Goal: Transaction & Acquisition: Purchase product/service

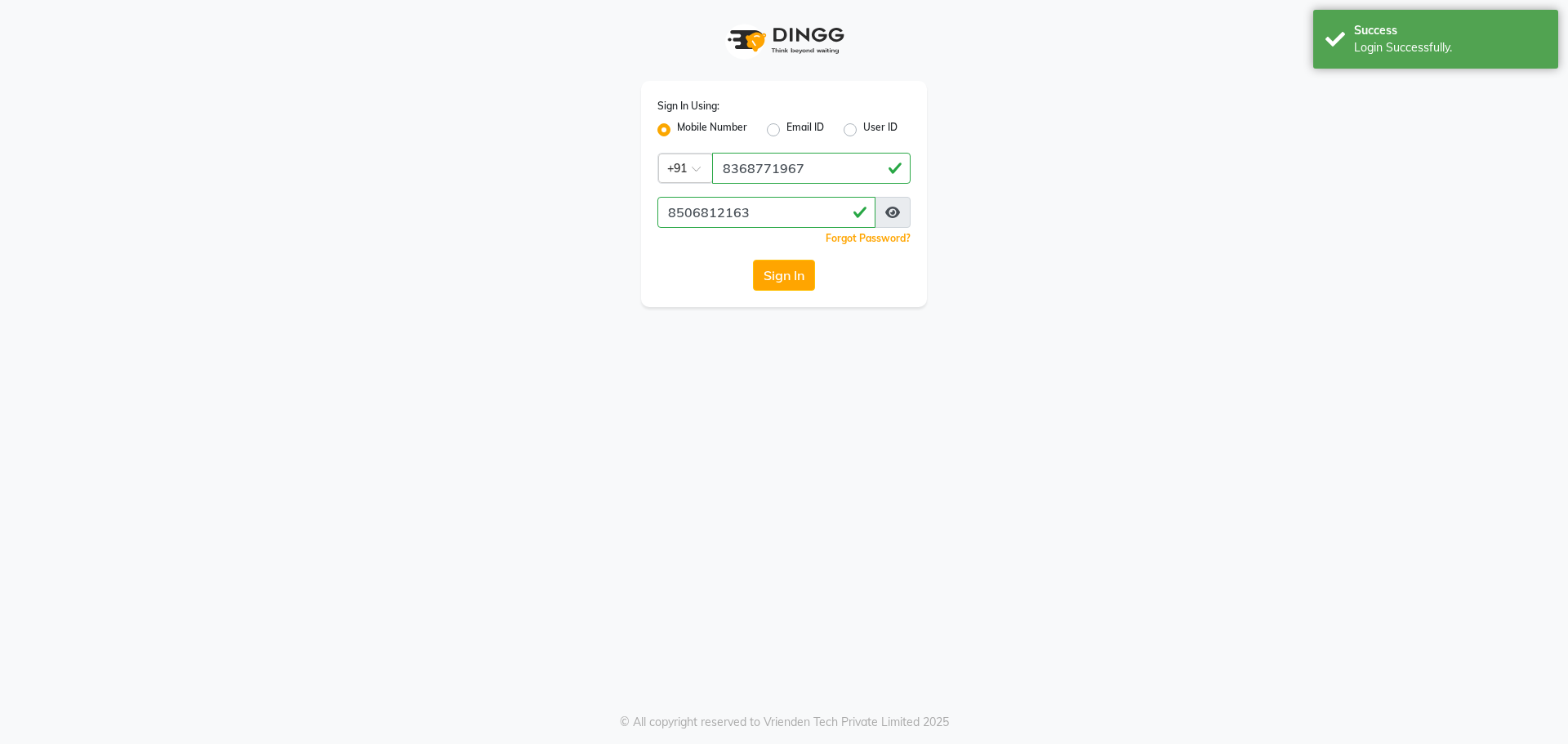
select select "5768"
select select "service"
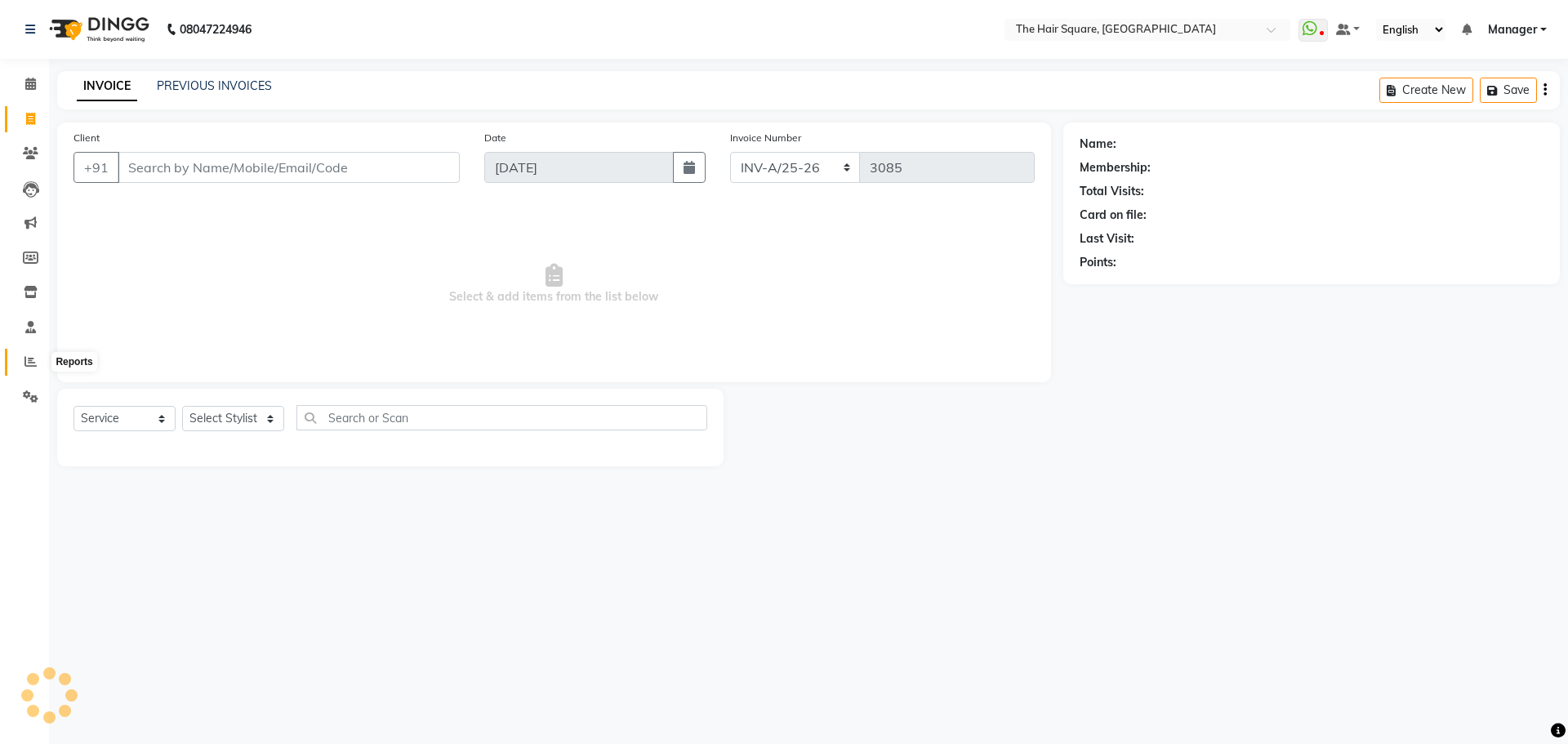
click at [19, 364] on span at bounding box center [31, 362] width 29 height 19
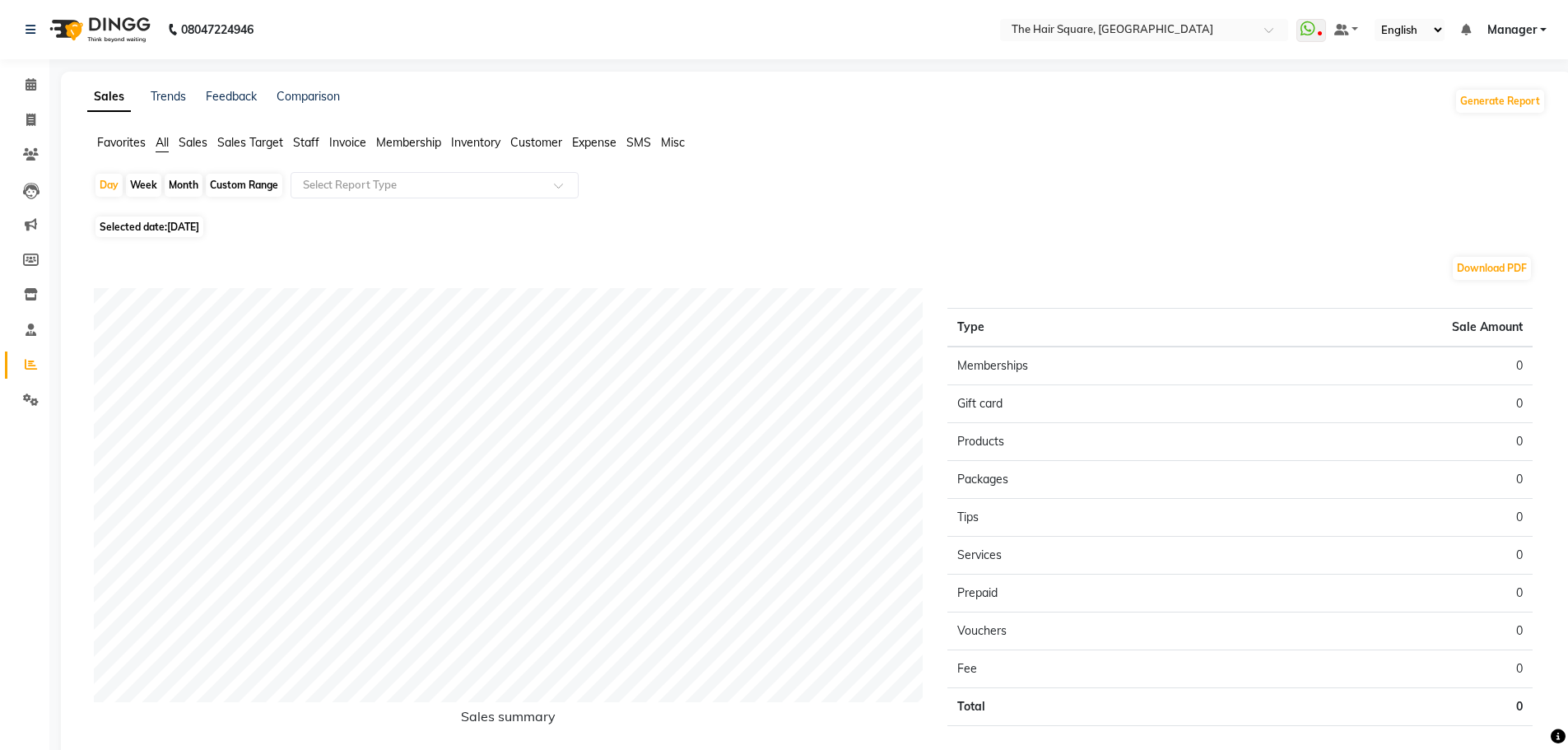
click at [297, 149] on li "Staff" at bounding box center [306, 142] width 26 height 17
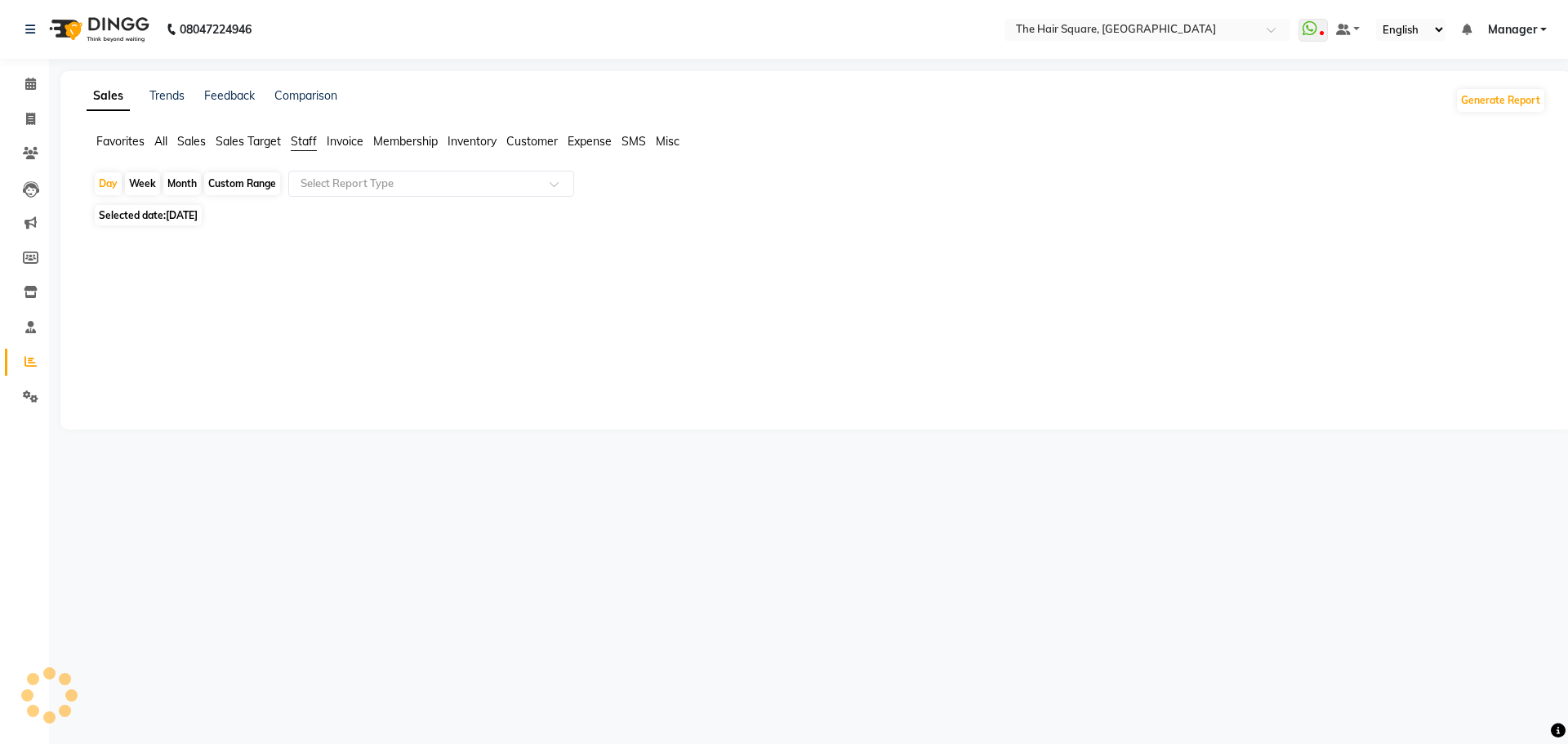
click at [198, 218] on span "[DATE]" at bounding box center [182, 216] width 31 height 13
select select "9"
select select "2025"
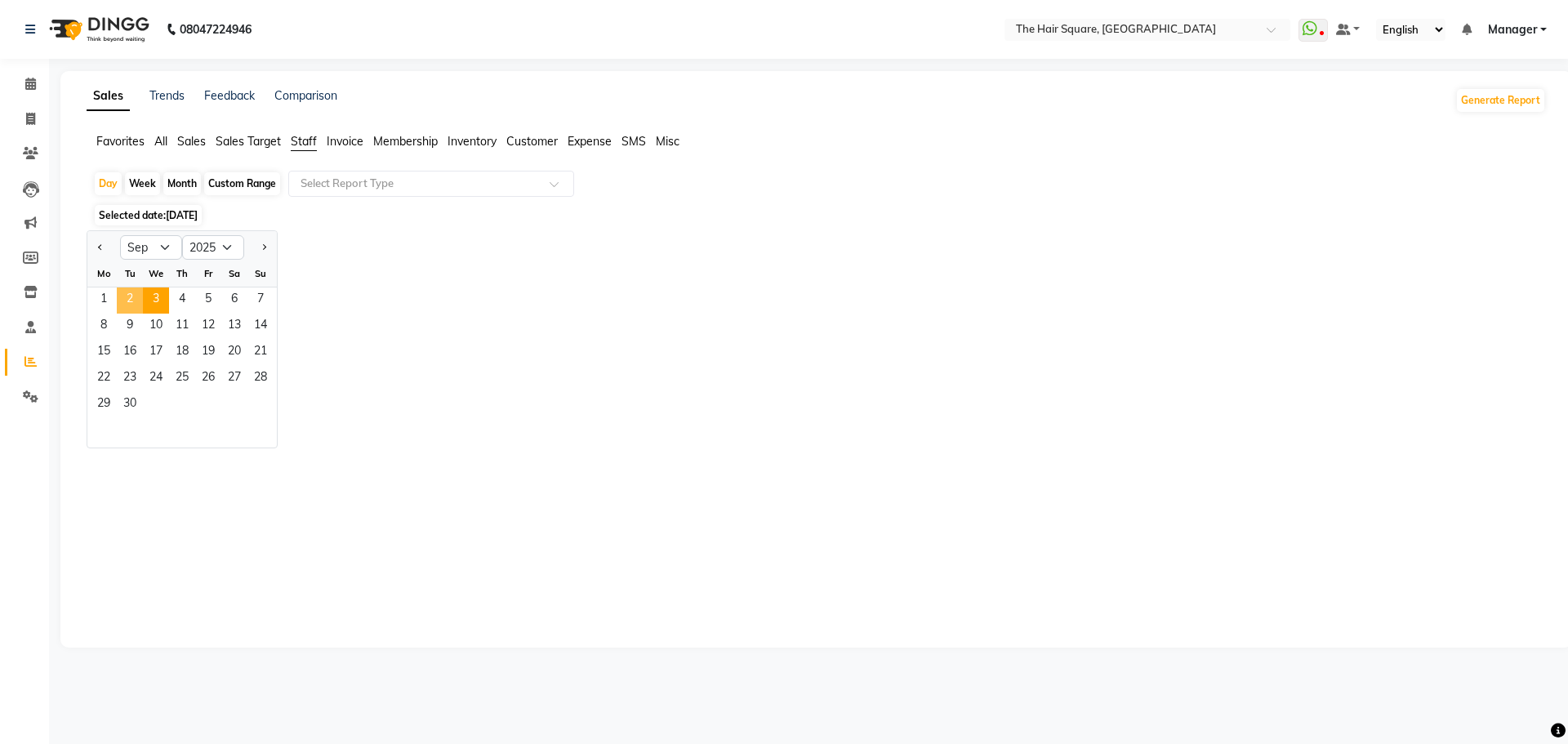
click at [131, 298] on span "2" at bounding box center [129, 300] width 26 height 26
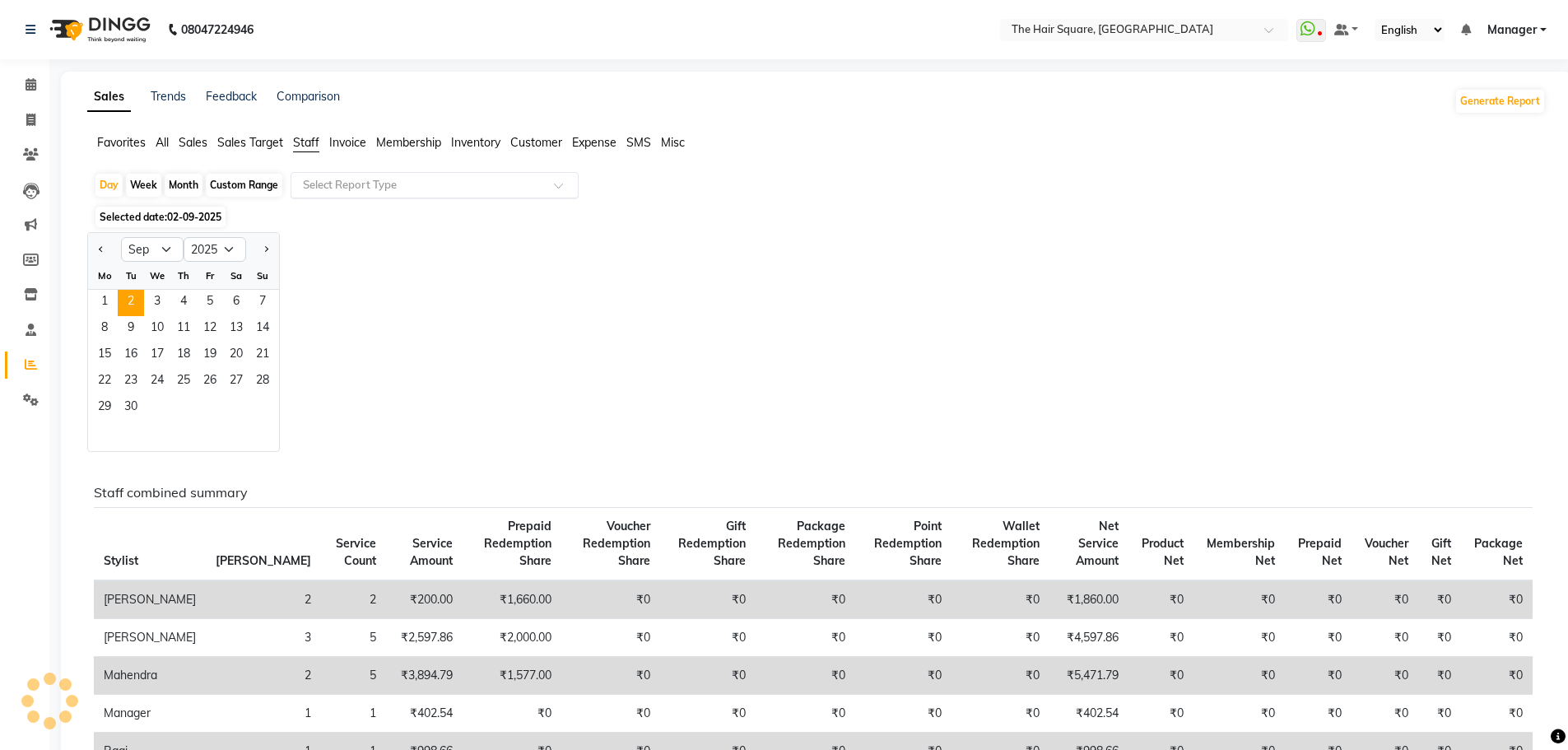
click at [347, 182] on input "text" at bounding box center [418, 185] width 237 height 16
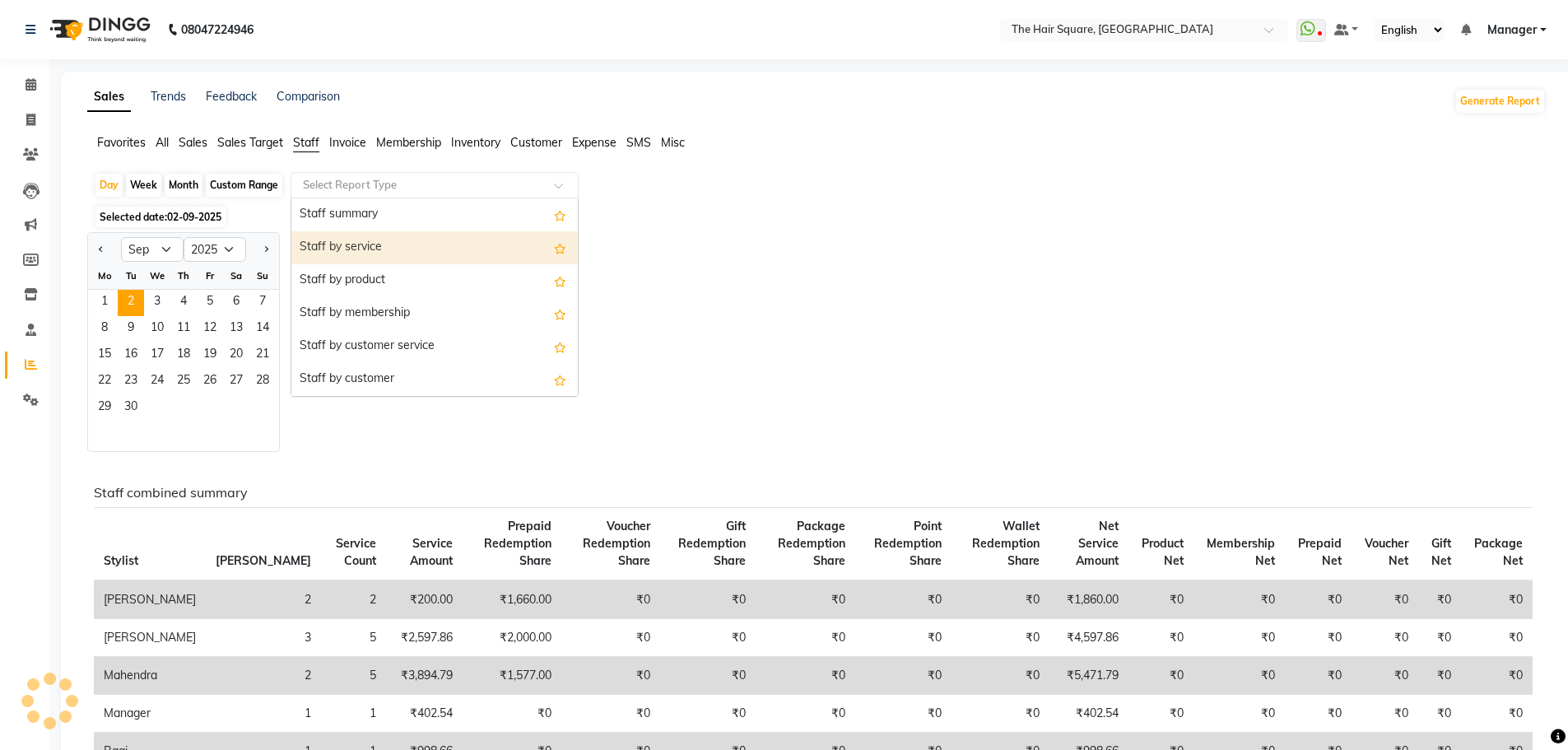
click at [363, 219] on div "Staff summary" at bounding box center [435, 215] width 286 height 33
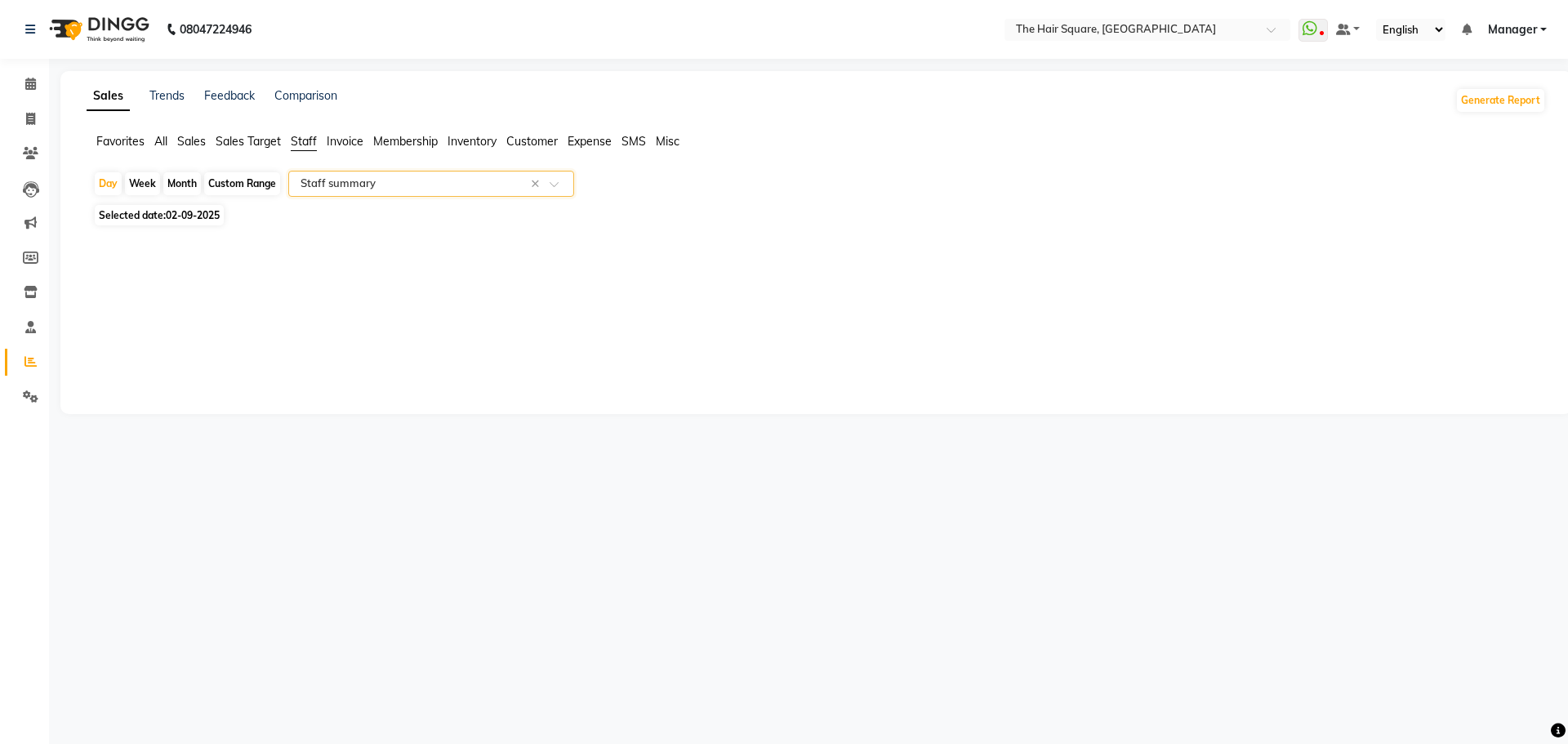
select select "full_report"
select select "csv"
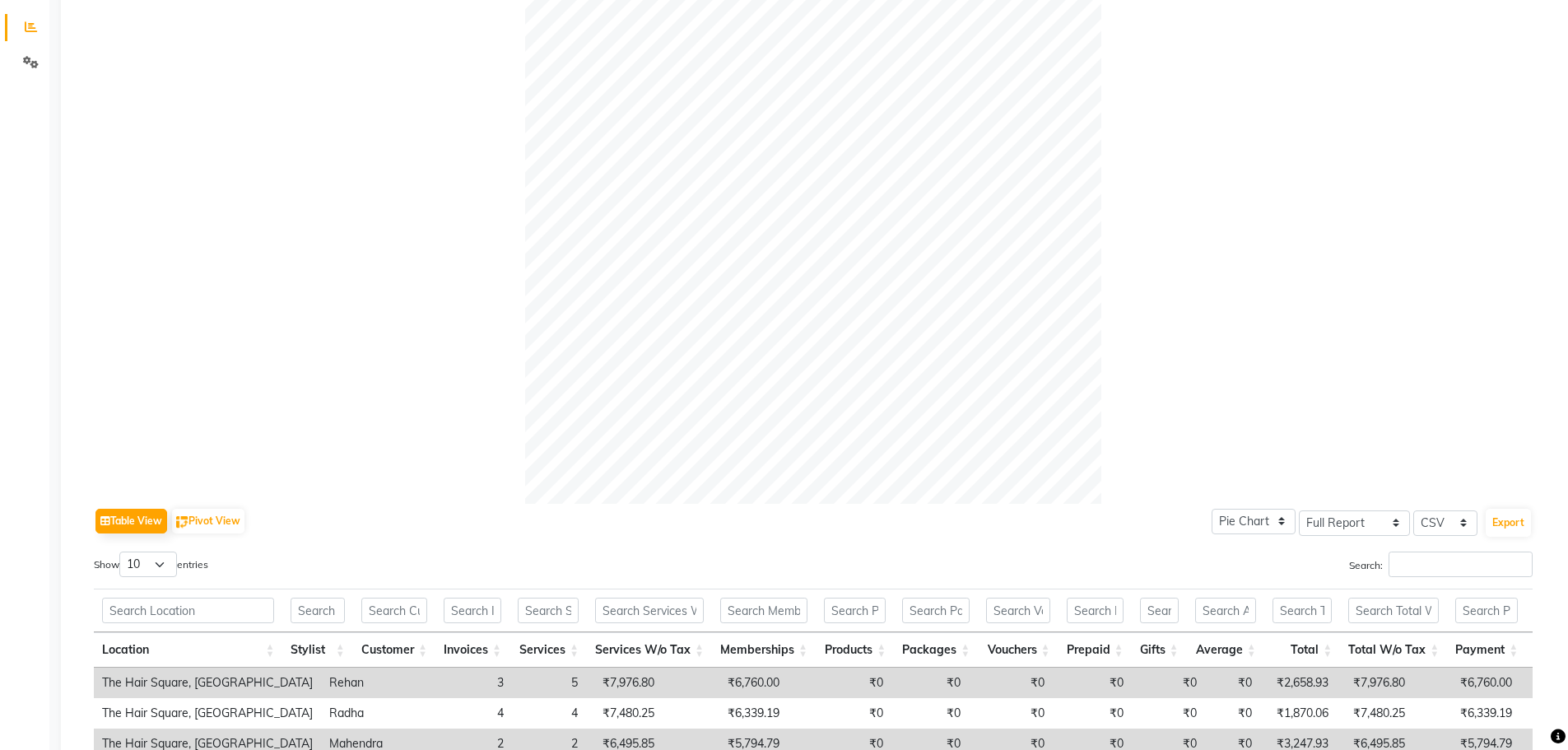
scroll to position [341, 0]
click at [172, 567] on select "10 25 50 100" at bounding box center [148, 561] width 58 height 25
select select "50"
click at [122, 548] on select "10 25 50 100" at bounding box center [148, 561] width 58 height 25
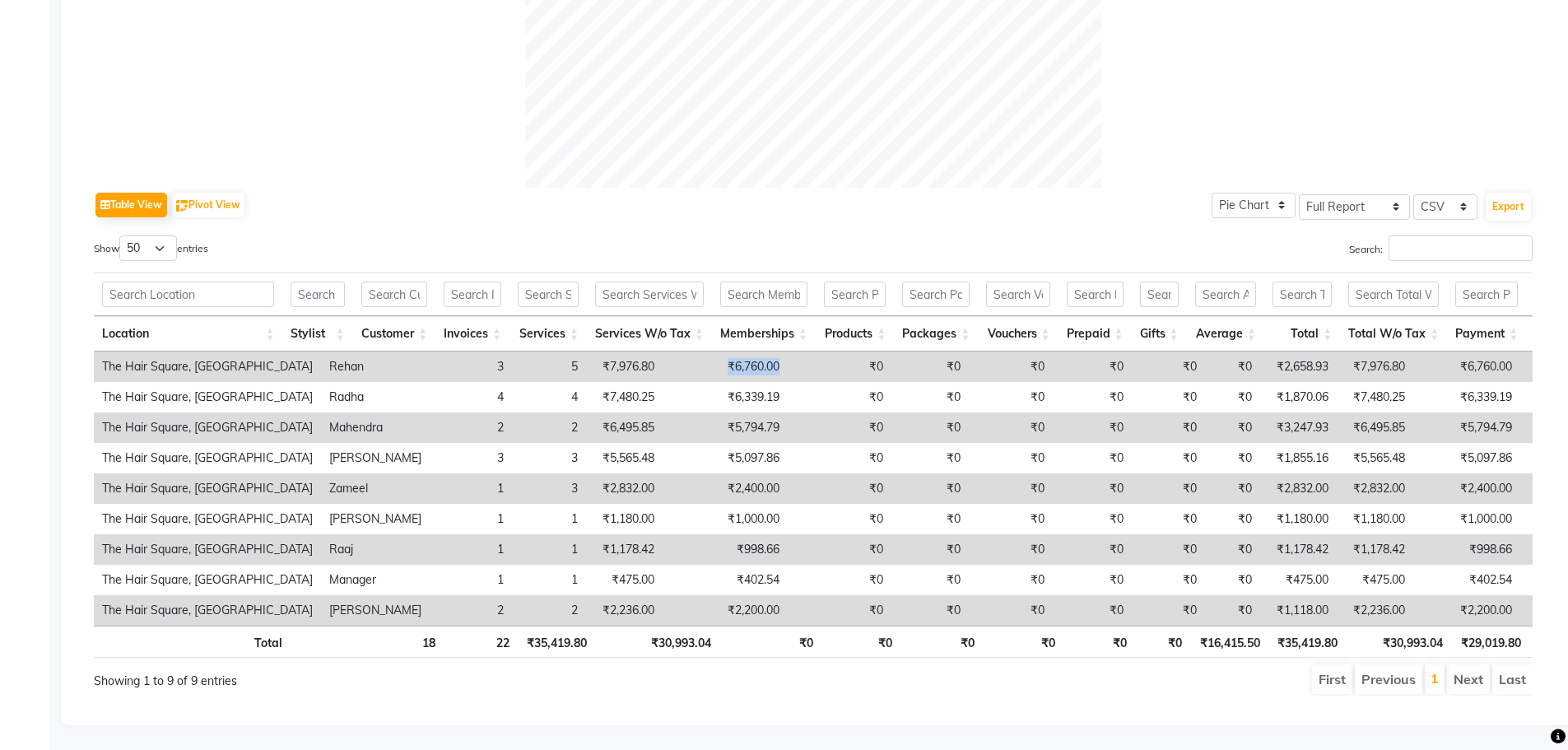
drag, startPoint x: 652, startPoint y: 335, endPoint x: 739, endPoint y: 332, distance: 87.1
click at [739, 351] on tr "The Hair Square, Ambience Island Rehan 3 5 ₹7,976.80 ₹6,760.00 ₹0 ₹0 ₹0 ₹0 ₹0 ₹…" at bounding box center [1005, 367] width 1821 height 31
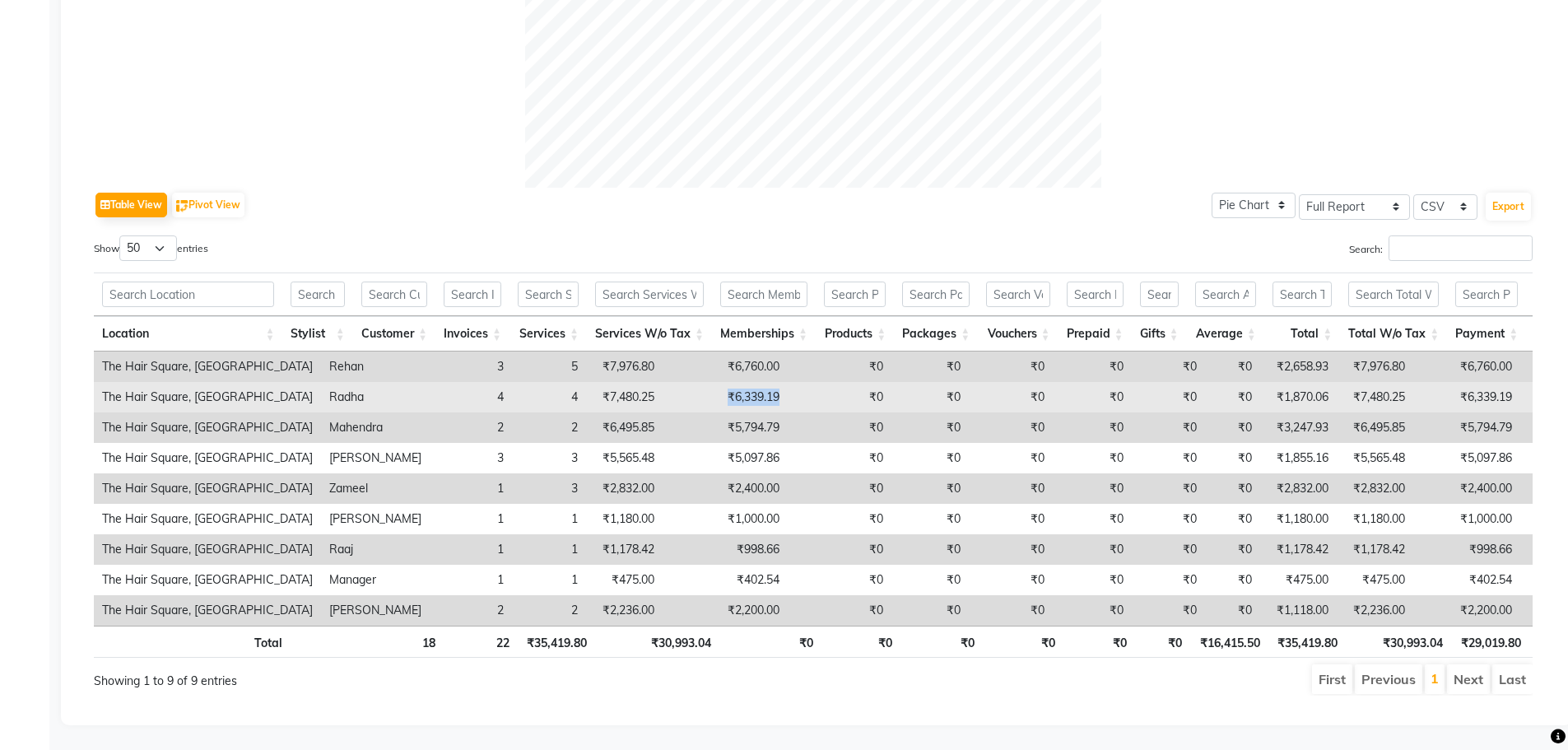
drag, startPoint x: 654, startPoint y: 374, endPoint x: 713, endPoint y: 377, distance: 59.1
click at [713, 382] on td "₹6,339.19" at bounding box center [725, 398] width 125 height 31
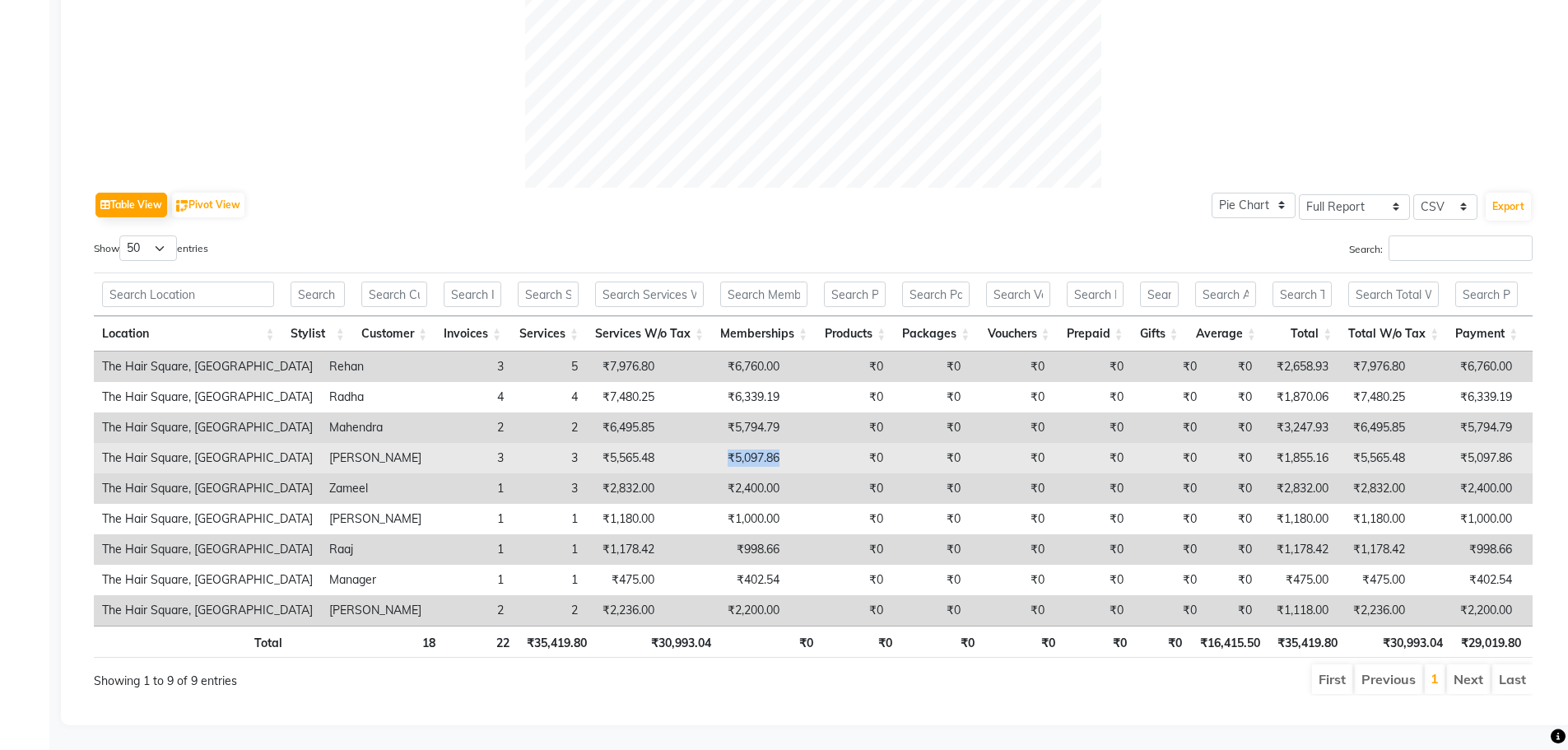
drag, startPoint x: 652, startPoint y: 427, endPoint x: 792, endPoint y: 445, distance: 141.2
click at [792, 445] on tr "The Hair Square, Ambience Island [PERSON_NAME] 3 3 ₹5,565.48 ₹5,097.86 ₹0 ₹0 ₹0…" at bounding box center [1005, 458] width 1821 height 31
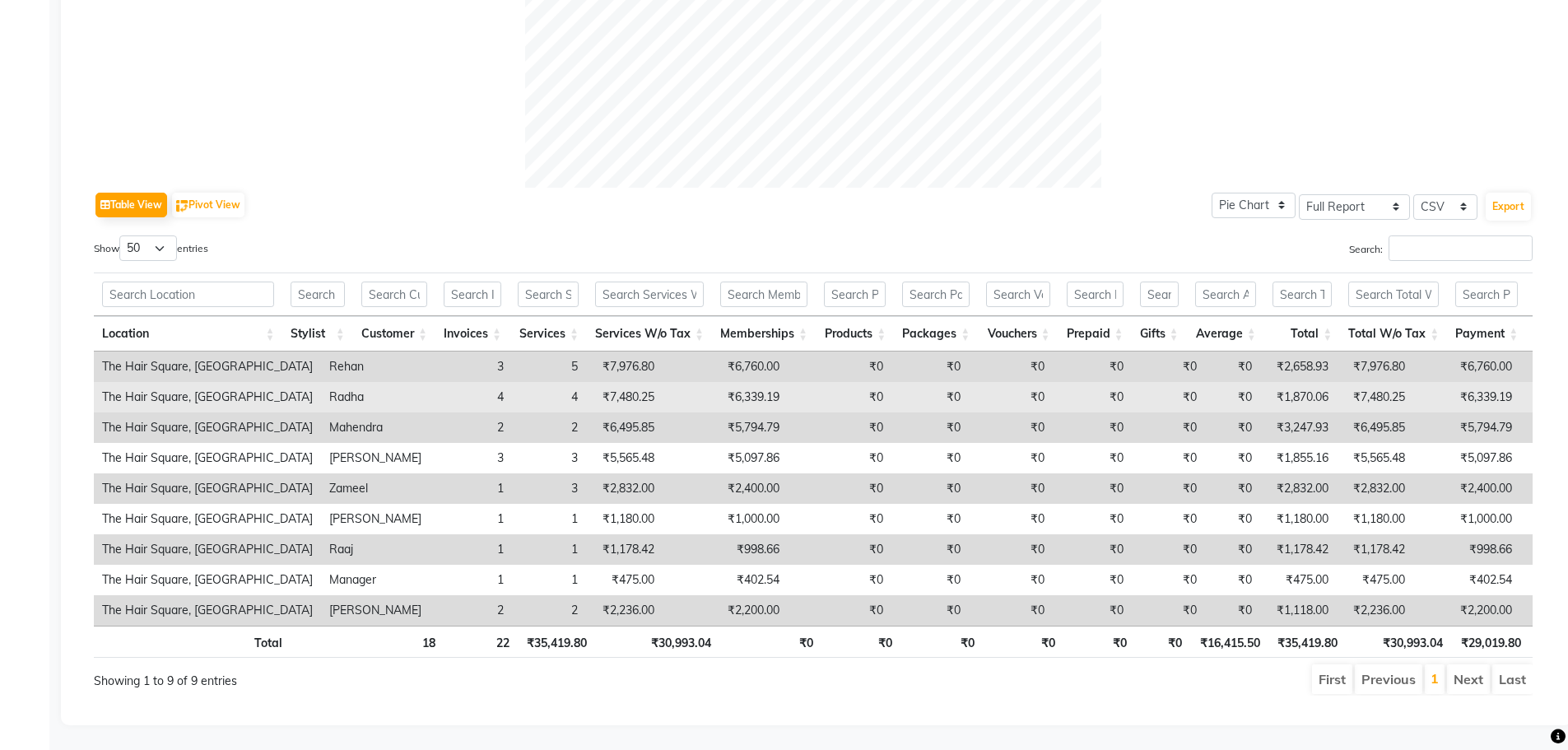
click at [702, 382] on td "₹6,339.19" at bounding box center [725, 398] width 125 height 31
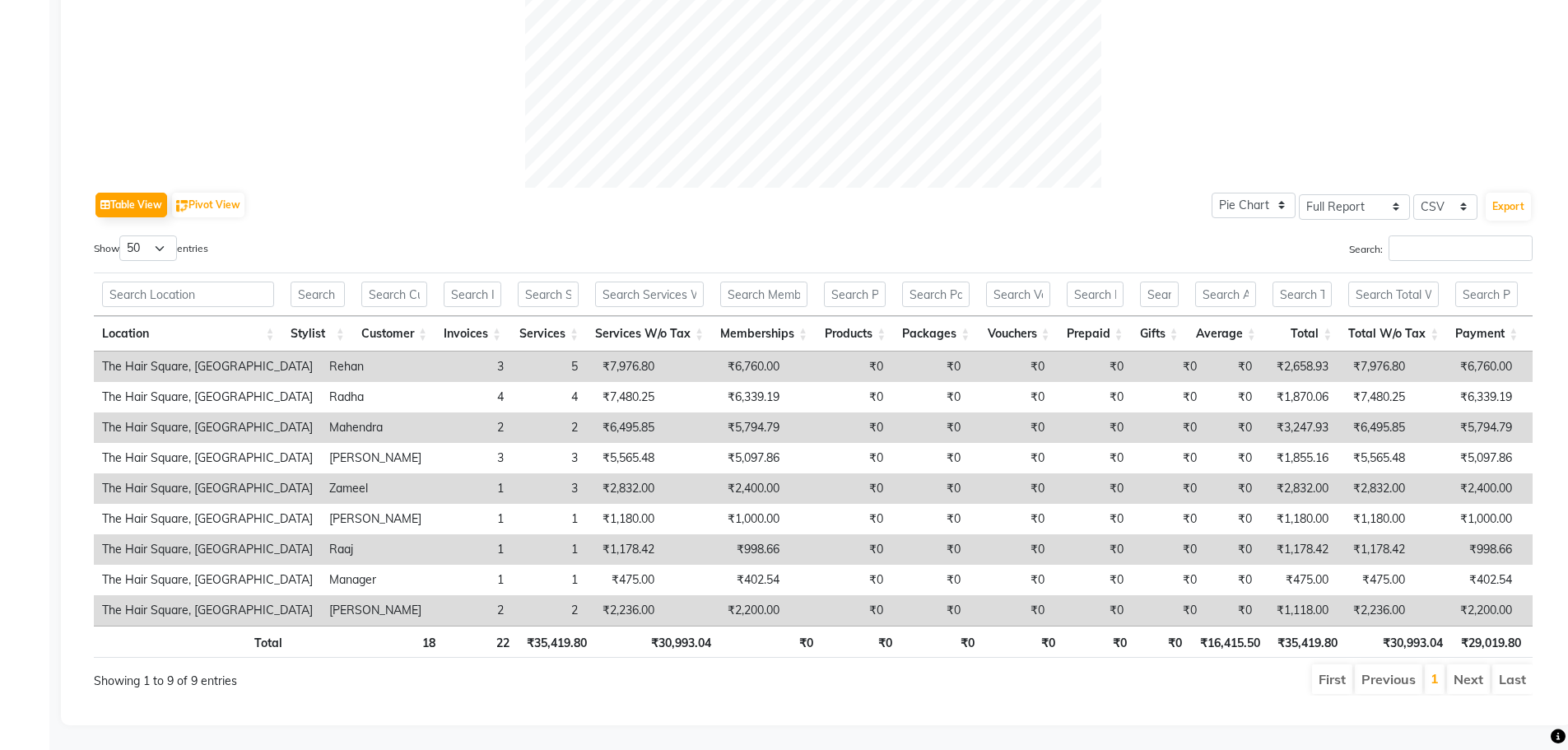
drag, startPoint x: 681, startPoint y: 393, endPoint x: 667, endPoint y: 398, distance: 14.9
click at [675, 412] on td "₹5,794.79" at bounding box center [725, 428] width 125 height 31
drag, startPoint x: 660, startPoint y: 398, endPoint x: 720, endPoint y: 402, distance: 60.1
click at [720, 412] on tr "The Hair Square, Ambience Island Mahendra 2 2 ₹6,495.85 ₹5,794.79 ₹0 ₹0 ₹0 ₹0 ₹…" at bounding box center [1005, 428] width 1821 height 31
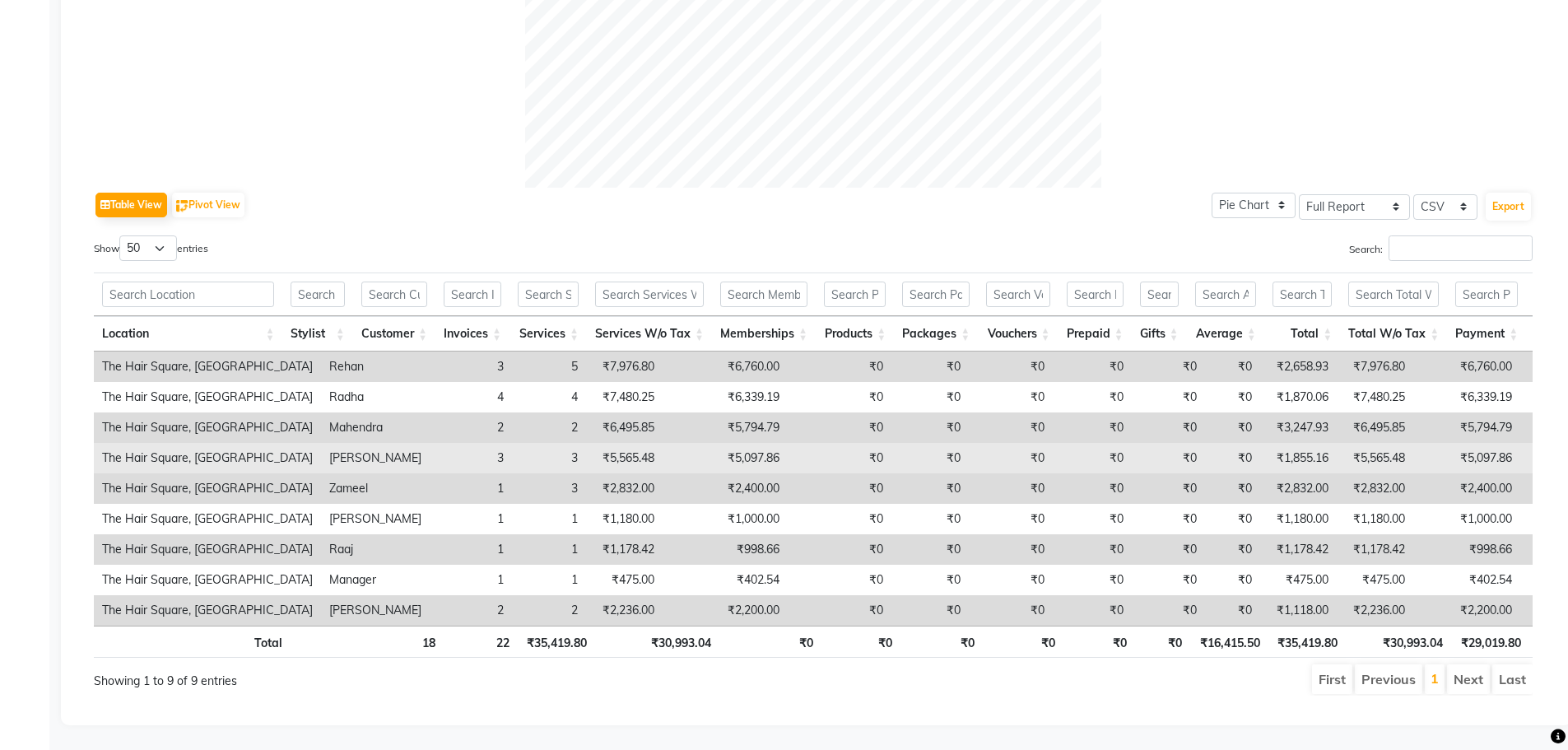
click at [663, 443] on td "₹5,097.86" at bounding box center [725, 458] width 125 height 31
drag, startPoint x: 653, startPoint y: 421, endPoint x: 761, endPoint y: 425, distance: 108.1
click at [761, 443] on tr "The Hair Square, Ambience Island Bittu 3 3 ₹5,565.48 ₹5,097.86 ₹0 ₹0 ₹0 ₹0 ₹0 ₹…" at bounding box center [1005, 458] width 1821 height 31
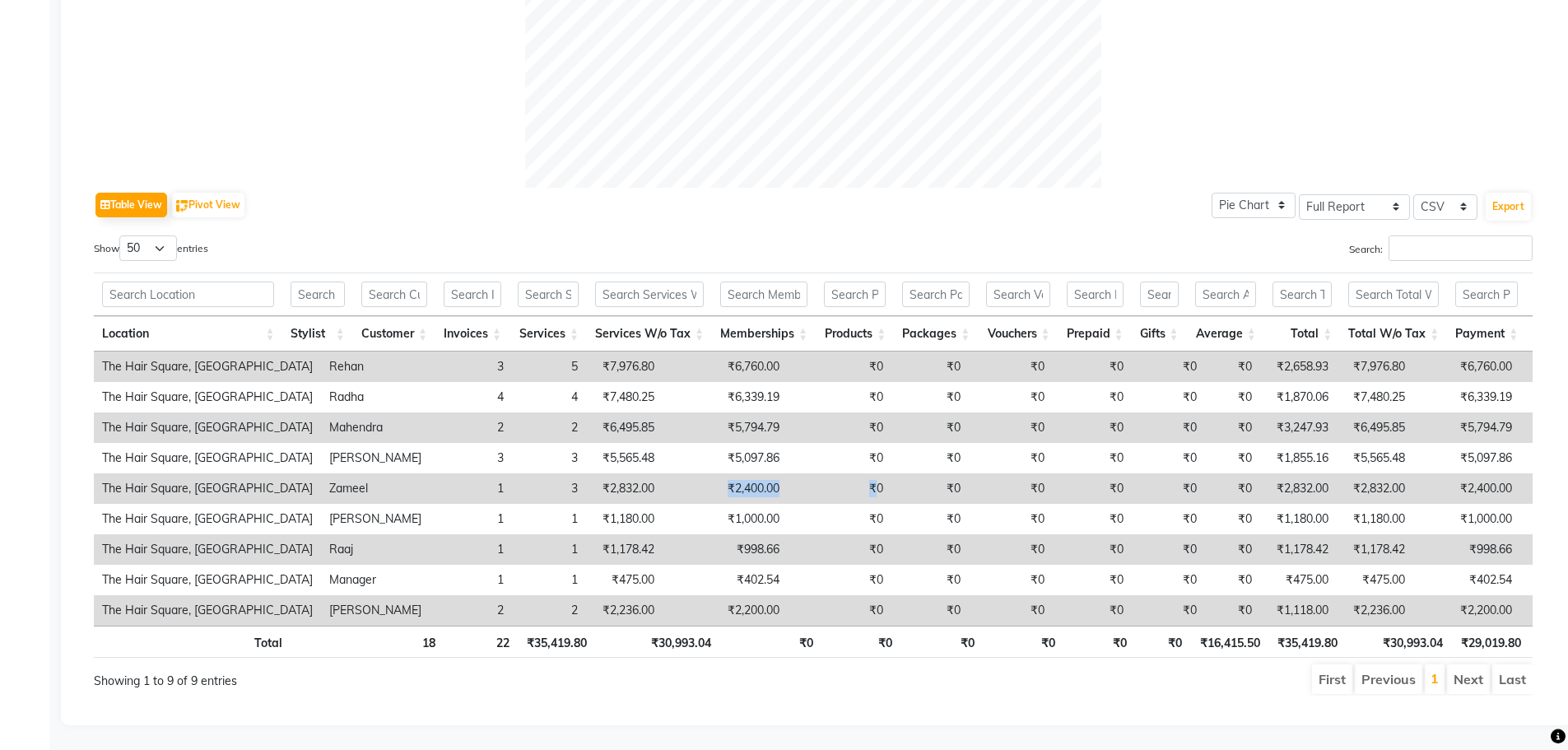
drag, startPoint x: 652, startPoint y: 454, endPoint x: 808, endPoint y: 459, distance: 156.1
click at [808, 474] on tr "The Hair Square, Ambience Island Zameel 1 3 ₹2,832.00 ₹2,400.00 ₹0 ₹0 ₹0 ₹0 ₹0 …" at bounding box center [1005, 489] width 1821 height 31
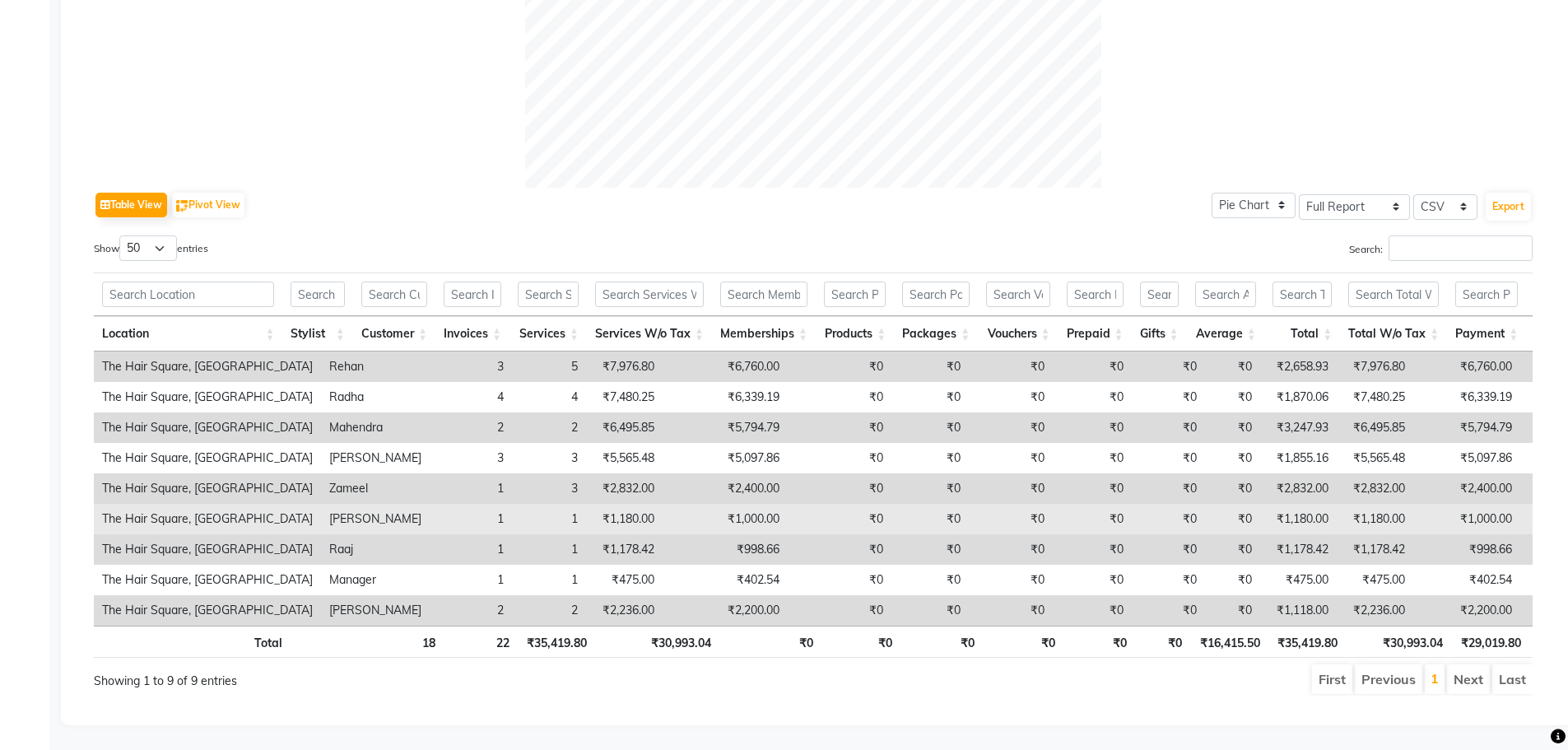
click at [676, 504] on td "₹1,000.00" at bounding box center [725, 519] width 125 height 31
drag, startPoint x: 647, startPoint y: 493, endPoint x: 760, endPoint y: 505, distance: 113.6
click at [760, 505] on tr "The Hair Square, Ambience Island Vijender 1 1 ₹1,180.00 ₹1,000.00 ₹0 ₹0 ₹0 ₹0 ₹…" at bounding box center [1005, 519] width 1821 height 31
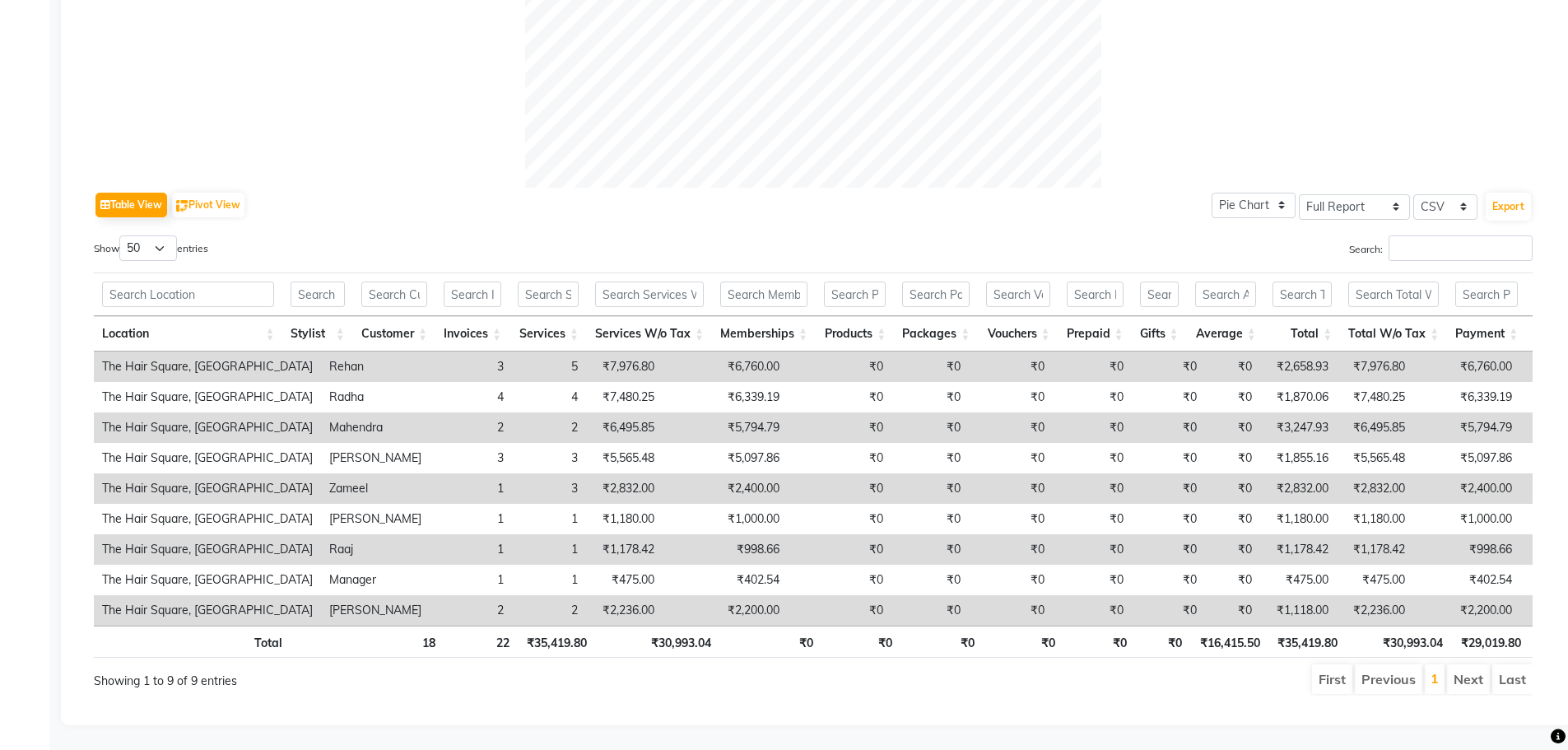
click at [663, 534] on td "₹998.66" at bounding box center [725, 550] width 125 height 31
drag, startPoint x: 663, startPoint y: 523, endPoint x: 701, endPoint y: 528, distance: 38.3
click at [701, 534] on td "₹998.66" at bounding box center [725, 550] width 125 height 31
drag, startPoint x: 668, startPoint y: 549, endPoint x: 802, endPoint y: 571, distance: 135.8
click at [802, 571] on tbody "The Hair Square, Ambience Island Rehan 3 5 ₹7,976.80 ₹6,760.00 ₹0 ₹0 ₹0 ₹0 ₹0 ₹…" at bounding box center [1005, 488] width 1821 height 274
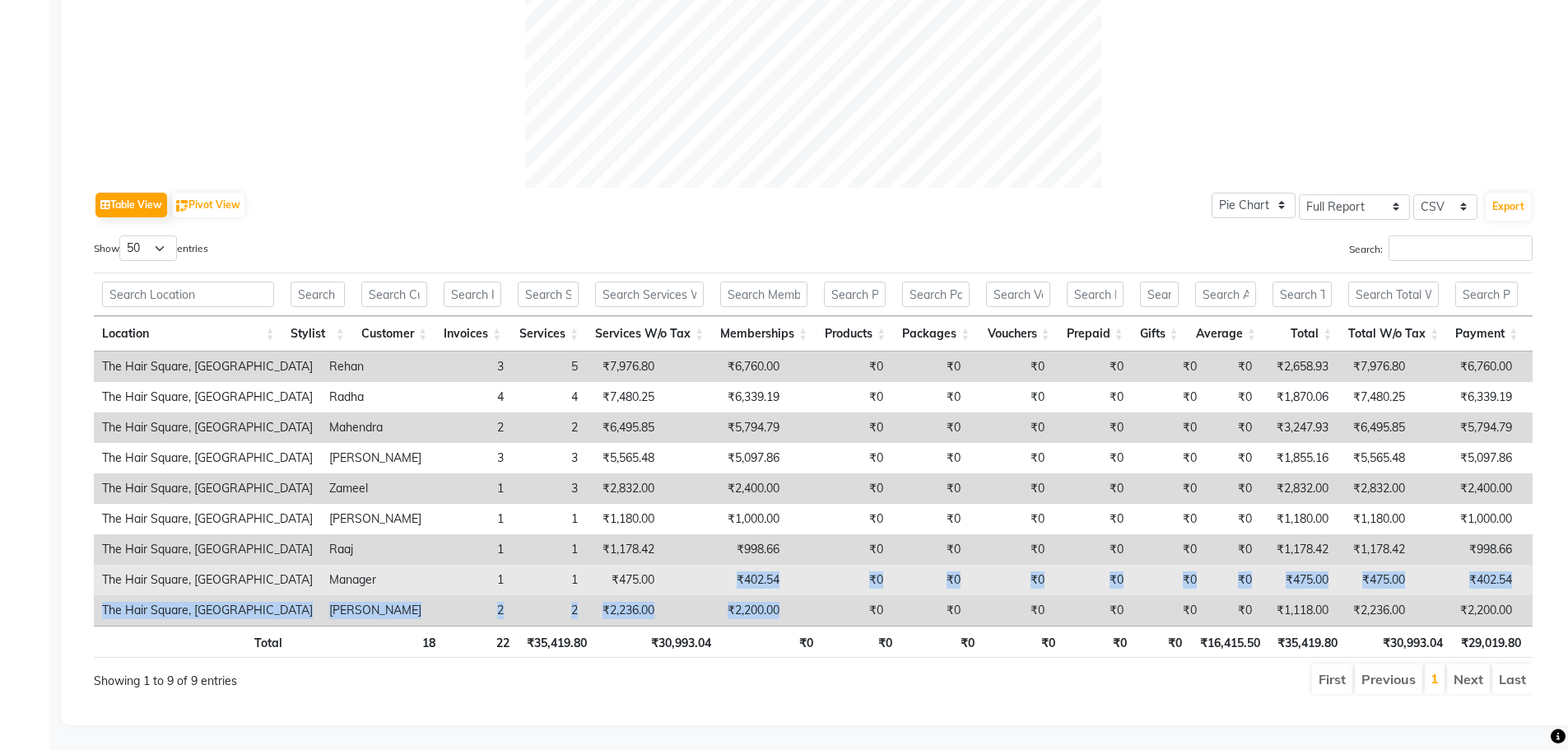
click at [679, 565] on td "₹402.54" at bounding box center [725, 581] width 125 height 31
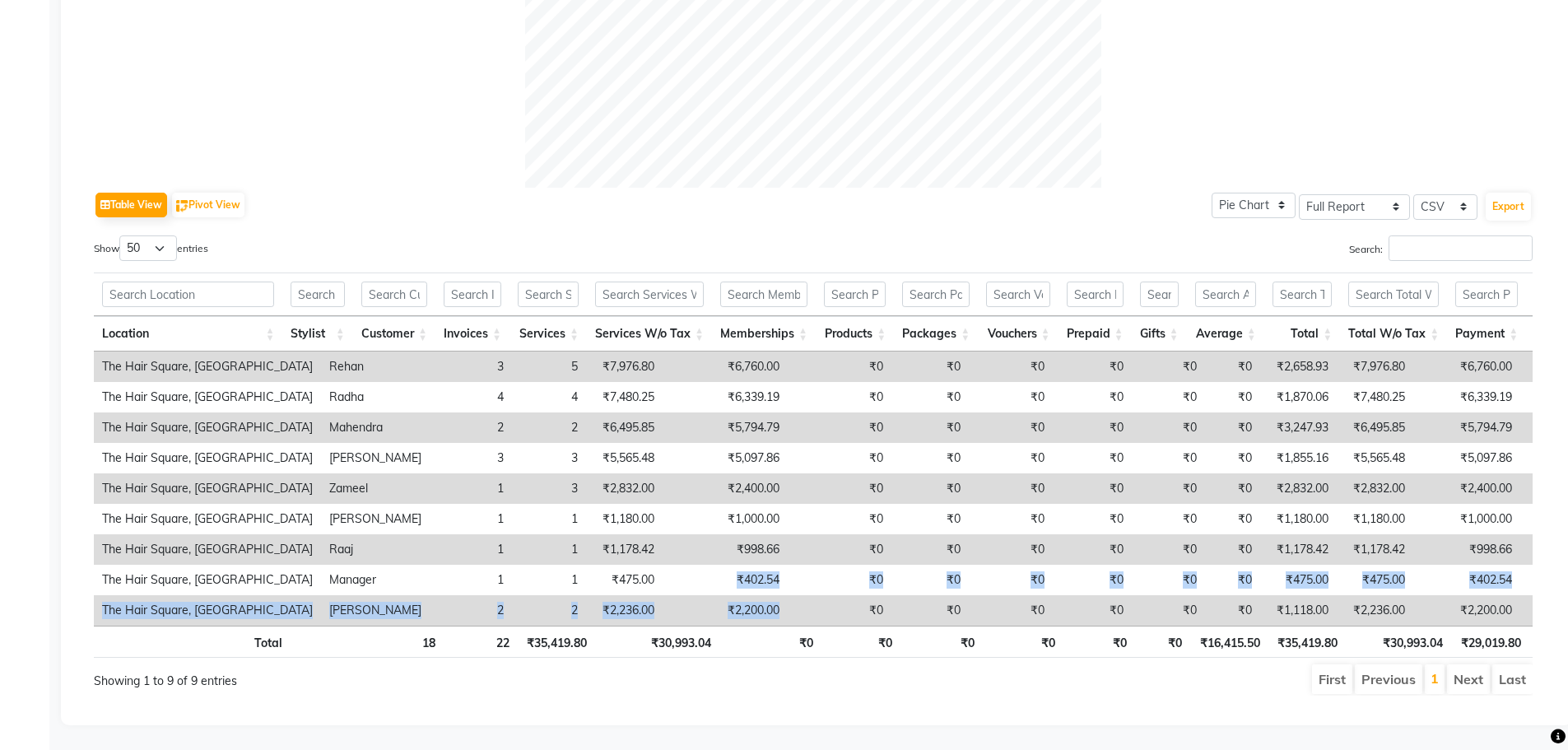
click at [671, 595] on td "₹2,200.00" at bounding box center [725, 611] width 125 height 31
click at [788, 595] on td "₹0" at bounding box center [839, 611] width 104 height 31
drag, startPoint x: 650, startPoint y: 584, endPoint x: 763, endPoint y: 595, distance: 113.5
click at [763, 595] on tr "The Hair Square, Ambience Island Aradhana 2 2 ₹2,236.00 ₹2,200.00 ₹0 ₹0 ₹0 ₹0 ₹…" at bounding box center [1005, 611] width 1821 height 31
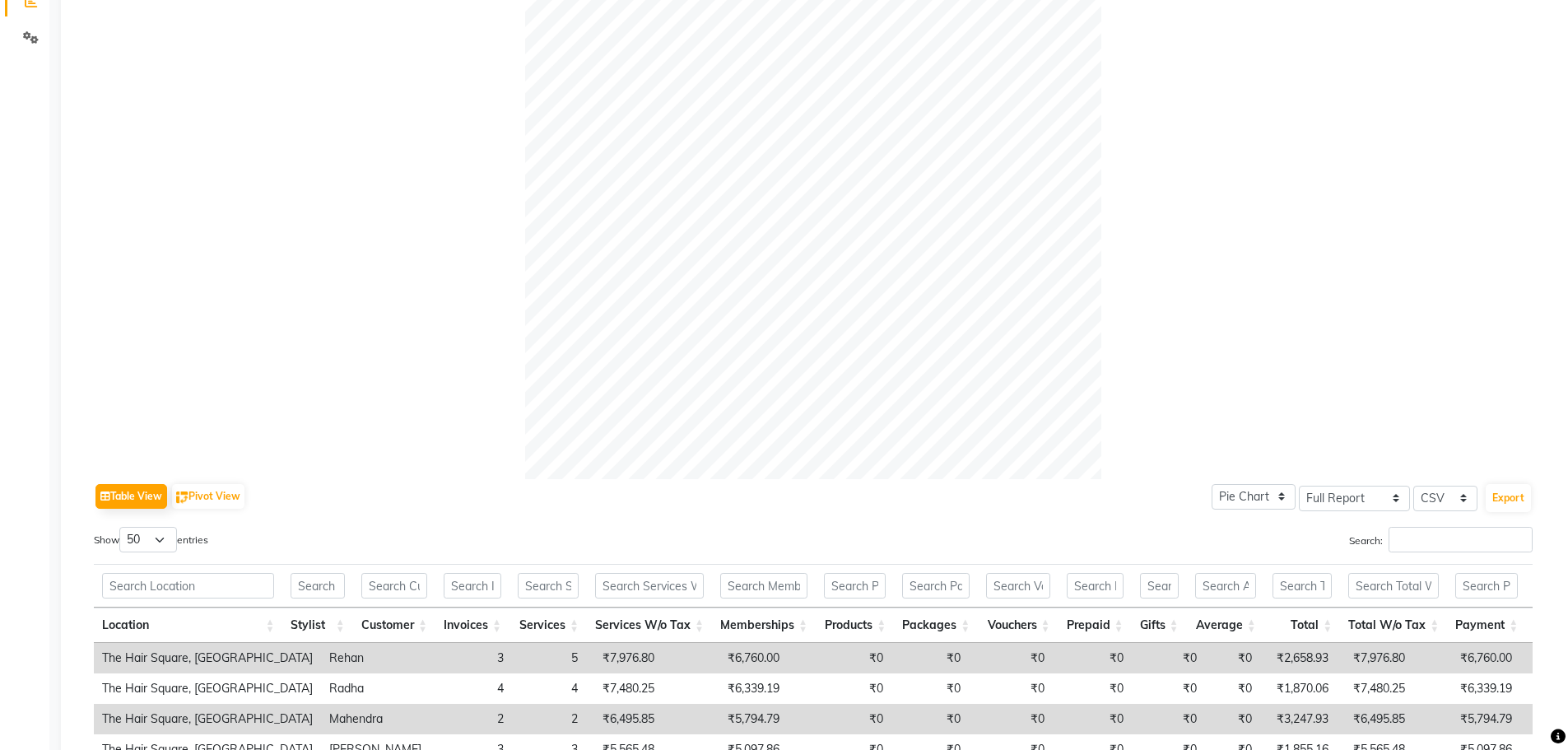
scroll to position [0, 0]
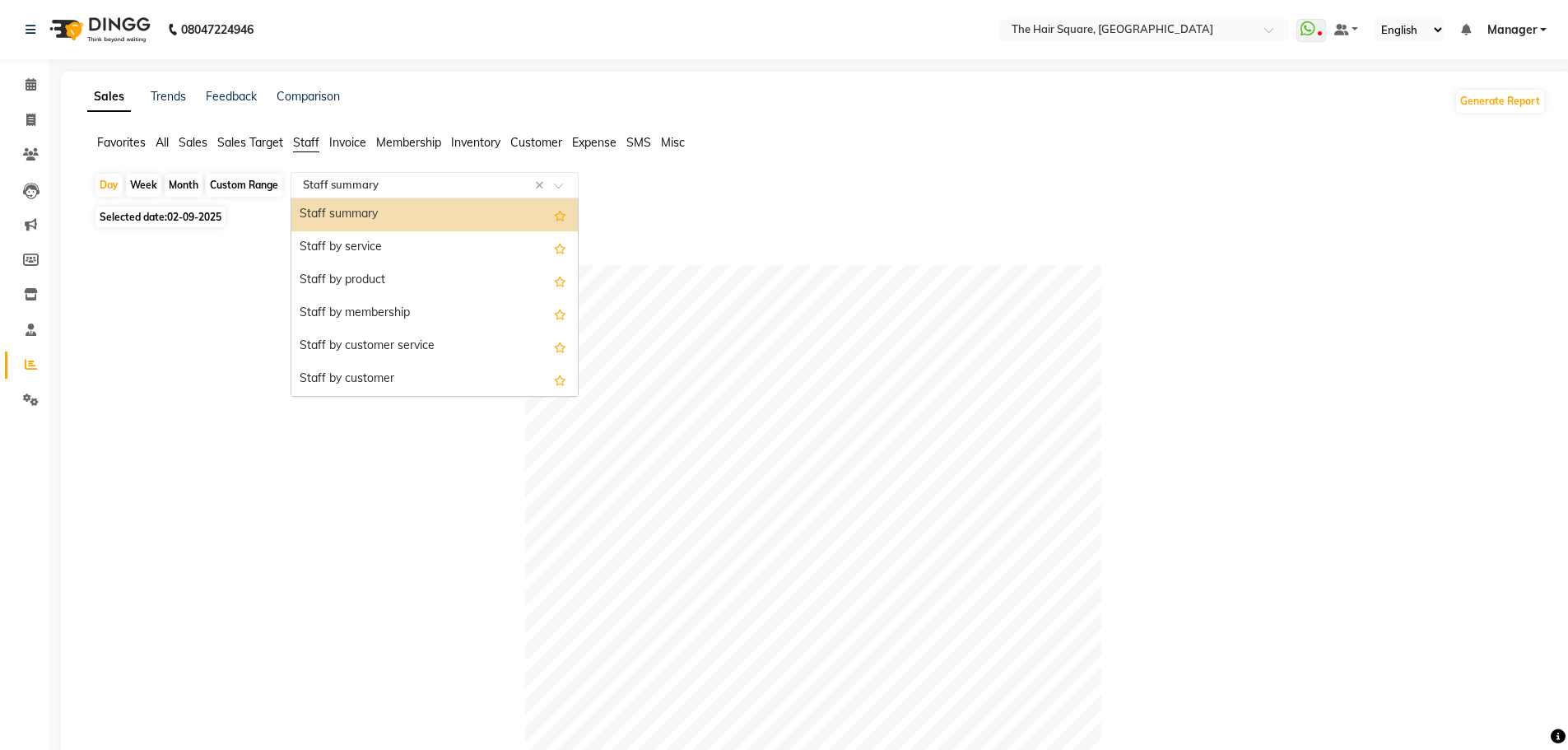
click at [349, 177] on input "text" at bounding box center [418, 185] width 237 height 16
click at [351, 264] on div "Staff summary Staff by service Staff by product Staff by membership Staff by cu…" at bounding box center [435, 561] width 286 height 725
click at [351, 264] on div "Staff by service" at bounding box center [435, 247] width 286 height 33
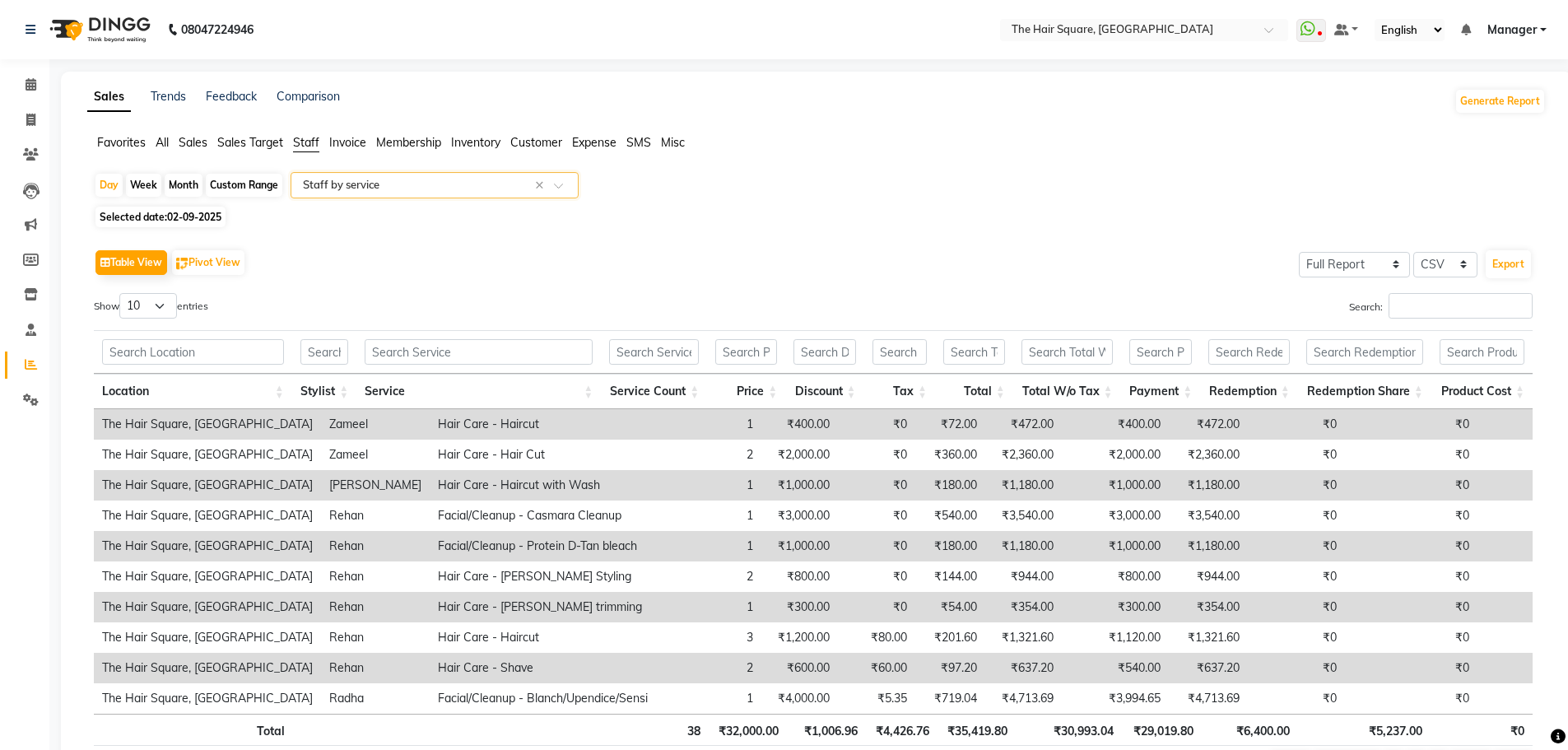
click at [169, 293] on div "Table View Pivot View Select Full Report Filtered Report Select CSV PDF Export …" at bounding box center [813, 514] width 1439 height 538
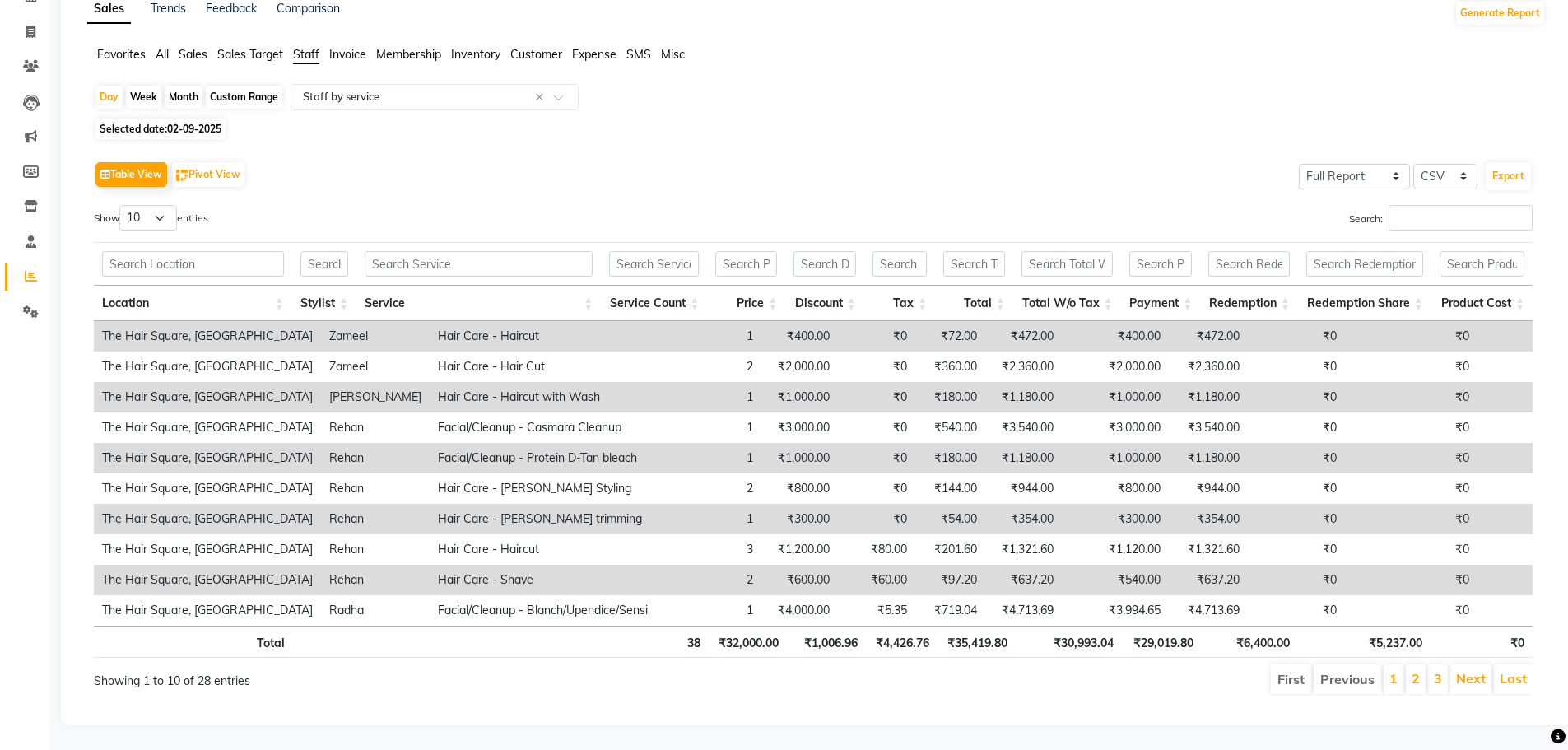
scroll to position [101, 0]
click at [135, 214] on select "10 25 50 100" at bounding box center [148, 217] width 58 height 25
select select "100"
click at [122, 205] on select "10 25 50 100" at bounding box center [148, 217] width 58 height 25
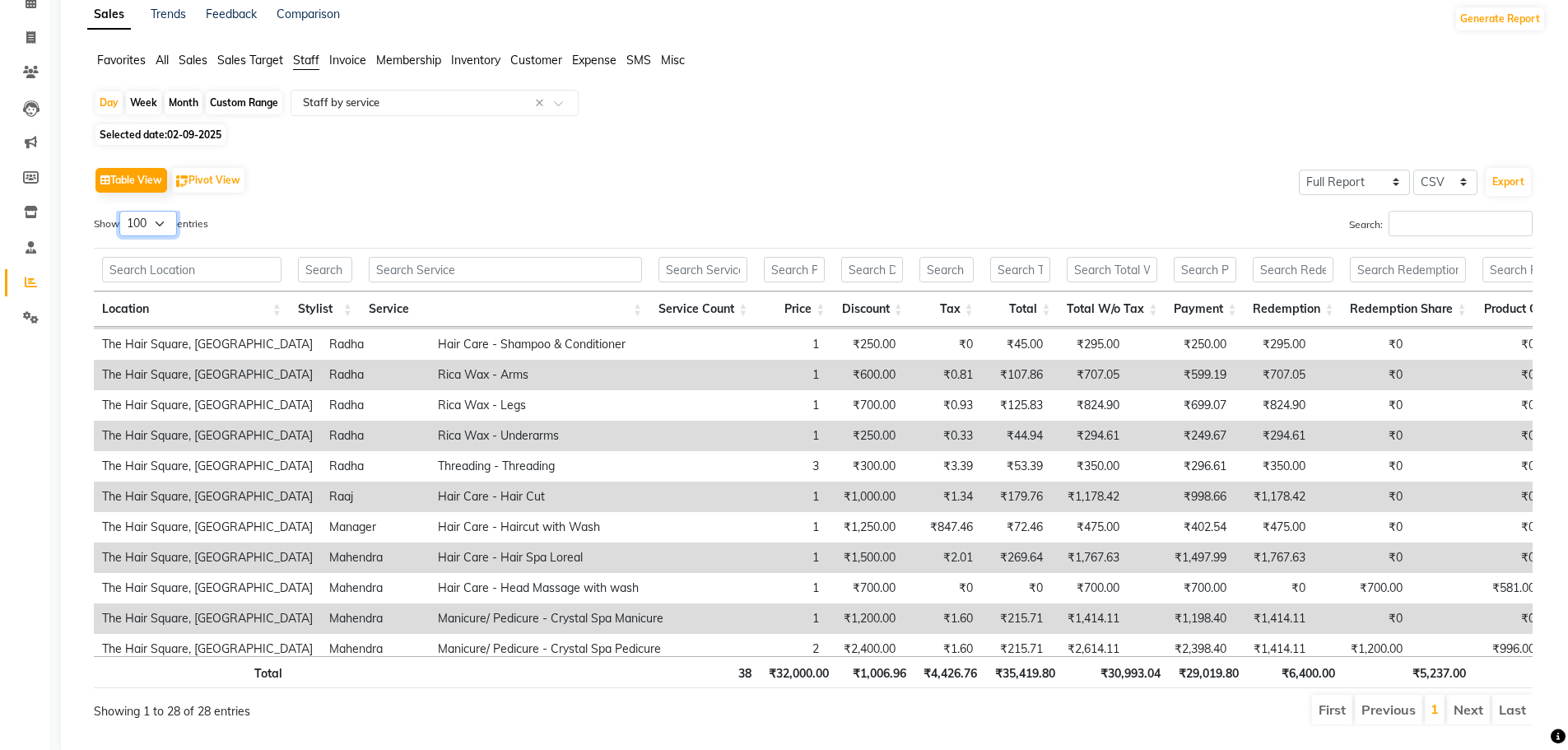
scroll to position [536, 0]
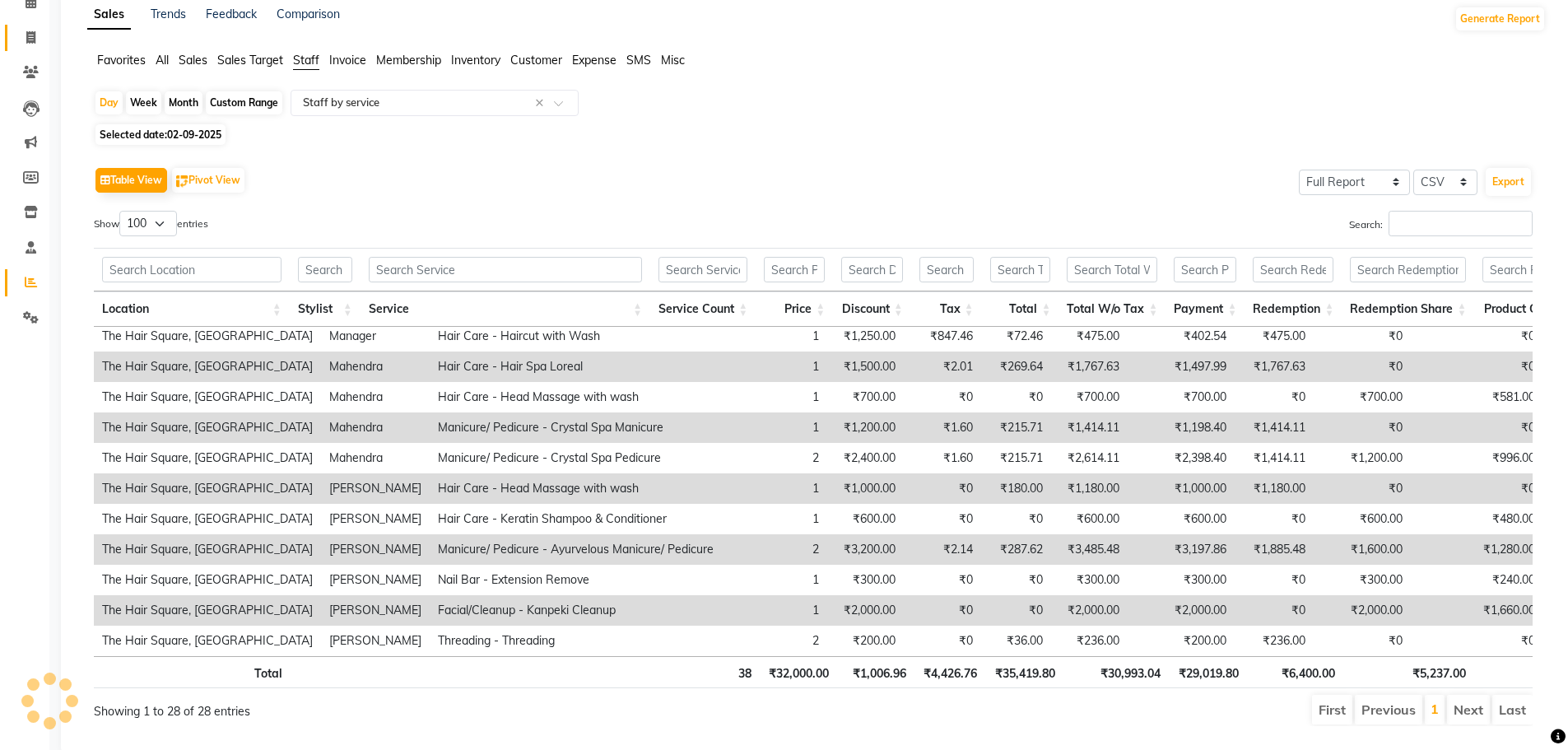
click at [26, 47] on link "Invoice" at bounding box center [24, 38] width 40 height 27
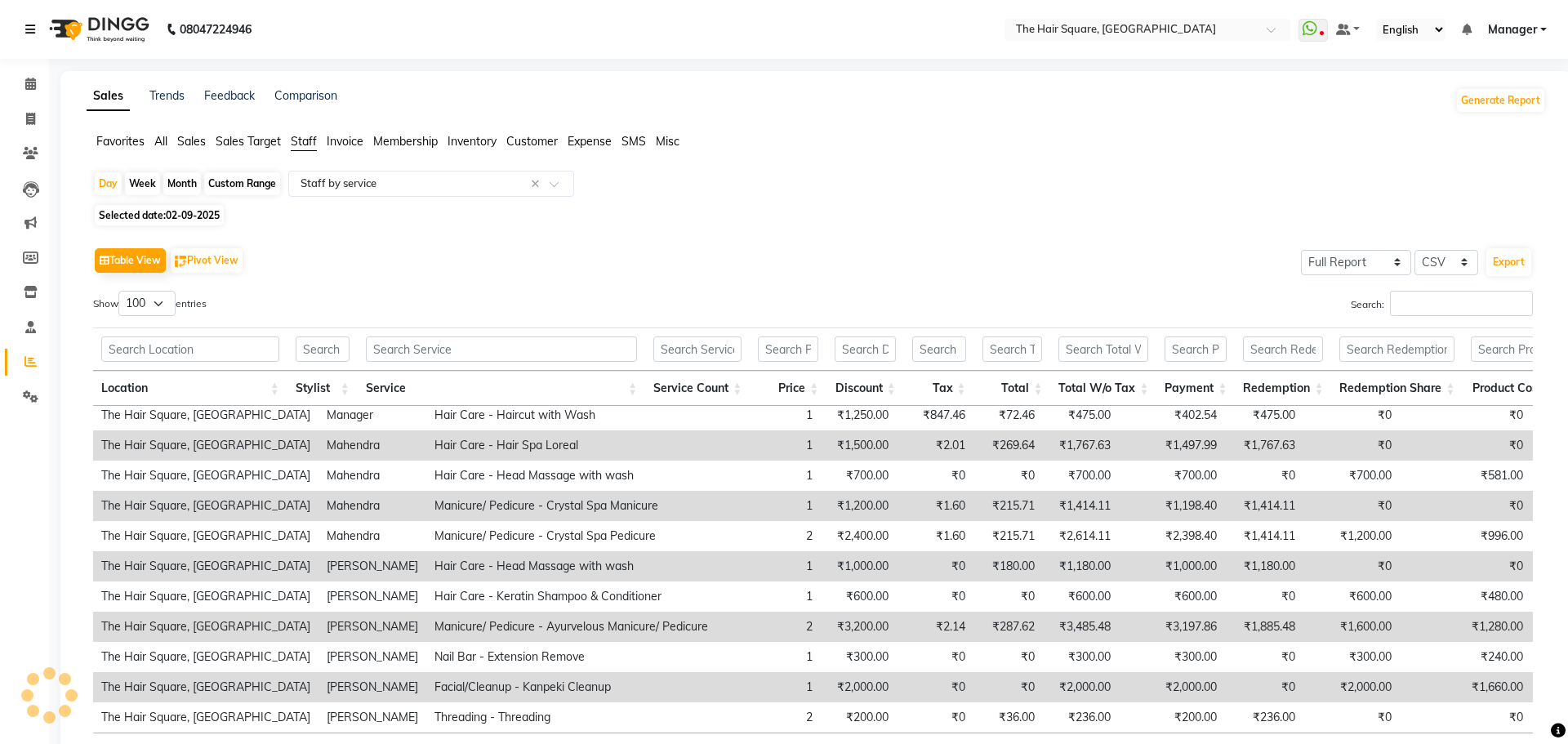
select select "service"
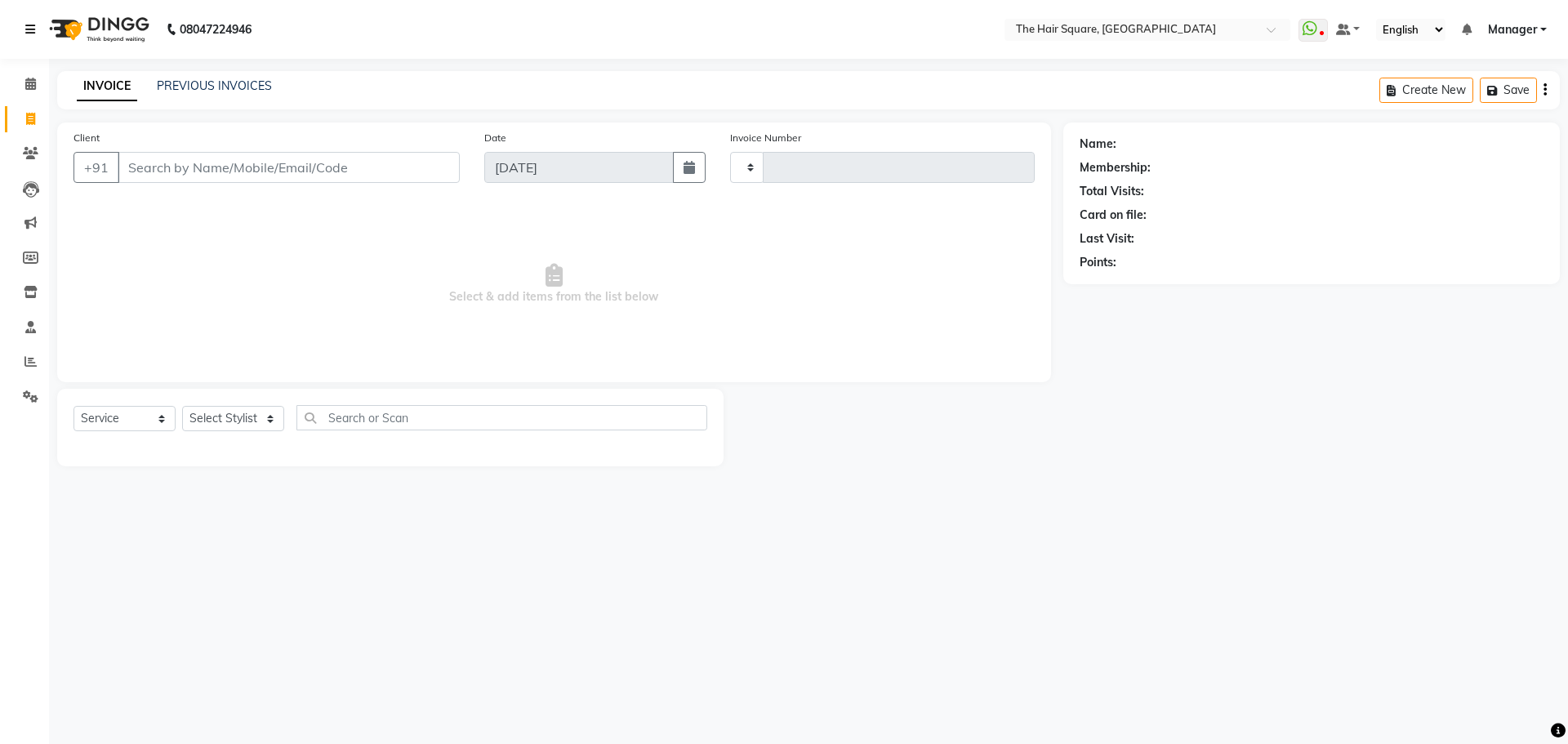
type input "3086"
select select "5768"
click at [184, 174] on input "Client" at bounding box center [288, 167] width 342 height 31
click at [233, 406] on select "Select Stylist Amit Aradhana Bittu Dev Imran Inder Javed Kim Mahendra Manager M…" at bounding box center [234, 419] width 102 height 25
click at [233, 75] on div "INVOICE PREVIOUS INVOICES Create New Save" at bounding box center [809, 90] width 1502 height 39
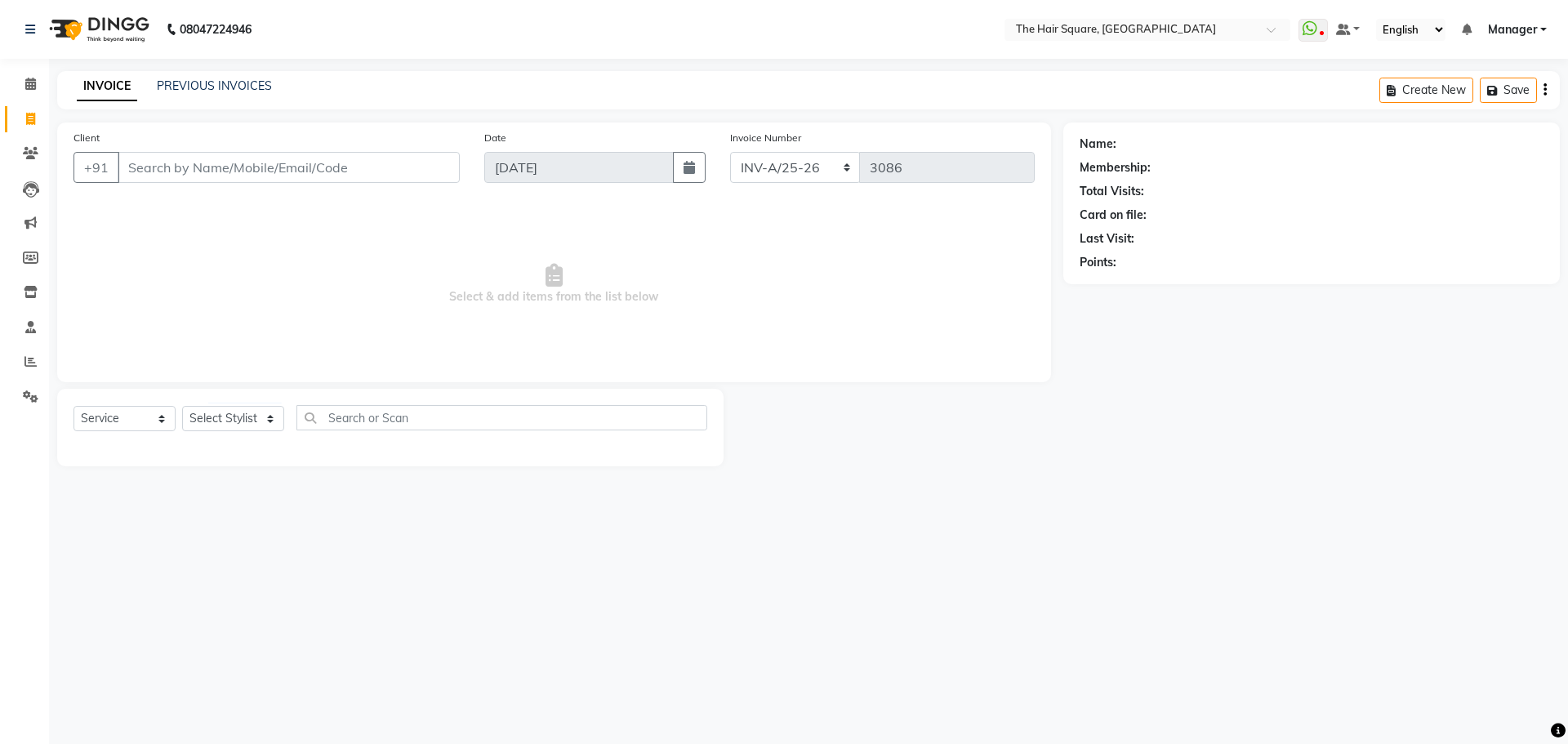
click at [237, 98] on div "INVOICE PREVIOUS INVOICES Create New Save" at bounding box center [809, 90] width 1502 height 39
click at [242, 83] on link "PREVIOUS INVOICES" at bounding box center [215, 85] width 115 height 14
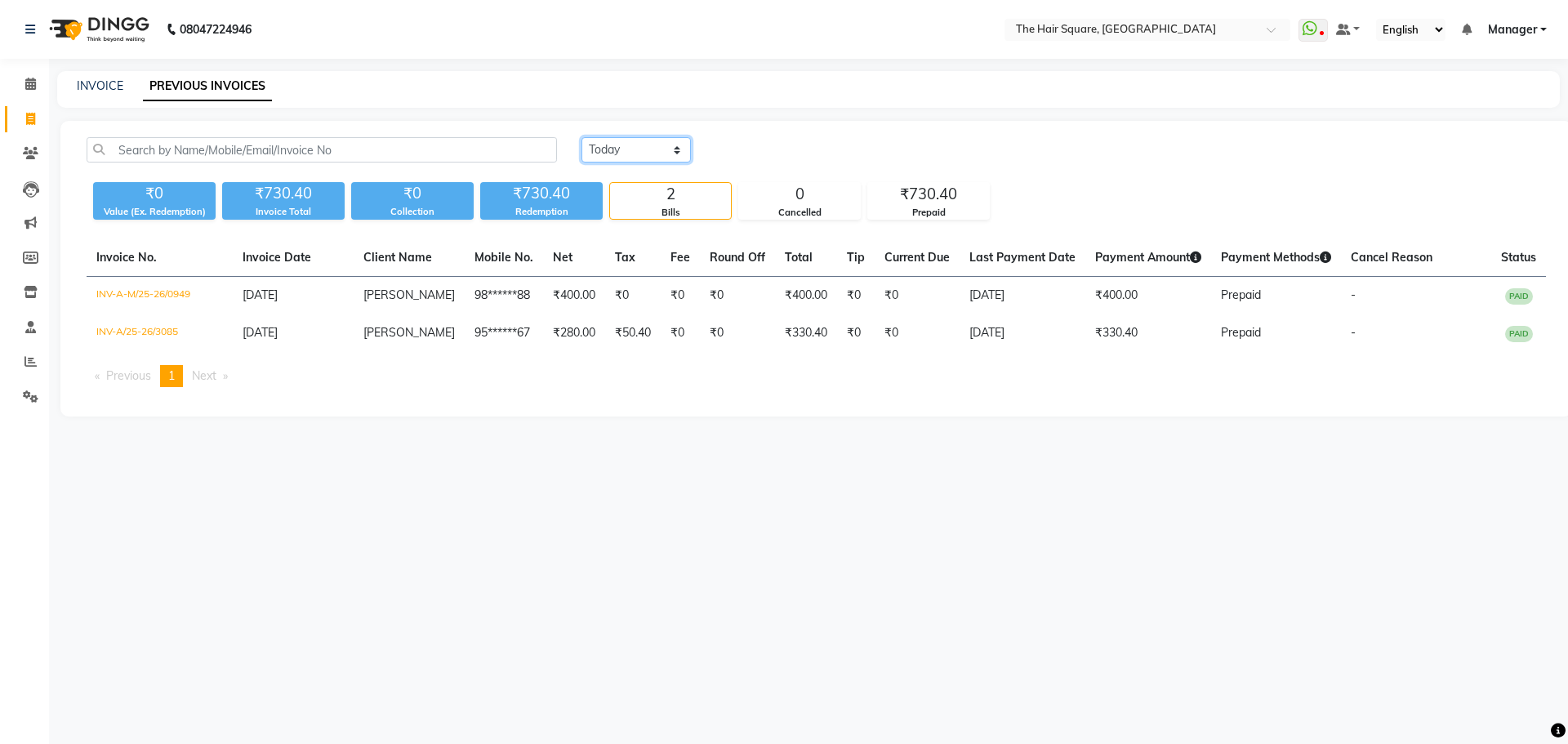
click at [657, 153] on select "Today Yesterday Custom Range" at bounding box center [636, 150] width 110 height 25
select select "range"
click at [581, 137] on select "Today Yesterday Custom Range" at bounding box center [636, 150] width 110 height 25
click at [773, 146] on input "[DATE]" at bounding box center [769, 150] width 114 height 22
select select "9"
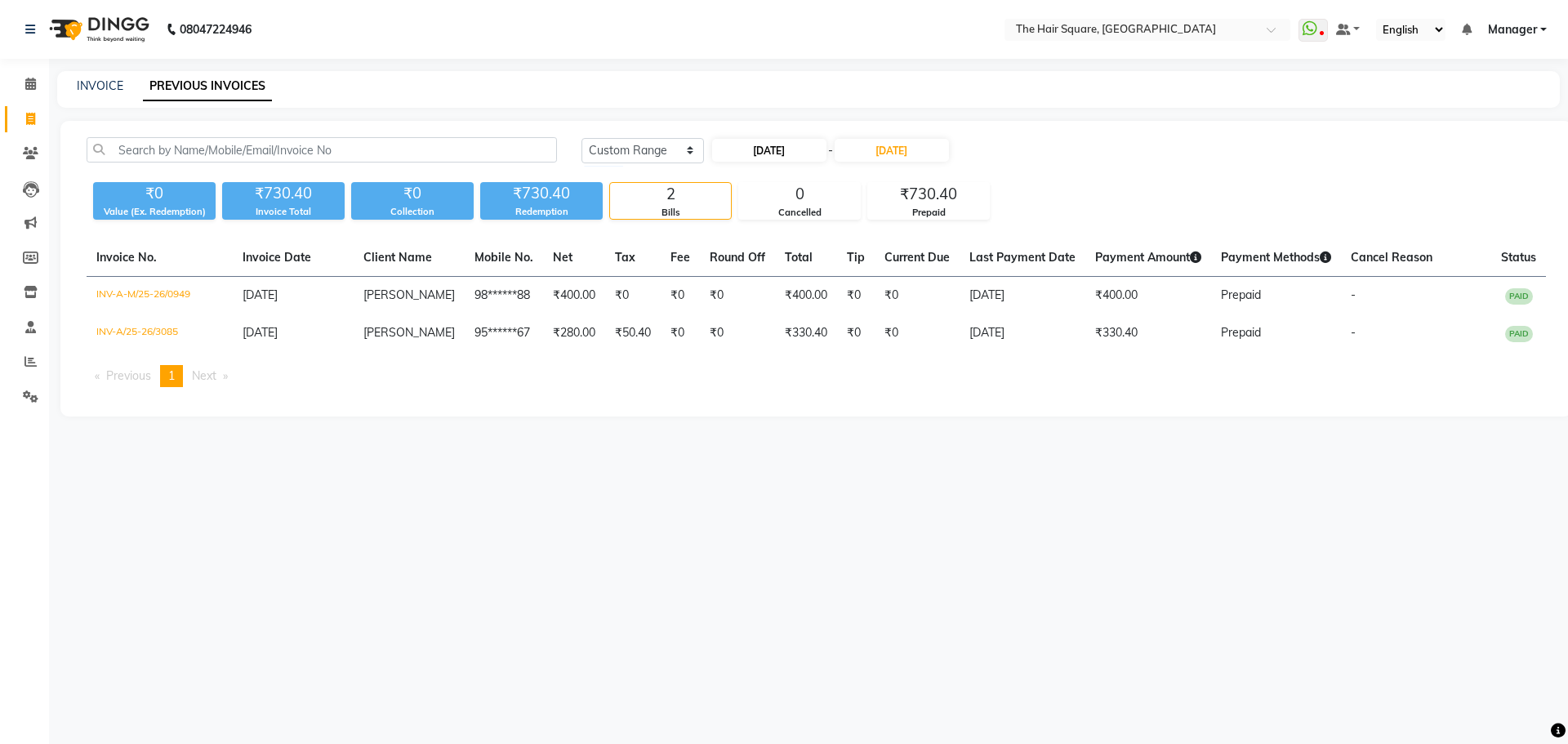
select select "2025"
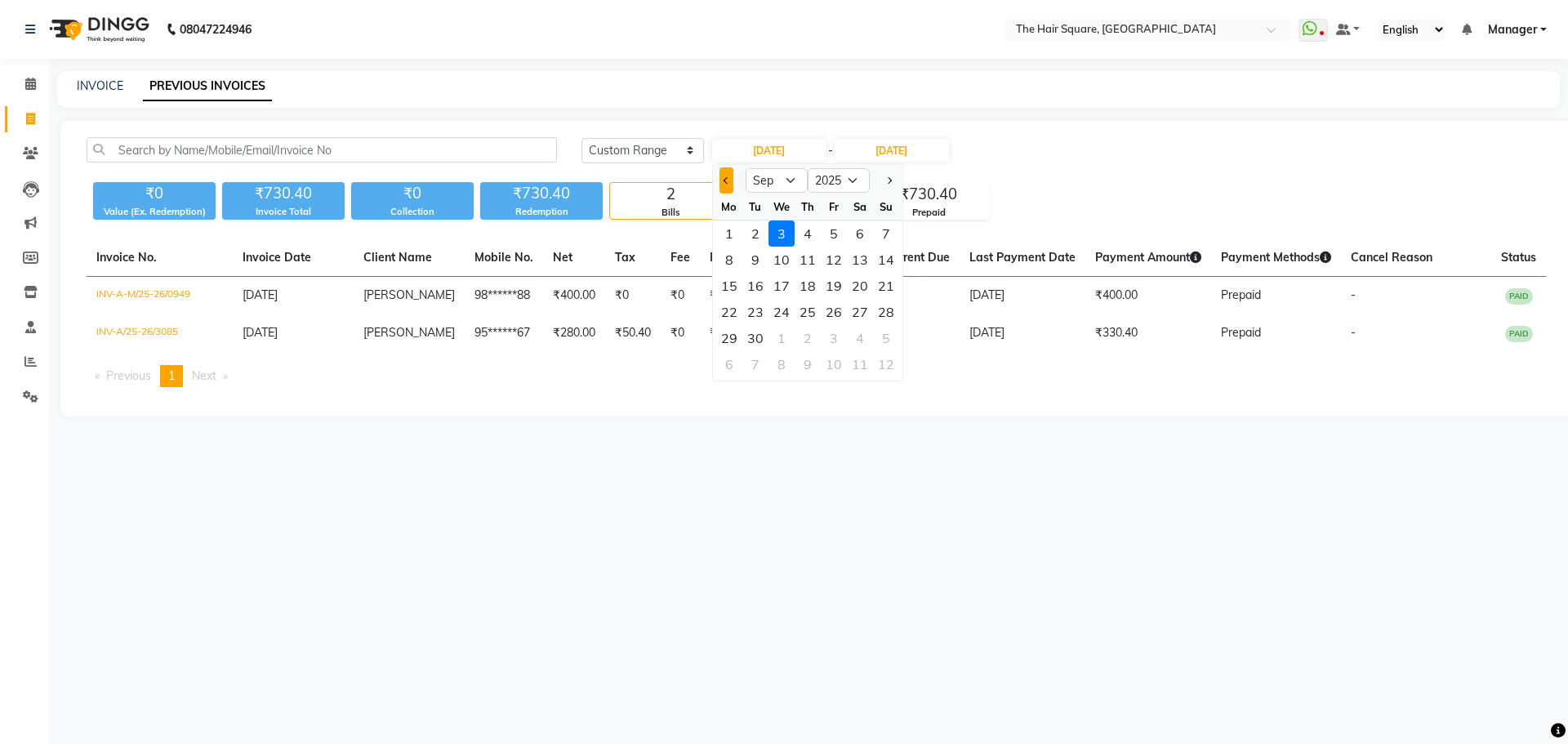
click at [731, 184] on button "Previous month" at bounding box center [726, 180] width 13 height 26
select select "8"
click at [832, 289] on div "15" at bounding box center [833, 286] width 26 height 26
type input "15-08-2025"
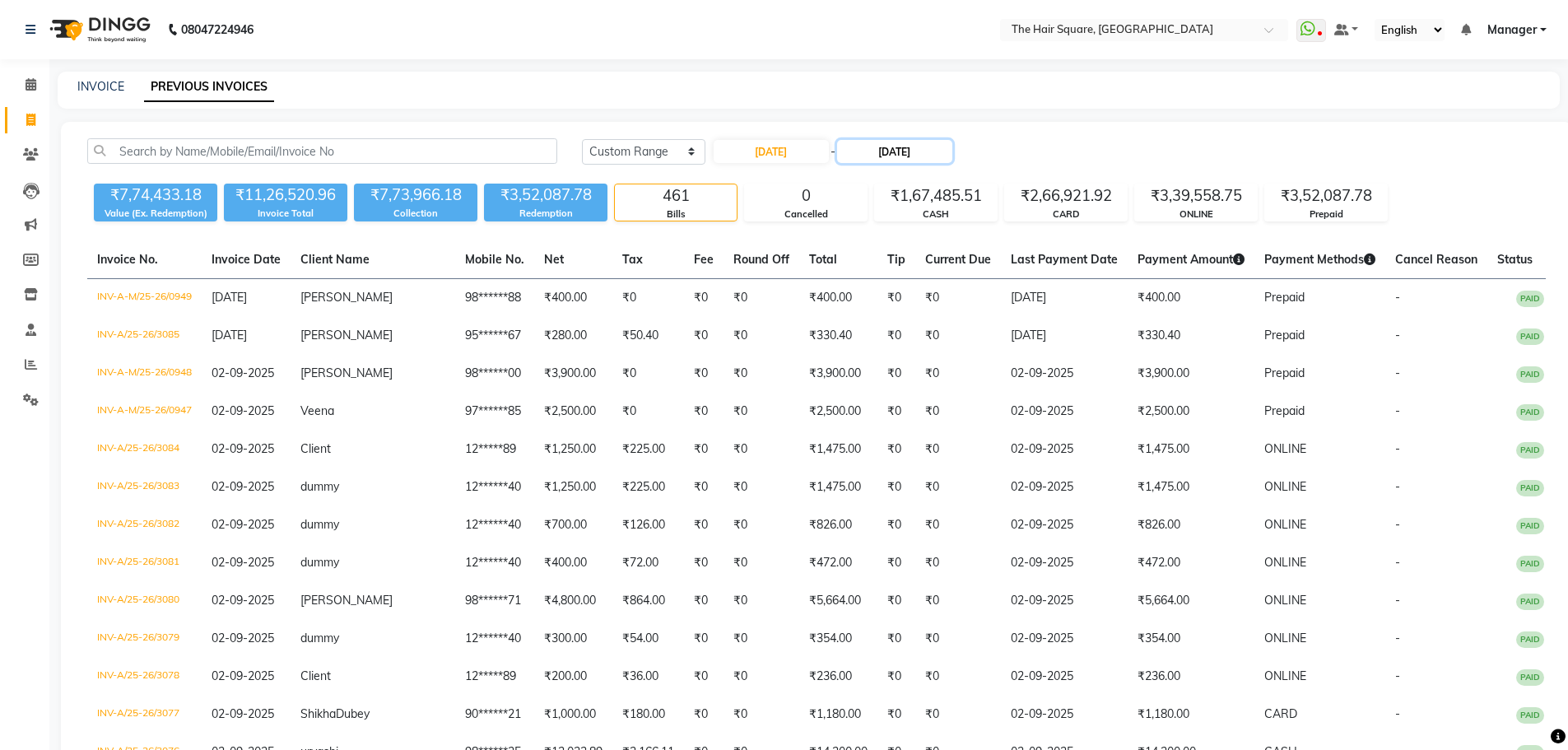
click at [934, 150] on input "[DATE]" at bounding box center [894, 151] width 115 height 23
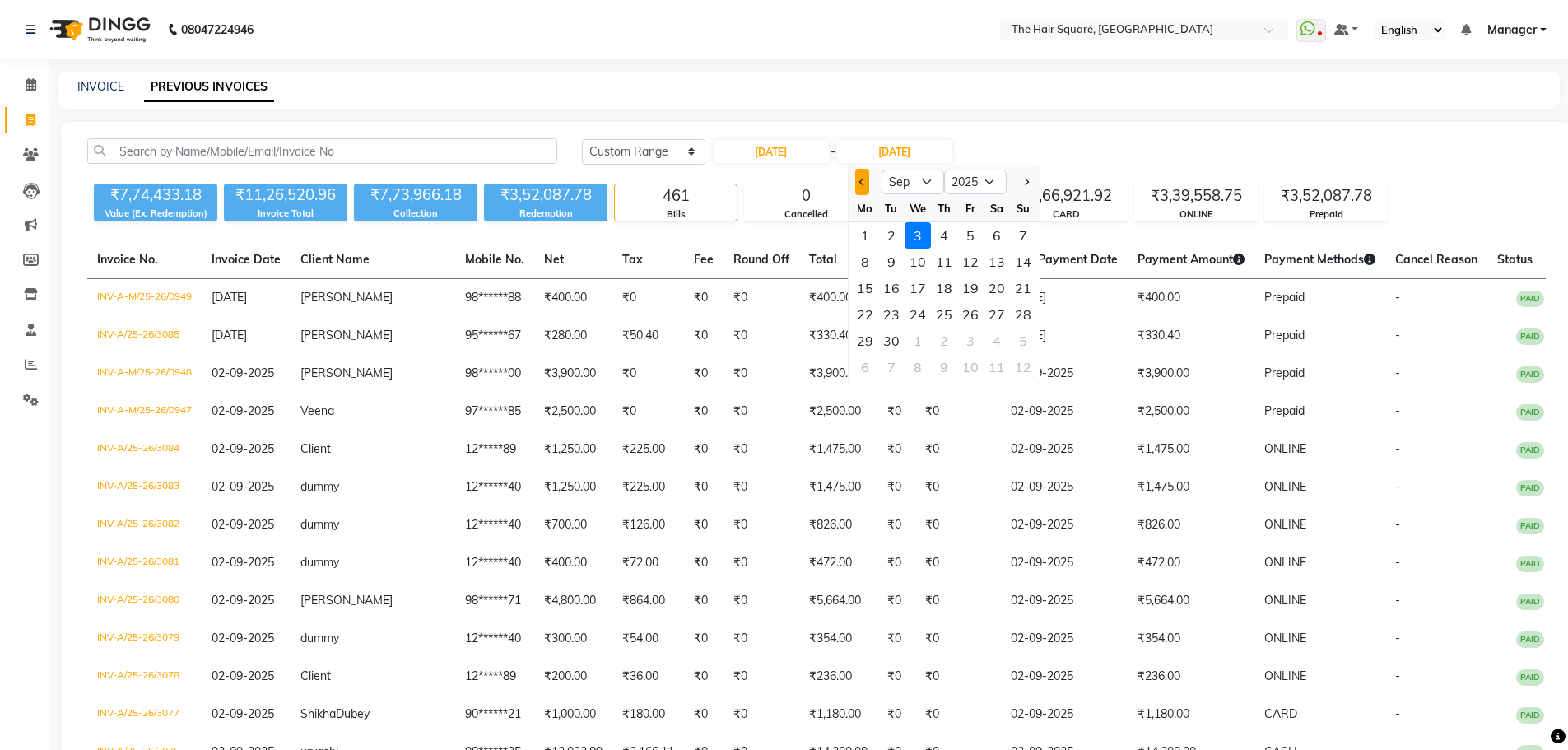
click at [866, 188] on button "Previous month" at bounding box center [861, 181] width 14 height 26
select select "8"
click at [970, 287] on div "15" at bounding box center [970, 288] width 26 height 26
type input "15-08-2025"
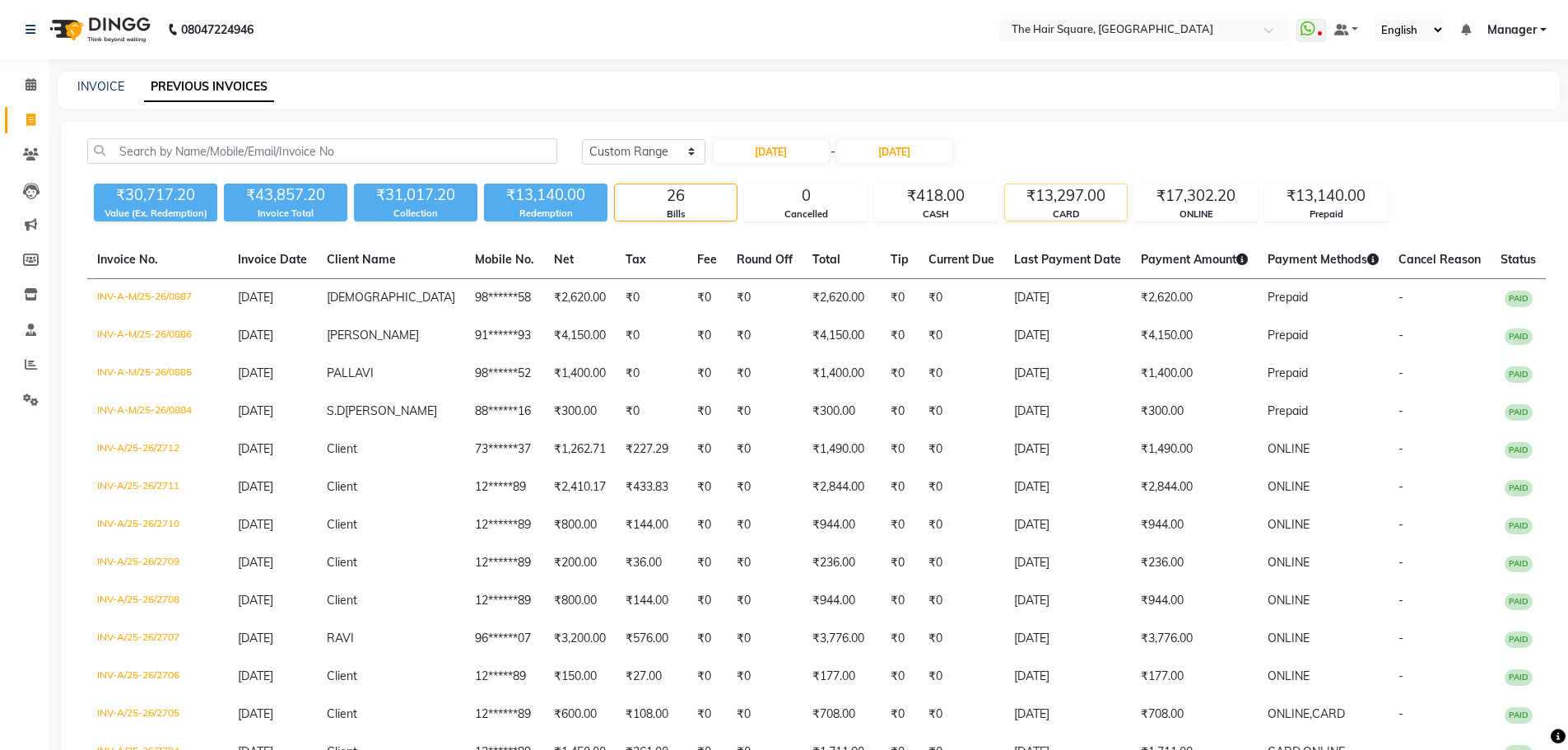
click at [1058, 203] on div "₹13,297.00" at bounding box center [1066, 196] width 122 height 23
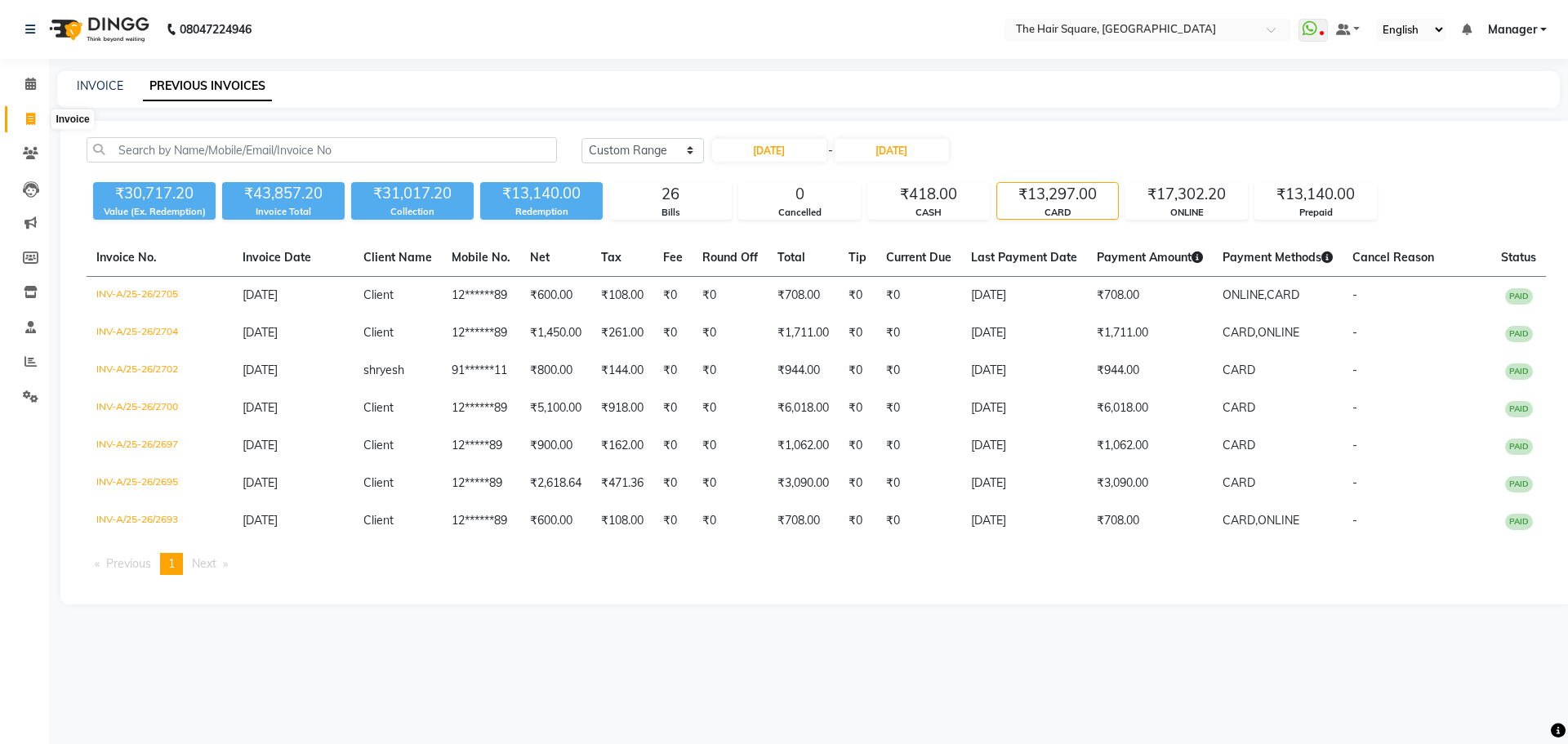
click at [31, 116] on icon at bounding box center [31, 119] width 9 height 13
select select "service"
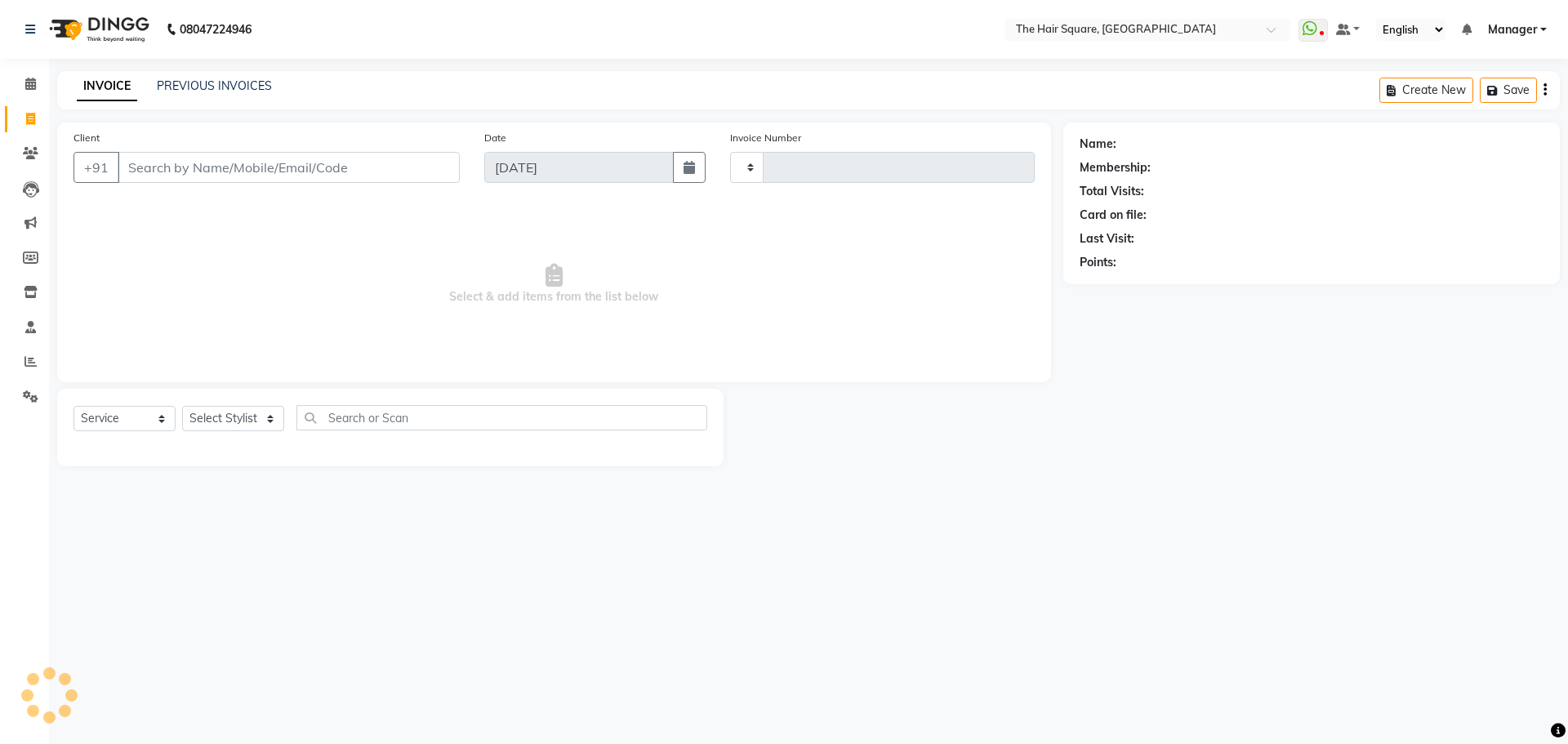
type input "3086"
select select "5768"
click at [237, 409] on select "Select Stylist Amit Aradhana Bittu Dev Imran Inder Javed Kim Mahendra Manager M…" at bounding box center [234, 419] width 102 height 25
select select "39381"
click at [182, 406] on select "Select Stylist Amit Aradhana Bittu Dev Imran Inder Javed Kim Mahendra Manager M…" at bounding box center [234, 419] width 102 height 25
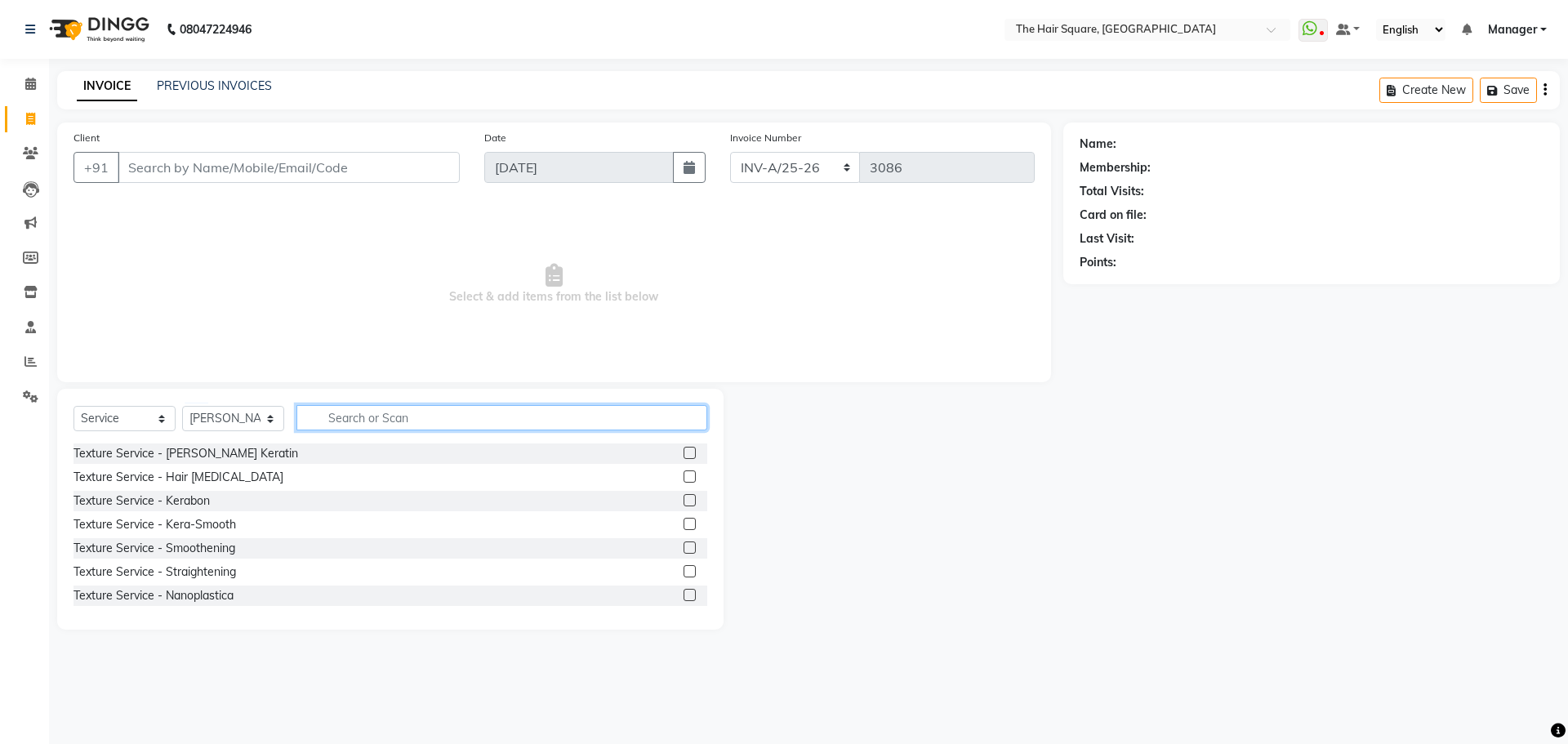
click at [347, 405] on input "text" at bounding box center [501, 418] width 411 height 25
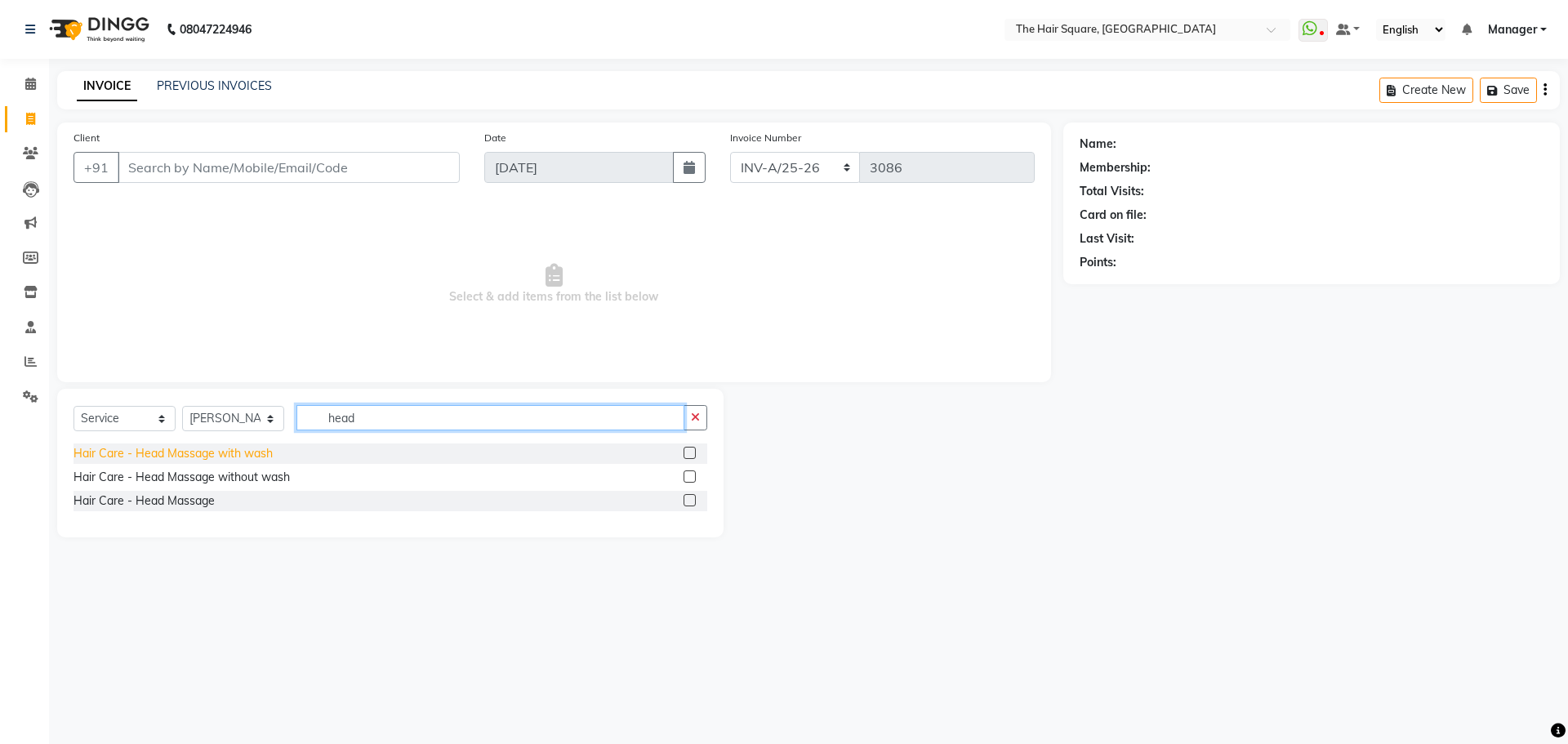
type input "head"
click at [201, 452] on div "Hair Care - Head Massage with wash" at bounding box center [173, 453] width 199 height 17
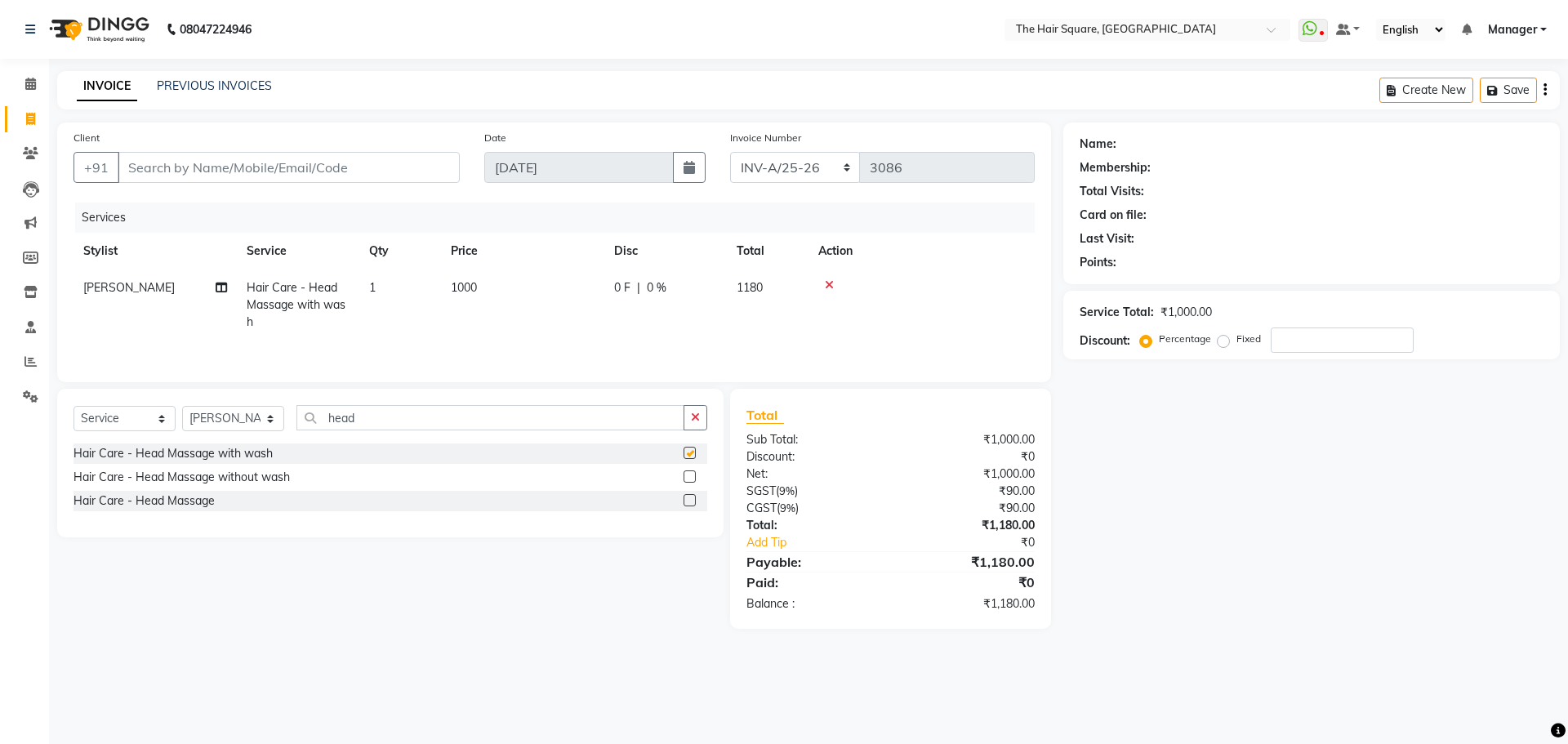
checkbox input "false"
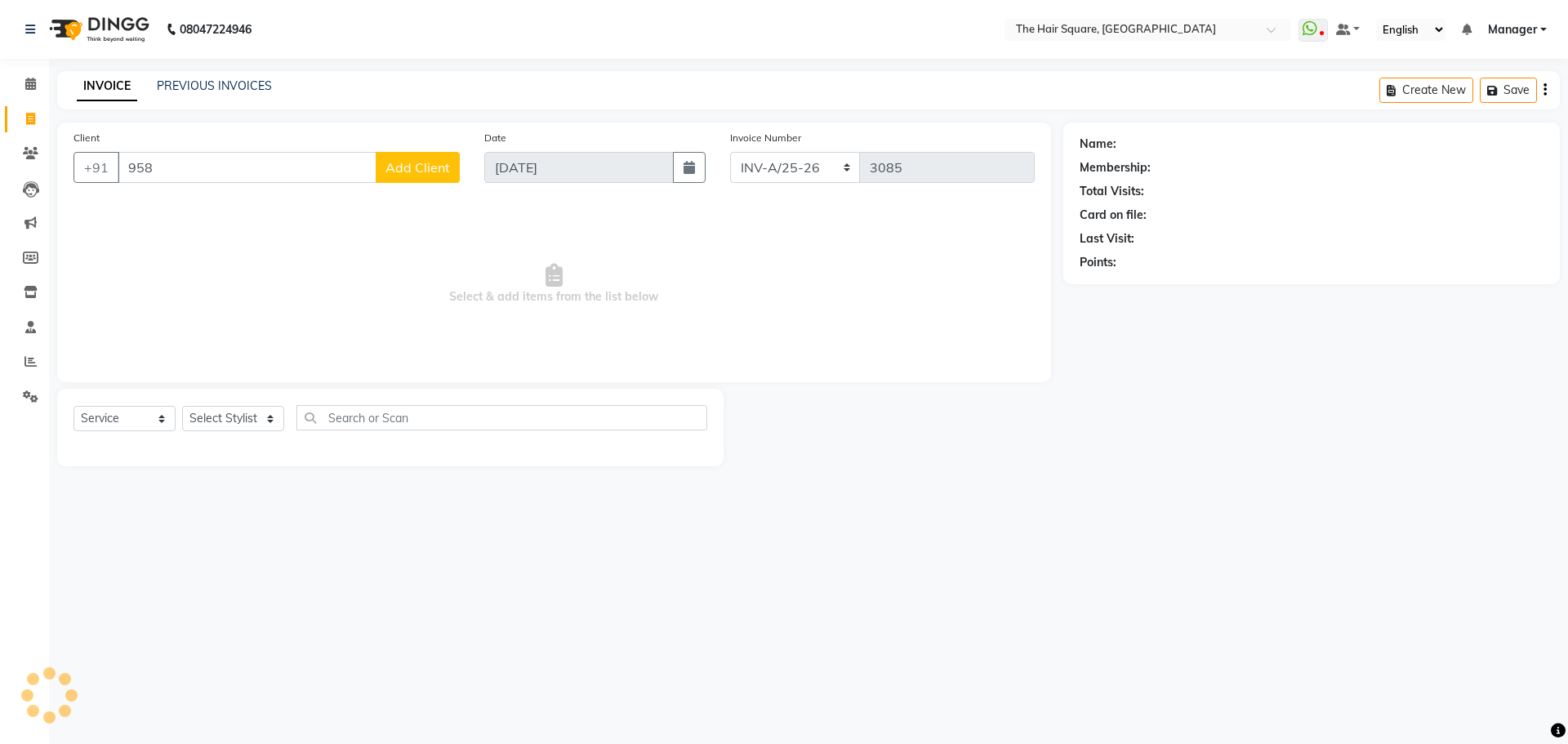
select select "5768"
select select "service"
click at [224, 213] on button "Ishan 95******67" at bounding box center [225, 205] width 215 height 26
type input "95******67"
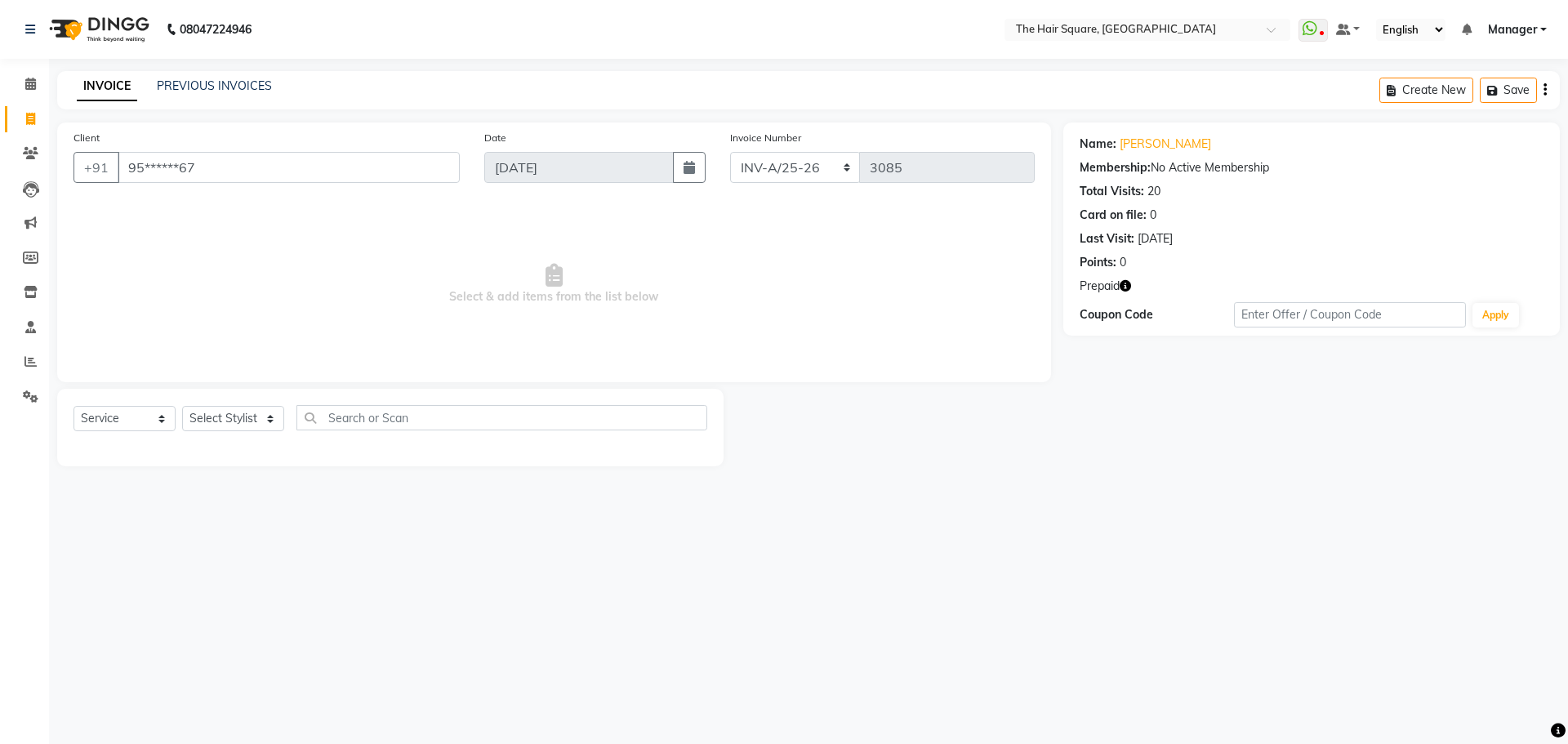
click at [1127, 282] on icon "button" at bounding box center [1125, 286] width 12 height 12
click at [202, 418] on select "Select Stylist Amit [PERSON_NAME] Dev Imran [PERSON_NAME] [PERSON_NAME] Manager…" at bounding box center [234, 419] width 102 height 25
select select "39370"
click at [182, 406] on select "Select Stylist Amit [PERSON_NAME] Dev Imran [PERSON_NAME] [PERSON_NAME] Manager…" at bounding box center [234, 419] width 102 height 25
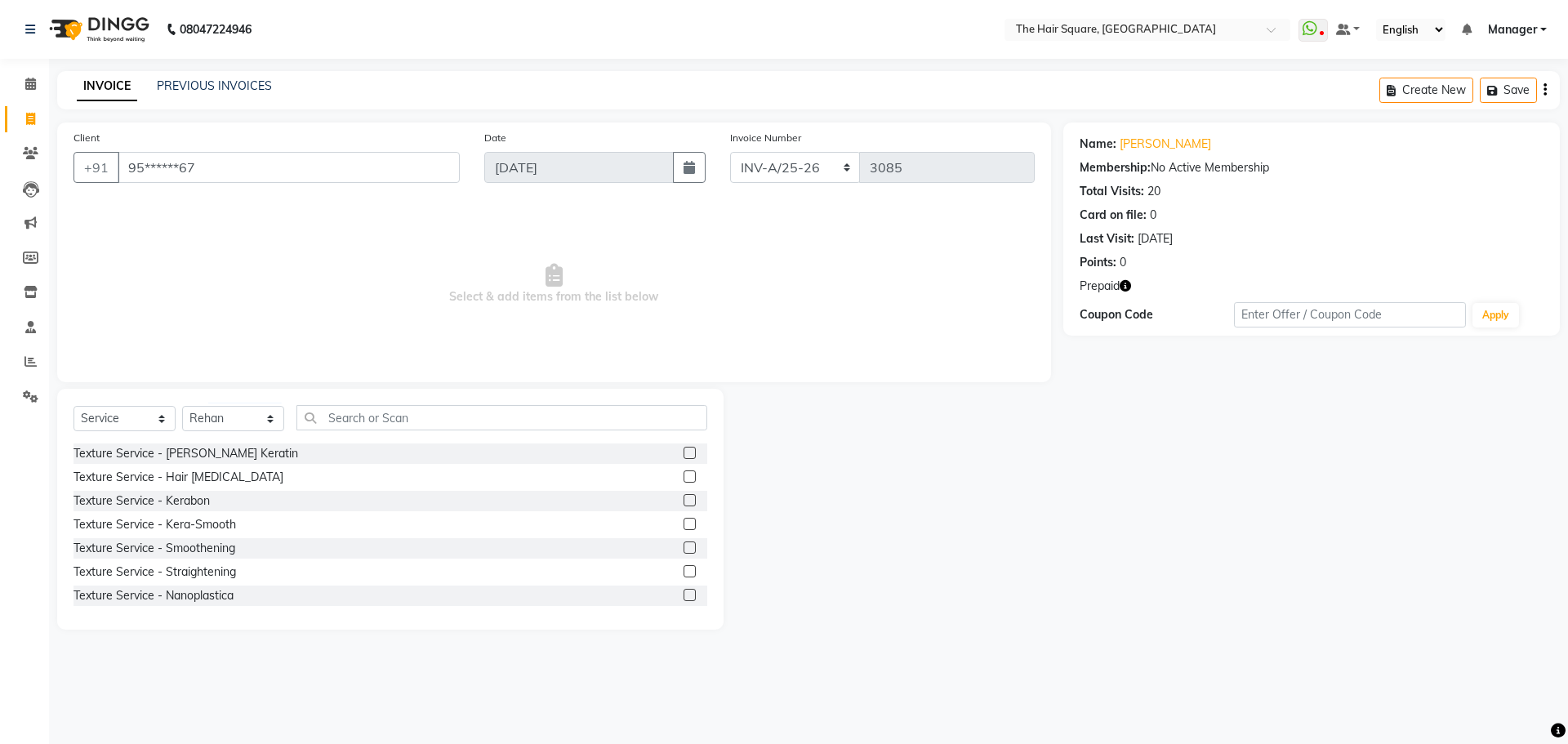
click at [397, 435] on div "Select Service Product Membership Package Voucher Prepaid Gift Card Select Styl…" at bounding box center [390, 424] width 633 height 39
click at [401, 409] on input "text" at bounding box center [501, 418] width 411 height 25
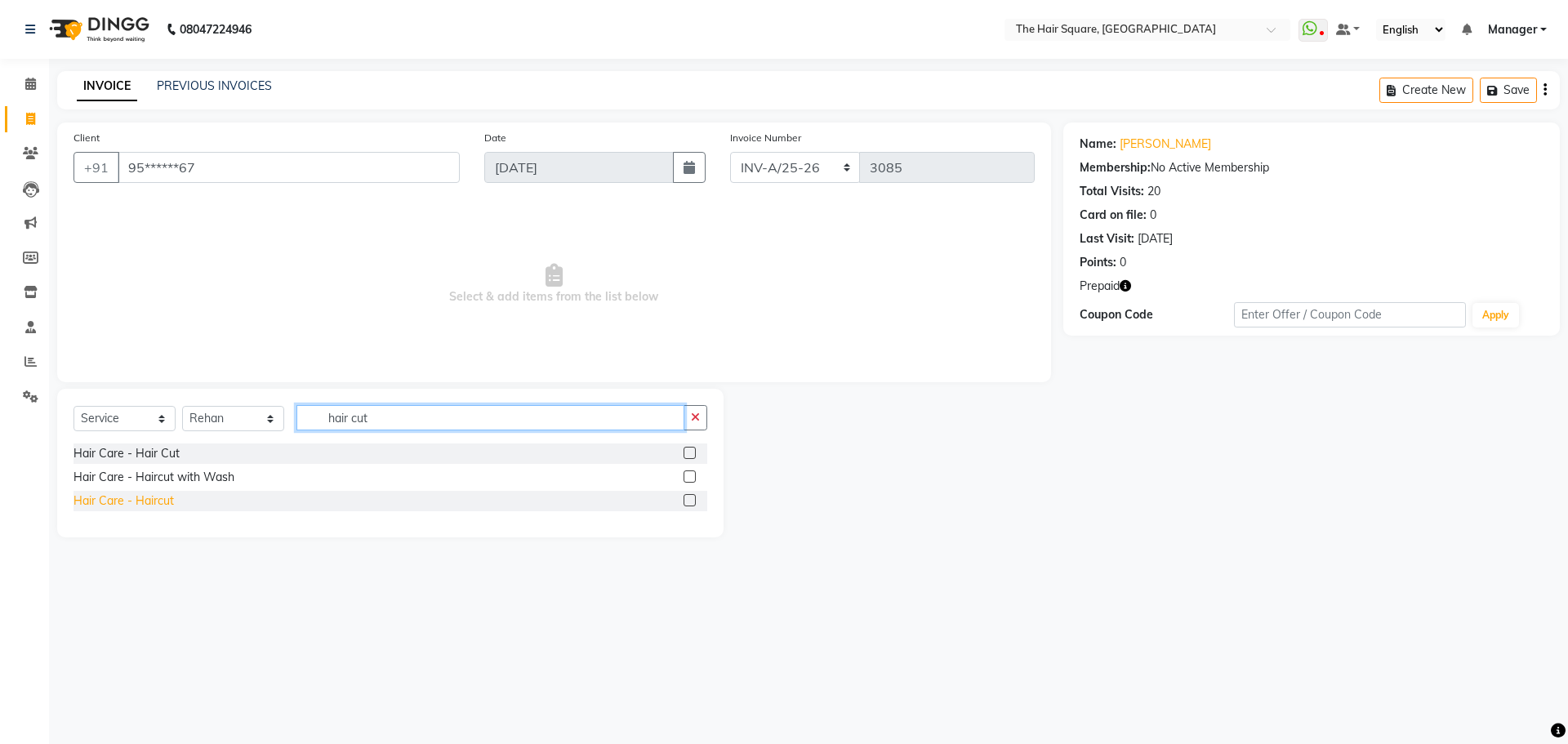
type input "hair cut"
click at [146, 504] on div "Hair Care - Haircut" at bounding box center [124, 500] width 101 height 17
checkbox input "false"
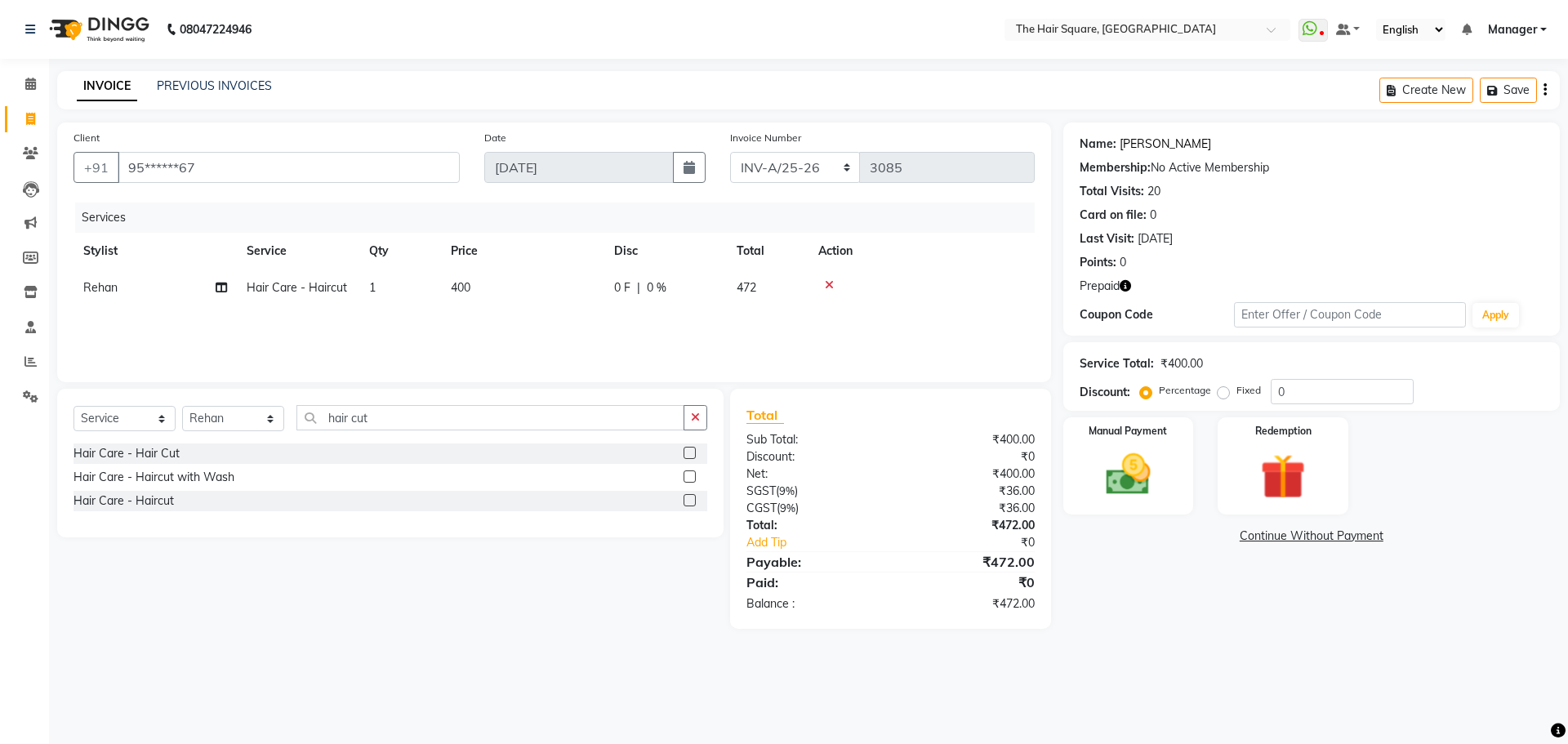
click at [1135, 142] on link "[PERSON_NAME]" at bounding box center [1165, 144] width 92 height 17
click at [1125, 288] on icon "button" at bounding box center [1125, 286] width 12 height 12
click at [1307, 426] on label "Redemption" at bounding box center [1282, 430] width 58 height 15
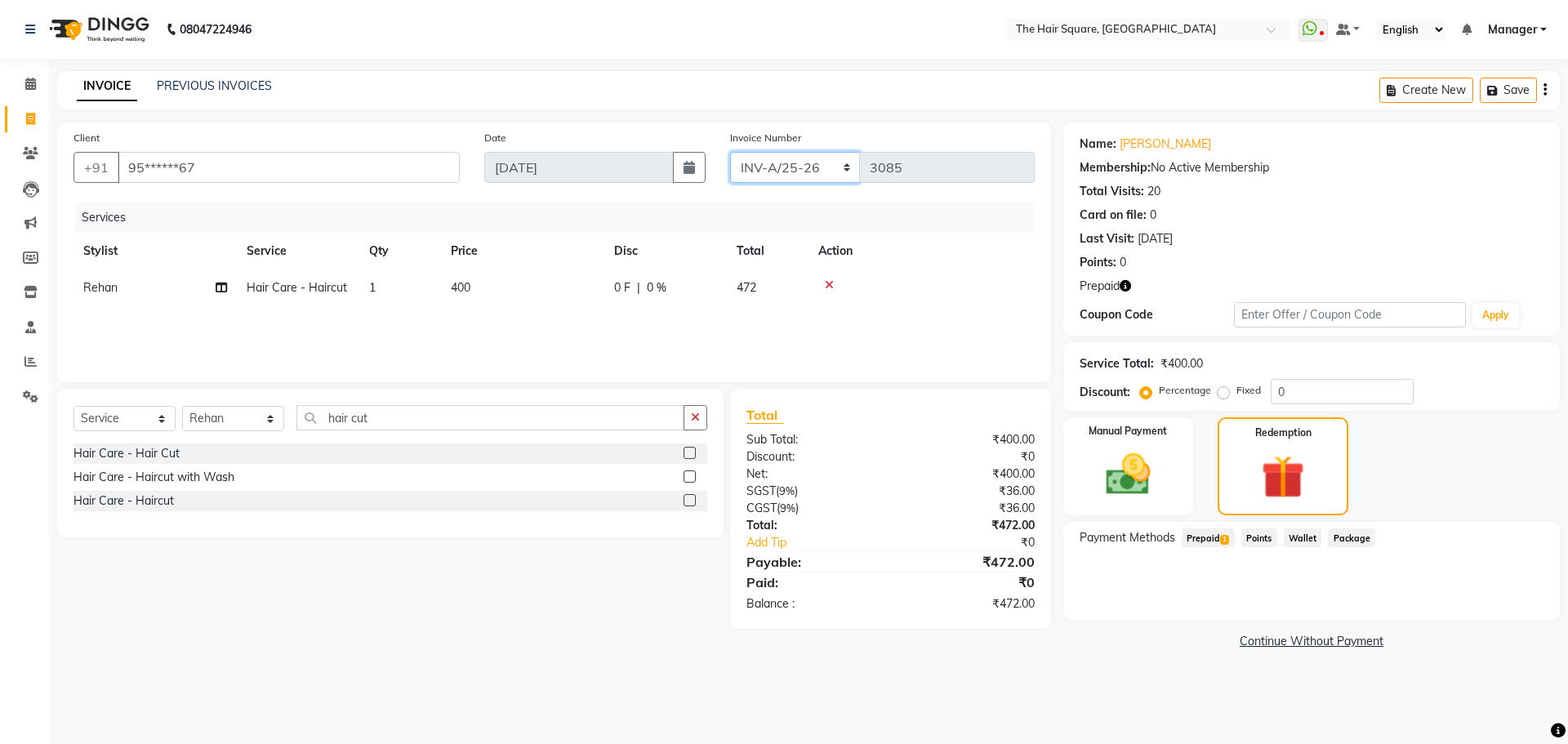
click at [775, 165] on select "INV-A-M/25-26 INV-A/25-26" at bounding box center [795, 167] width 130 height 31
click at [776, 166] on select "INV-A-M/25-26 INV-A/25-26" at bounding box center [795, 167] width 130 height 31
drag, startPoint x: 776, startPoint y: 166, endPoint x: 776, endPoint y: 179, distance: 13.0
click at [776, 166] on select "INV-A-M/25-26 INV-A/25-26" at bounding box center [795, 167] width 130 height 31
select select "5954"
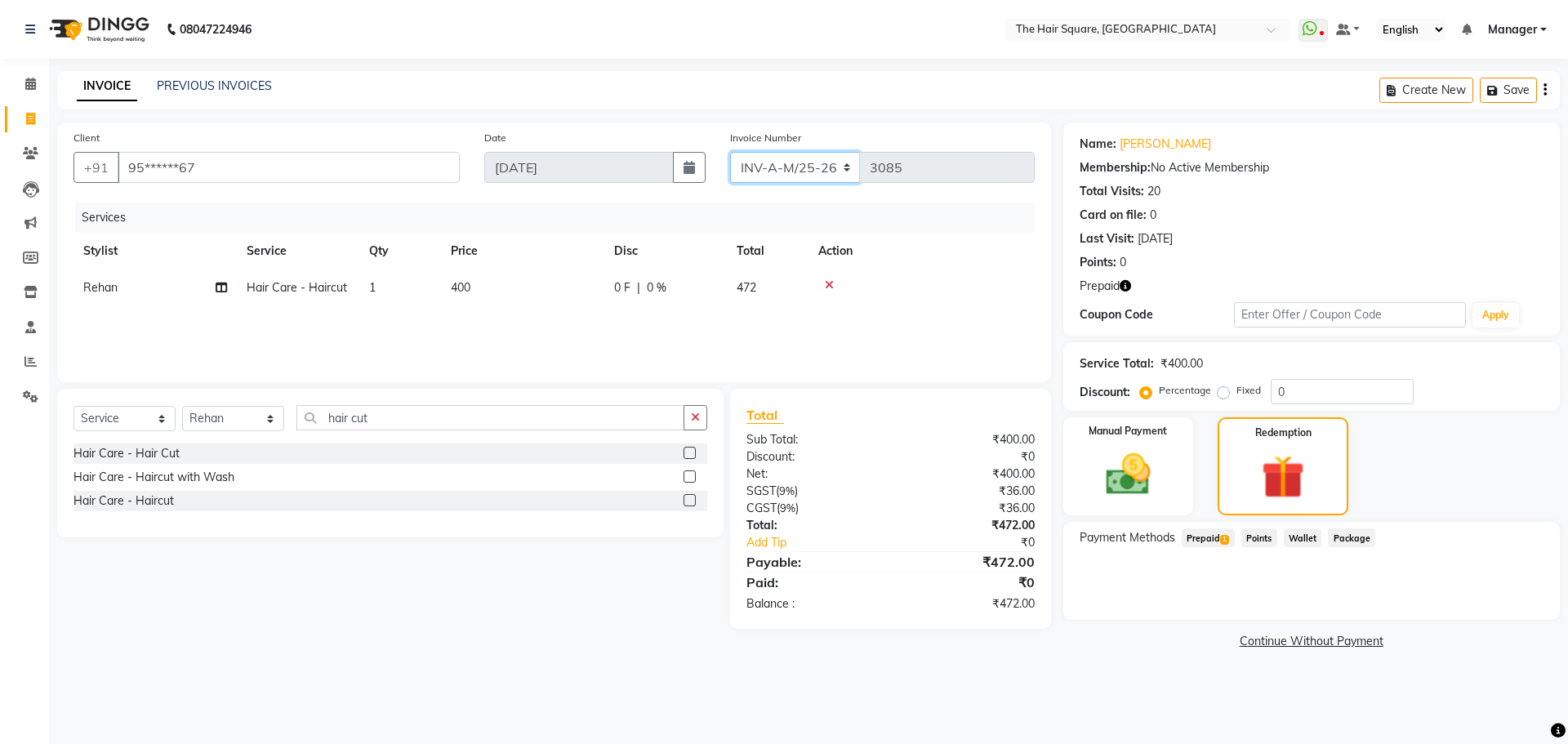
click at [731, 152] on select "INV-A-M/25-26 INV-A/25-26" at bounding box center [795, 167] width 130 height 31
type input "0949"
click at [1121, 284] on icon "button" at bounding box center [1125, 286] width 12 height 12
click at [793, 162] on select "INV-A-M/25-26 INV-A/25-26" at bounding box center [795, 167] width 130 height 31
select select "5768"
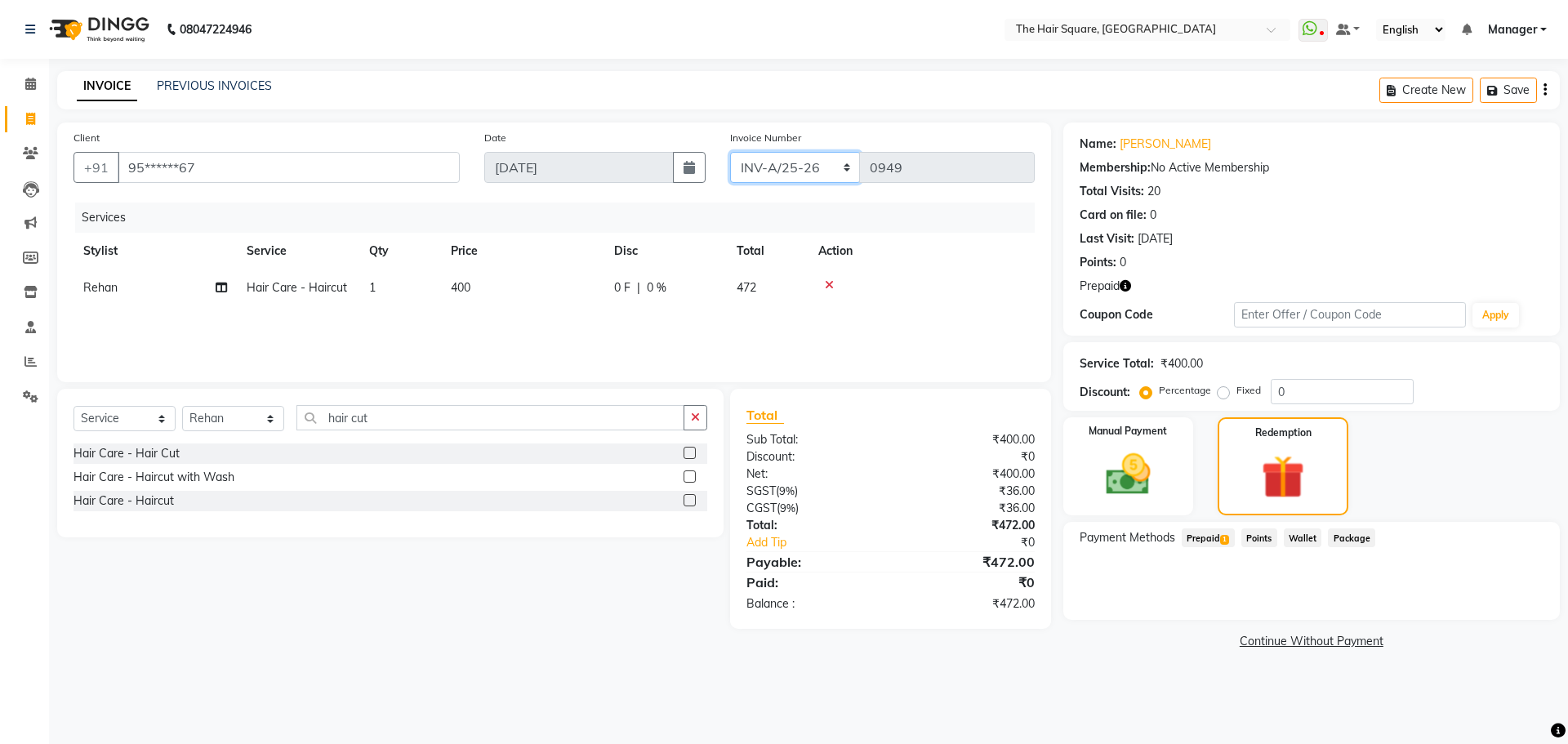
click at [731, 152] on select "INV-A-M/25-26 INV-A/25-26" at bounding box center [795, 167] width 130 height 31
type input "3085"
click at [1300, 397] on input "0" at bounding box center [1342, 392] width 143 height 25
click at [1125, 290] on icon "button" at bounding box center [1125, 286] width 12 height 12
click at [1282, 392] on input "0" at bounding box center [1342, 392] width 143 height 25
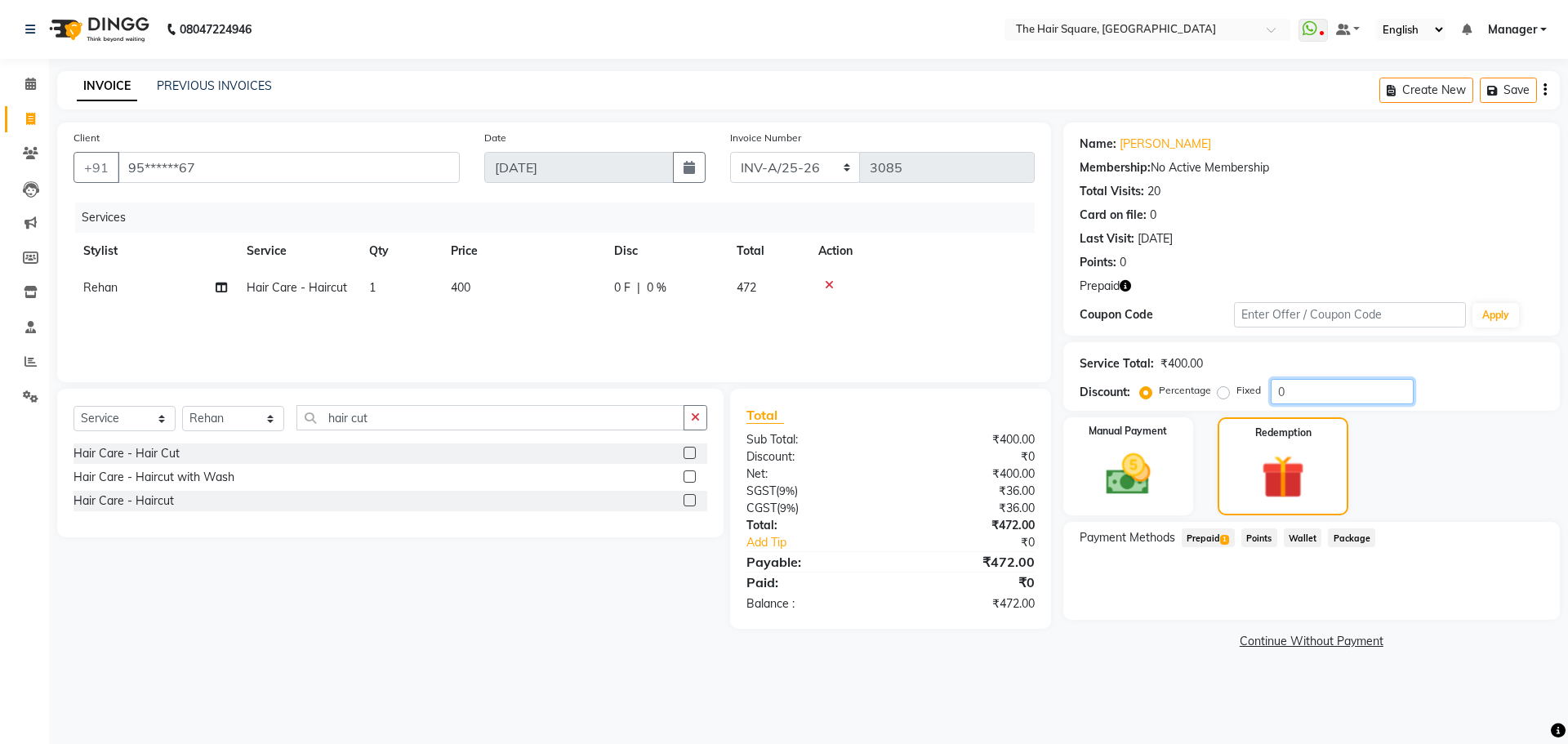
drag, startPoint x: 1287, startPoint y: 389, endPoint x: 1211, endPoint y: 411, distance: 79.1
click at [1229, 403] on div "Percentage Fixed 0" at bounding box center [1279, 392] width 270 height 25
type input "30"
click at [1218, 537] on span "Prepaid 1" at bounding box center [1208, 537] width 53 height 19
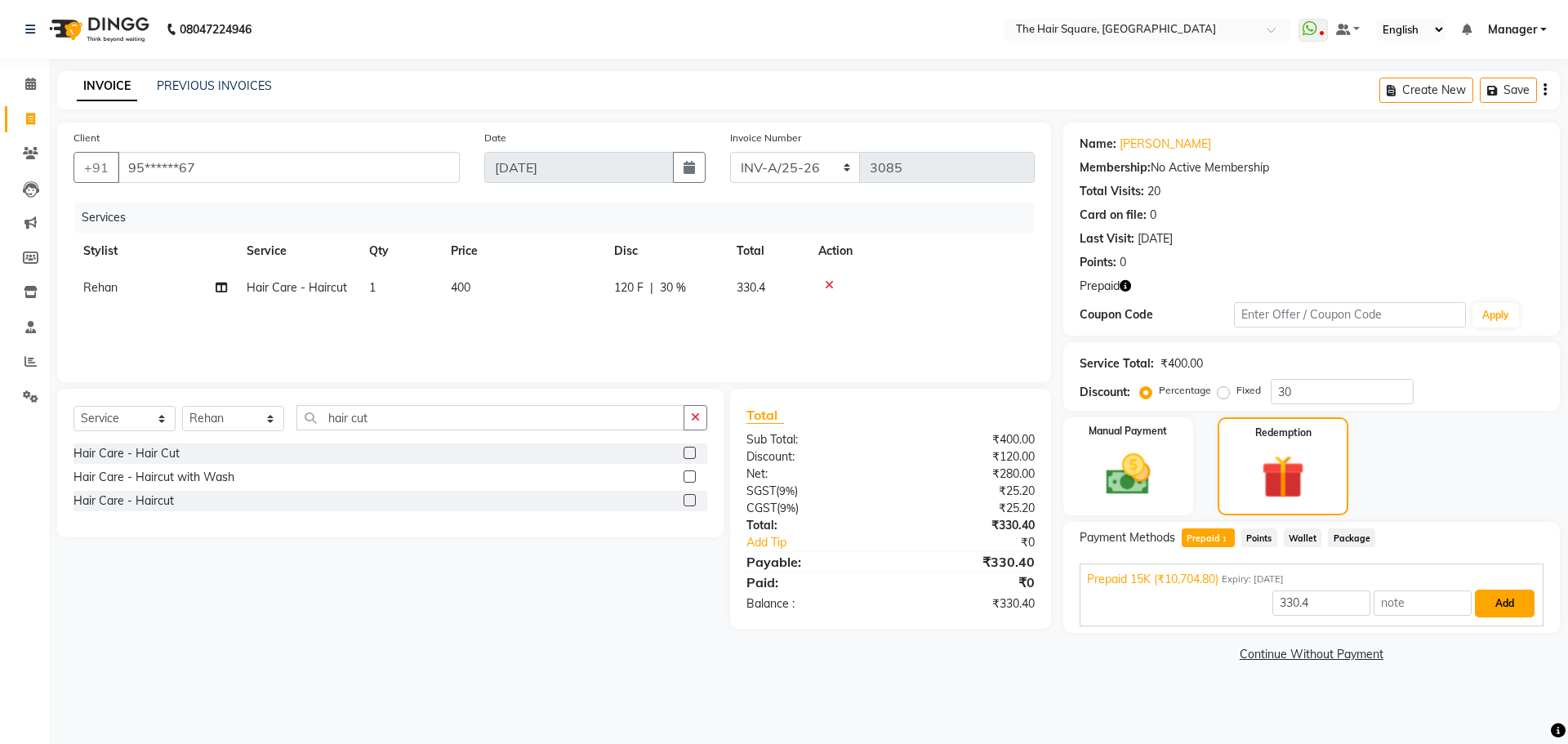
click at [1519, 606] on button "Add" at bounding box center [1505, 603] width 59 height 28
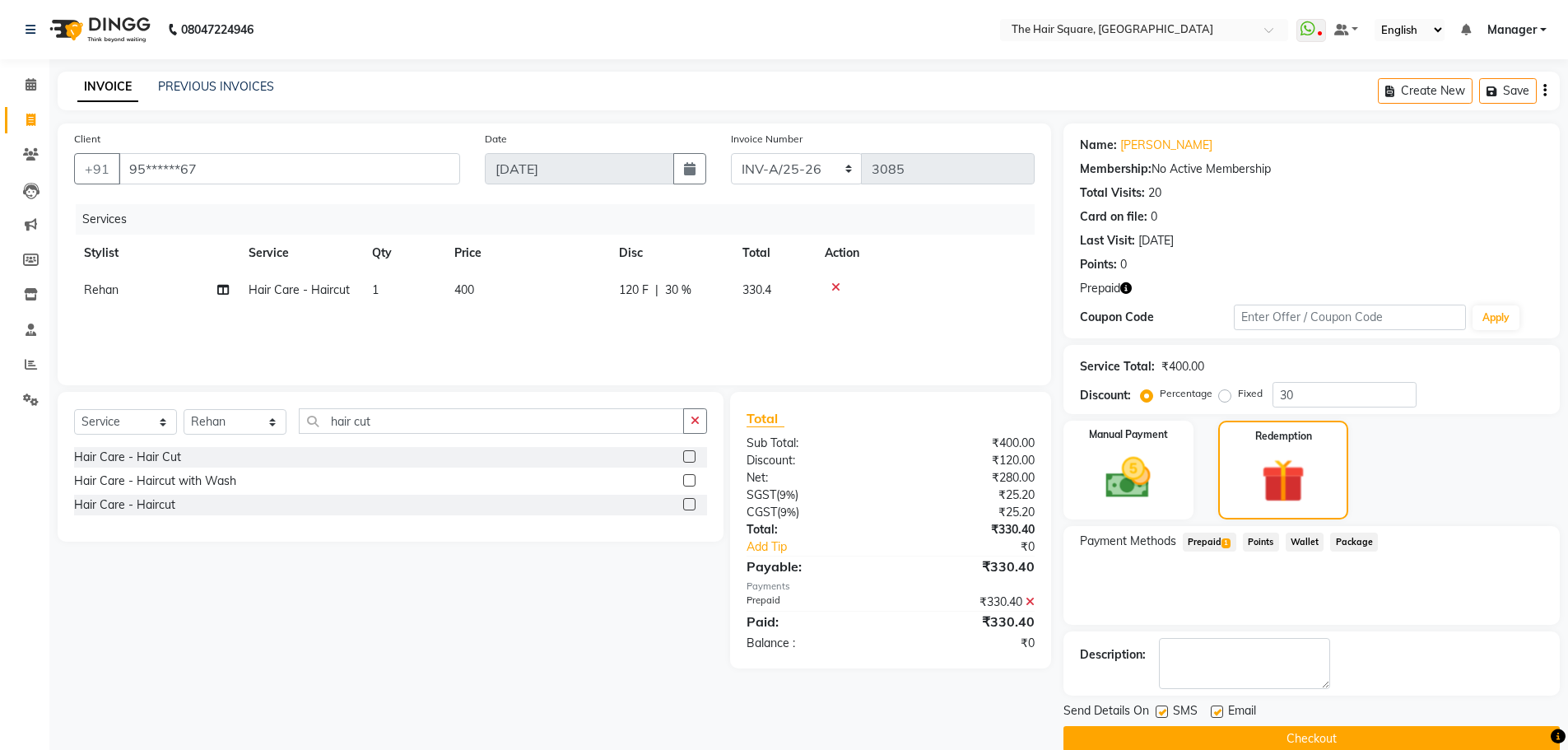
scroll to position [26, 0]
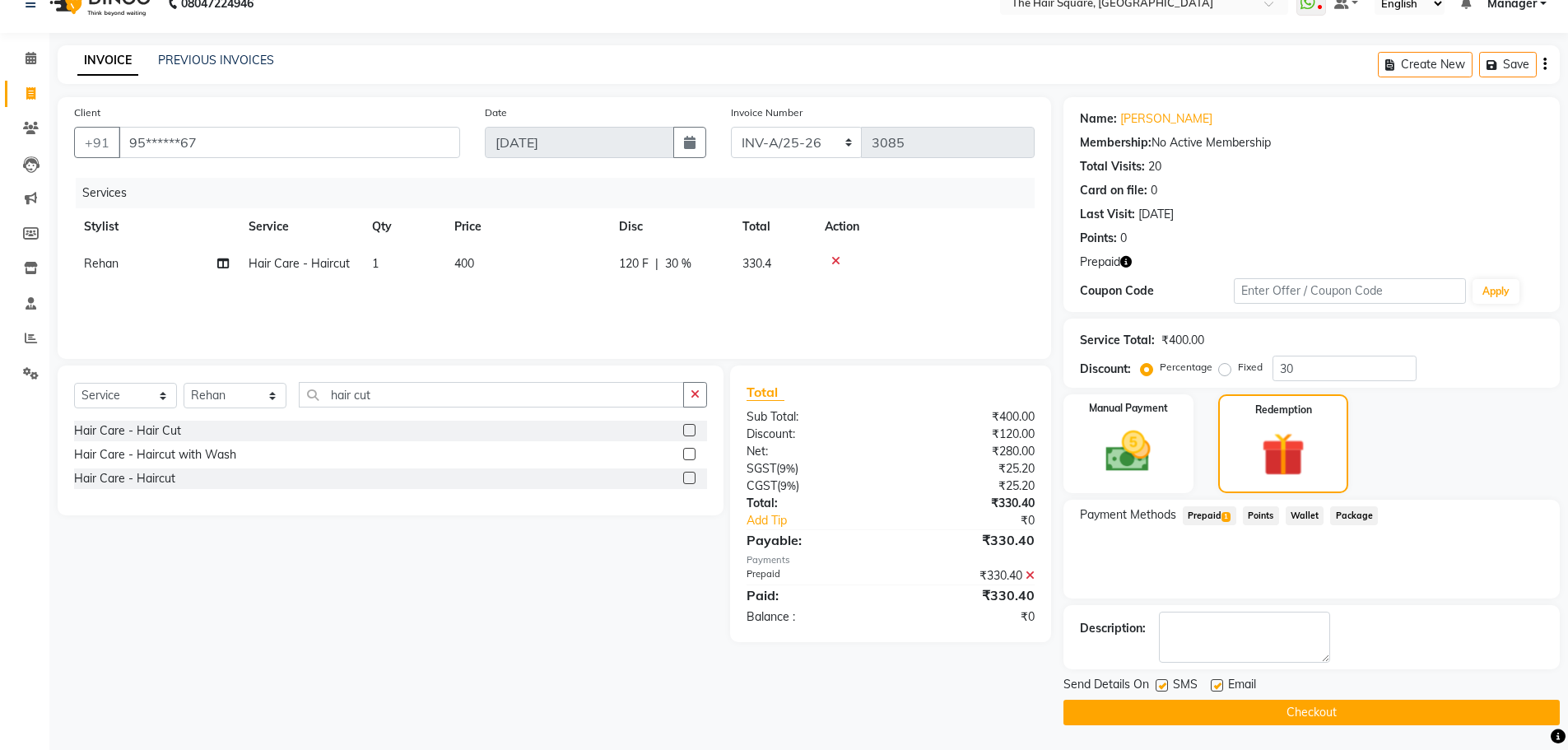
click at [1320, 716] on button "Checkout" at bounding box center [1311, 713] width 496 height 25
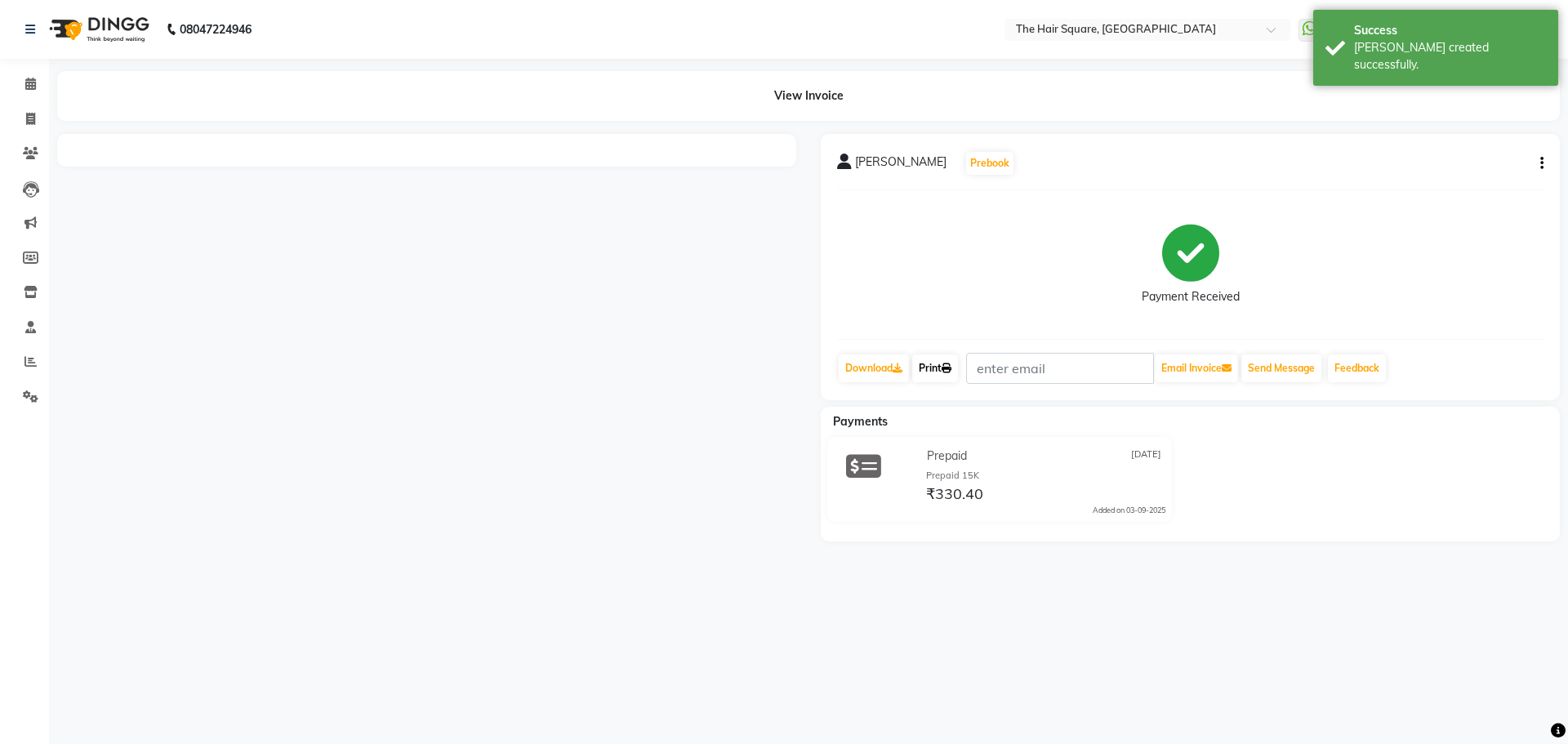
click at [942, 368] on link "Print" at bounding box center [935, 368] width 46 height 28
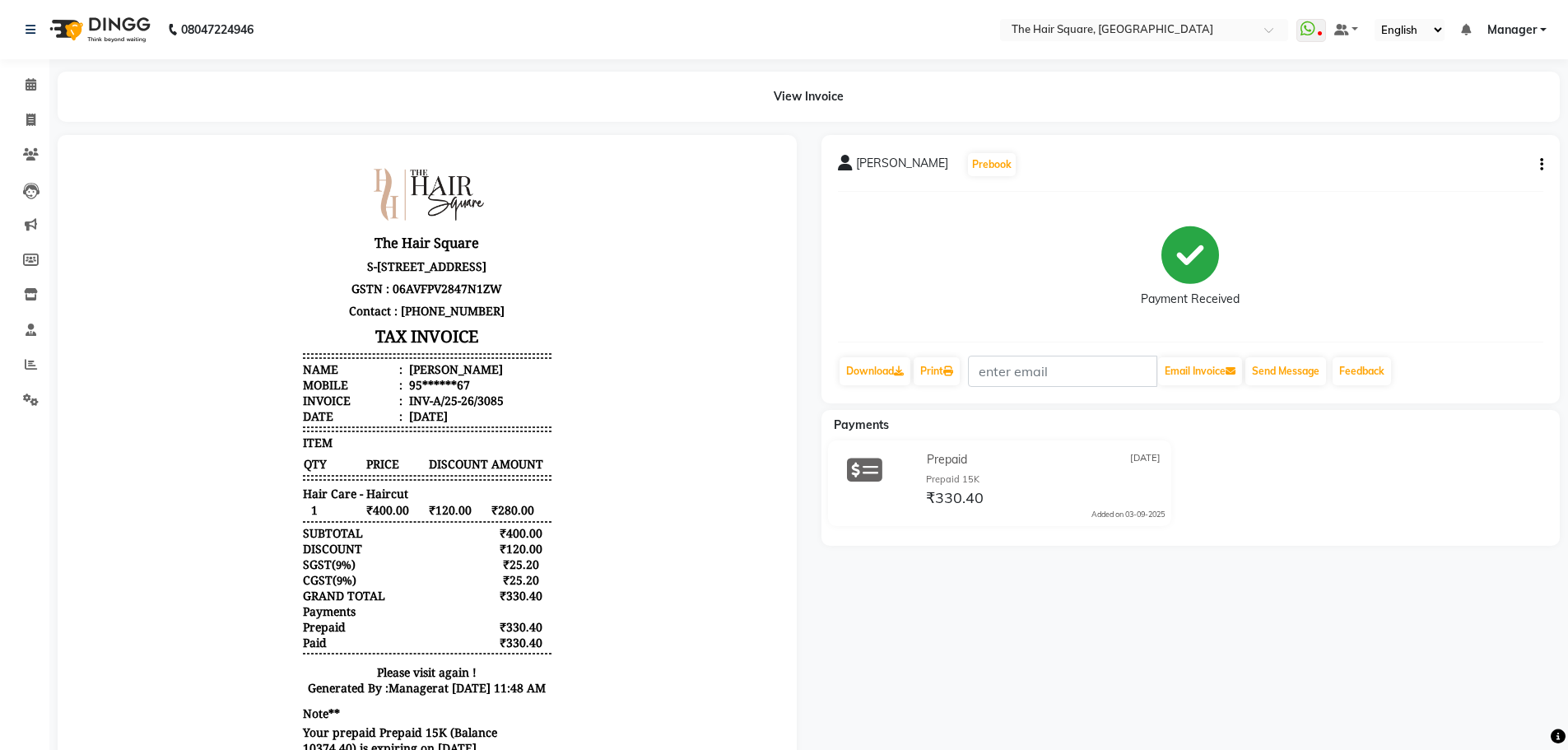
click at [1086, 83] on div "View Invoice" at bounding box center [808, 96] width 1502 height 50
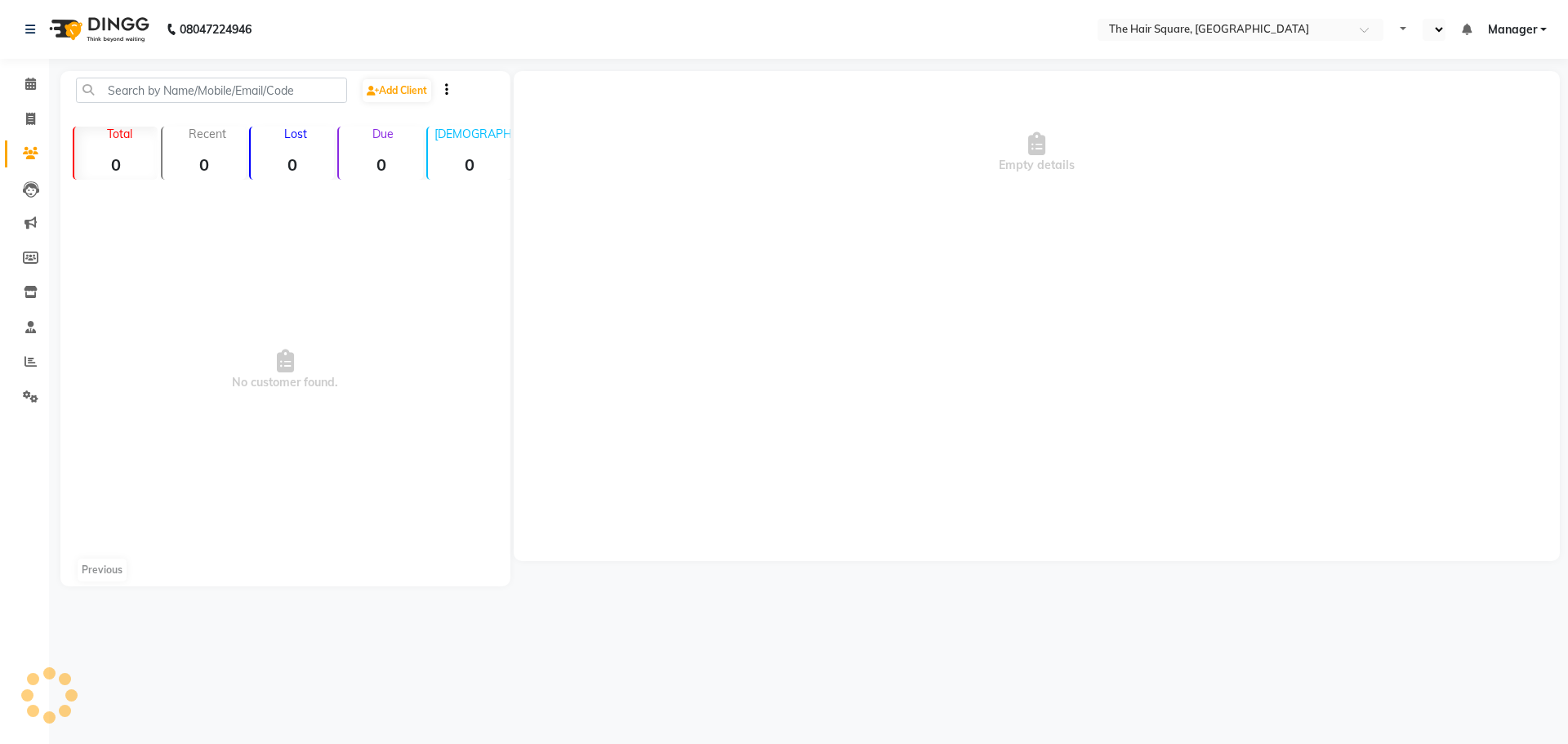
select select "en"
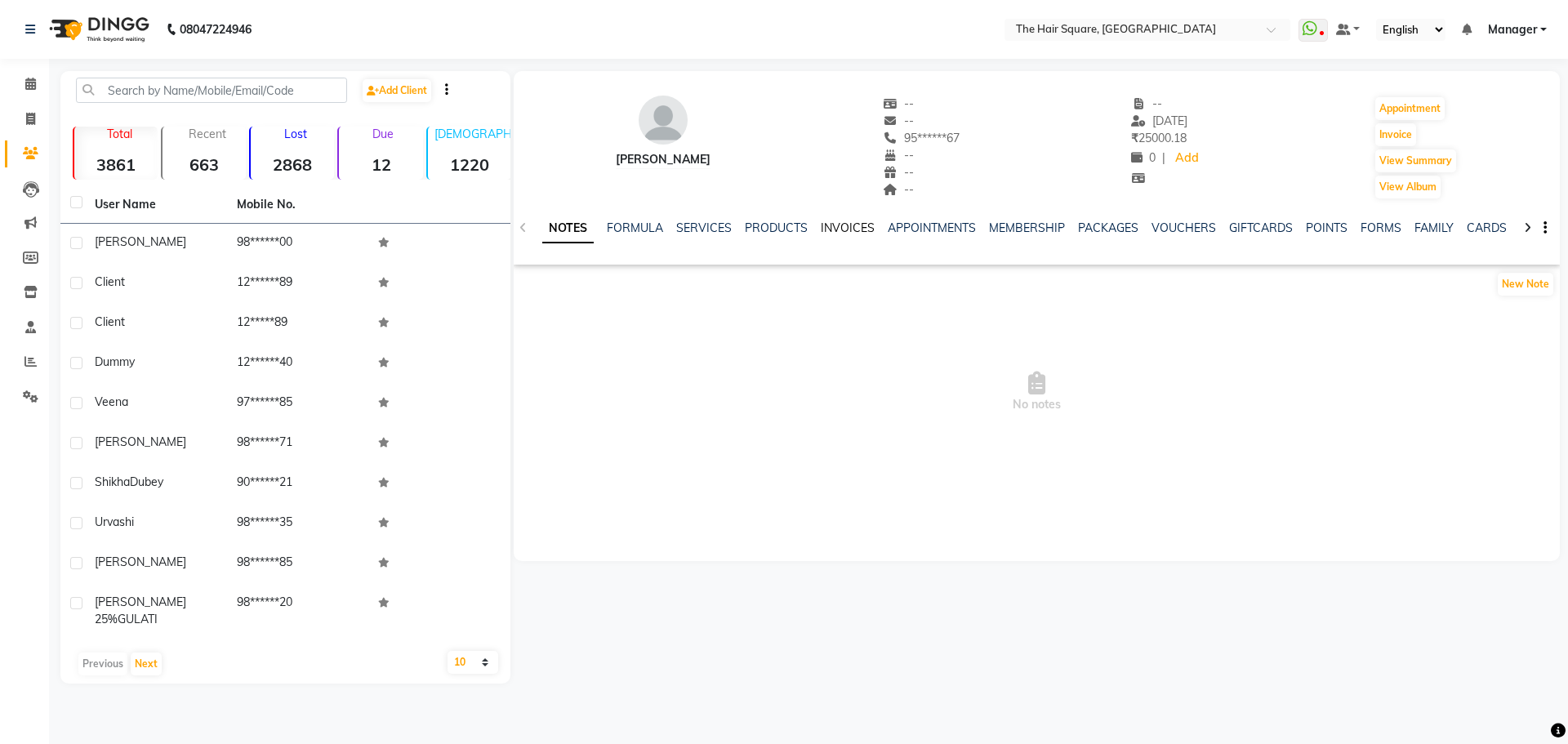
click at [845, 226] on link "INVOICES" at bounding box center [847, 227] width 54 height 14
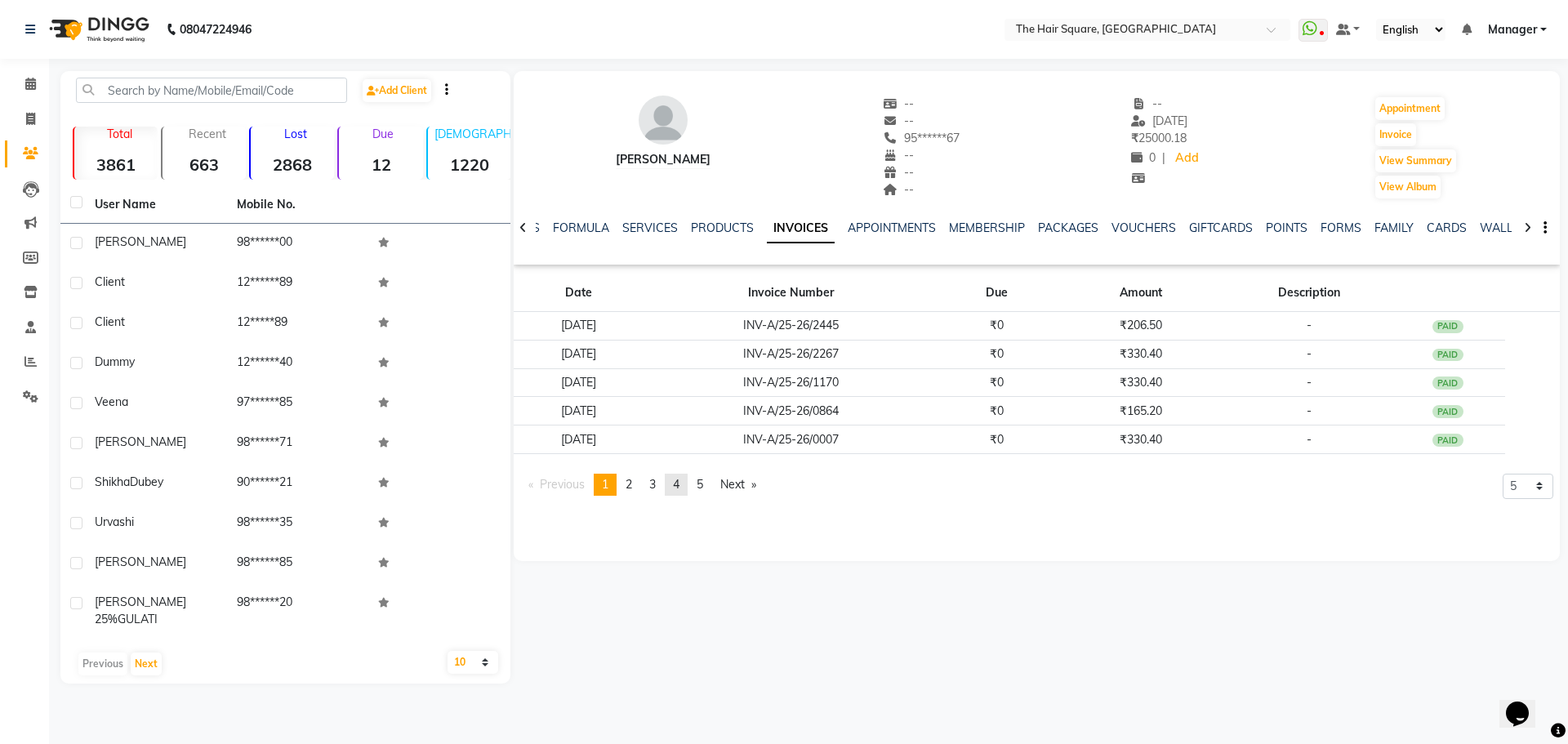
click at [679, 483] on span "4" at bounding box center [676, 484] width 6 height 14
click at [636, 482] on link "page 2" at bounding box center [628, 484] width 22 height 22
click at [626, 482] on li "You're on page 2" at bounding box center [628, 484] width 22 height 22
click at [605, 490] on span "1" at bounding box center [605, 484] width 6 height 14
click at [631, 485] on span "2" at bounding box center [628, 484] width 6 height 14
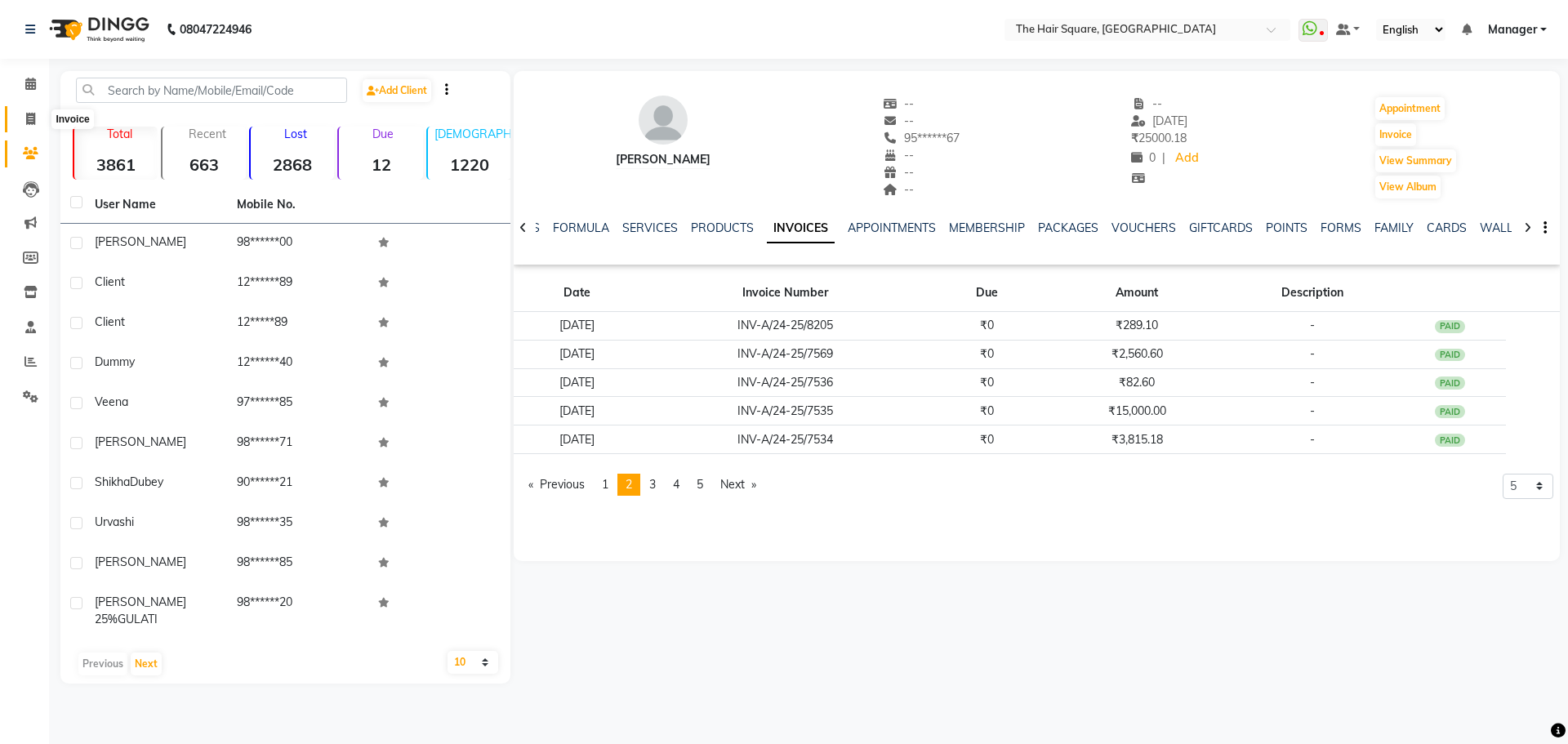
click at [22, 126] on span at bounding box center [31, 120] width 29 height 19
select select "service"
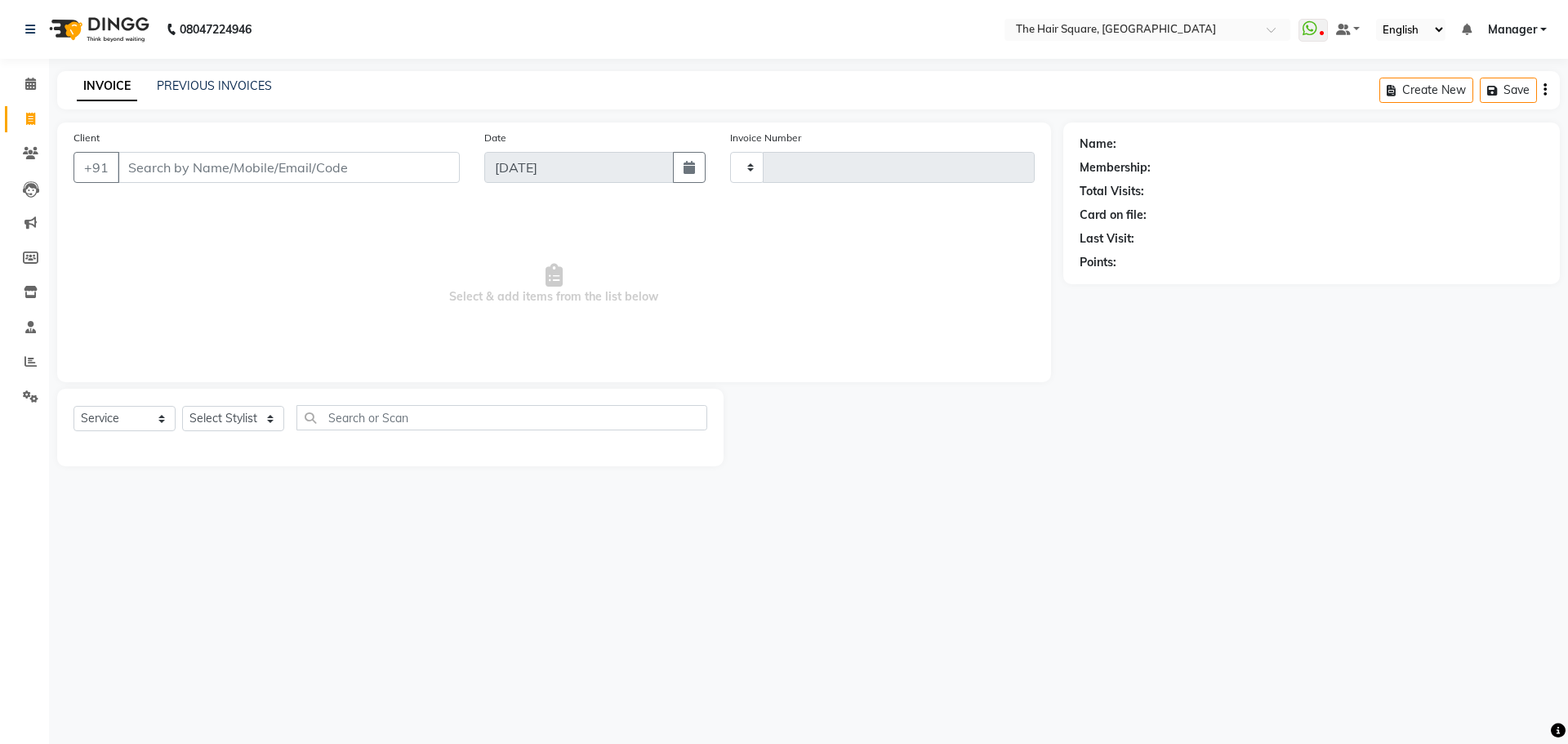
type input "3086"
select select "5768"
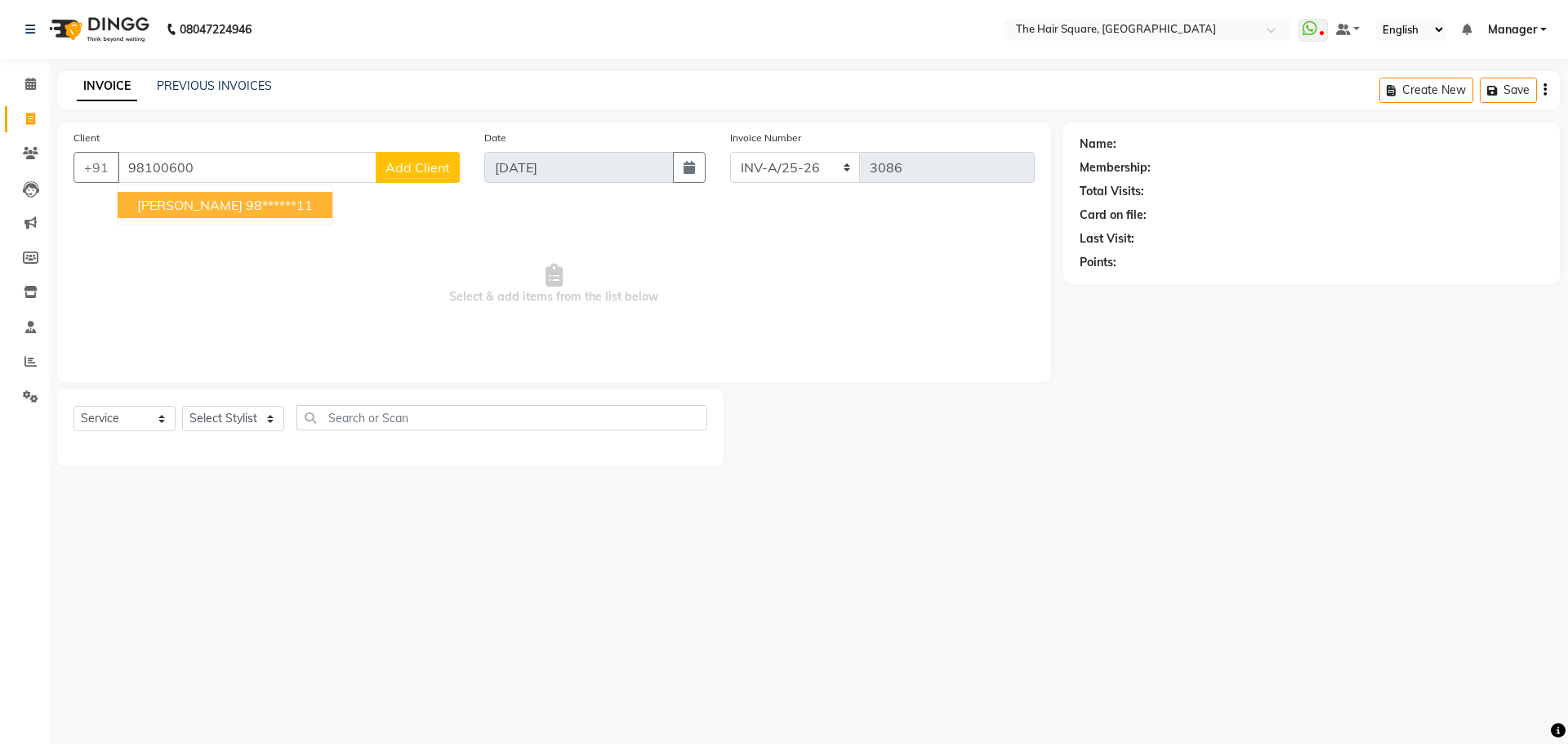
click at [282, 199] on button "Dr. Bhatia 98******11" at bounding box center [225, 205] width 215 height 26
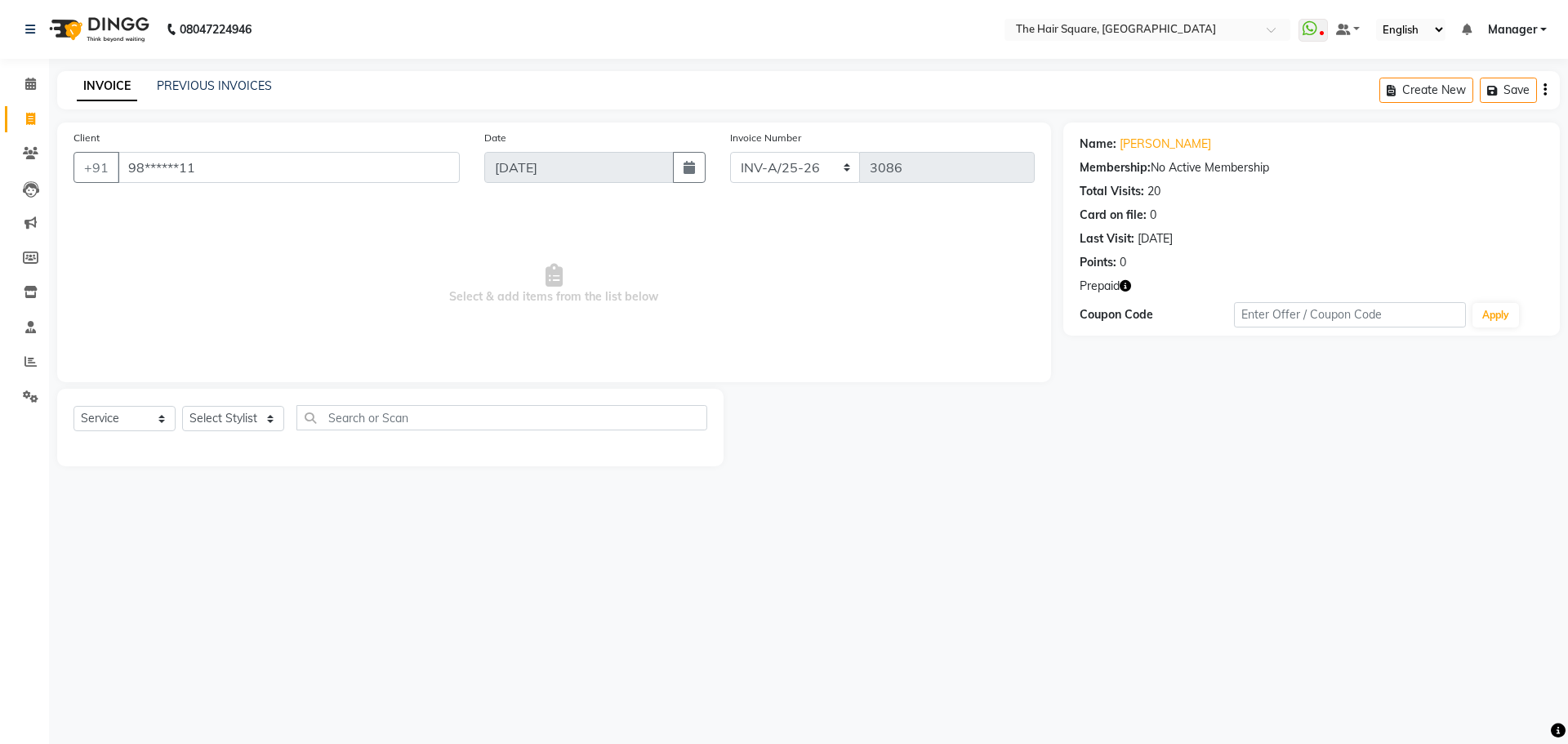
click at [1122, 285] on icon "button" at bounding box center [1125, 286] width 12 height 12
click at [1123, 282] on icon "button" at bounding box center [1125, 286] width 12 height 12
click at [1121, 282] on icon "button" at bounding box center [1125, 286] width 12 height 12
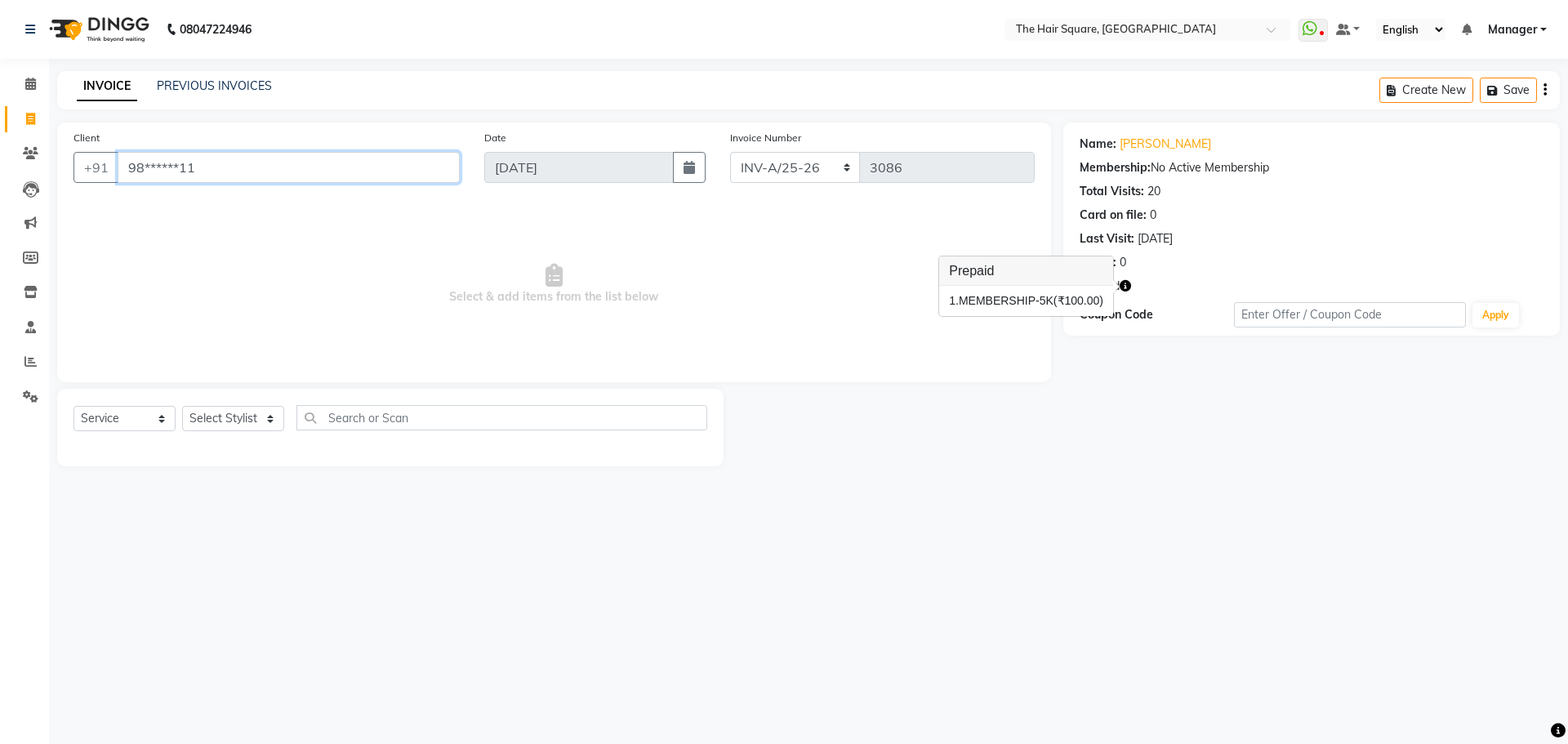
click at [330, 173] on input "98******11" at bounding box center [288, 167] width 342 height 31
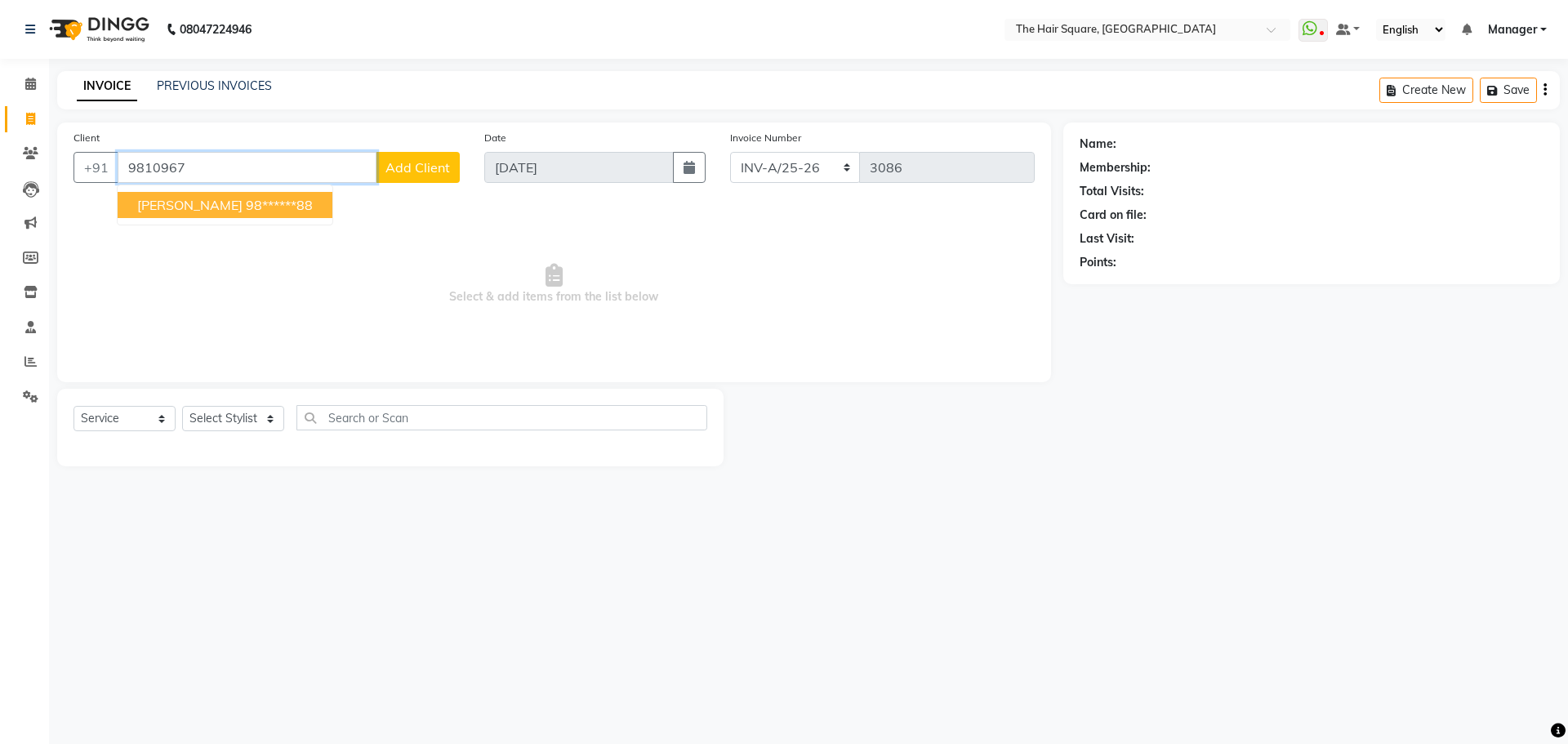
click at [246, 204] on ngb-highlight "98******88" at bounding box center [279, 205] width 67 height 16
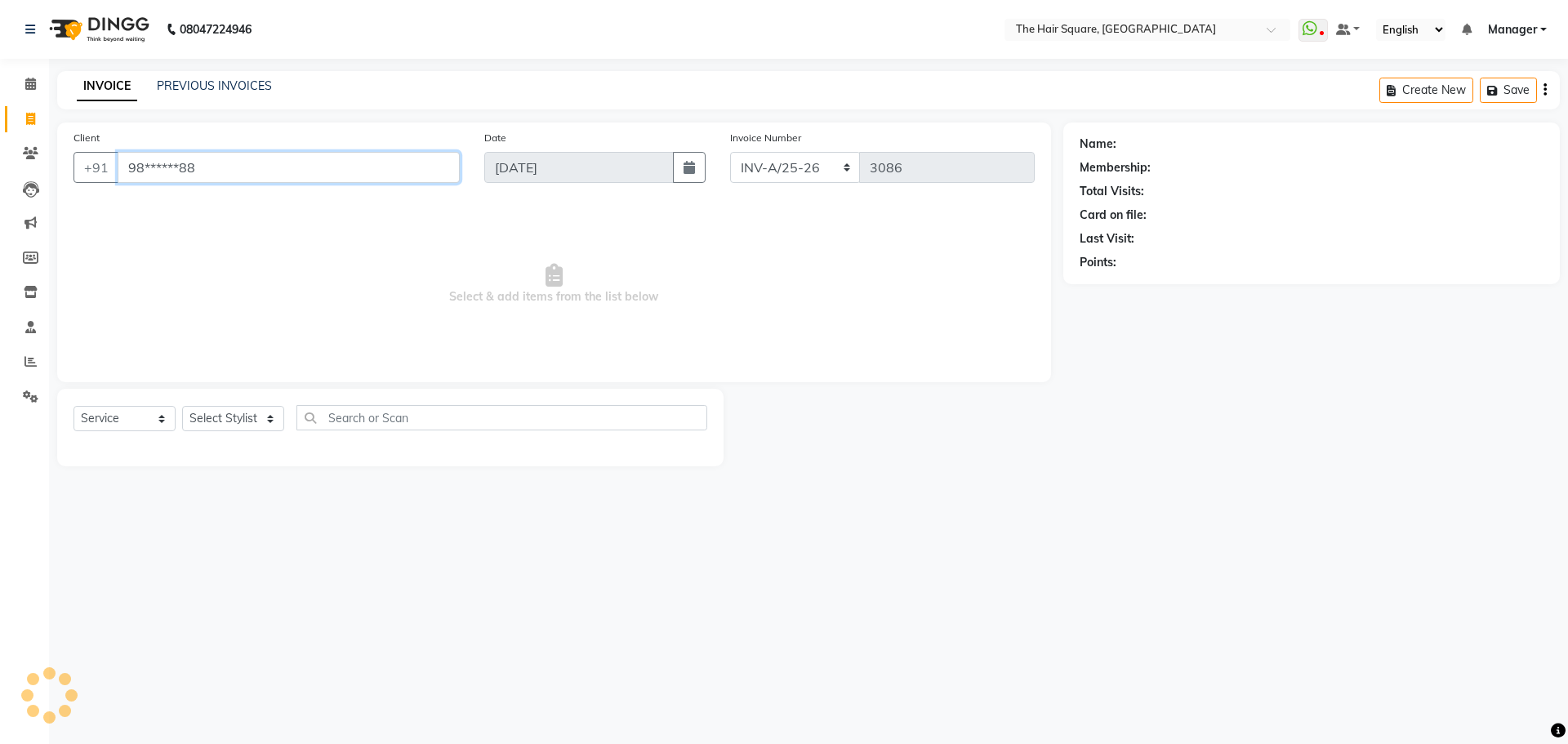
type input "98******88"
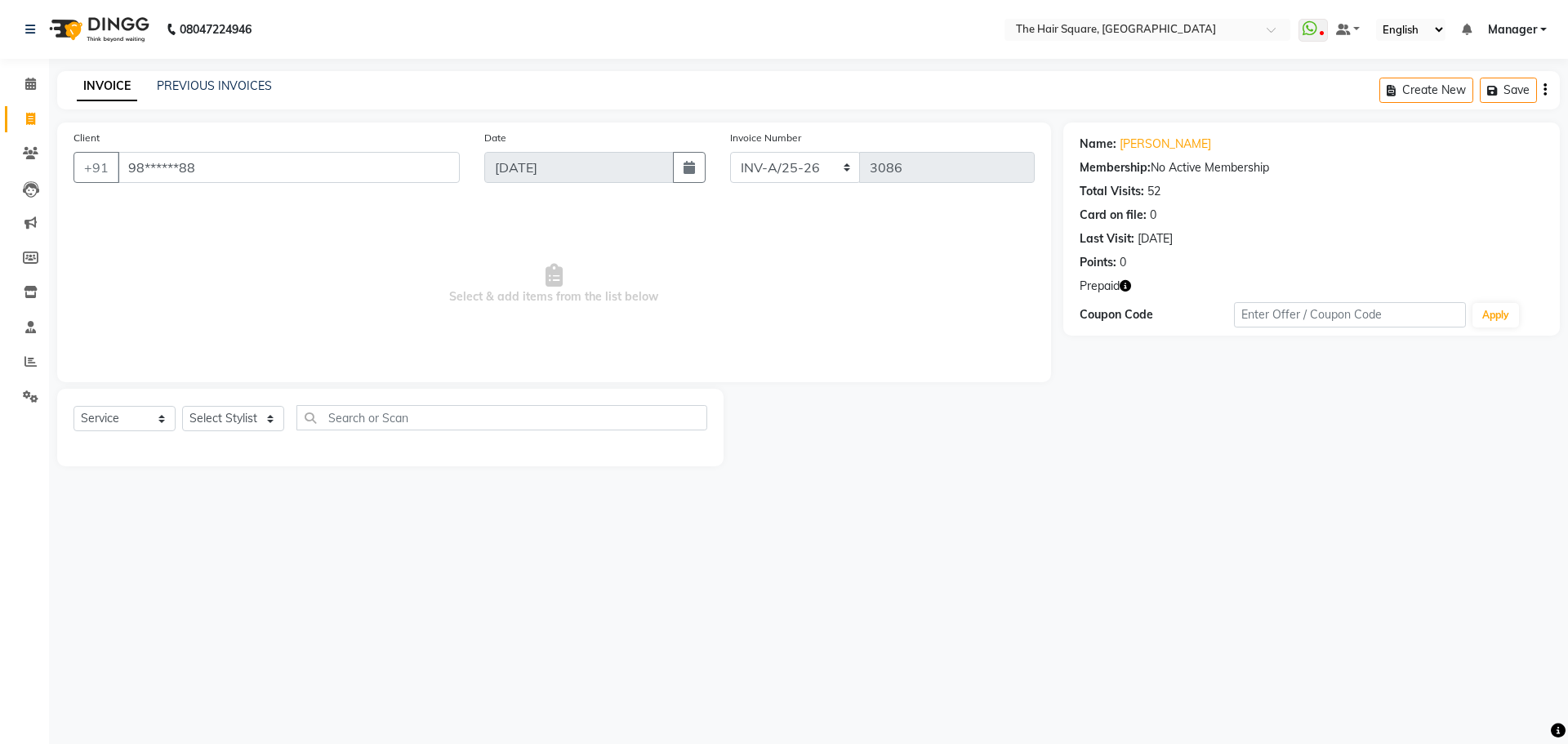
click at [1123, 288] on icon "button" at bounding box center [1125, 286] width 12 height 12
click at [195, 406] on select "Select Stylist Amit [PERSON_NAME] Dev Imran [PERSON_NAME] [PERSON_NAME] Manager…" at bounding box center [234, 419] width 102 height 25
click at [1123, 280] on icon "button" at bounding box center [1125, 286] width 12 height 12
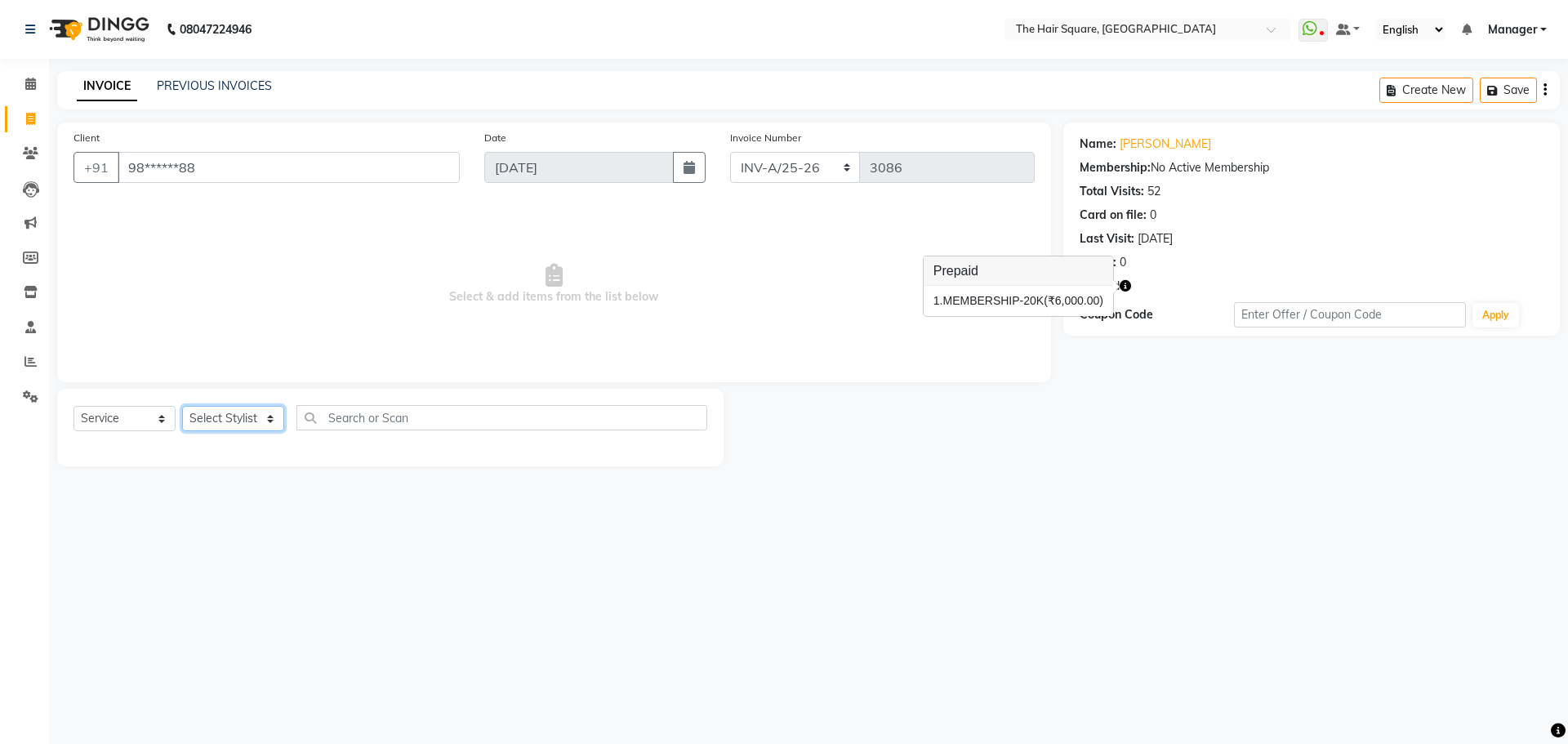
click at [256, 422] on select "Select Stylist Amit [PERSON_NAME] Dev Imran [PERSON_NAME] [PERSON_NAME] Manager…" at bounding box center [234, 419] width 102 height 25
select select "39369"
click at [182, 406] on select "Select Stylist Amit [PERSON_NAME] Dev Imran [PERSON_NAME] [PERSON_NAME] Manager…" at bounding box center [234, 419] width 102 height 25
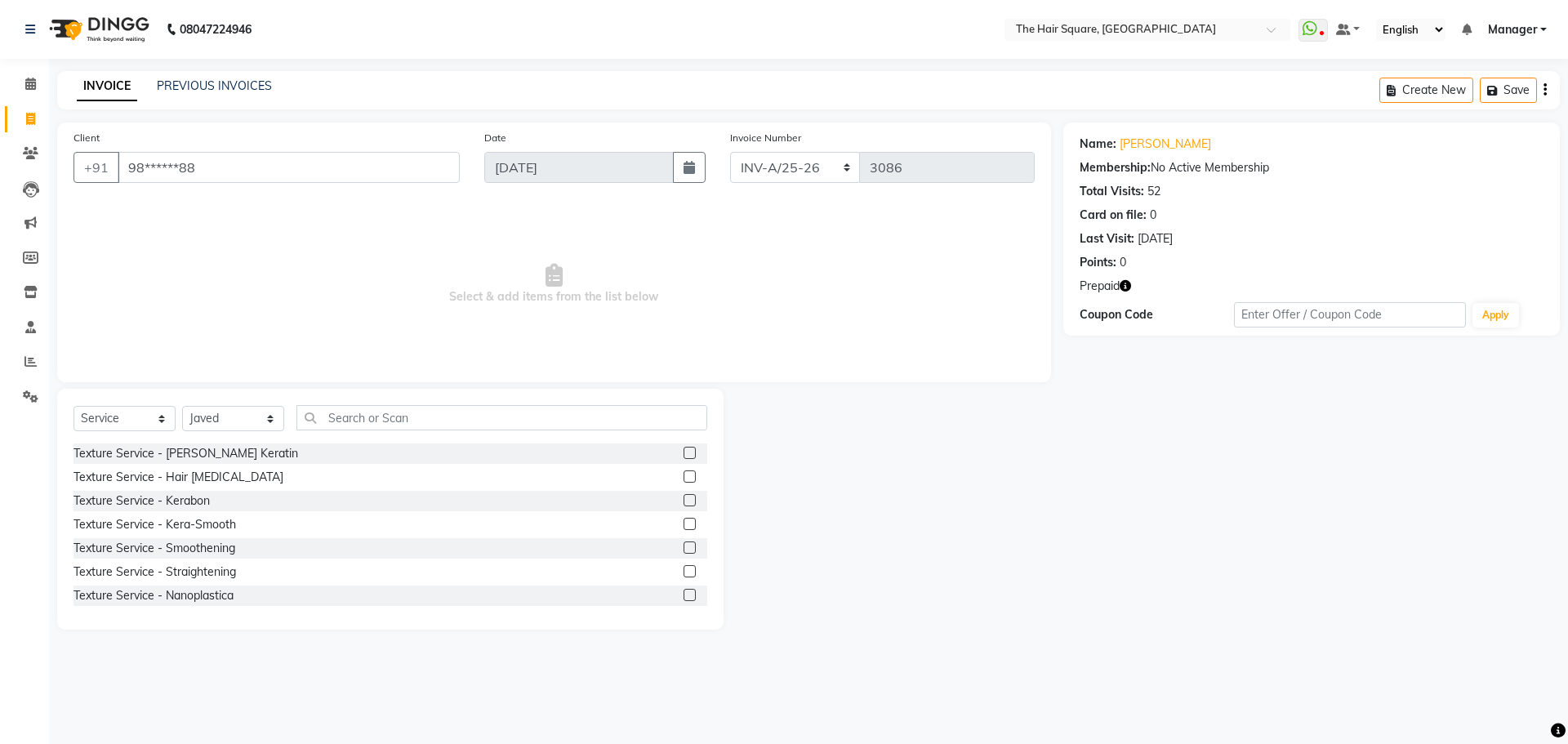
click at [368, 434] on div "Select Service Product Membership Package Voucher Prepaid Gift Card Select Styl…" at bounding box center [390, 424] width 633 height 39
click at [369, 407] on input "text" at bounding box center [501, 418] width 411 height 25
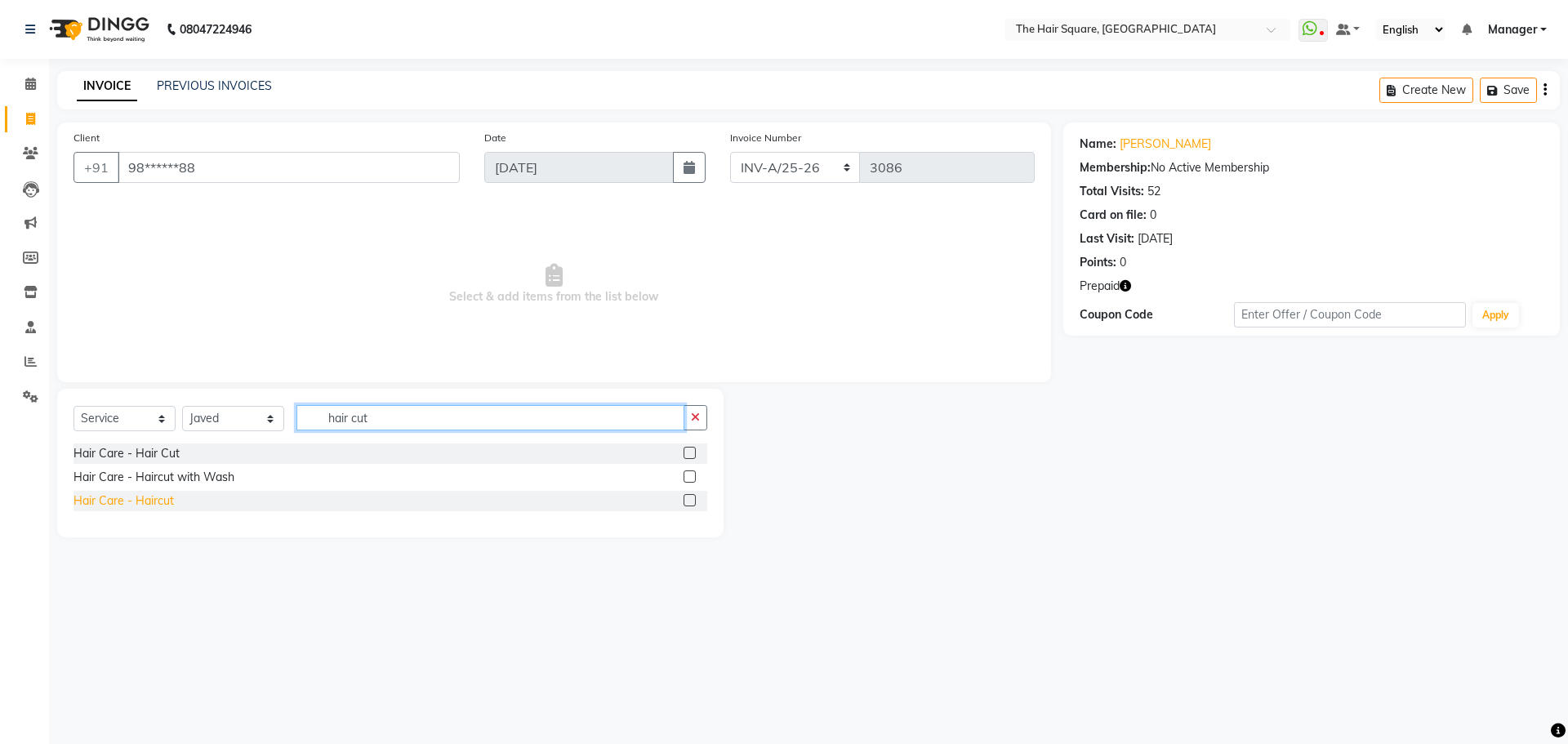
type input "hair cut"
click at [118, 503] on div "Hair Care - Haircut" at bounding box center [124, 500] width 101 height 17
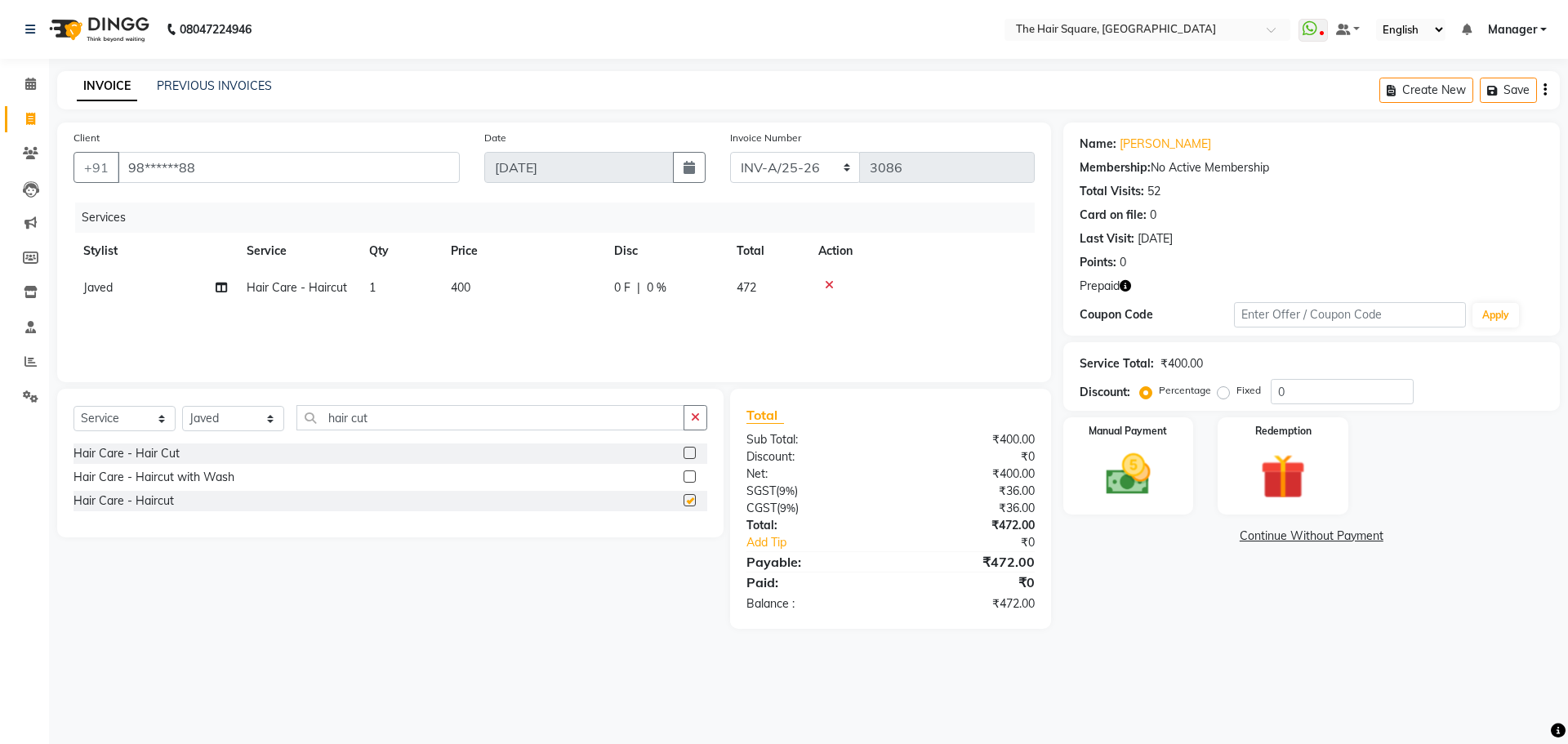
checkbox input "false"
click at [802, 155] on select "INV-A-M/25-26 INV-A/25-26" at bounding box center [795, 167] width 130 height 31
select select "5954"
click at [731, 152] on select "INV-A-M/25-26 INV-A/25-26" at bounding box center [795, 167] width 130 height 31
type input "0949"
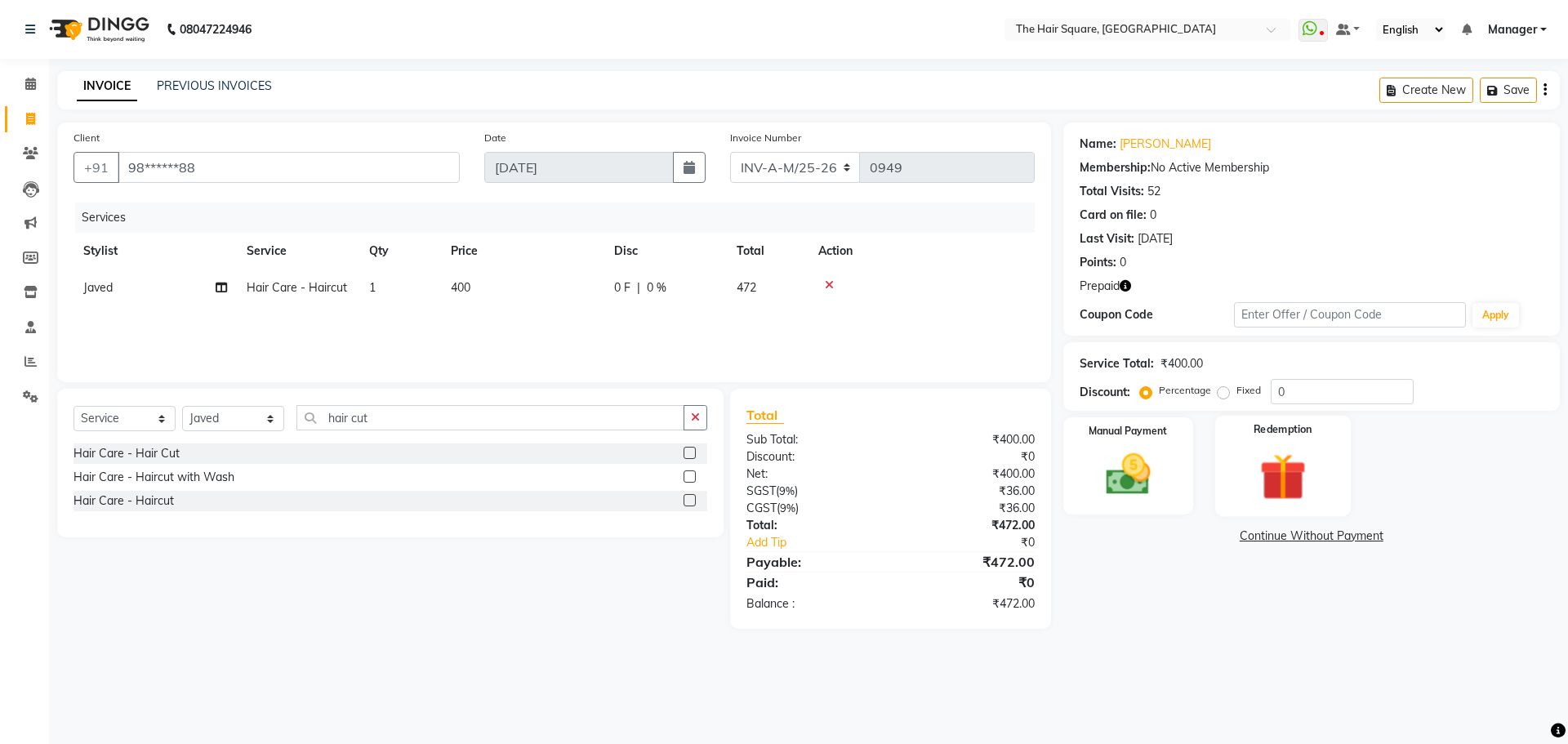
click at [1242, 456] on div "Redemption" at bounding box center [1283, 466] width 136 height 101
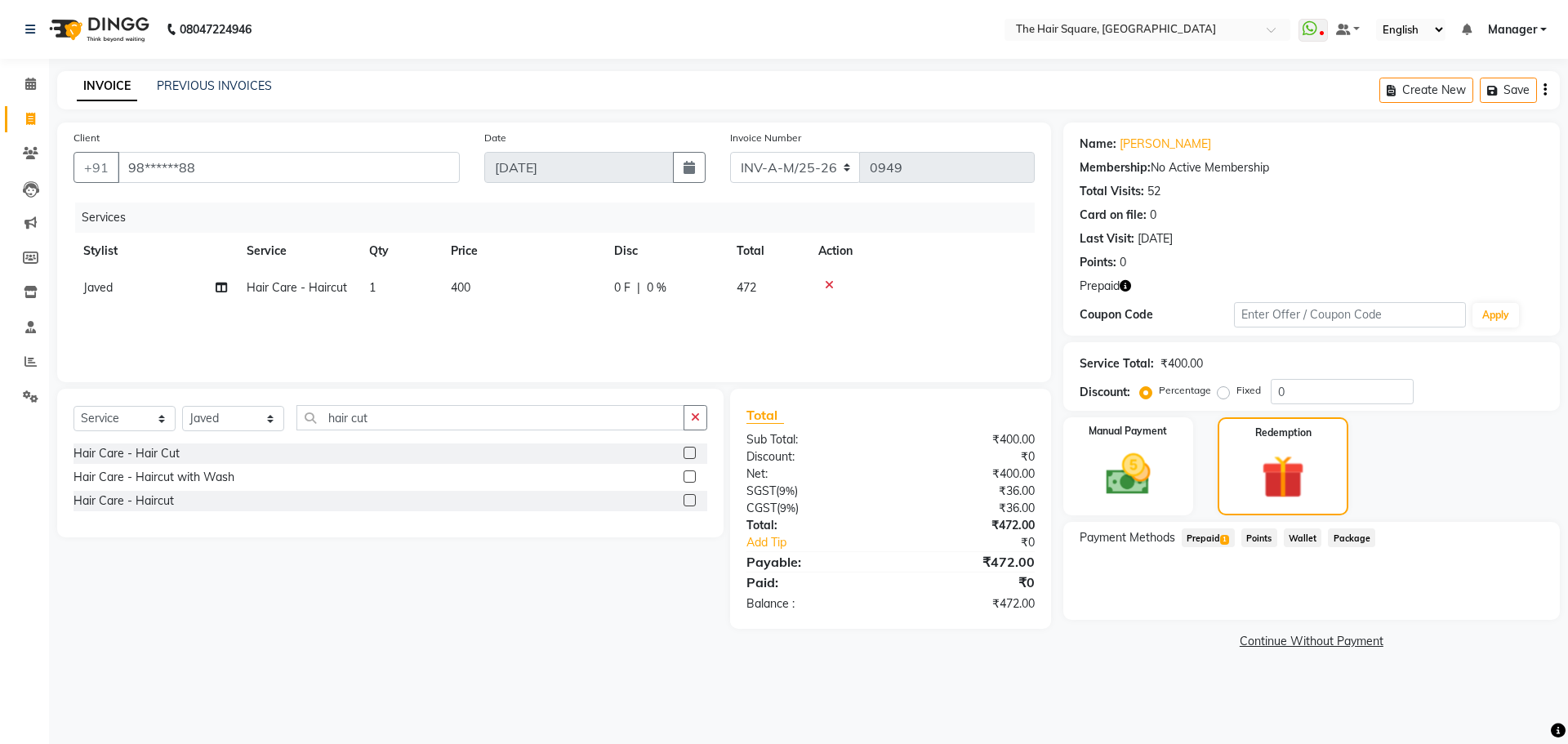
drag, startPoint x: 1220, startPoint y: 537, endPoint x: 1252, endPoint y: 550, distance: 34.5
click at [1219, 537] on span "Prepaid 1" at bounding box center [1208, 537] width 53 height 19
click at [1502, 589] on div "472 Add" at bounding box center [1312, 603] width 449 height 31
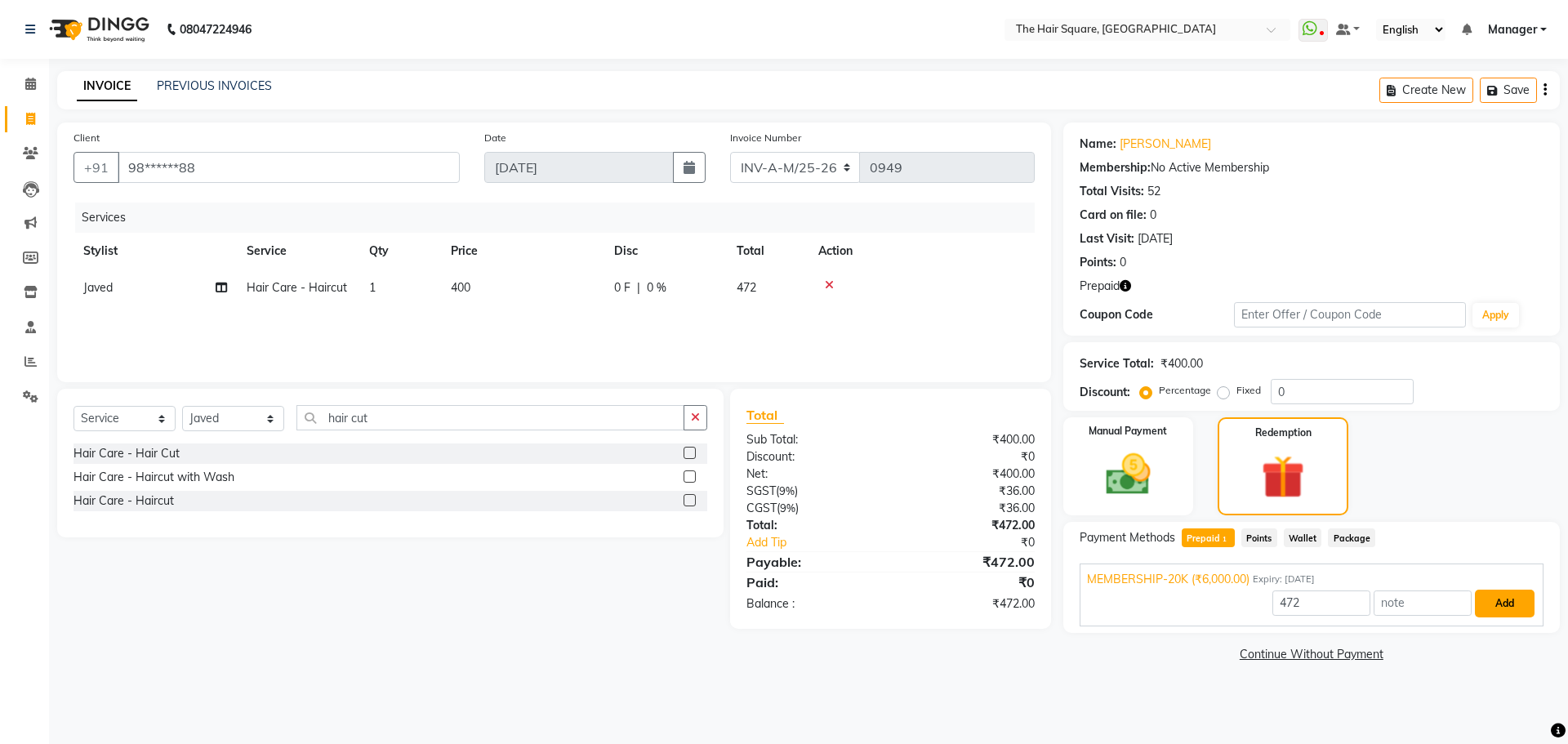
click at [1502, 597] on button "Add" at bounding box center [1505, 603] width 59 height 28
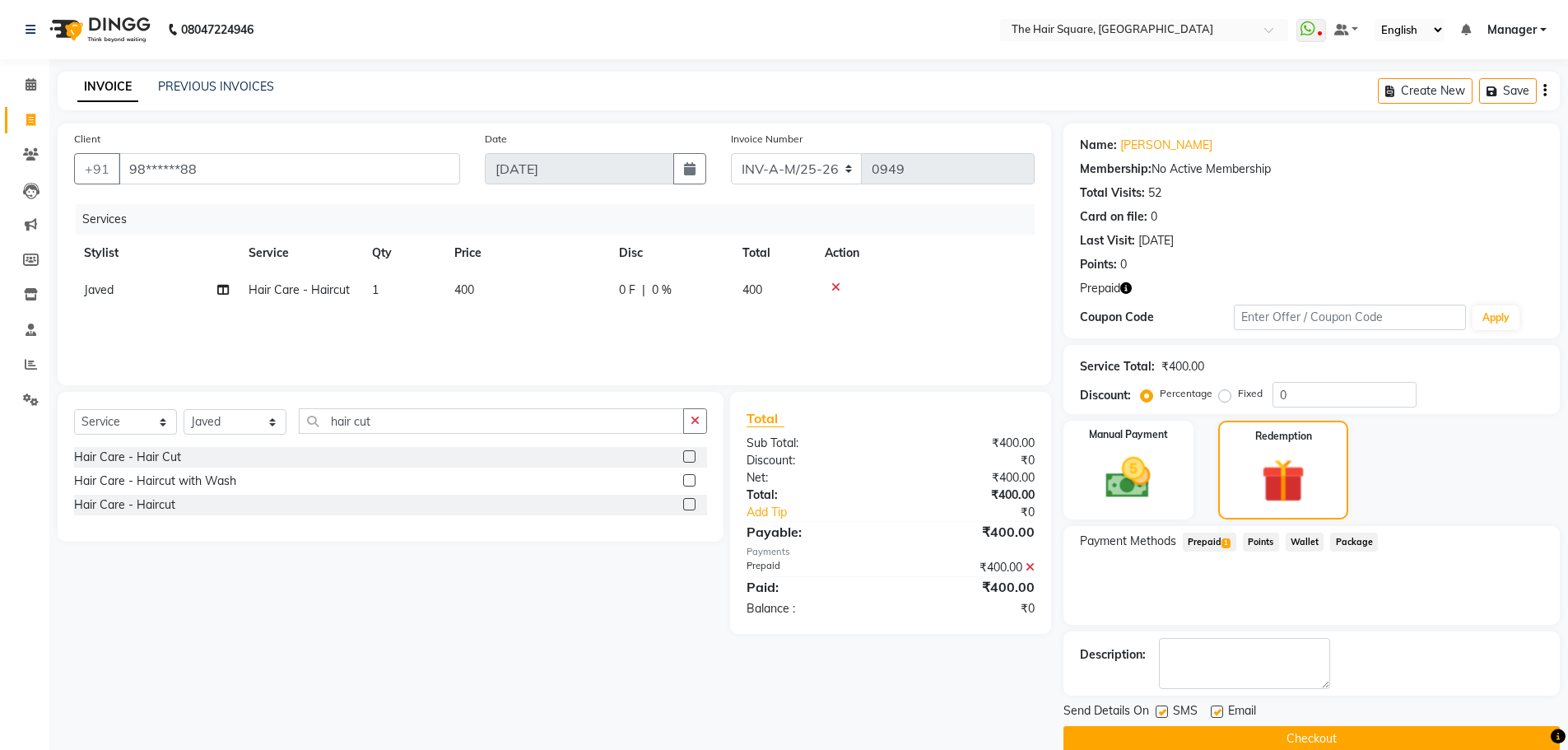
scroll to position [26, 0]
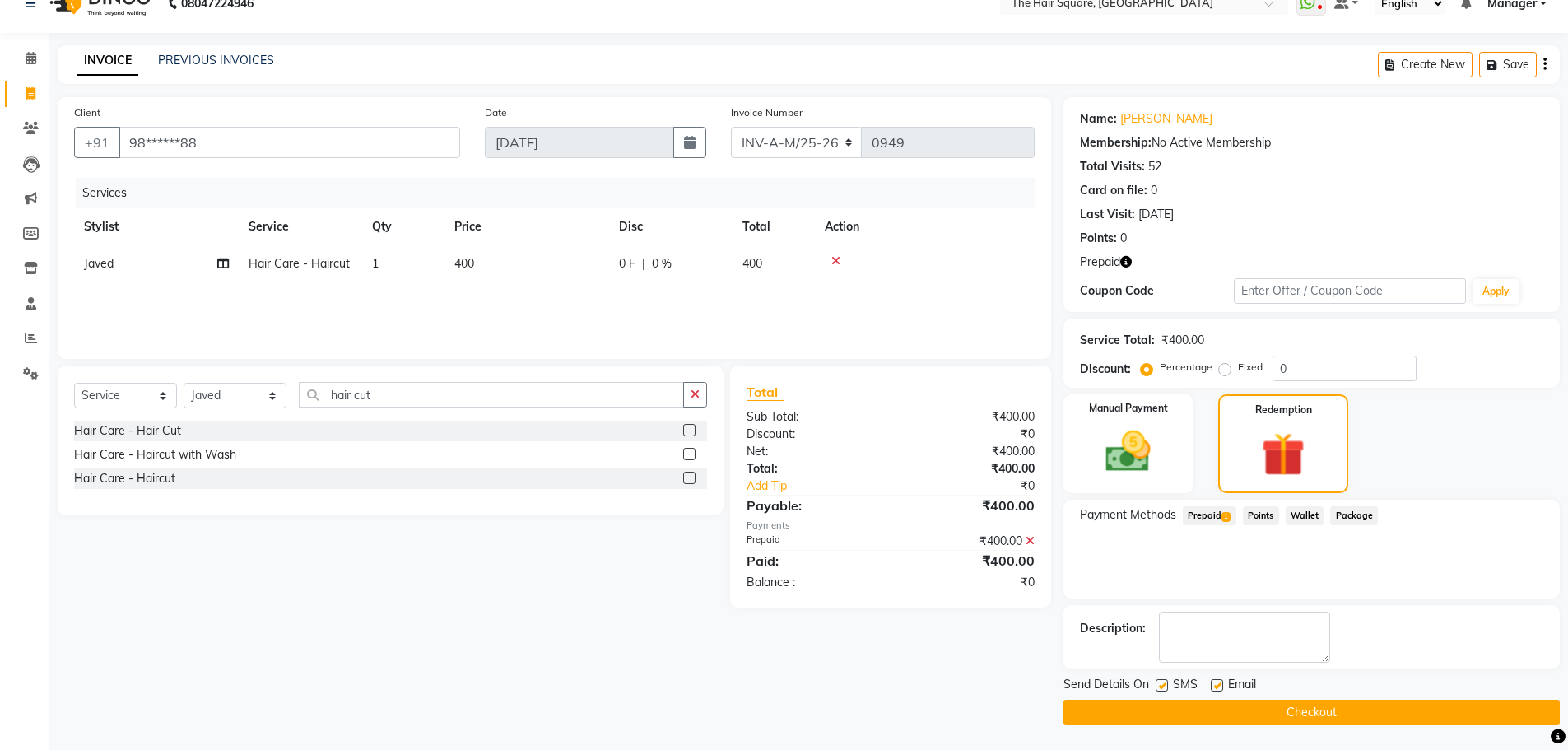
click at [1334, 708] on button "Checkout" at bounding box center [1311, 713] width 496 height 25
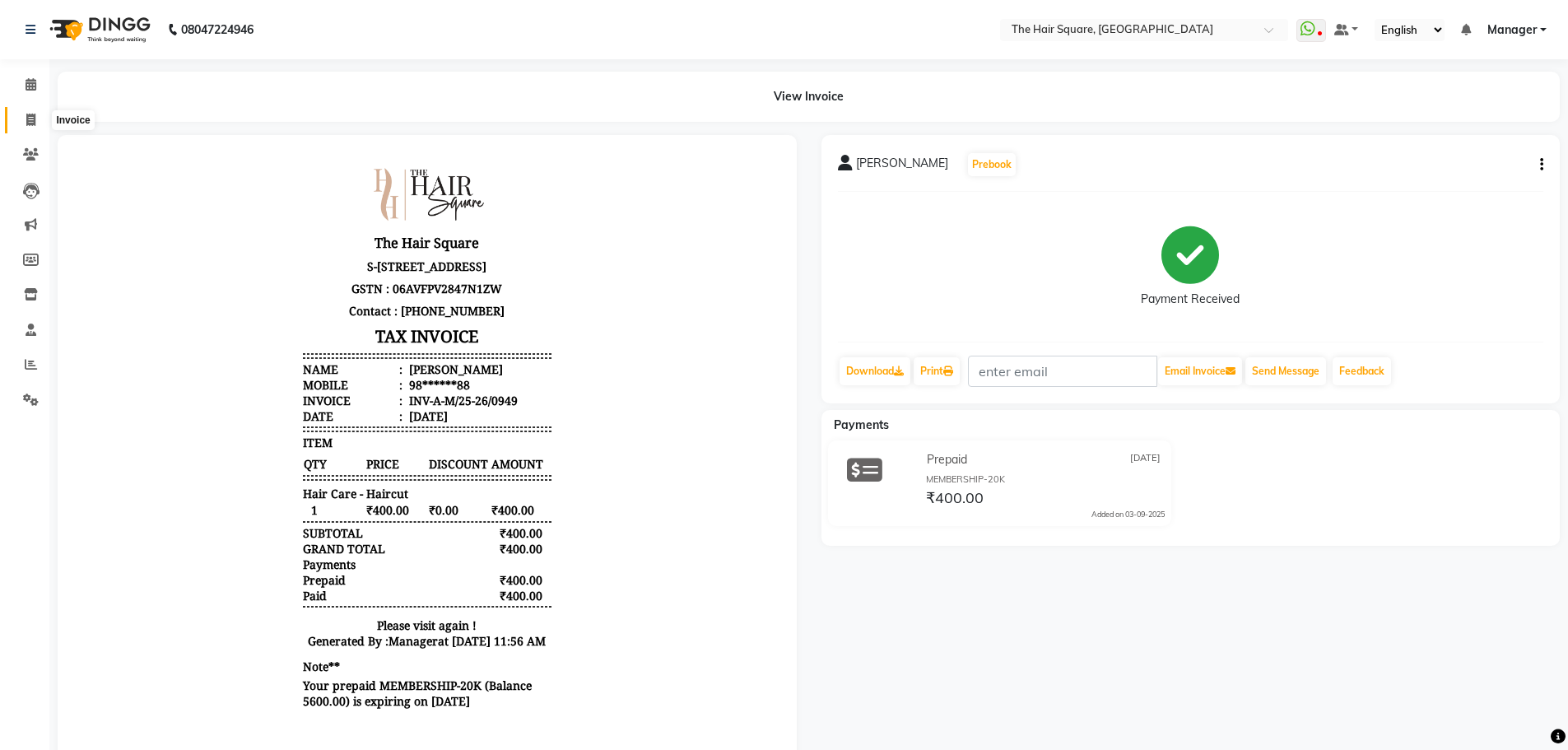
click at [34, 116] on icon at bounding box center [31, 120] width 9 height 13
select select "5768"
select select "service"
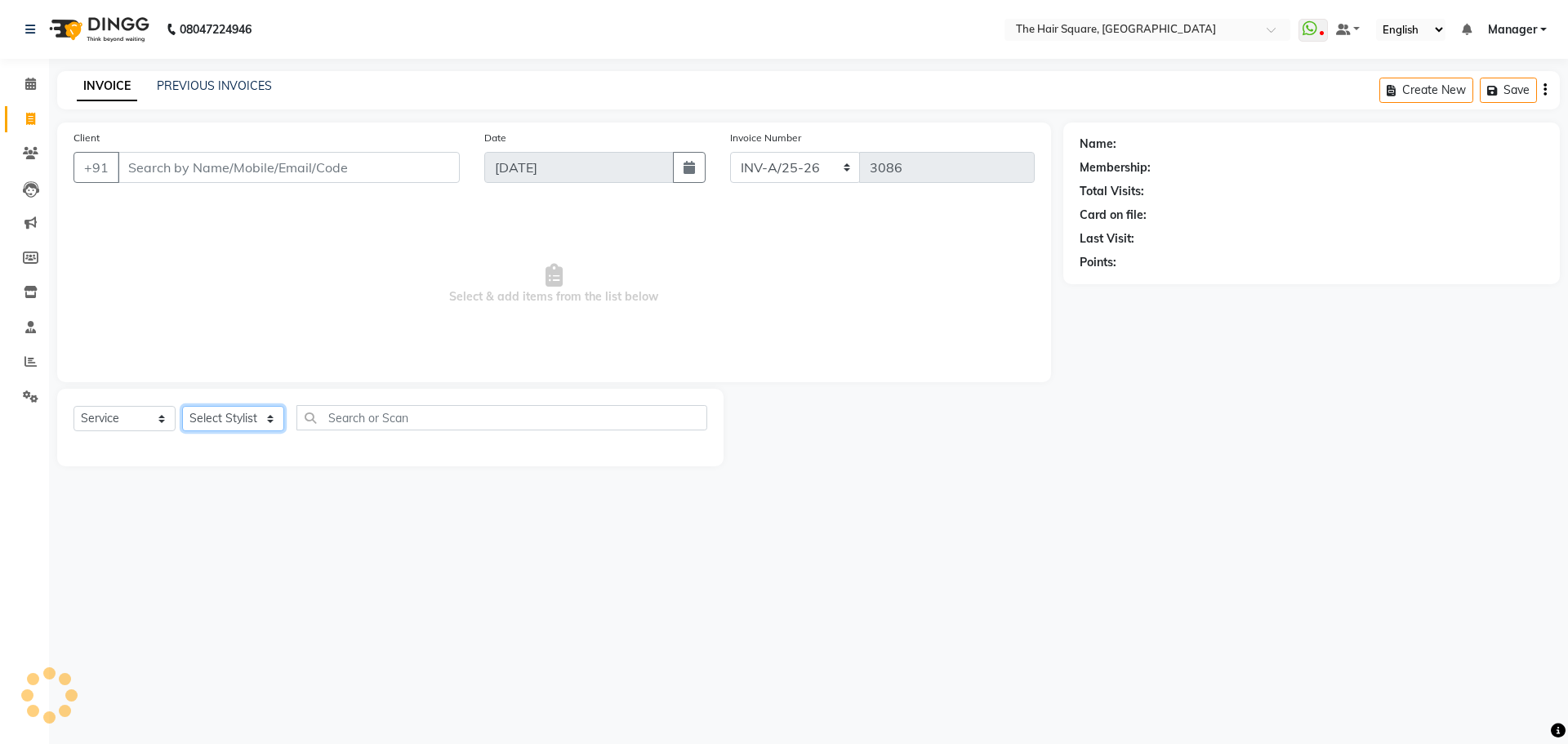
click at [219, 416] on select "Select Stylist" at bounding box center [234, 419] width 102 height 25
select select "39373"
click at [182, 406] on select "Select Stylist Amit Aradhana Bittu Dev Imran Inder Javed Kim Mahendra Manager M…" at bounding box center [234, 419] width 102 height 25
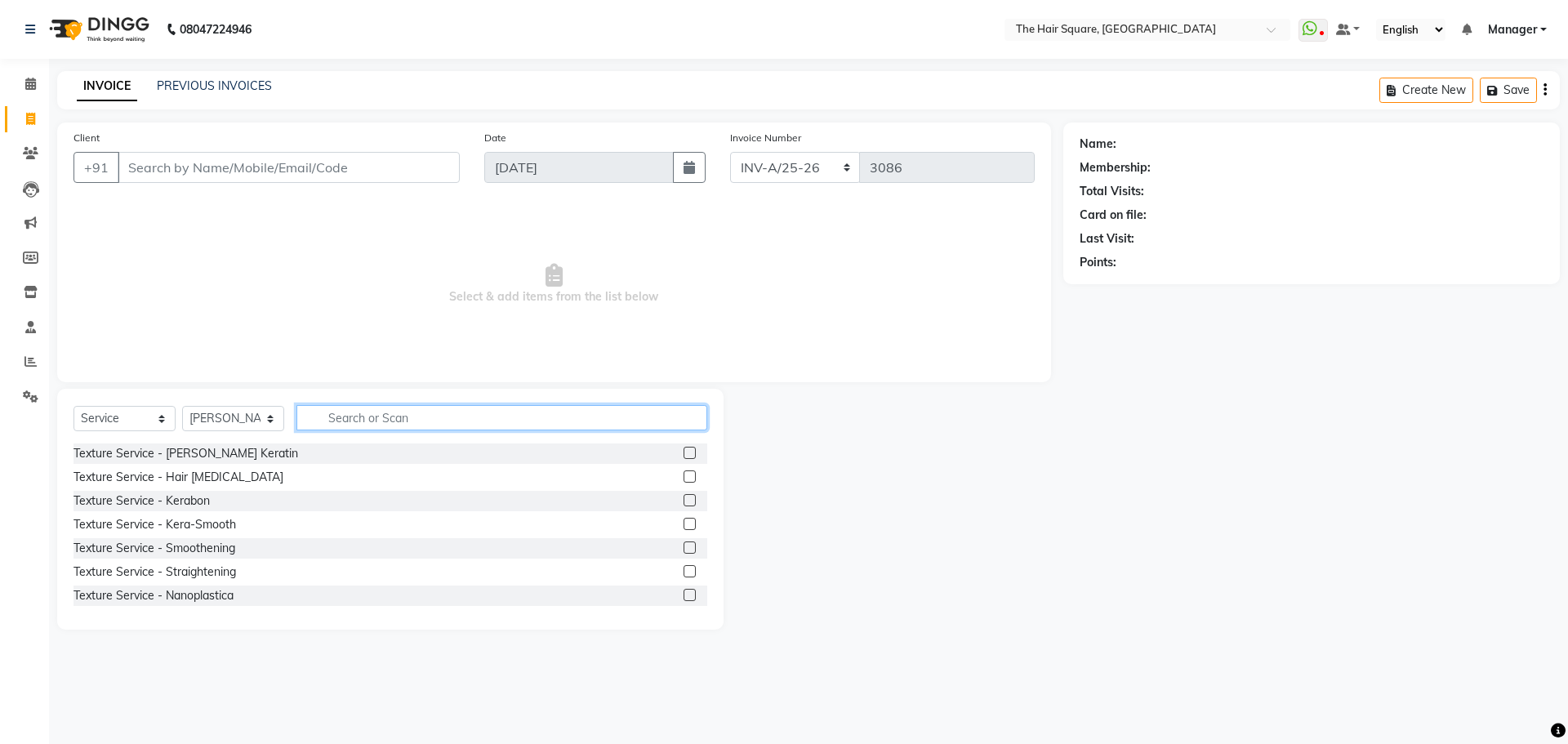
click at [376, 421] on input "text" at bounding box center [501, 418] width 411 height 25
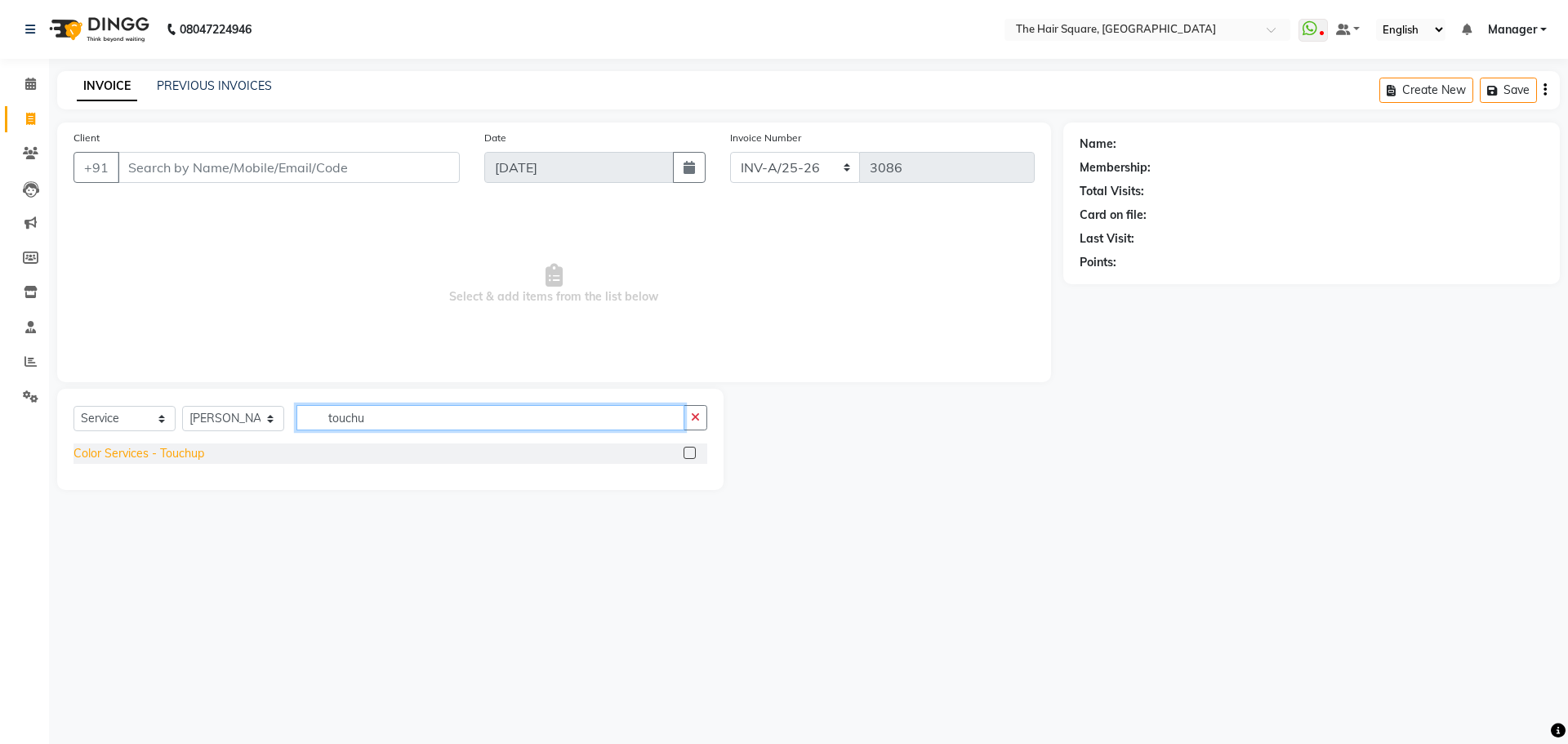
type input "touchu"
click at [142, 452] on div "Color Services - Touchup" at bounding box center [138, 453] width 130 height 17
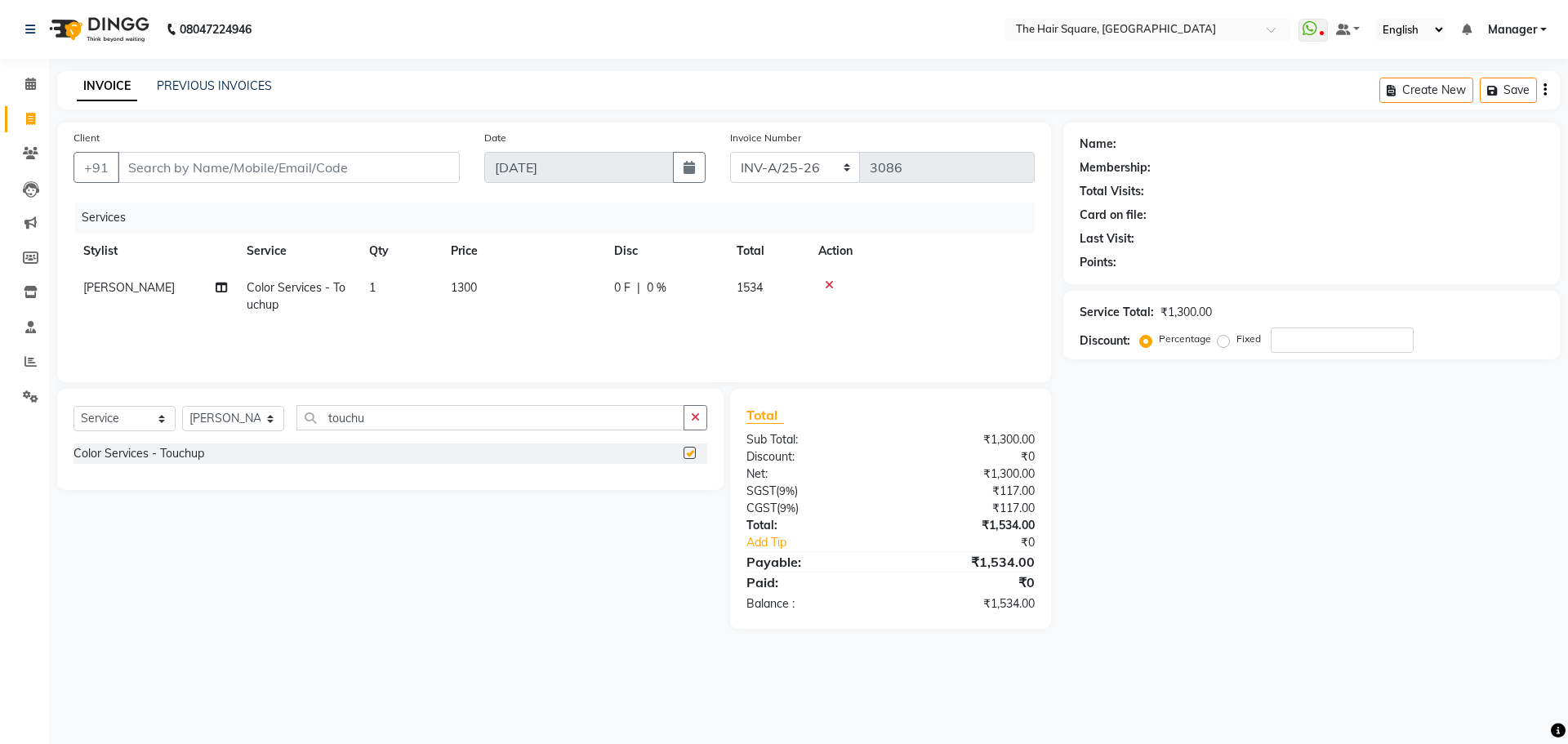
checkbox input "false"
drag, startPoint x: 414, startPoint y: 416, endPoint x: 67, endPoint y: 487, distance: 354.2
click at [92, 463] on div "Select Service Product Membership Package Voucher Prepaid Gift Card Select Styl…" at bounding box center [391, 439] width 667 height 102
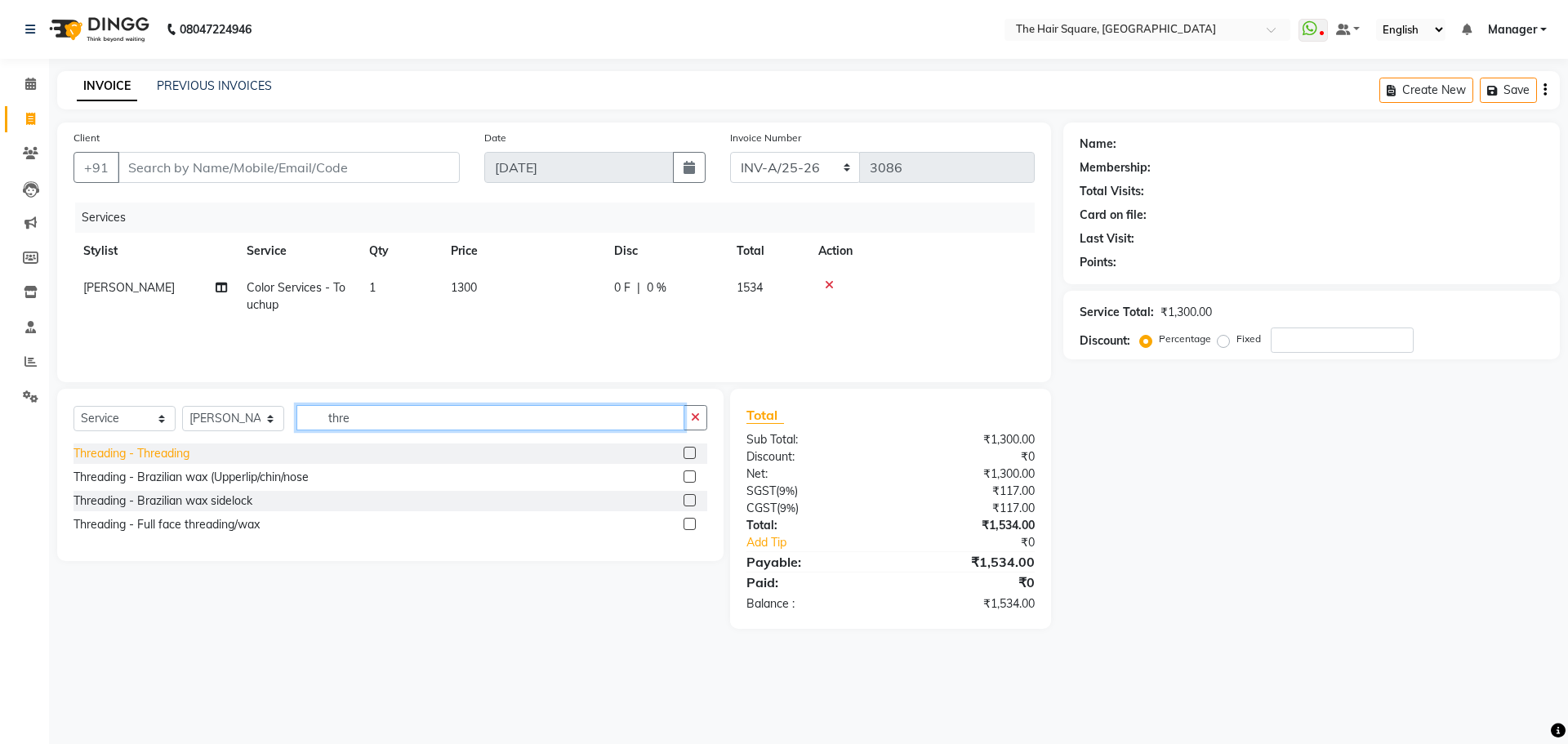
type input "thre"
drag, startPoint x: 115, startPoint y: 460, endPoint x: 323, endPoint y: 438, distance: 209.2
click at [116, 459] on div "Threading - Threading" at bounding box center [131, 453] width 116 height 17
checkbox input "false"
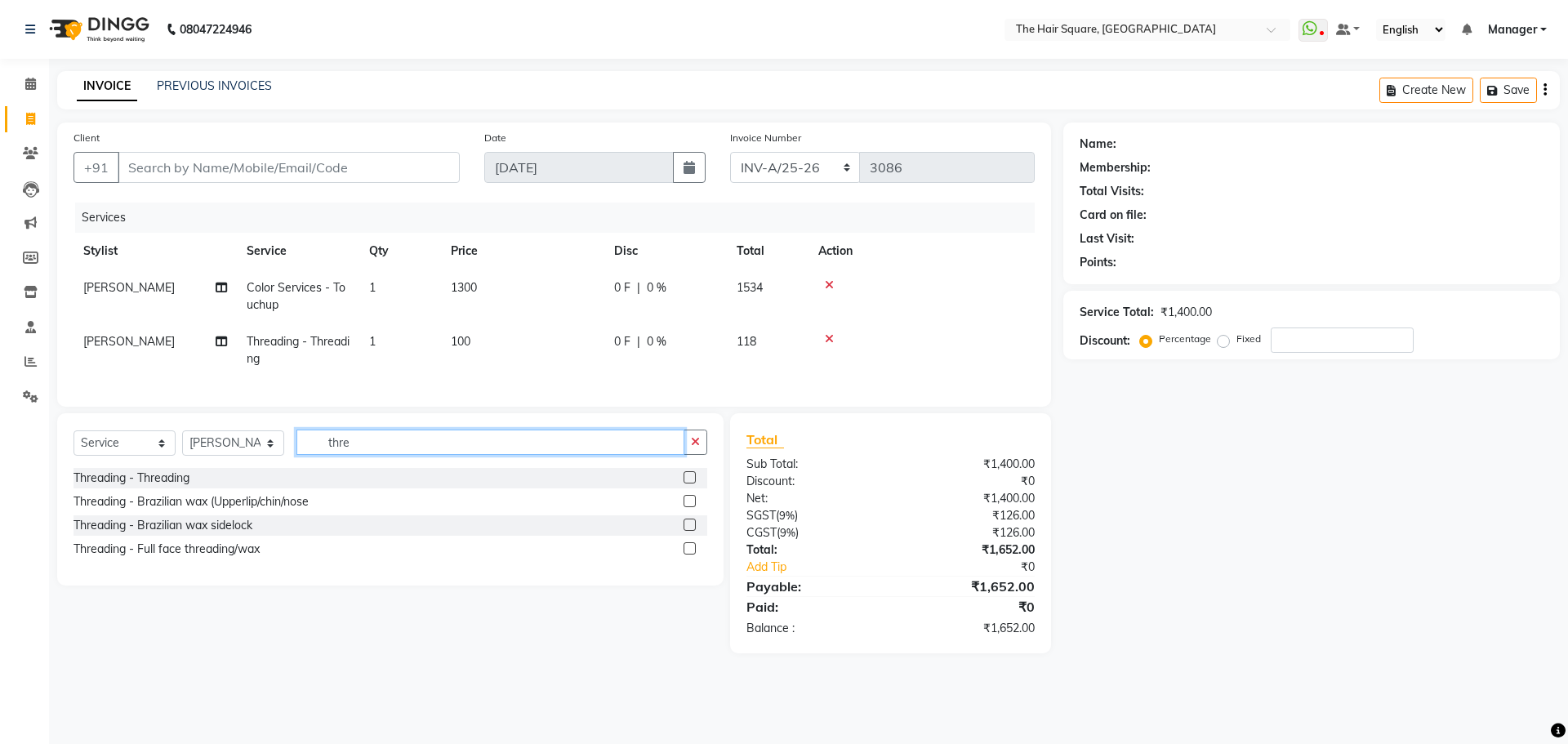
drag, startPoint x: 416, startPoint y: 453, endPoint x: 235, endPoint y: 457, distance: 181.0
click at [241, 457] on div "Select Service Product Membership Package Voucher Prepaid Gift Card Select Styl…" at bounding box center [390, 448] width 633 height 39
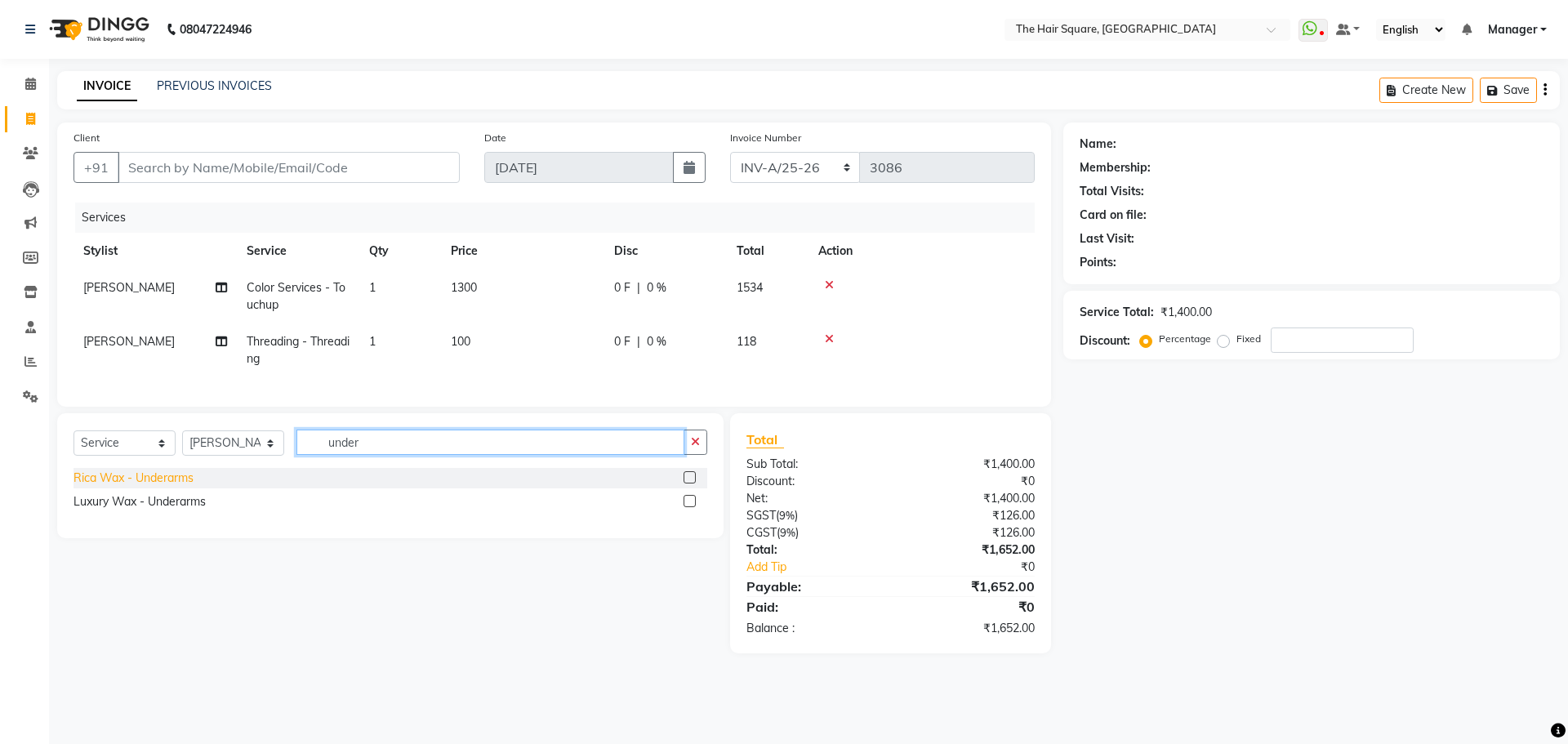
type input "under"
click at [149, 487] on div "Rica Wax - Underarms" at bounding box center [134, 478] width 120 height 17
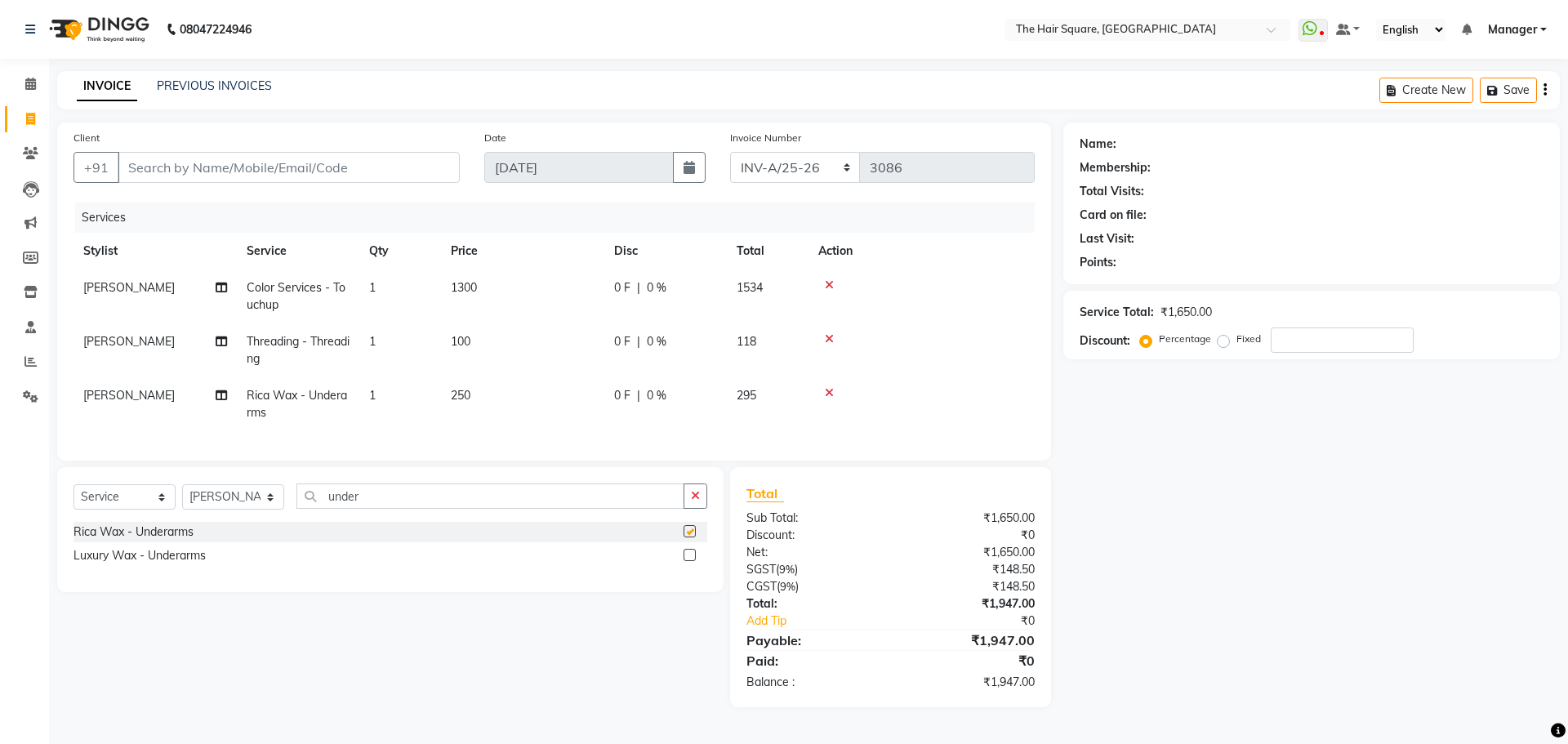
checkbox input "false"
click at [1272, 338] on input "number" at bounding box center [1342, 340] width 143 height 25
type input "20"
click at [1236, 339] on label "Fixed" at bounding box center [1248, 339] width 24 height 14
click at [1225, 339] on input "Fixed" at bounding box center [1227, 339] width 12 height 12
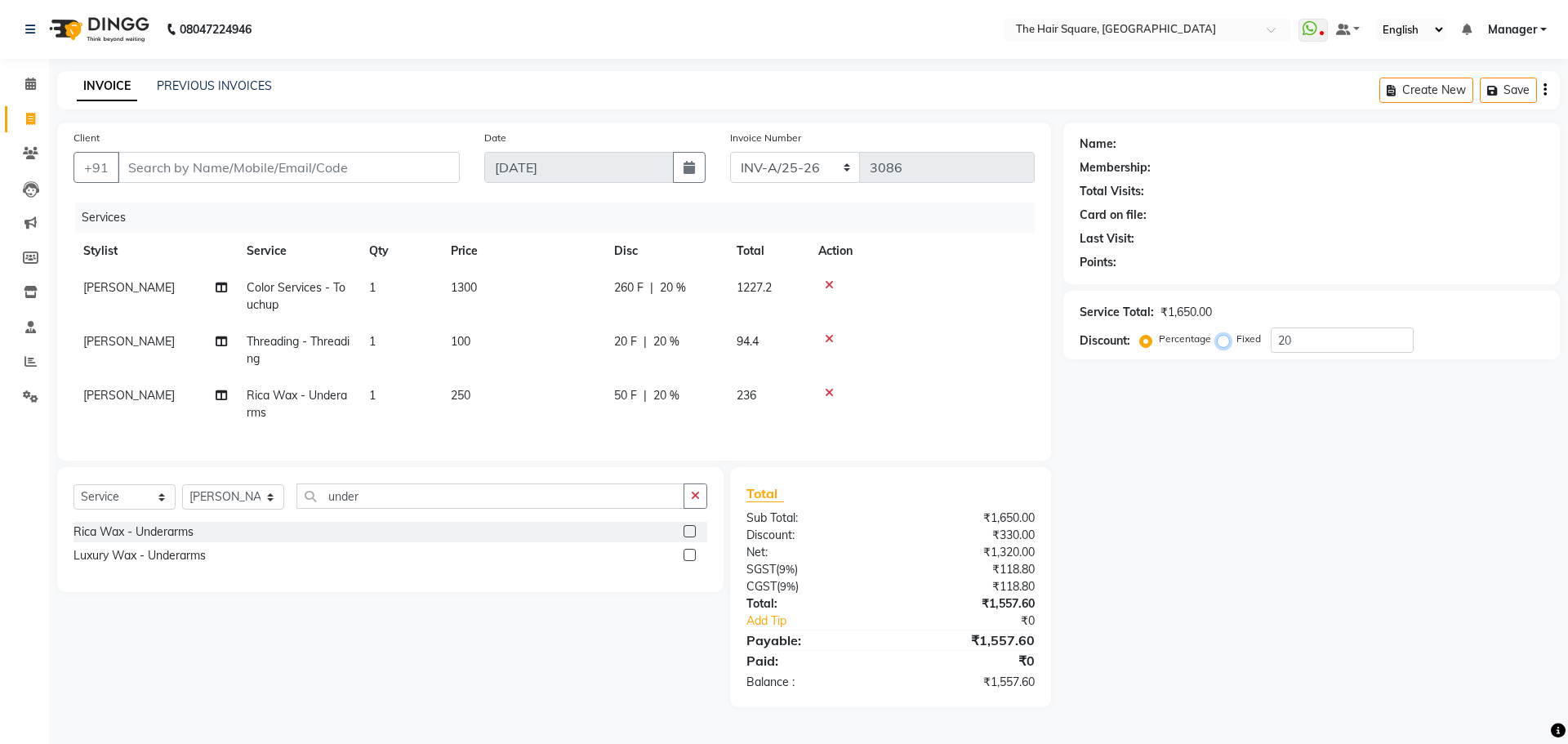
radio input "true"
click at [1334, 328] on input "20" at bounding box center [1342, 340] width 143 height 25
drag, startPoint x: 1334, startPoint y: 328, endPoint x: 1036, endPoint y: 370, distance: 300.9
click at [1123, 359] on div "Service Total: ₹1,650.00 Discount: Percentage Fixed 20" at bounding box center [1311, 325] width 497 height 68
click at [1288, 446] on div "Name: Membership: Total Visits: Card on file: Last Visit: Points: Service Total…" at bounding box center [1317, 414] width 509 height 585
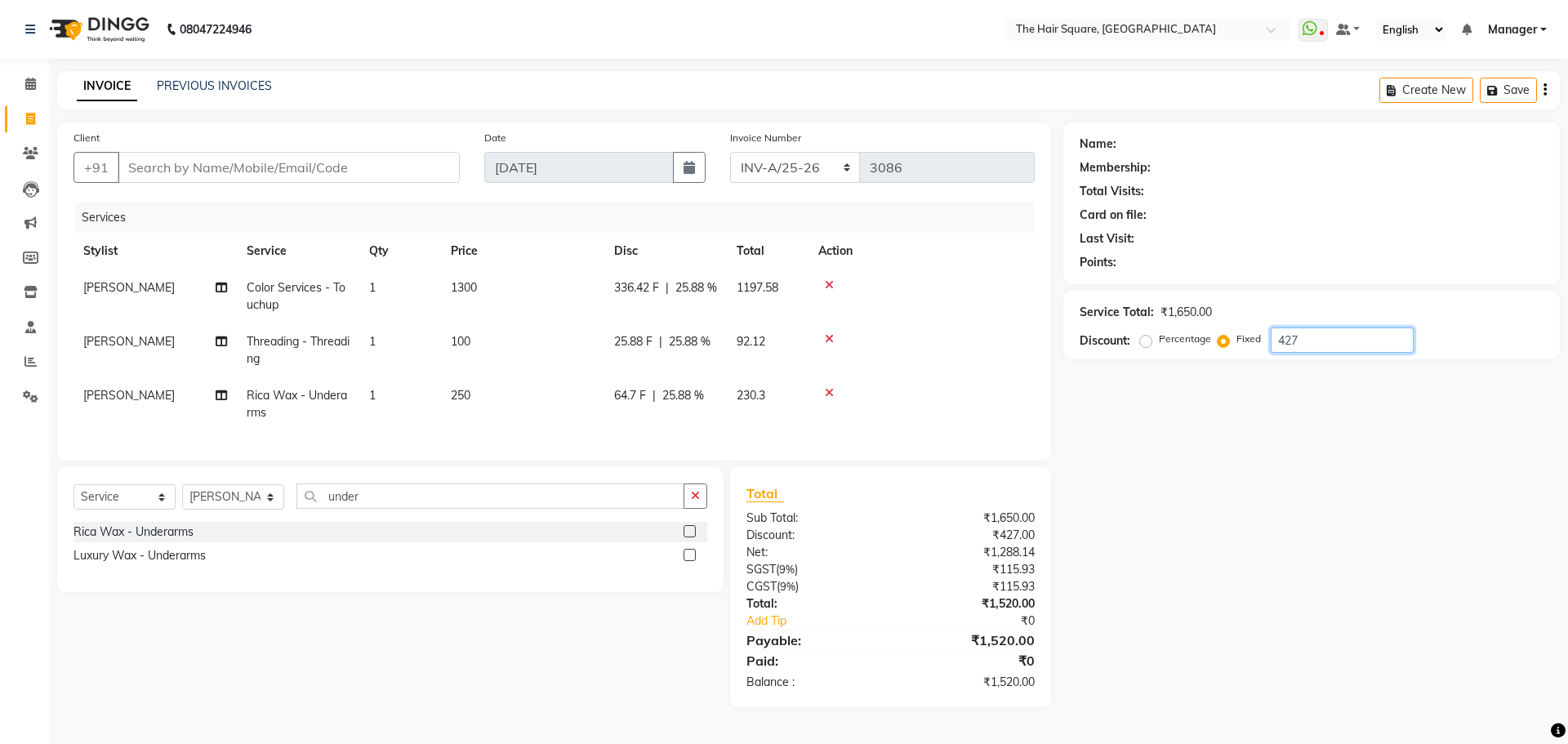
click at [1307, 337] on input "427" at bounding box center [1342, 340] width 143 height 25
click at [1277, 596] on div "Name: Membership: Total Visits: Card on file: Last Visit: Points: Service Total…" at bounding box center [1317, 414] width 509 height 585
click at [1307, 334] on input "450" at bounding box center [1342, 340] width 143 height 25
type input "448"
click at [161, 341] on td "[PERSON_NAME]" at bounding box center [155, 350] width 164 height 54
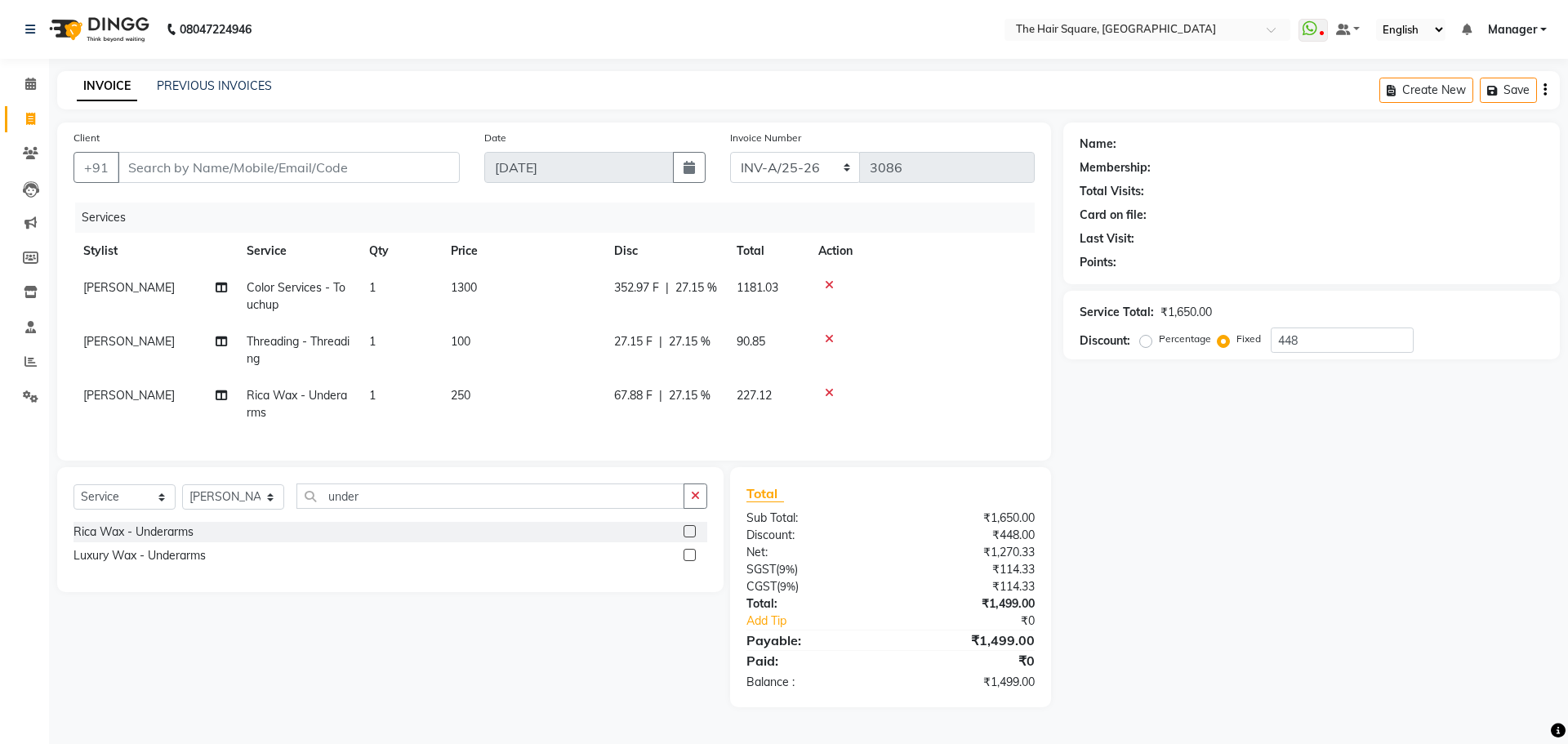
click at [161, 341] on td "[PERSON_NAME]" at bounding box center [155, 350] width 164 height 54
select select "39373"
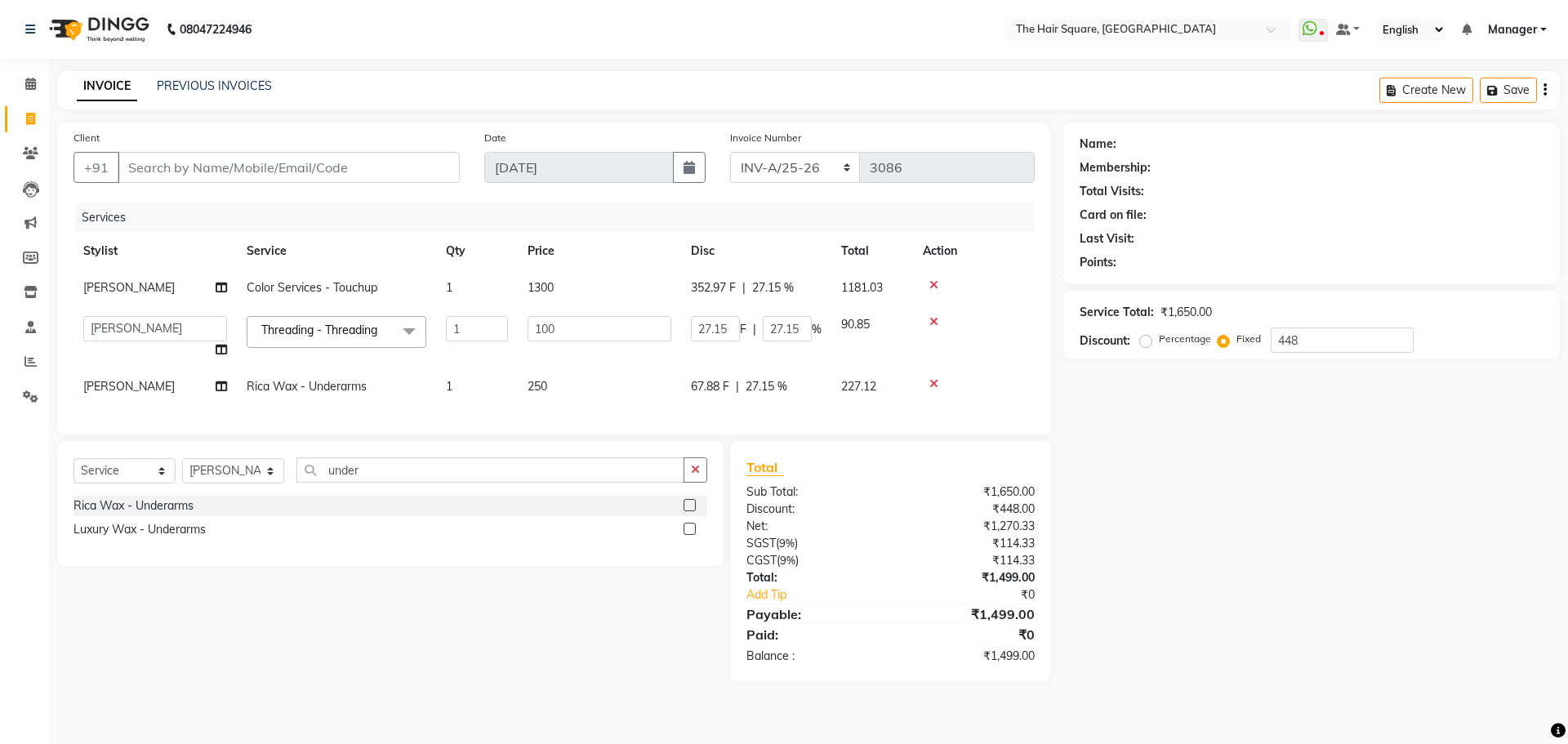
click at [161, 341] on td "Amit Aradhana Bittu Dev Imran Inder Javed Kim Mahendra Manager Mukesh Raaj Radh…" at bounding box center [155, 337] width 164 height 62
click at [170, 336] on select "Amit Aradhana Bittu Dev Imran Inder Javed Kim Mahendra Manager Mukesh Raaj Radh…" at bounding box center [155, 329] width 144 height 25
select select "44563"
click at [112, 380] on span "[PERSON_NAME]" at bounding box center [129, 386] width 92 height 14
select select "39373"
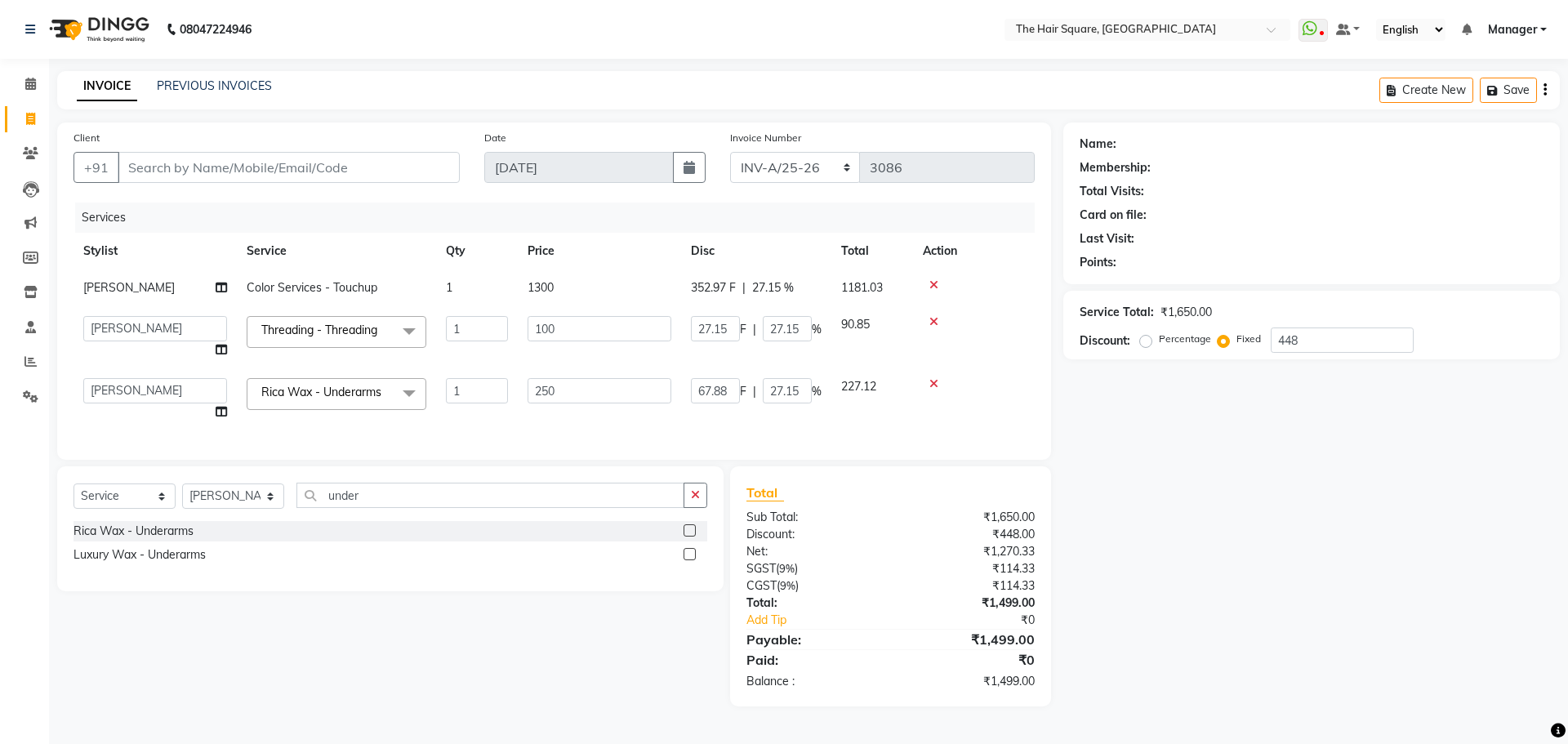
click at [117, 385] on select "Amit Aradhana Bittu Dev Imran Inder Javed Kim Mahendra Manager Mukesh Raaj Radh…" at bounding box center [155, 391] width 144 height 25
select select "44563"
click at [1272, 550] on div "Name: Membership: Total Visits: Card on file: Last Visit: Points: Service Total…" at bounding box center [1317, 414] width 509 height 584
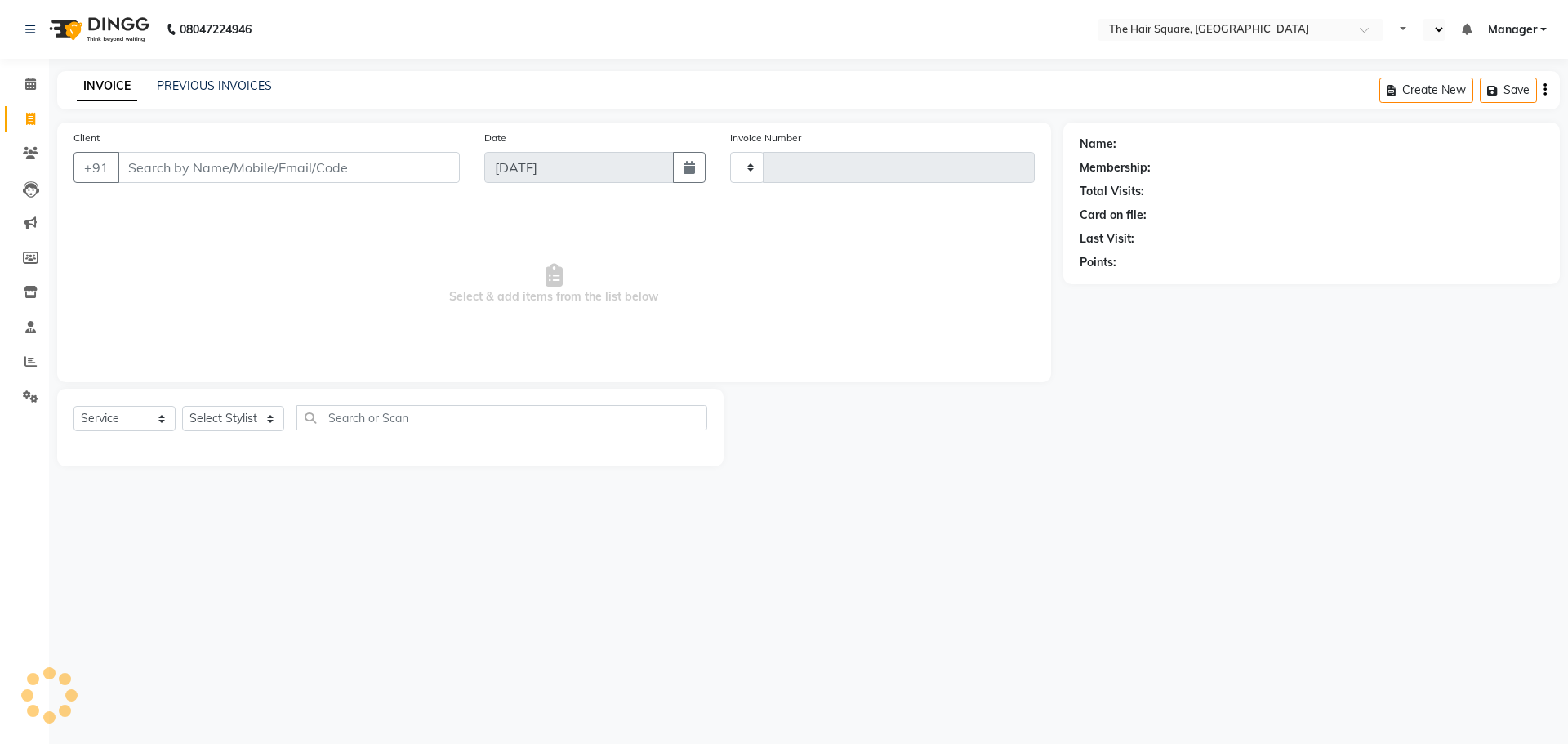
select select "service"
select select "en"
select select "5768"
type input "3086"
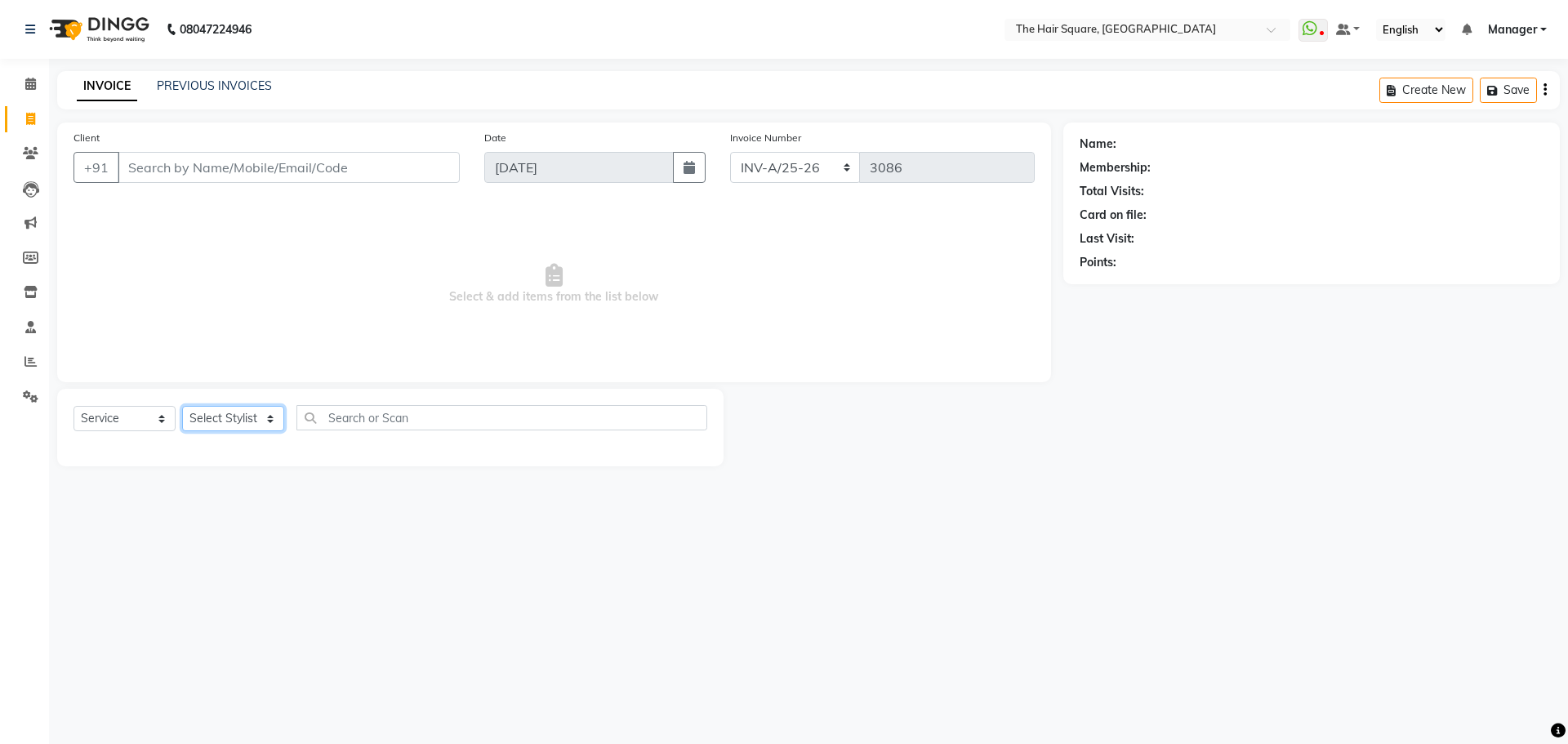
click at [208, 426] on select "Select Stylist Amit [PERSON_NAME] Dev Imran [PERSON_NAME] [PERSON_NAME] Manager…" at bounding box center [234, 419] width 102 height 25
select select "39372"
click at [182, 406] on select "Select Stylist Amit [PERSON_NAME] Dev Imran [PERSON_NAME] [PERSON_NAME] Manager…" at bounding box center [234, 419] width 102 height 25
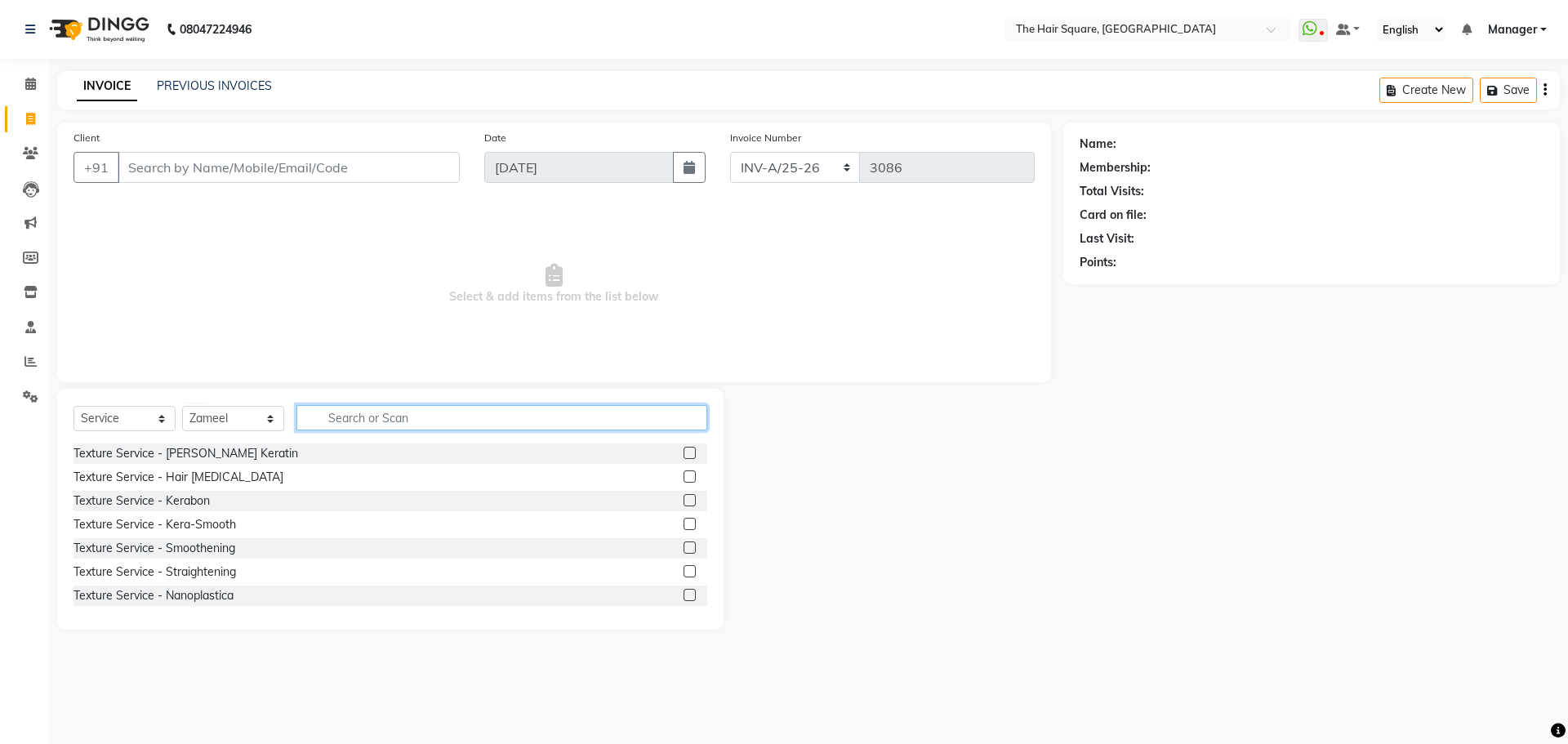
drag, startPoint x: 383, startPoint y: 421, endPoint x: 356, endPoint y: 493, distance: 76.9
click at [357, 492] on div "Select Service Product Membership Package Voucher Prepaid Gift Card Select Styl…" at bounding box center [391, 509] width 667 height 241
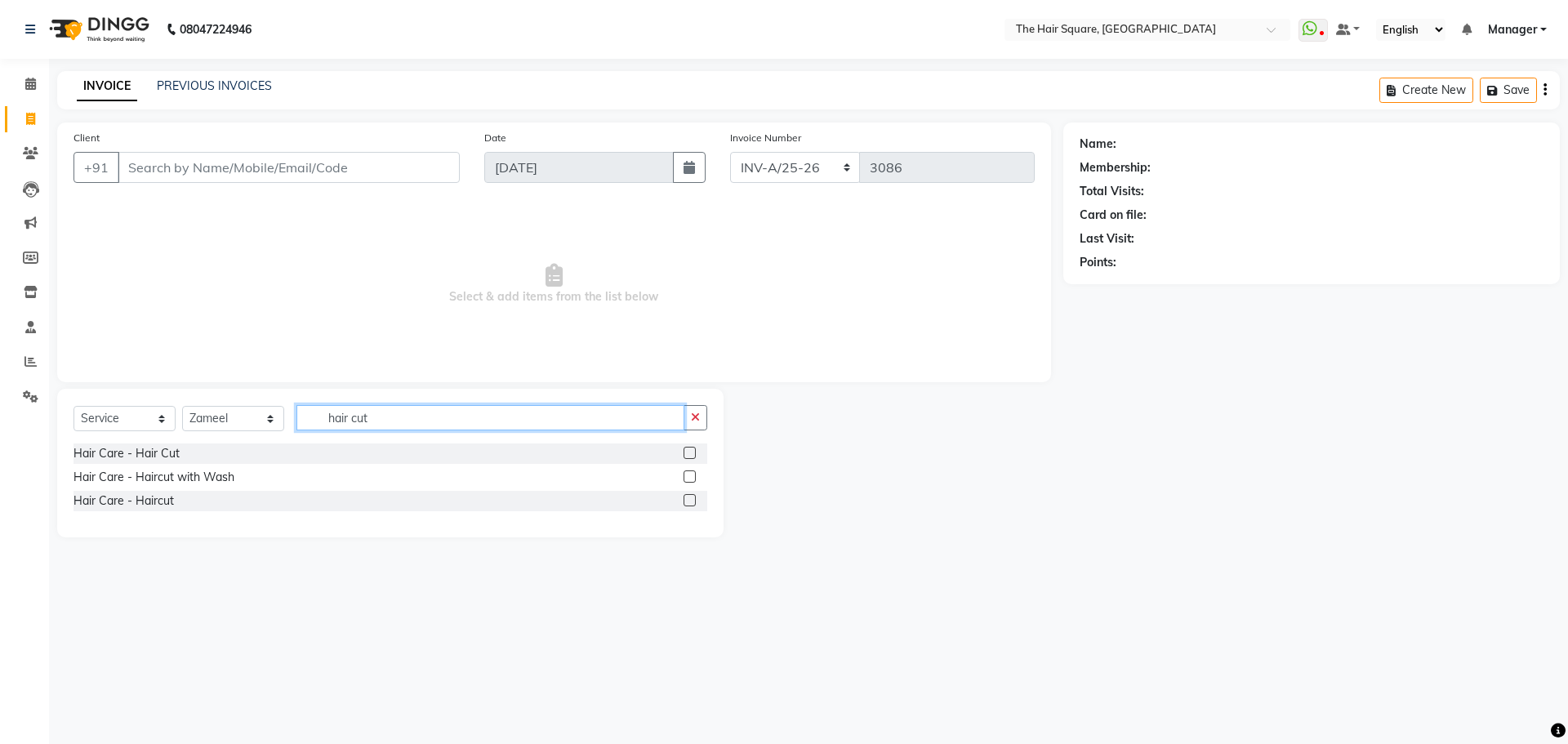
type input "hair cut"
click at [694, 453] on label at bounding box center [690, 453] width 13 height 13
click at [694, 453] on input "checkbox" at bounding box center [689, 454] width 11 height 11
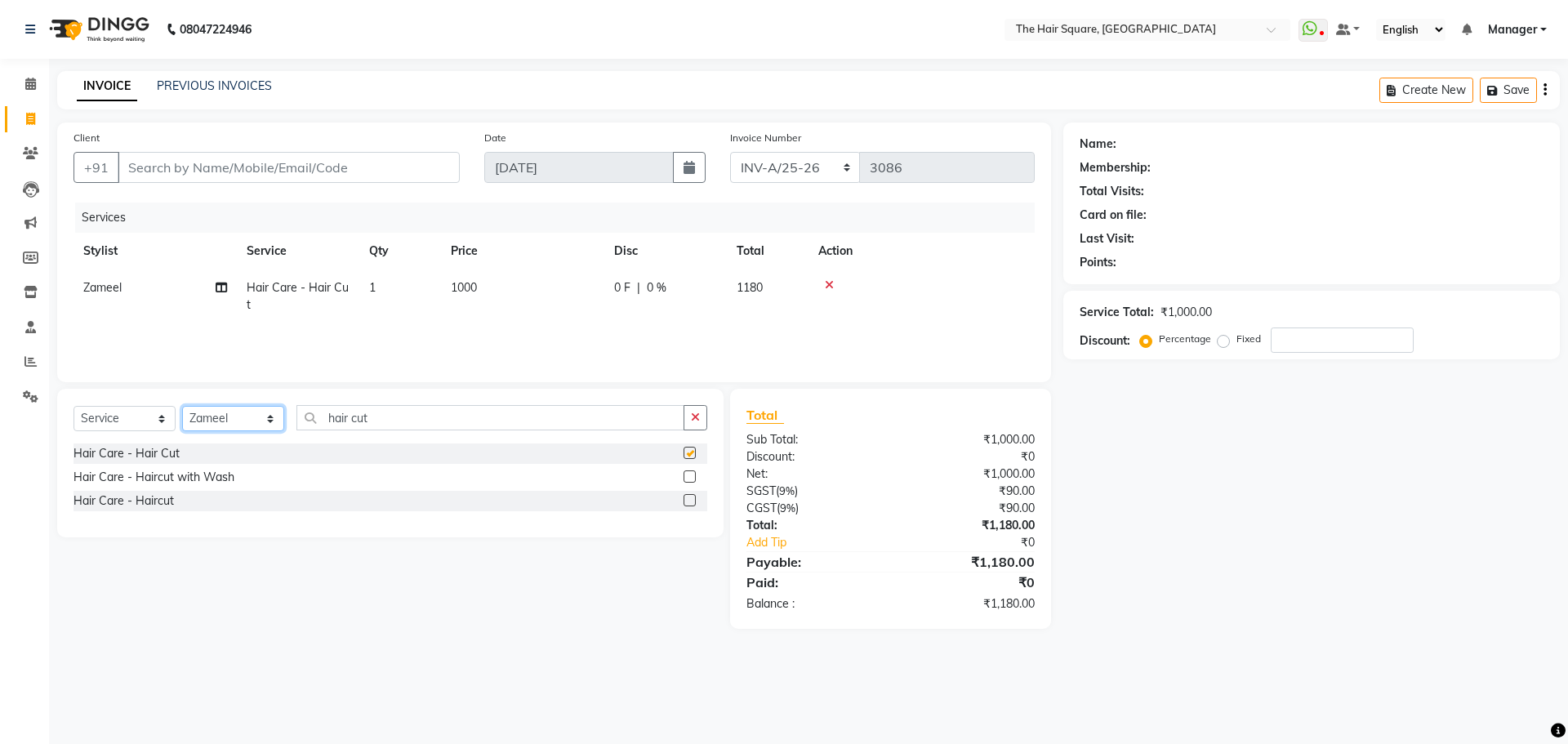
checkbox input "false"
click at [238, 412] on select "Select Stylist Amit Aradhana Bittu Dev Imran Inder Javed Kim Mahendra Manager M…" at bounding box center [234, 419] width 102 height 25
select select "39370"
click at [182, 406] on select "Select Stylist Amit Aradhana Bittu Dev Imran Inder Javed Kim Mahendra Manager M…" at bounding box center [234, 419] width 102 height 25
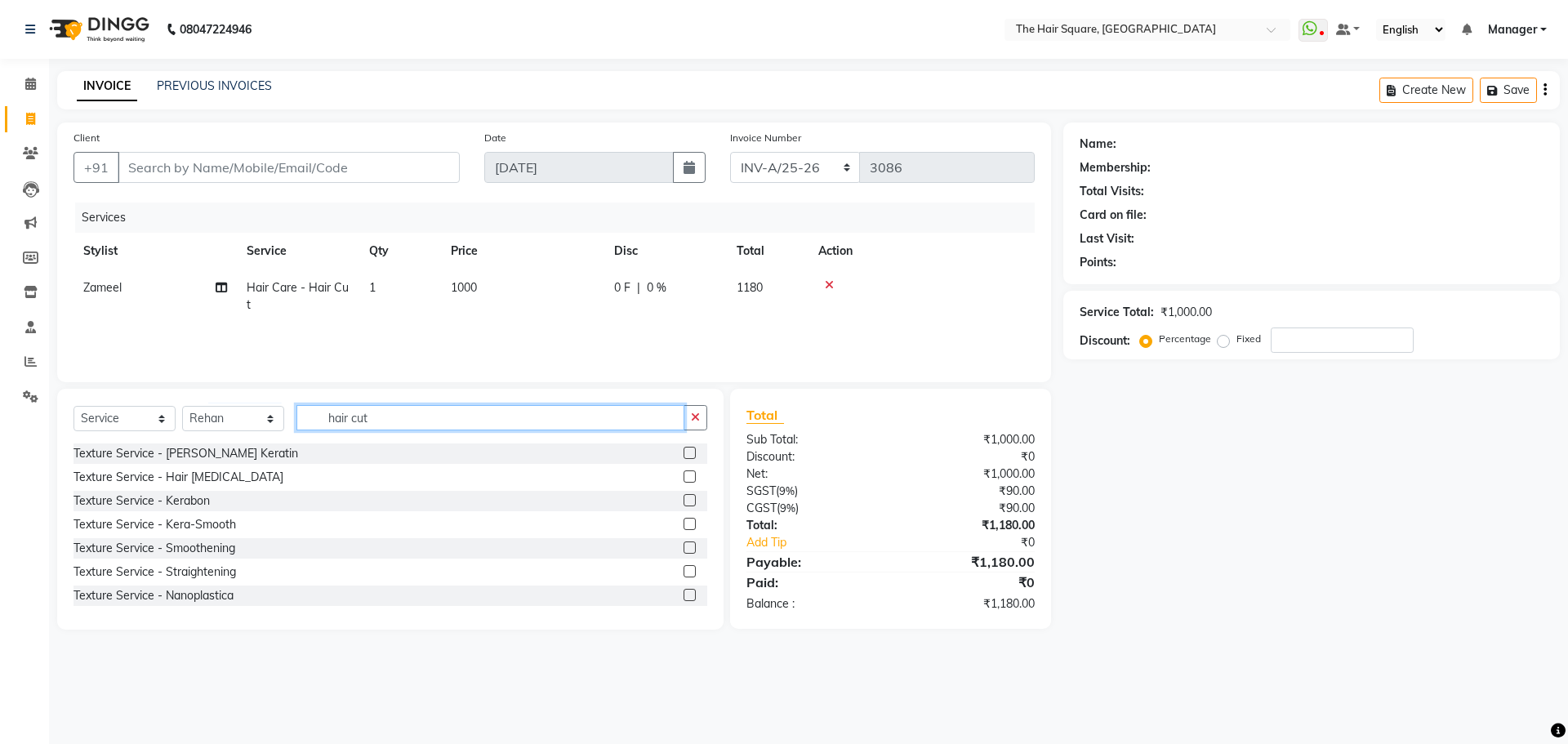
click at [404, 427] on input "hair cut" at bounding box center [491, 418] width 388 height 25
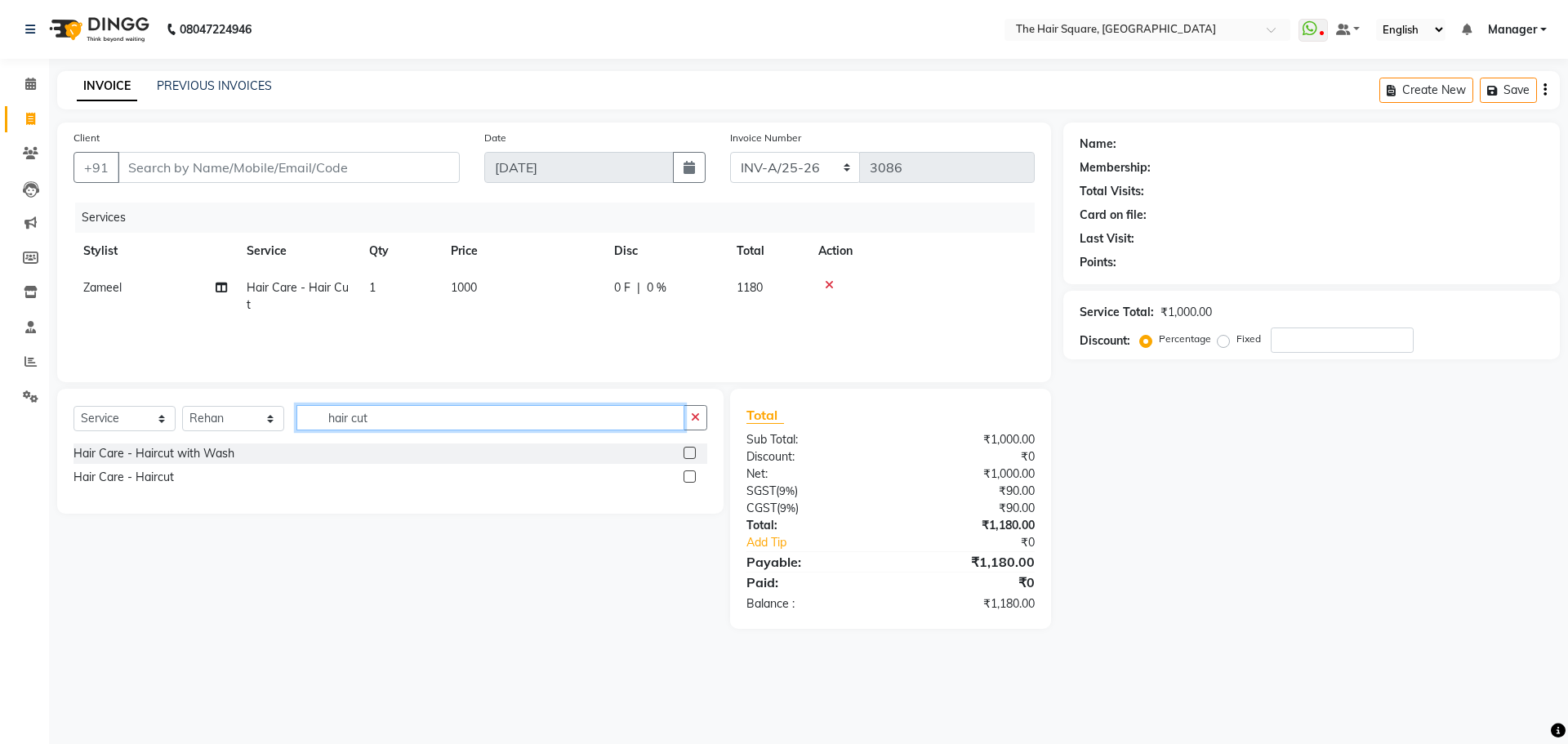
type input "hair cut"
click at [690, 477] on label at bounding box center [690, 477] width 13 height 13
click at [690, 477] on input "checkbox" at bounding box center [689, 477] width 11 height 11
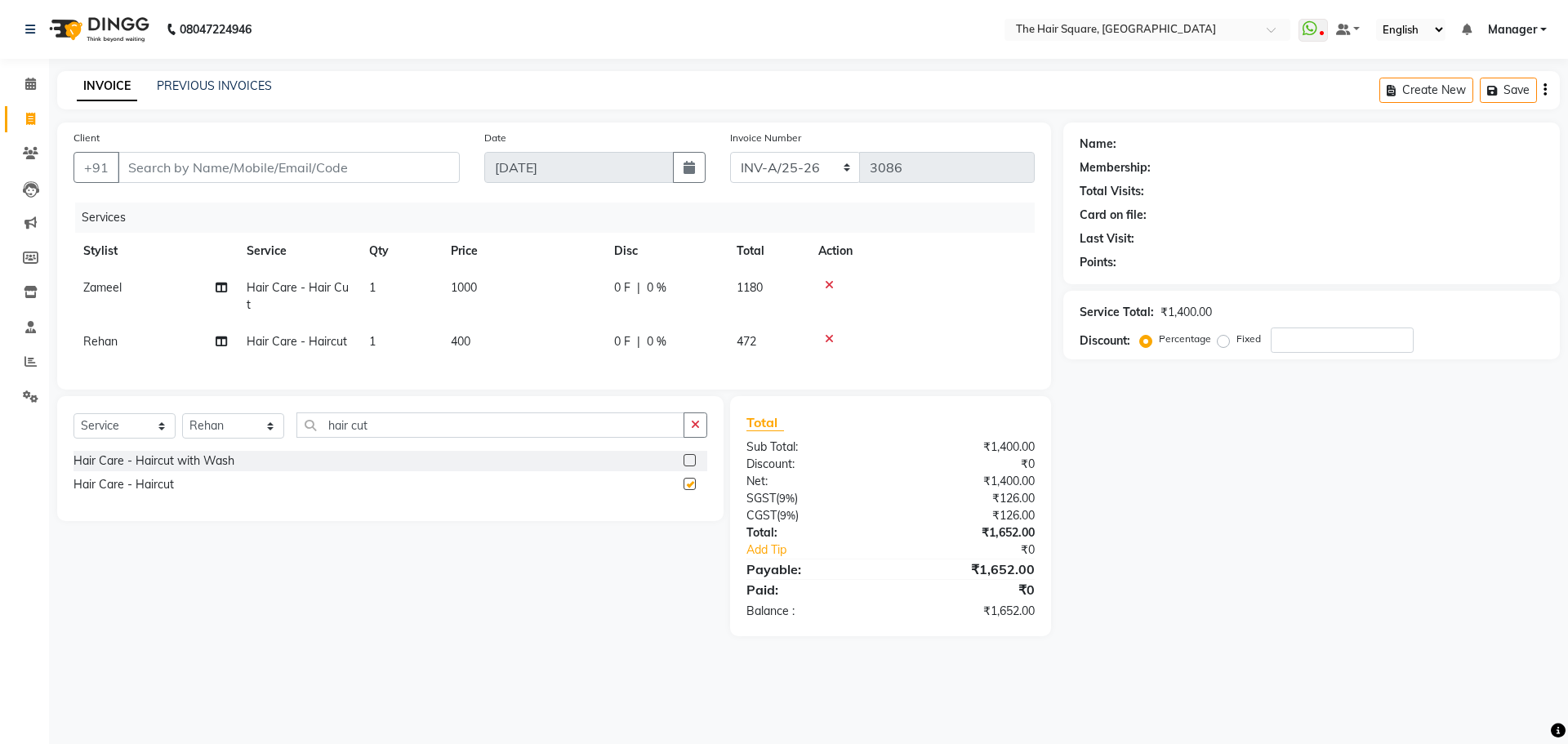
checkbox input "false"
click at [252, 162] on input "Client" at bounding box center [288, 167] width 342 height 31
type input "d"
type input "0"
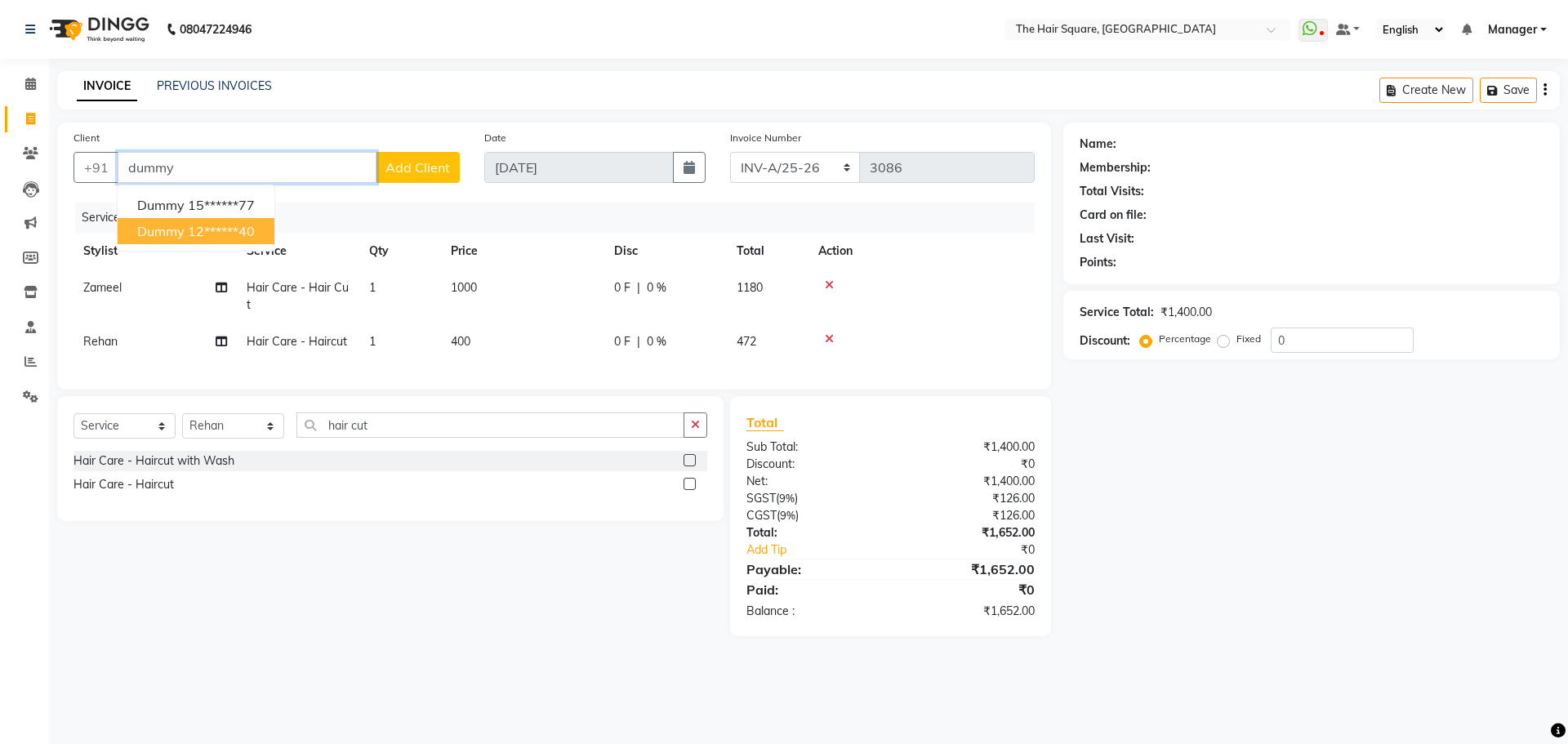
click at [255, 228] on ngb-highlight "12******40" at bounding box center [221, 231] width 67 height 16
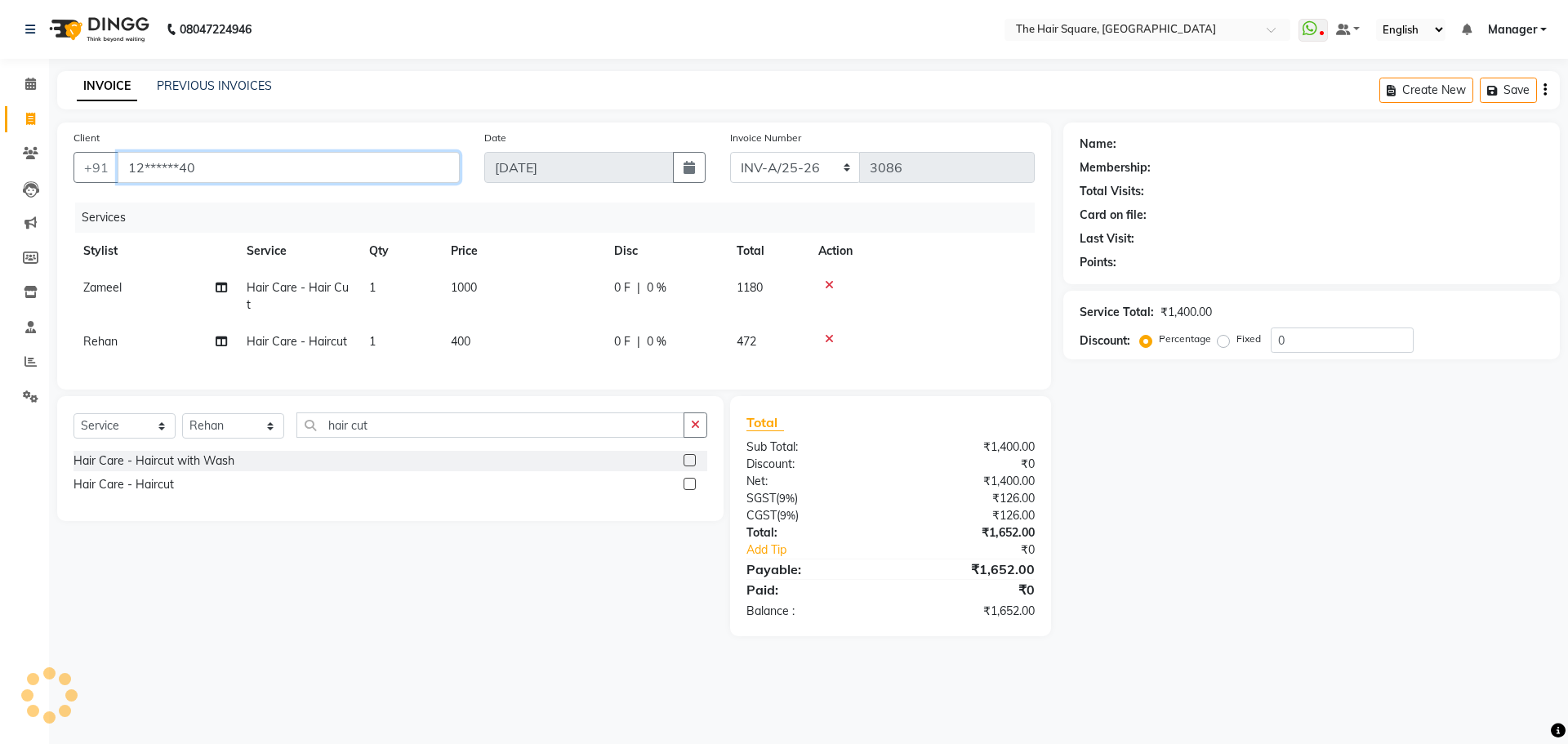
type input "12******40"
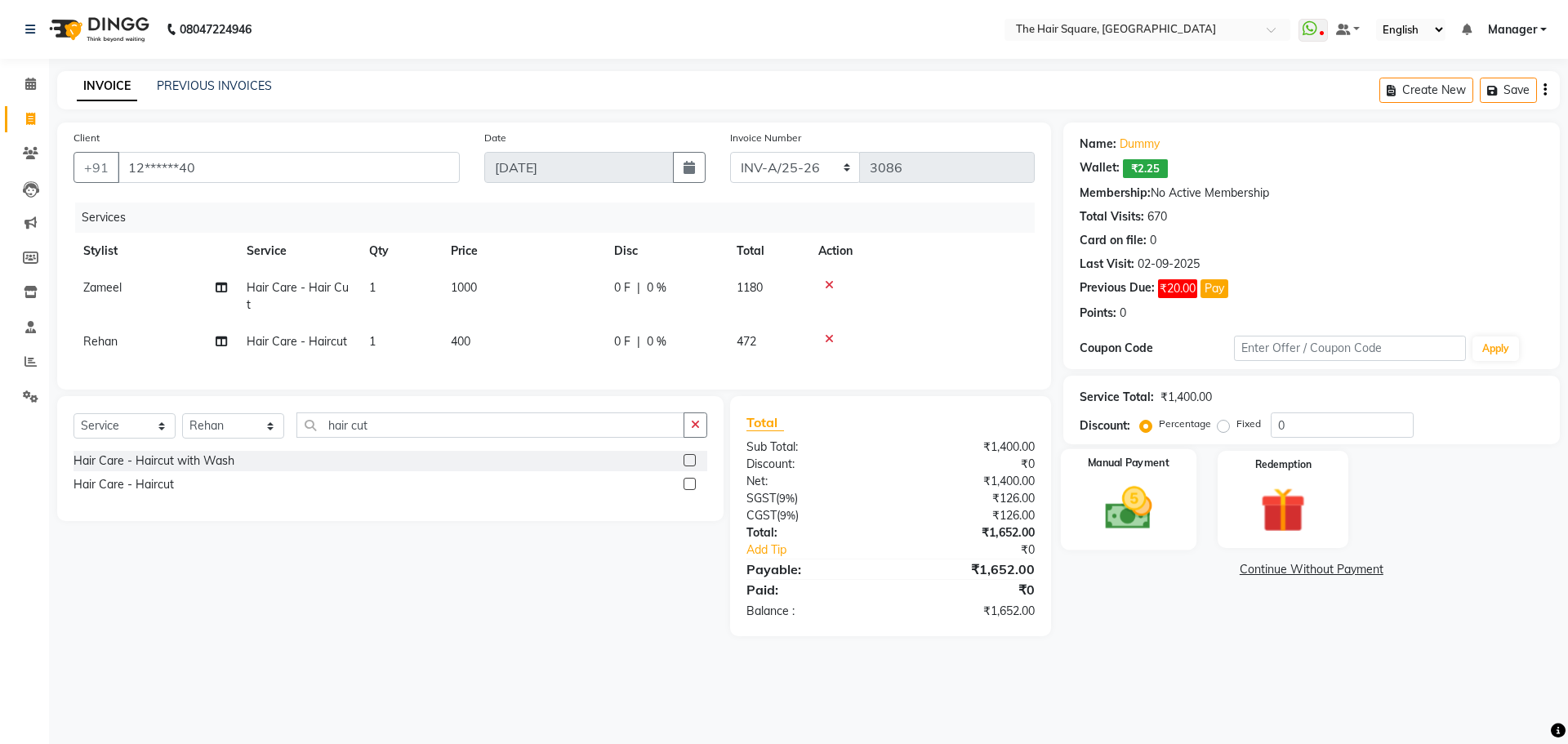
click at [1164, 477] on div "Manual Payment" at bounding box center [1128, 500] width 136 height 101
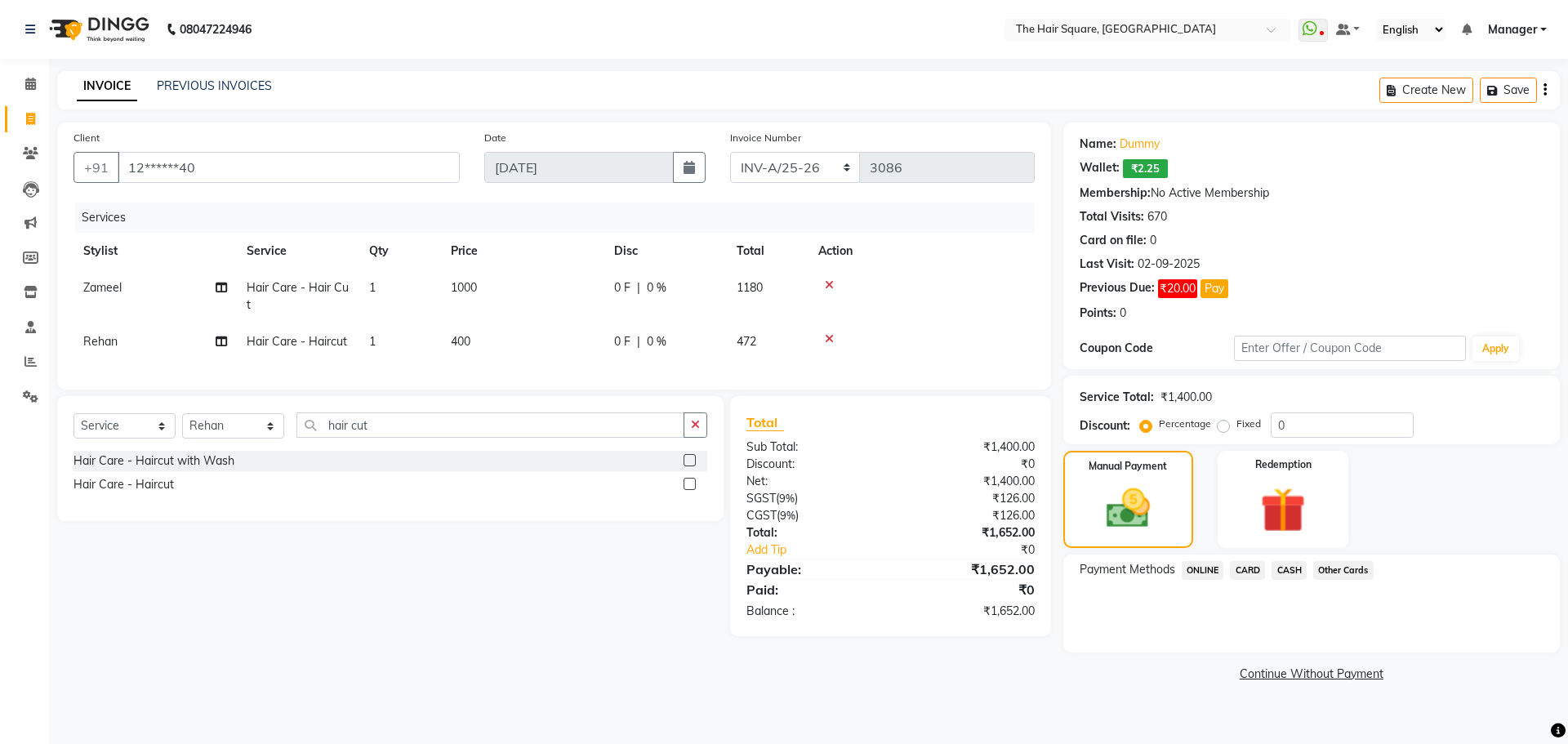
click at [1191, 570] on span "ONLINE" at bounding box center [1202, 570] width 42 height 19
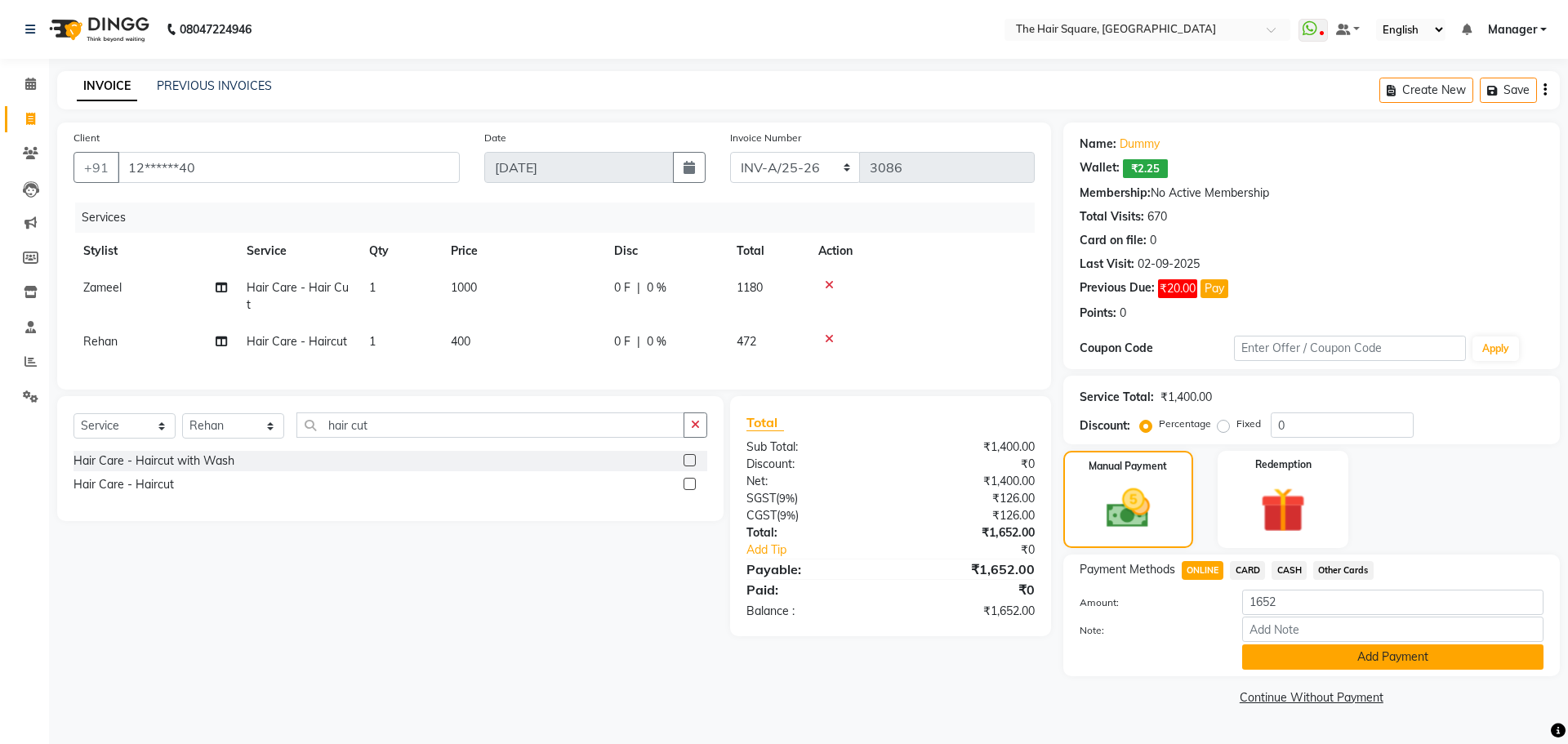
click at [1247, 653] on button "Add Payment" at bounding box center [1393, 657] width 301 height 25
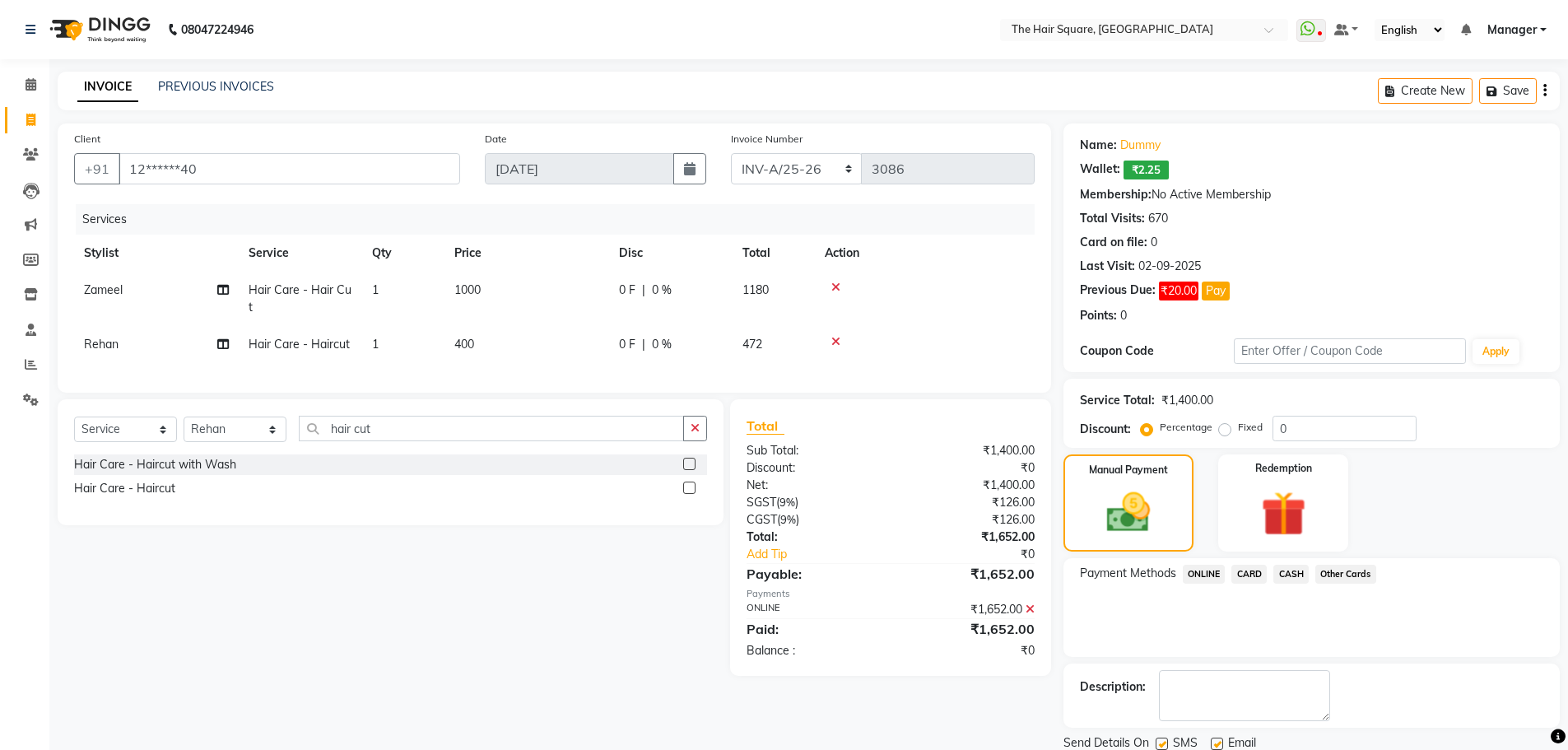
scroll to position [59, 0]
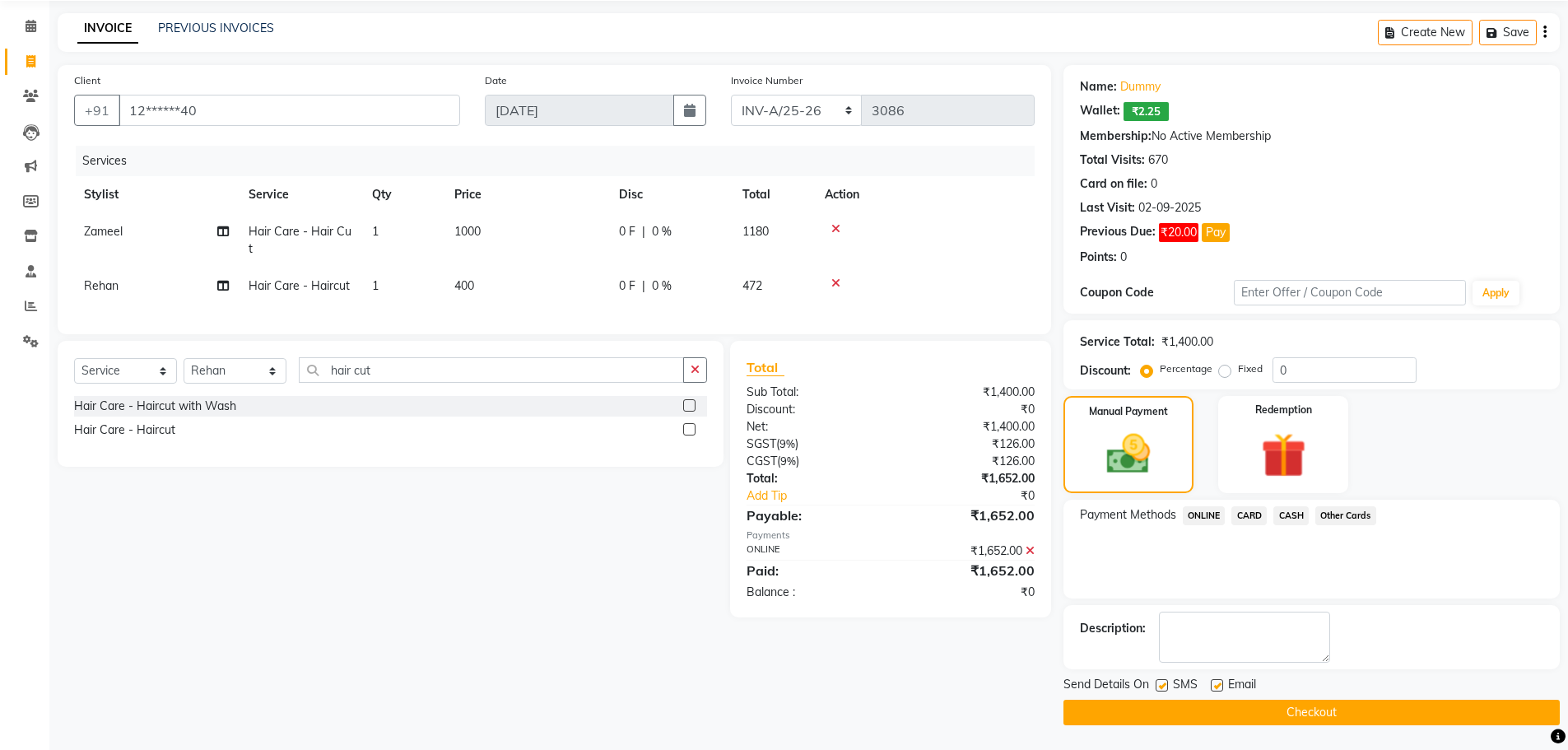
click at [1277, 709] on button "Checkout" at bounding box center [1311, 713] width 496 height 25
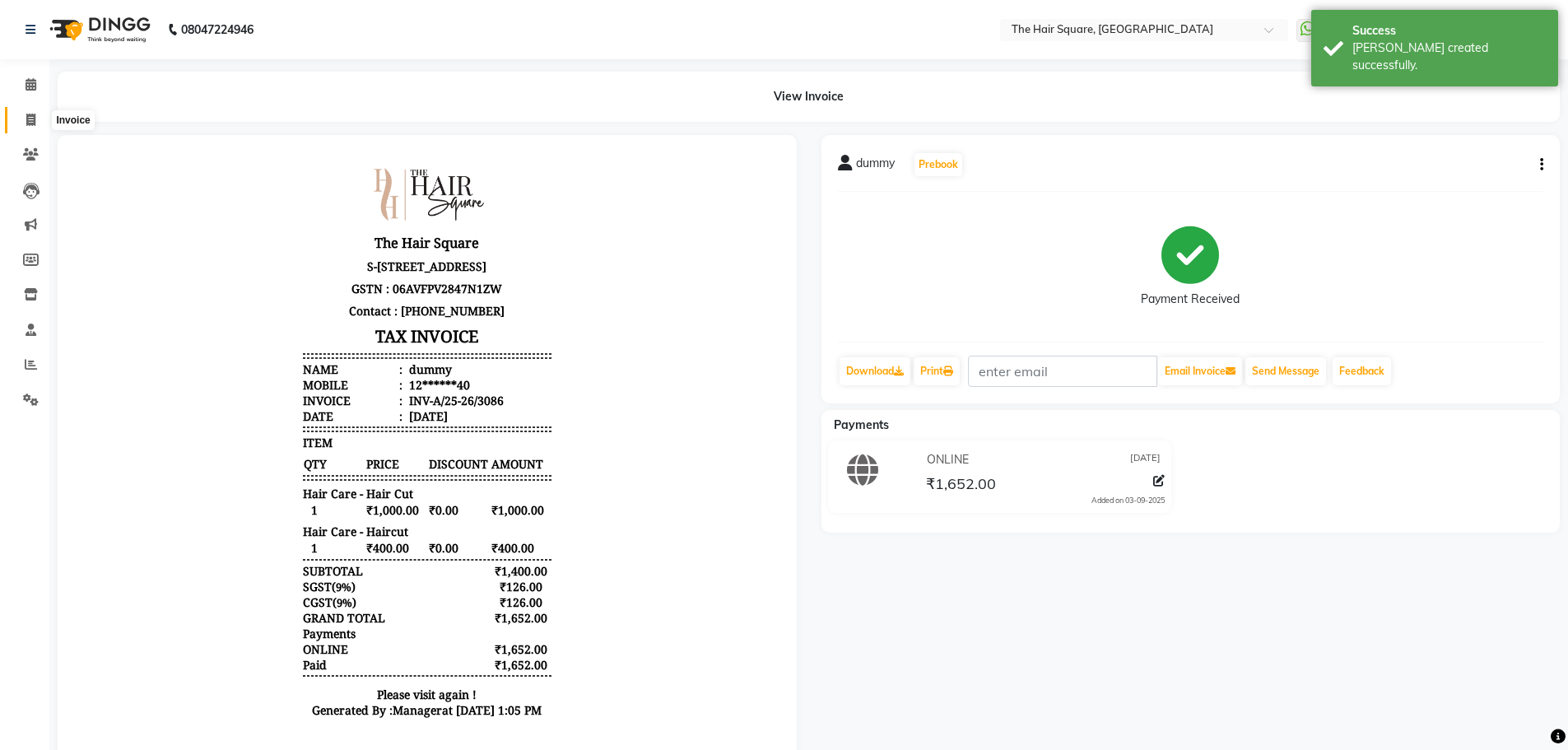
click at [32, 120] on icon at bounding box center [31, 120] width 9 height 13
select select "service"
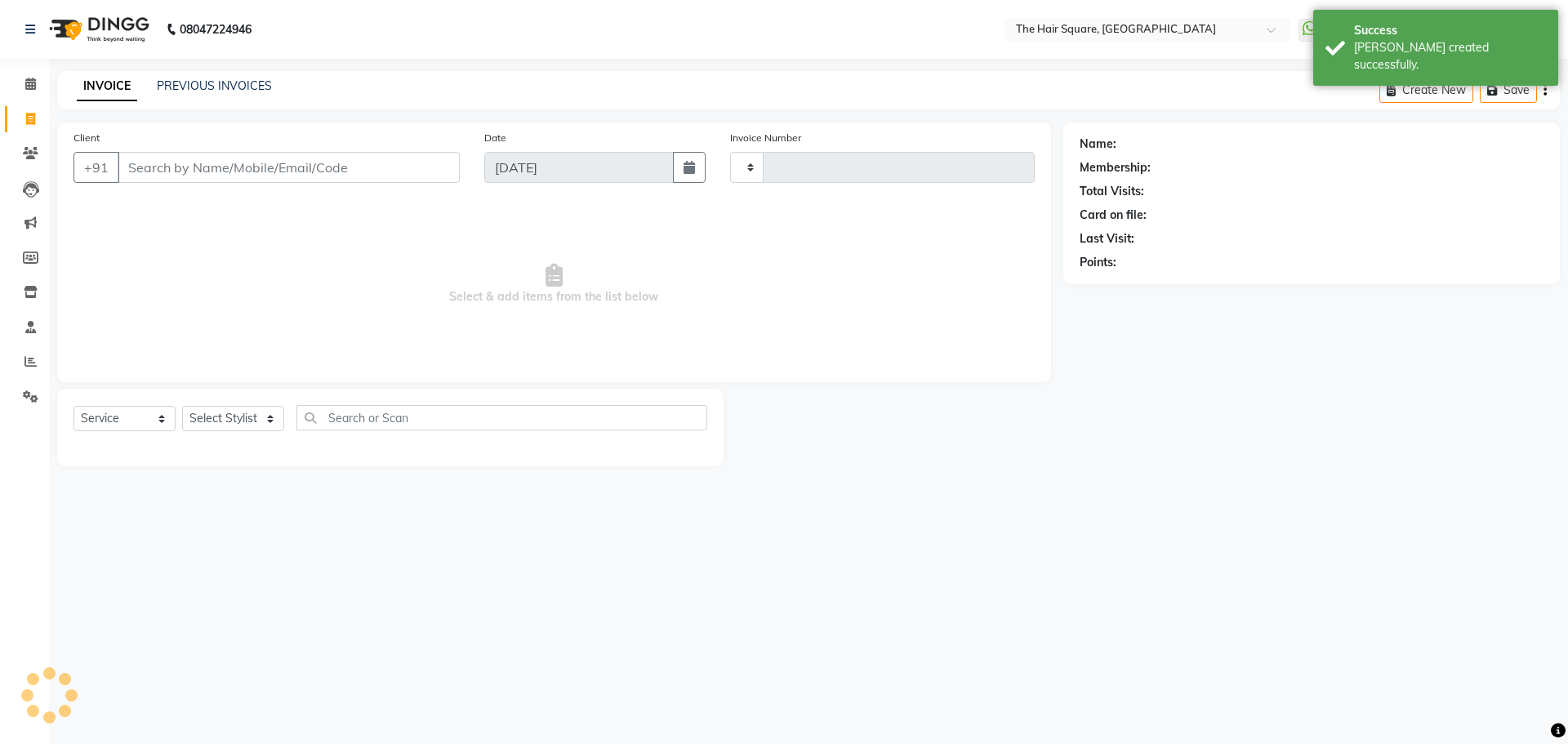
type input "3087"
select select "5768"
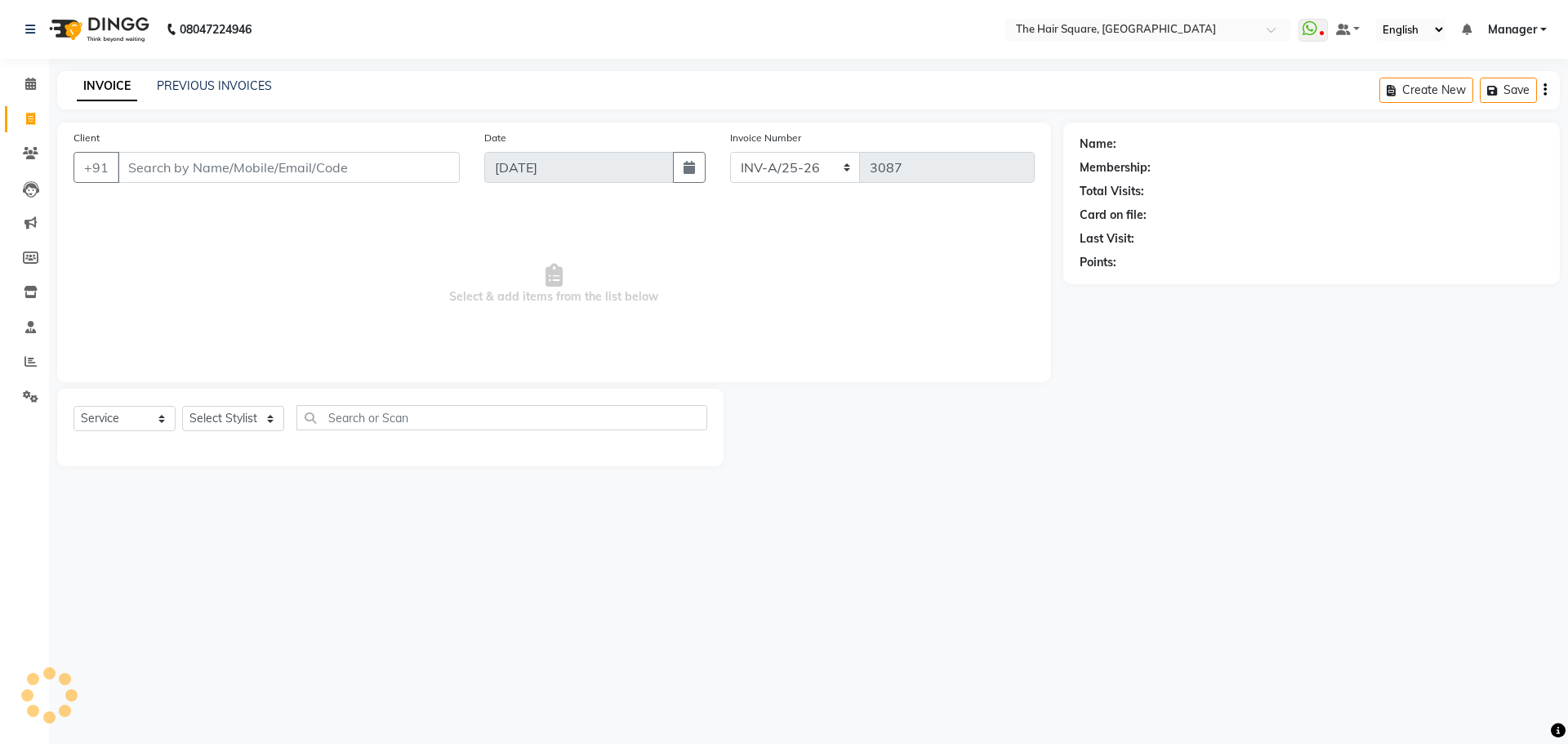
click at [1347, 455] on div "Name: Membership: Total Visits: Card on file: Last Visit: Points:" at bounding box center [1317, 294] width 509 height 344
drag, startPoint x: 153, startPoint y: 172, endPoint x: 365, endPoint y: 128, distance: 216.5
click at [154, 172] on input "Client" at bounding box center [288, 167] width 342 height 31
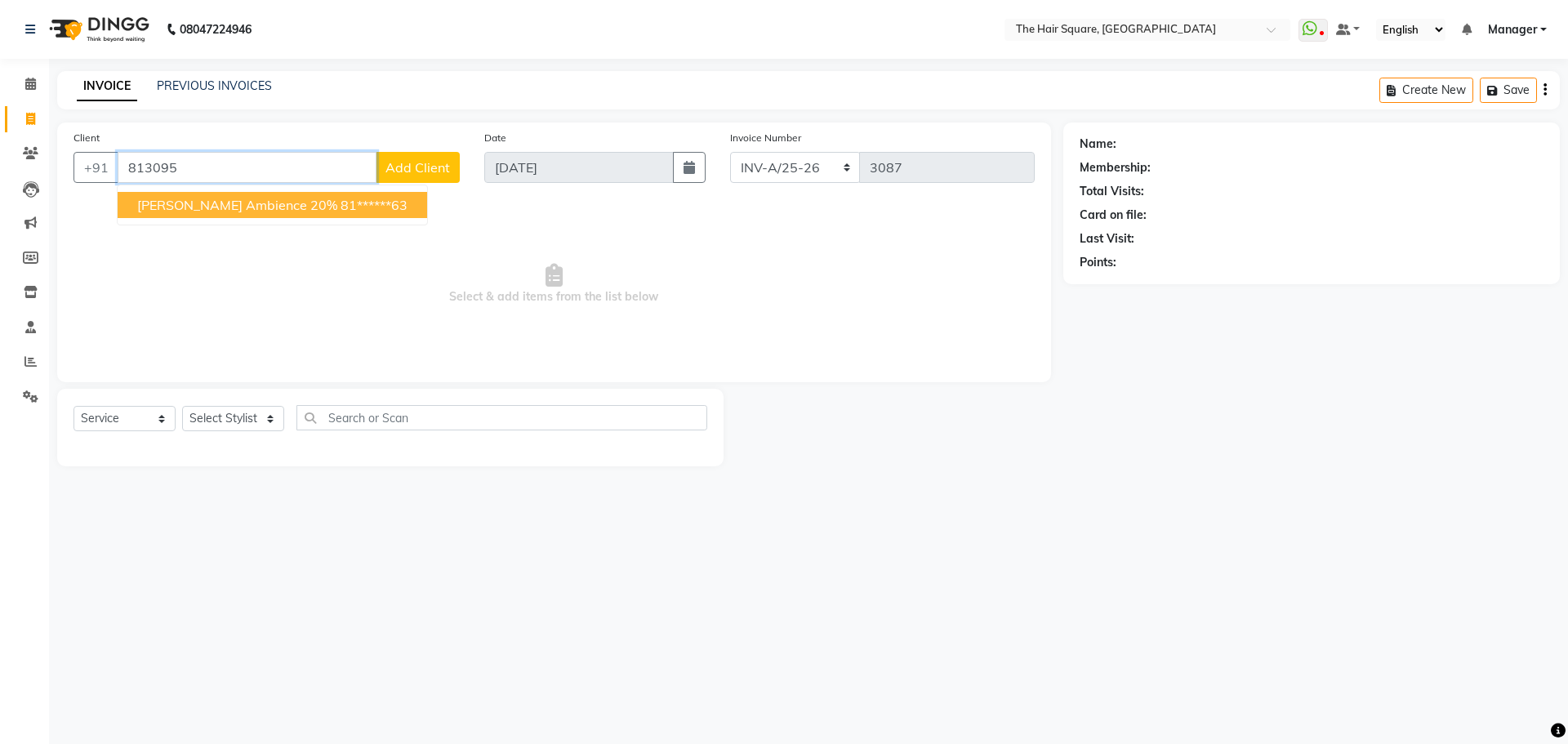
click at [327, 214] on button "mahek ambience 20% 81******63" at bounding box center [272, 205] width 309 height 26
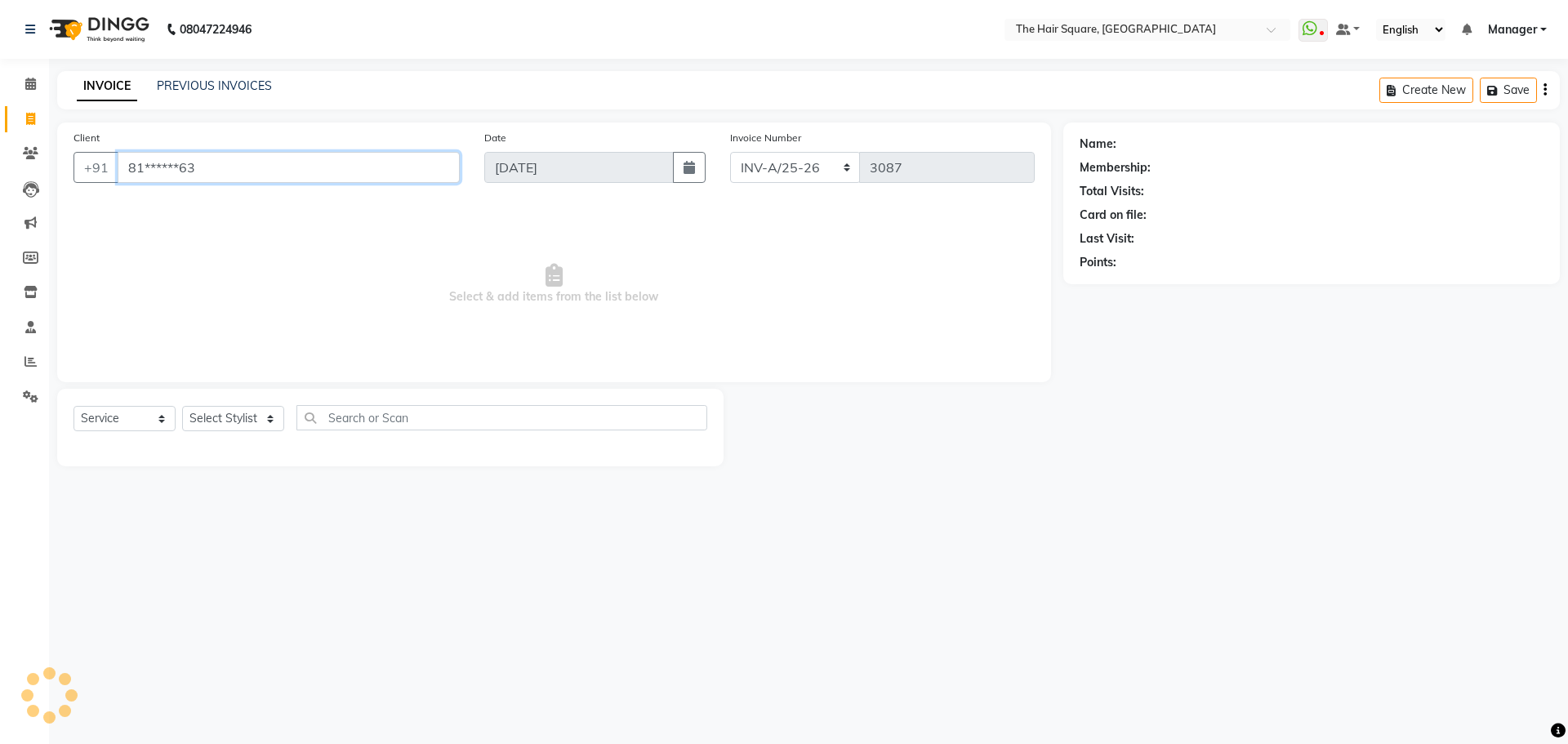
type input "81******63"
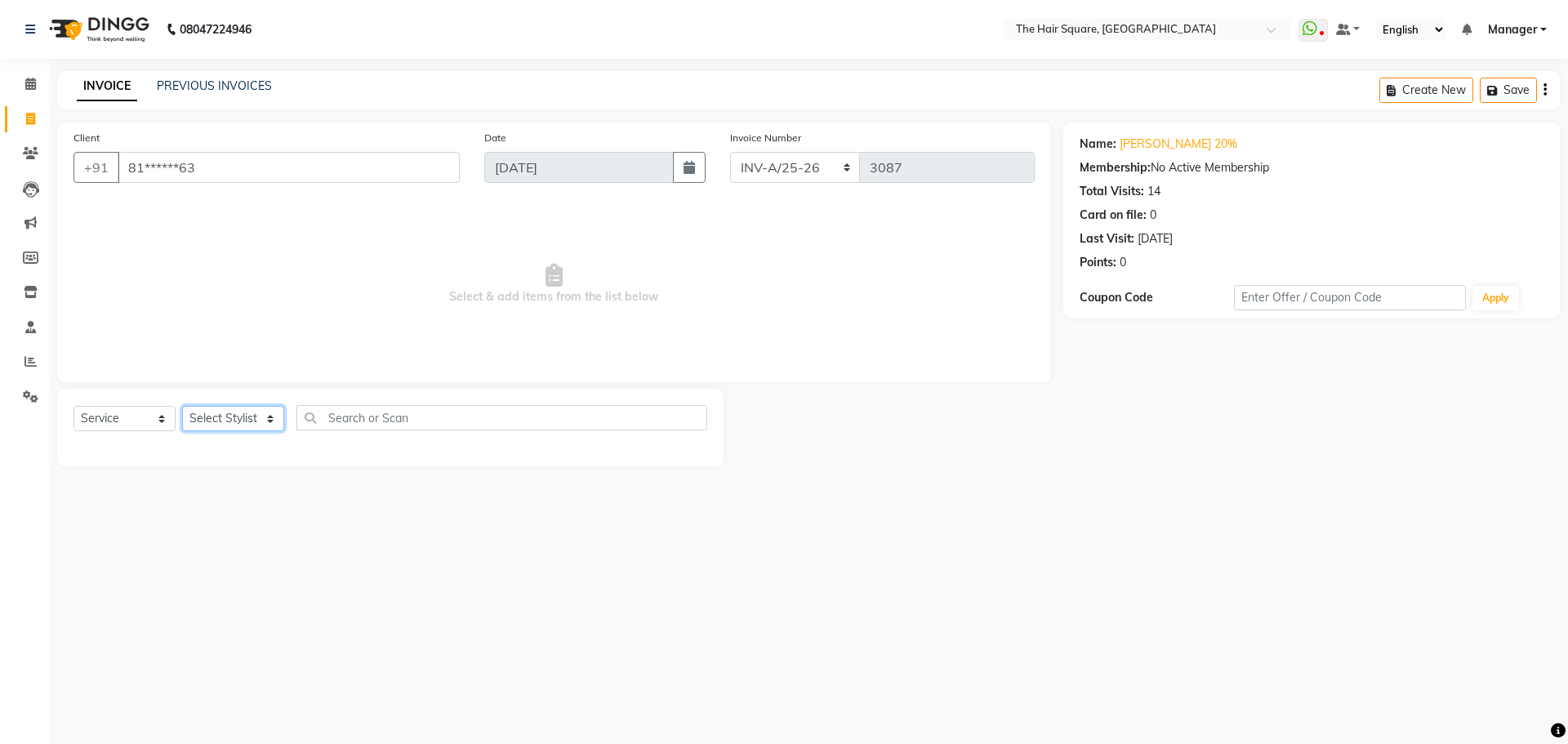
click at [224, 413] on select "Select Stylist Amit Aradhana Bittu Dev Imran Inder Javed Kim Mahendra Manager M…" at bounding box center [234, 419] width 102 height 25
select select "39378"
click at [182, 406] on select "Select Stylist Amit Aradhana Bittu Dev Imran Inder Javed Kim Mahendra Manager M…" at bounding box center [234, 419] width 102 height 25
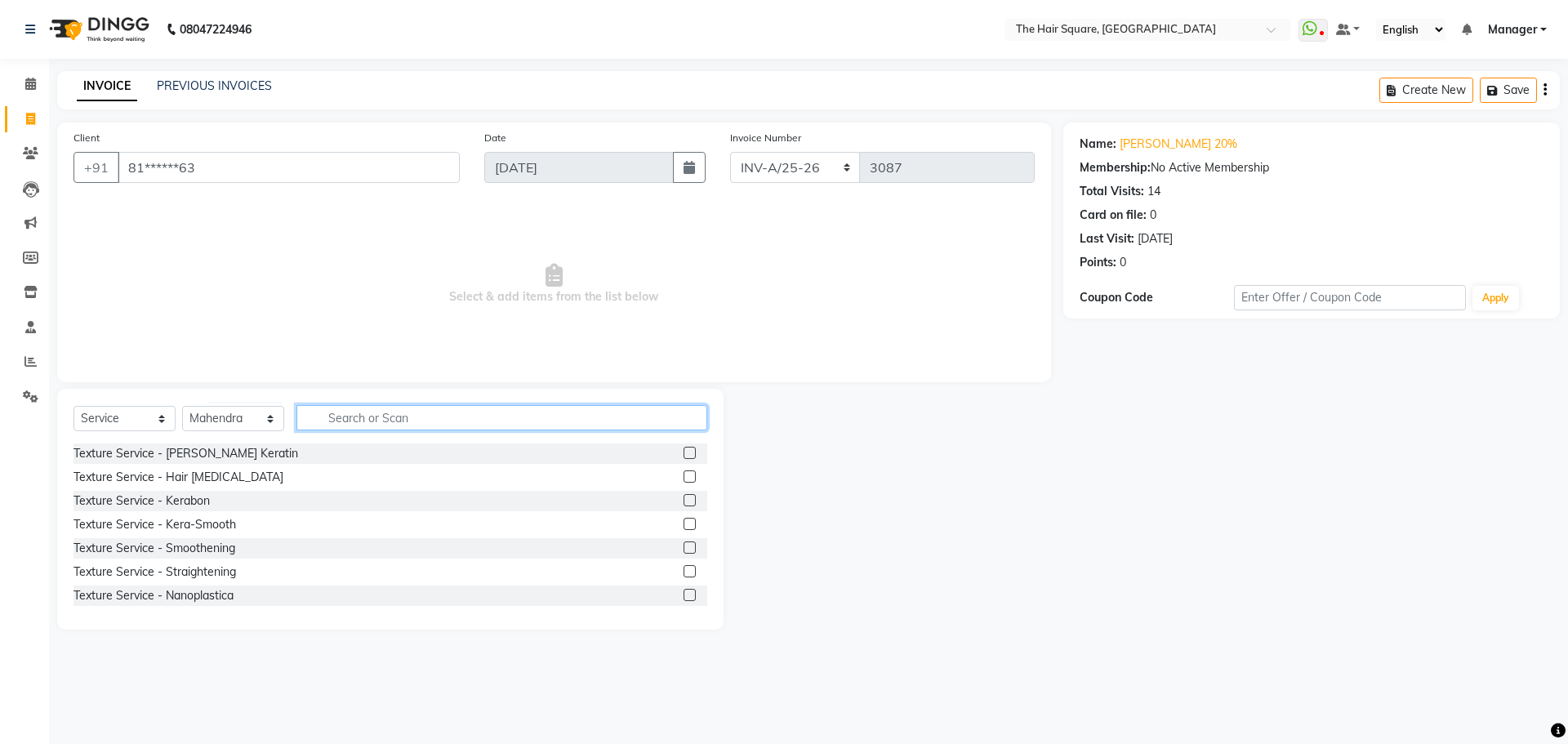
click at [350, 424] on input "text" at bounding box center [501, 418] width 411 height 25
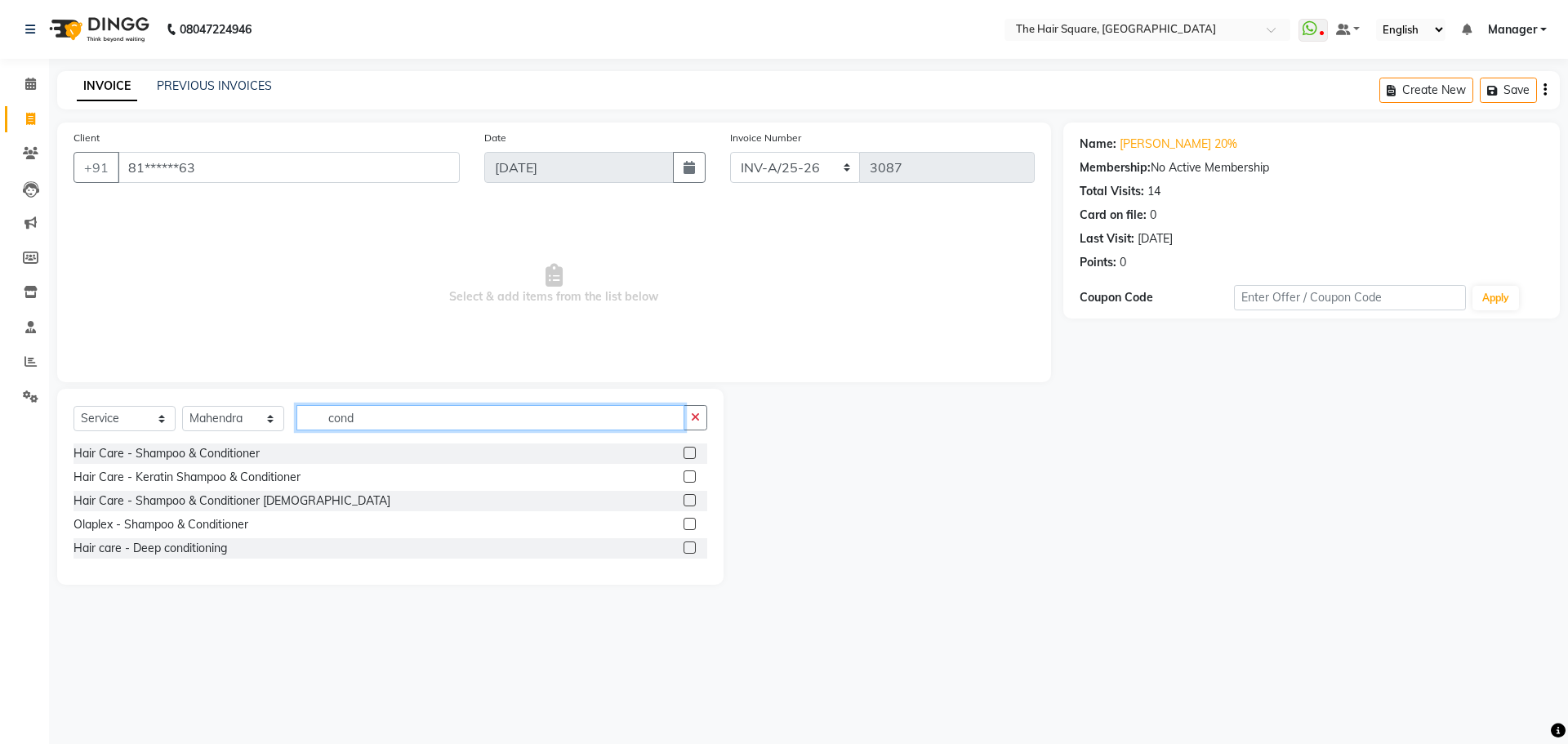
type input "cond"
click at [694, 452] on label at bounding box center [690, 453] width 13 height 13
click at [694, 452] on input "checkbox" at bounding box center [689, 454] width 11 height 11
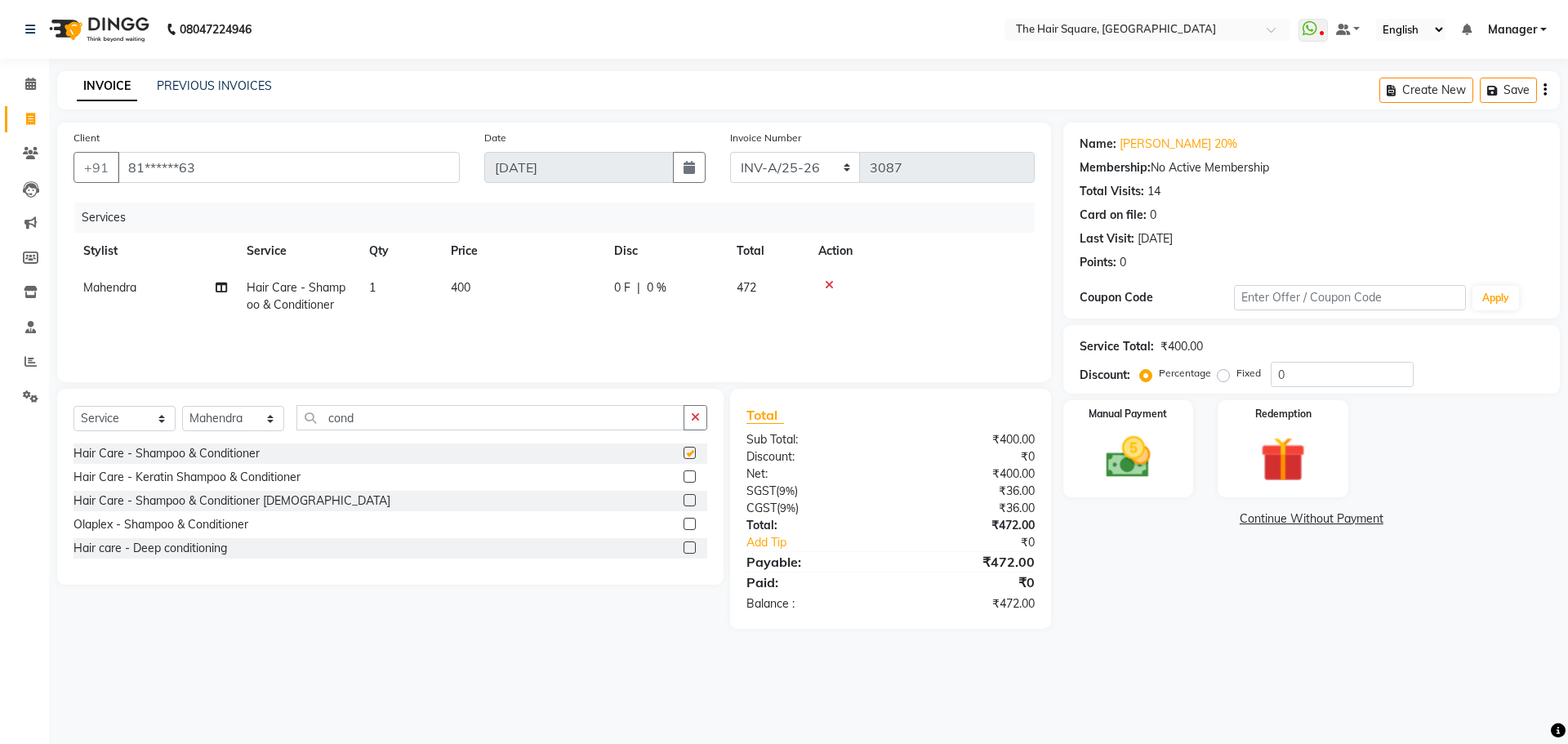
checkbox input "false"
drag, startPoint x: 1315, startPoint y: 372, endPoint x: 1162, endPoint y: 359, distance: 153.6
click at [1171, 363] on div "Percentage Fixed 0" at bounding box center [1279, 375] width 270 height 25
type input "20"
drag, startPoint x: 1049, startPoint y: 440, endPoint x: 1074, endPoint y: 450, distance: 26.9
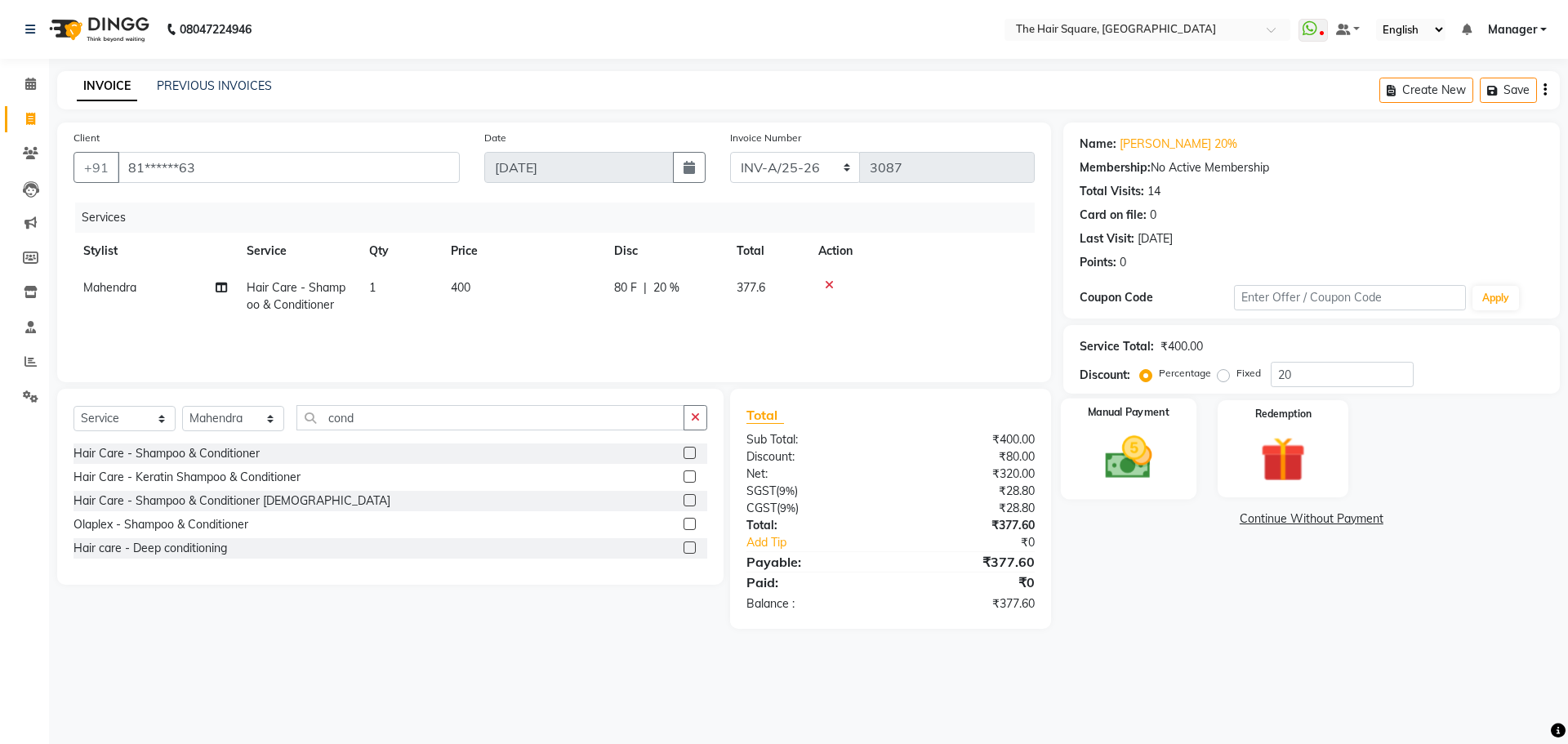
click at [1050, 440] on div "Total Sub Total: ₹400.00 Discount: ₹80.00 Net: ₹320.00 SGST ( 9% ) ₹28.80 CGST …" at bounding box center [890, 509] width 321 height 240
click at [1076, 449] on div "Manual Payment" at bounding box center [1128, 449] width 136 height 101
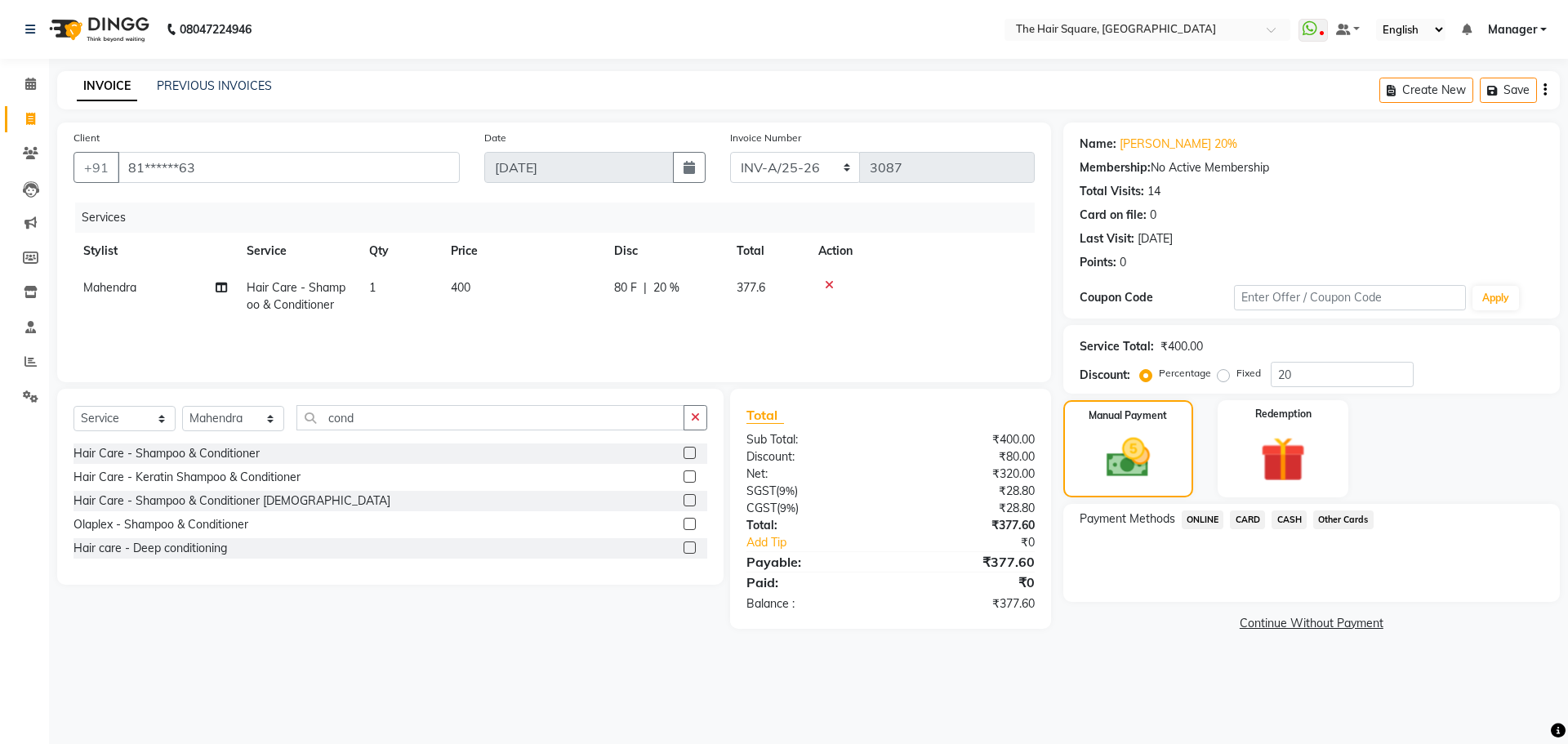
click at [1298, 521] on span "CASH" at bounding box center [1289, 519] width 35 height 19
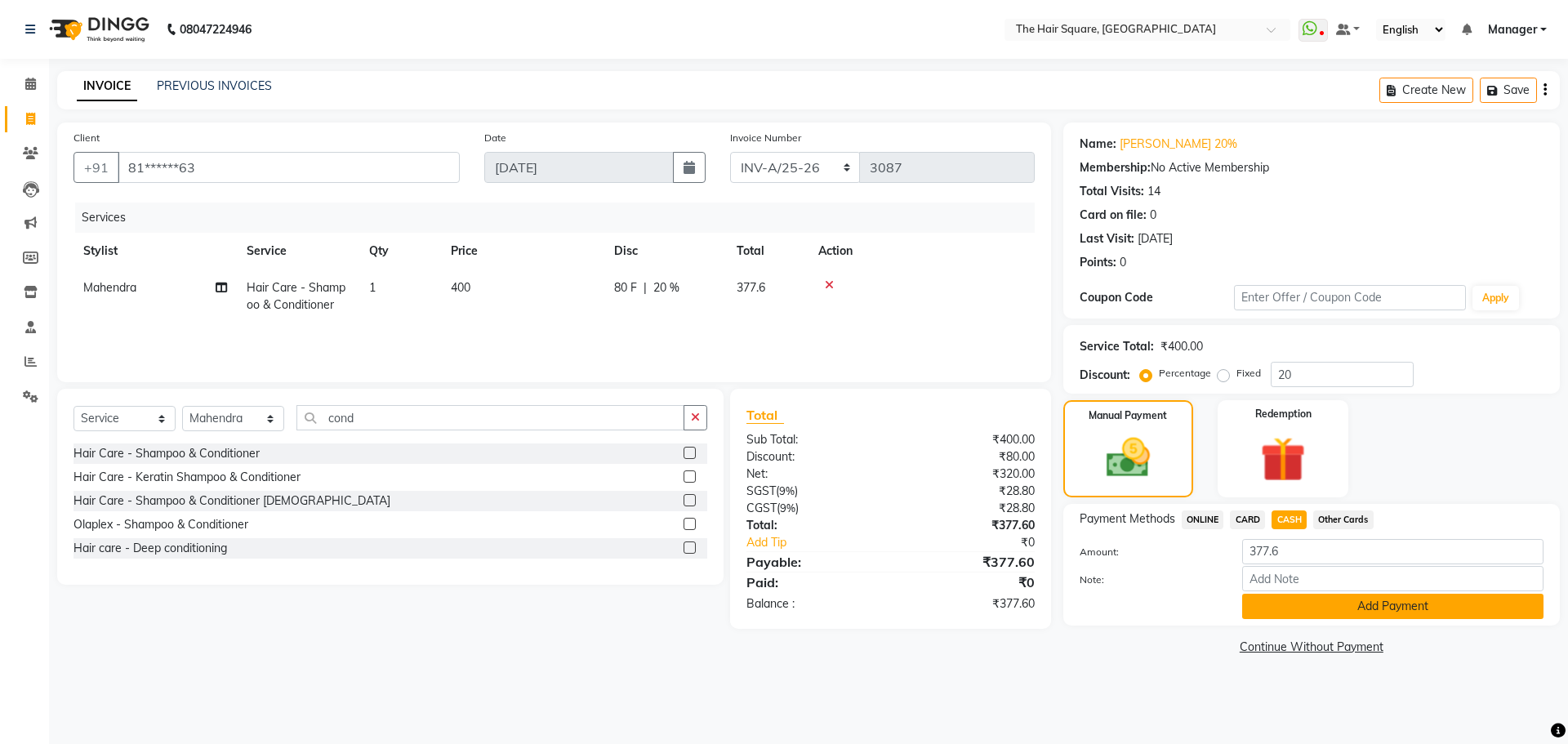
click at [1350, 611] on button "Add Payment" at bounding box center [1393, 607] width 301 height 25
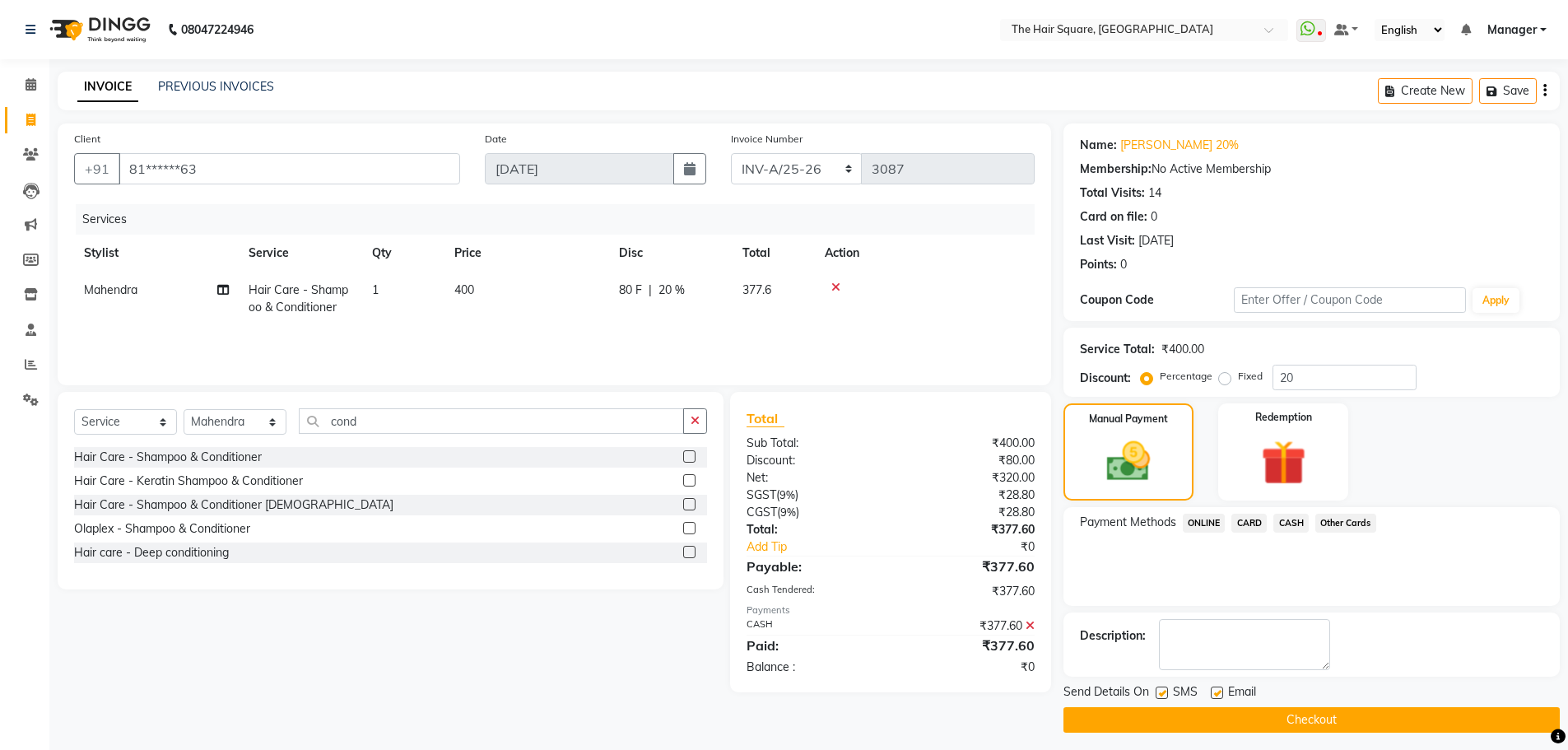
scroll to position [7, 0]
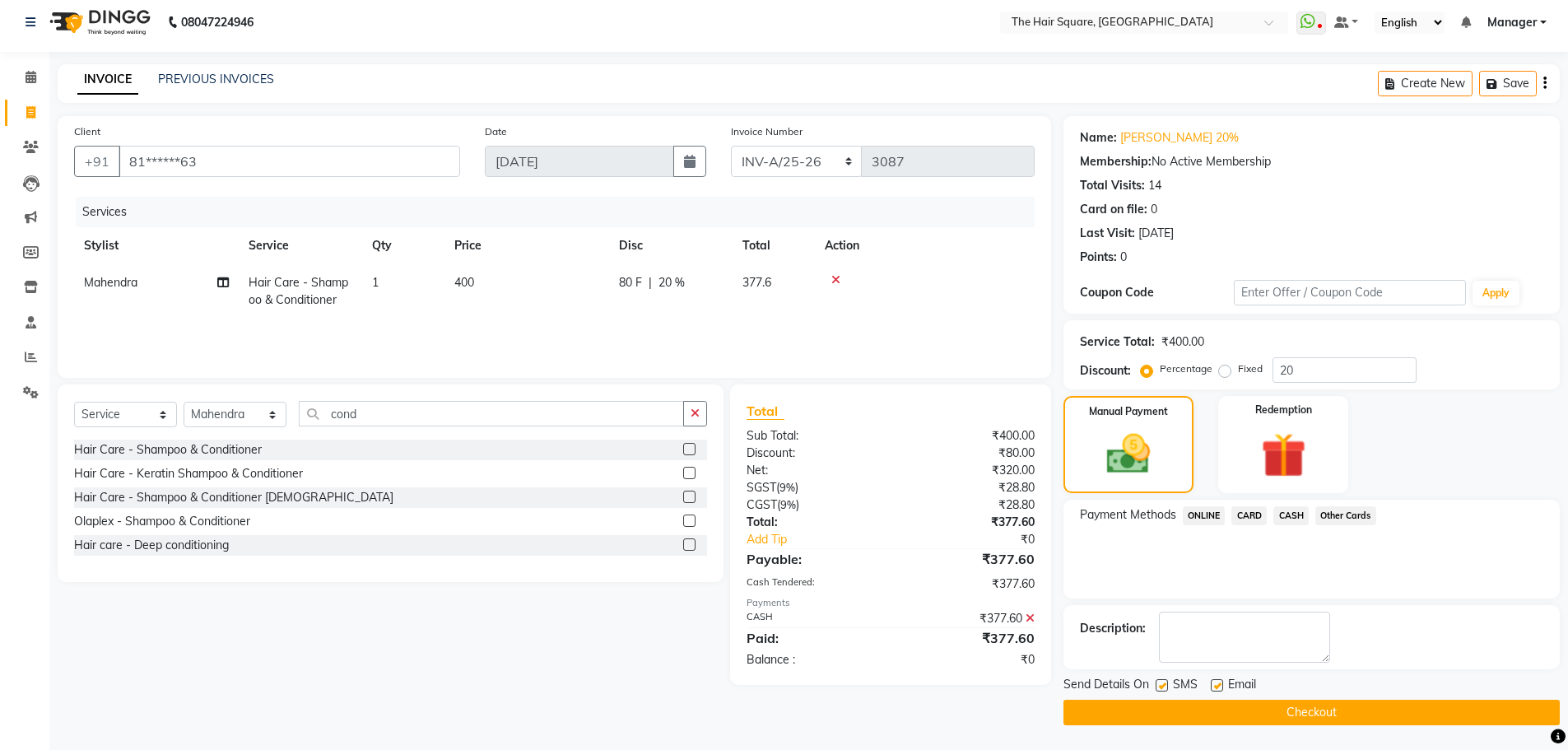
click at [1528, 719] on button "Checkout" at bounding box center [1311, 713] width 496 height 25
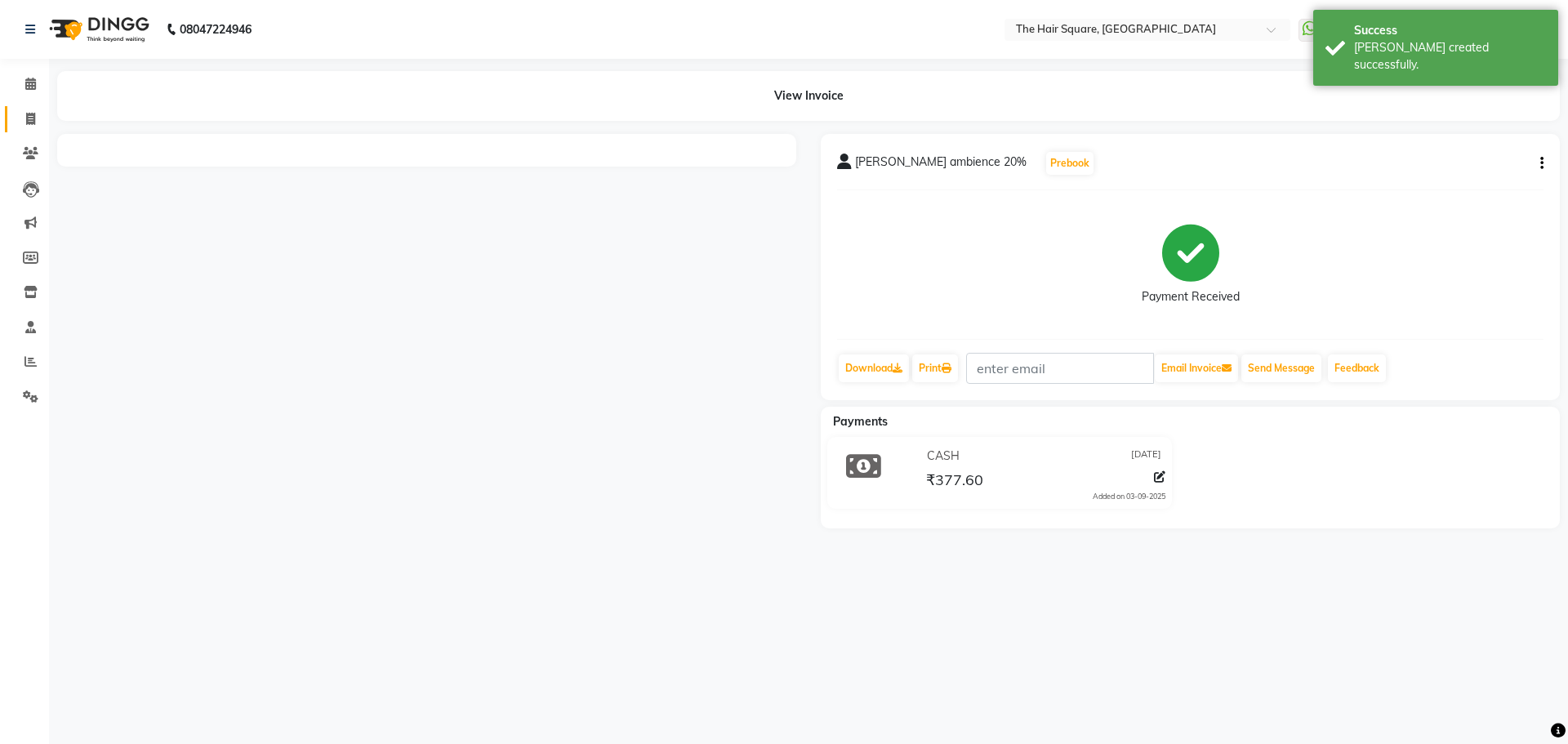
click at [21, 120] on span at bounding box center [31, 120] width 29 height 19
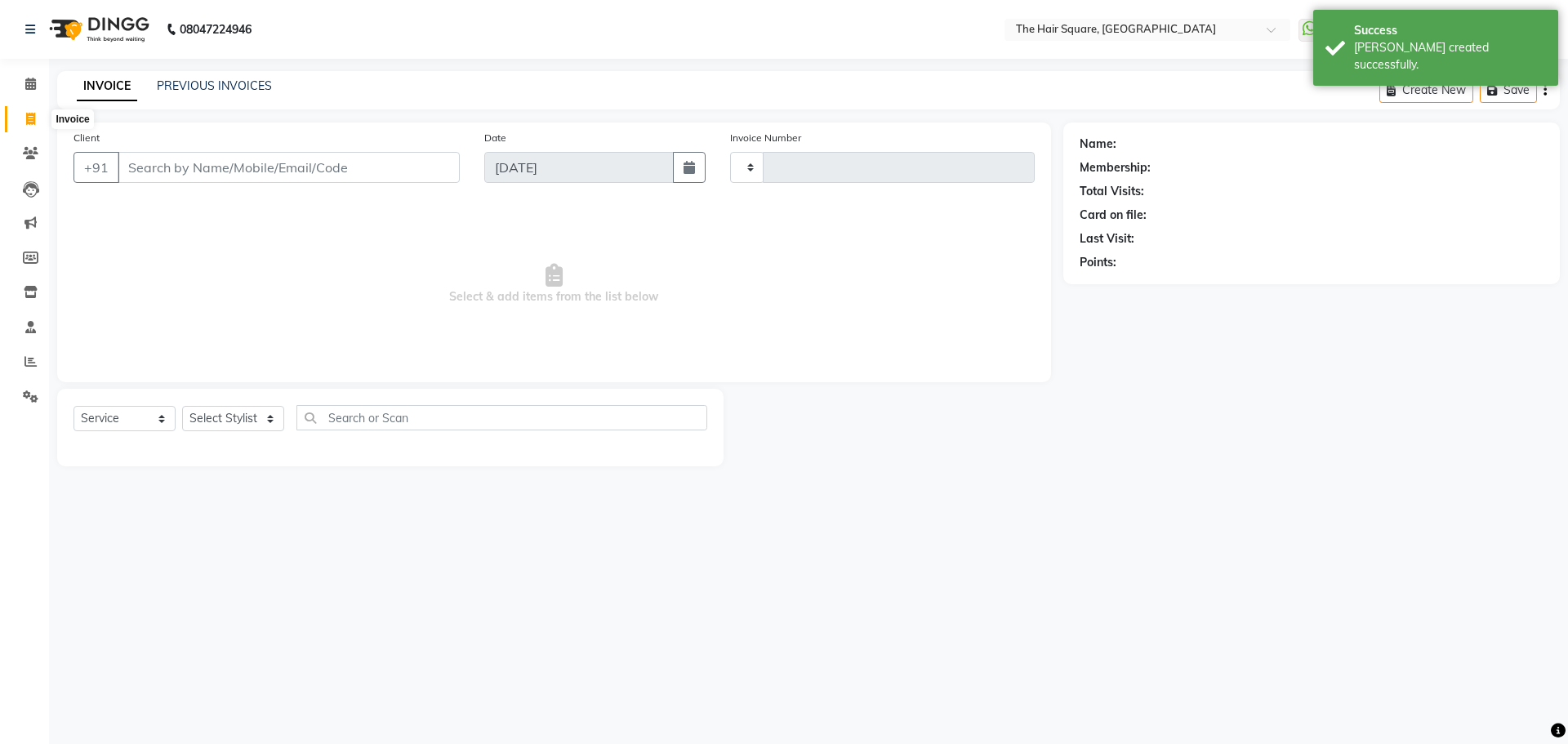
click at [35, 118] on icon at bounding box center [31, 119] width 9 height 13
select select "service"
select select "5768"
type input "3088"
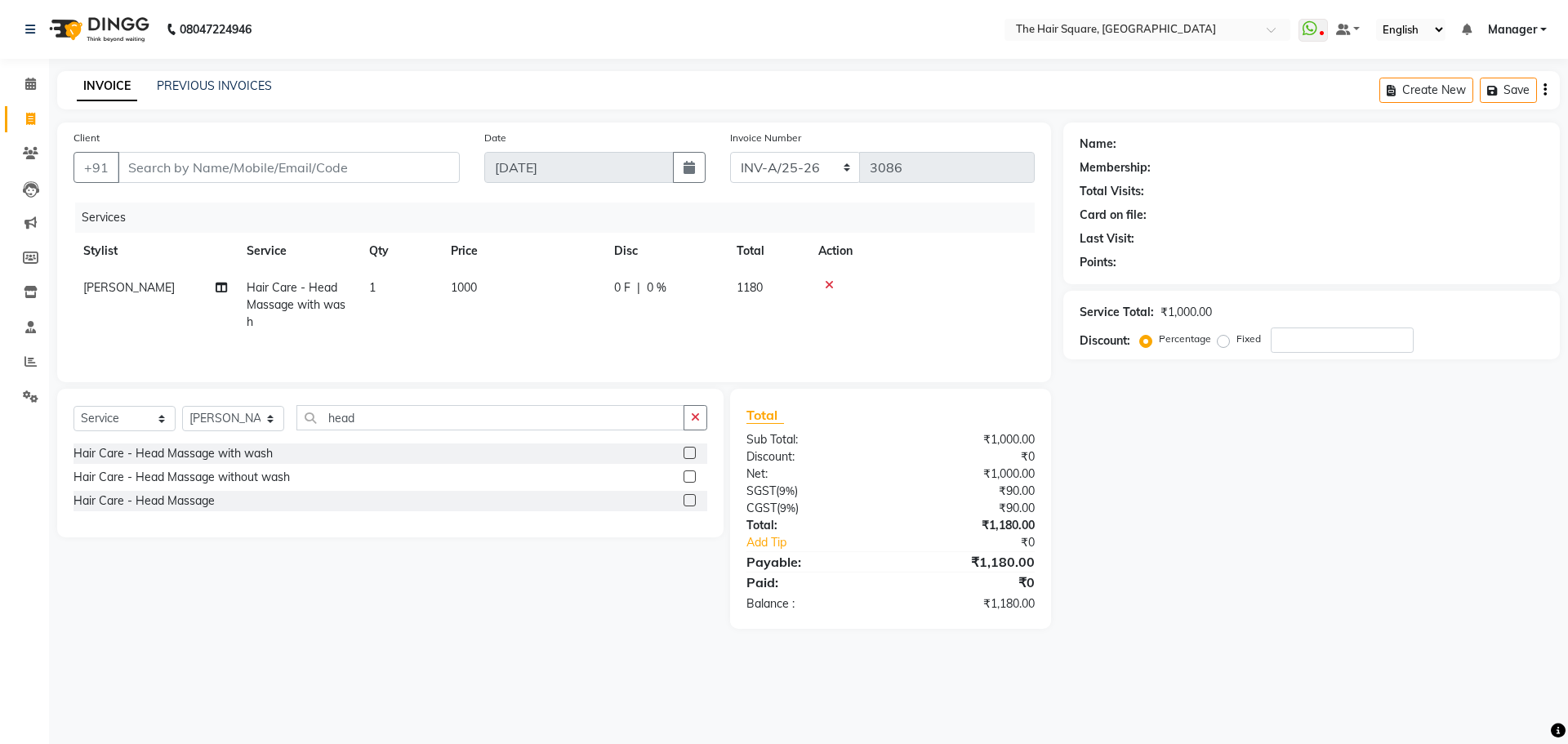
select select "5768"
select select "service"
select select "39381"
click at [37, 121] on span at bounding box center [31, 120] width 29 height 19
select select "service"
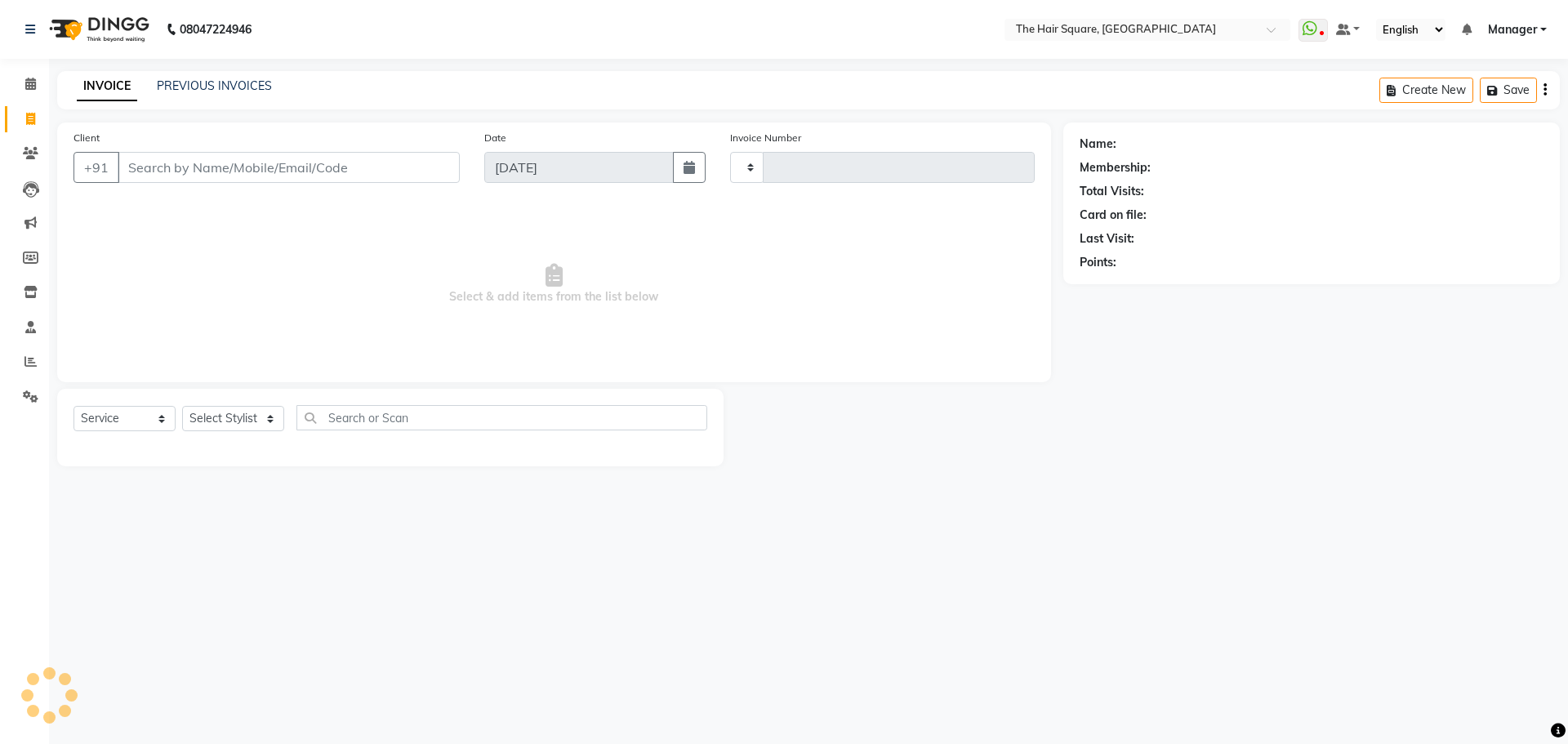
type input "3088"
select select "5768"
click at [1199, 722] on div "08047224946 Select Location × The Hair Square, [GEOGRAPHIC_DATA] Island WhatsAp…" at bounding box center [784, 372] width 1568 height 744
